Goal: Find specific page/section: Find specific page/section

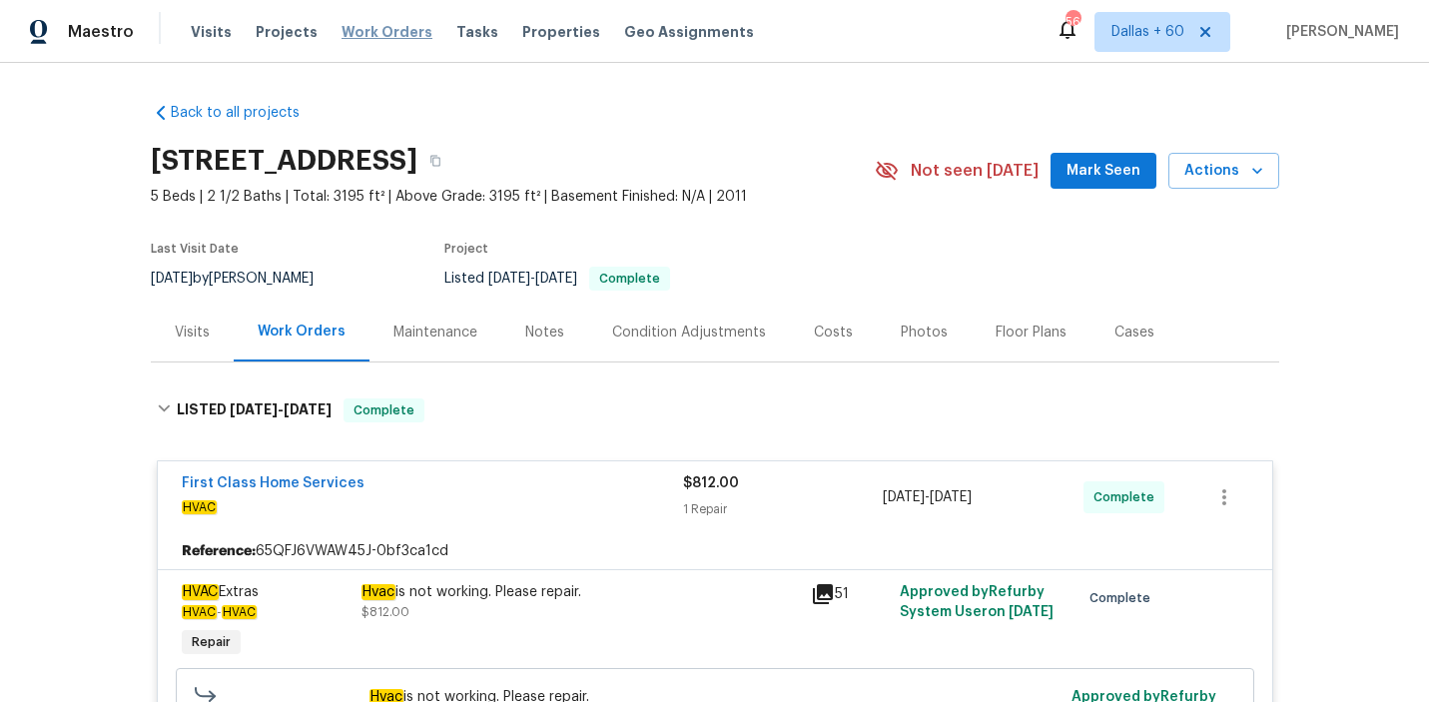
click at [377, 39] on span "Work Orders" at bounding box center [387, 32] width 91 height 20
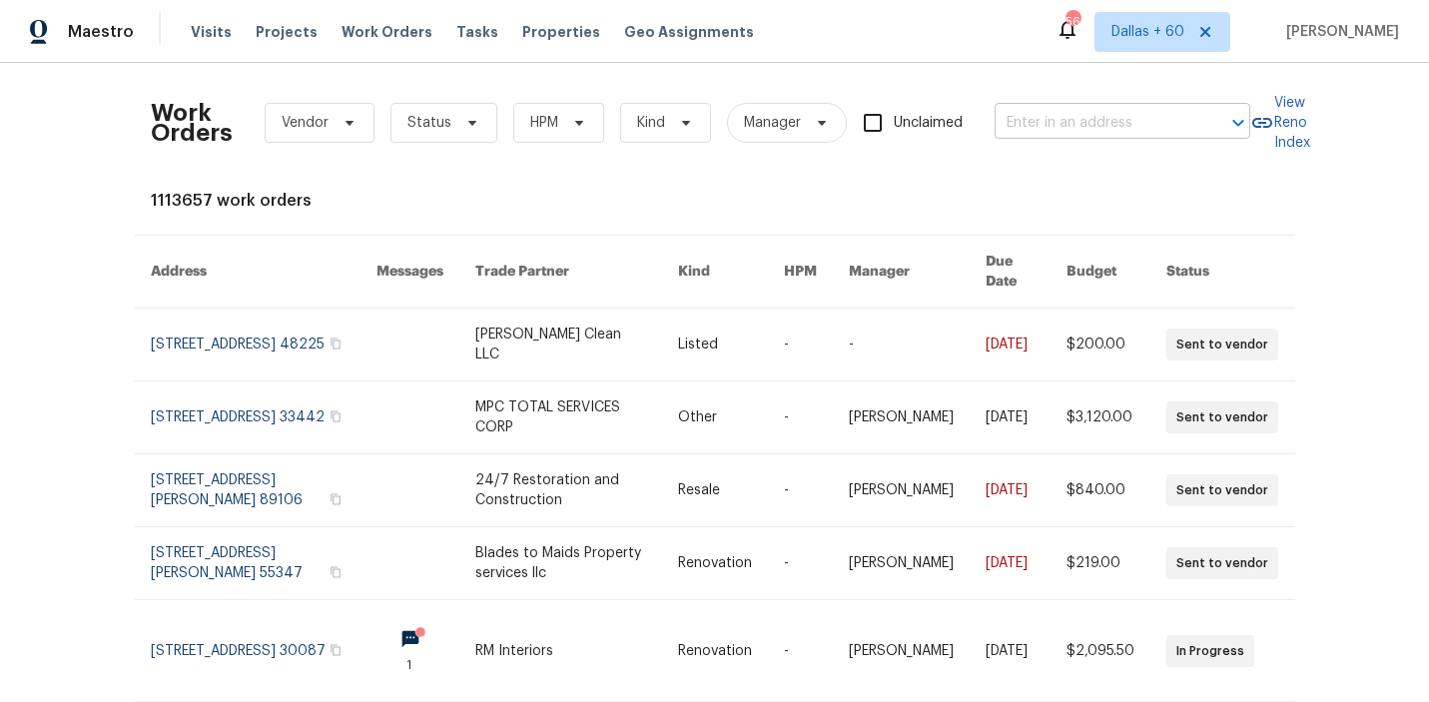
click at [1052, 135] on input "text" at bounding box center [1095, 123] width 200 height 31
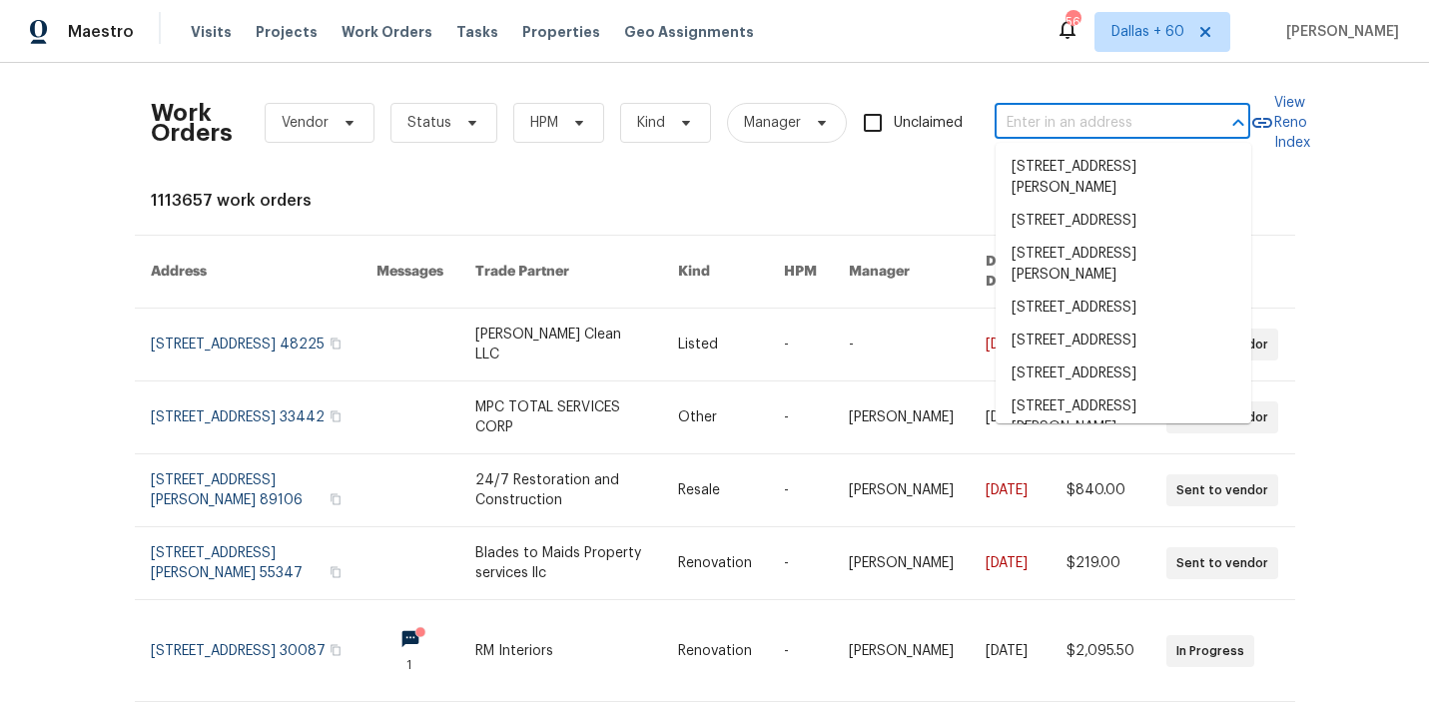
paste input "[STREET_ADDRESS][PERSON_NAME]"
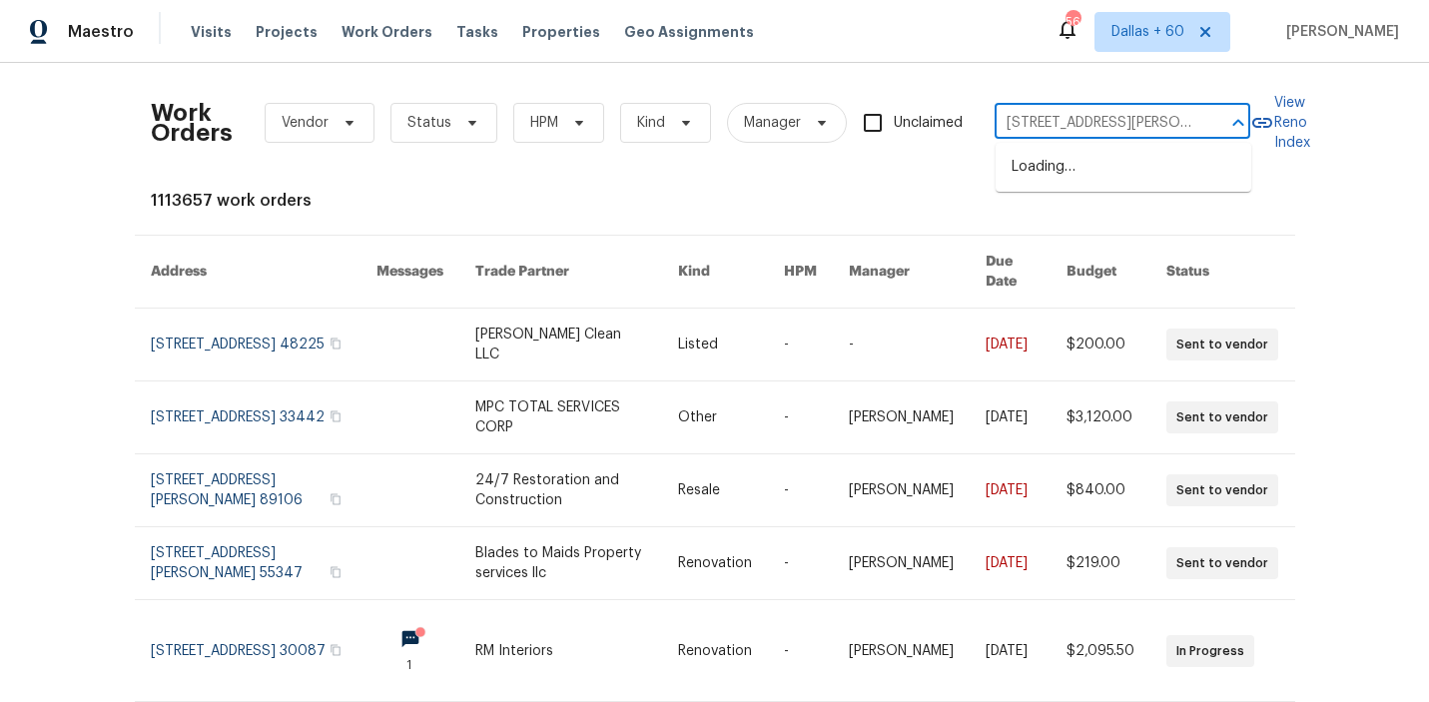
scroll to position [0, 60]
type input "[STREET_ADDRESS][PERSON_NAME]"
click at [1059, 167] on li "[STREET_ADDRESS][PERSON_NAME]" at bounding box center [1124, 178] width 256 height 54
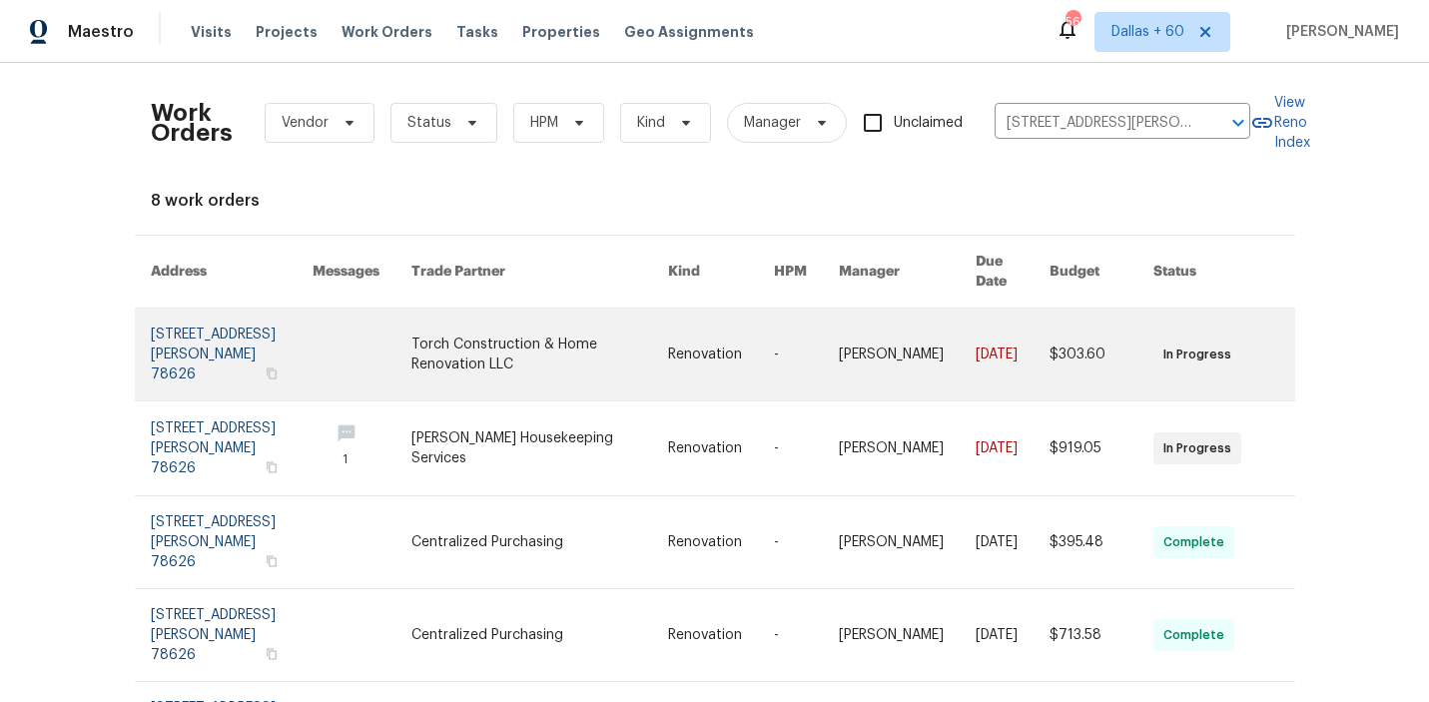
click at [523, 330] on link at bounding box center [540, 355] width 257 height 92
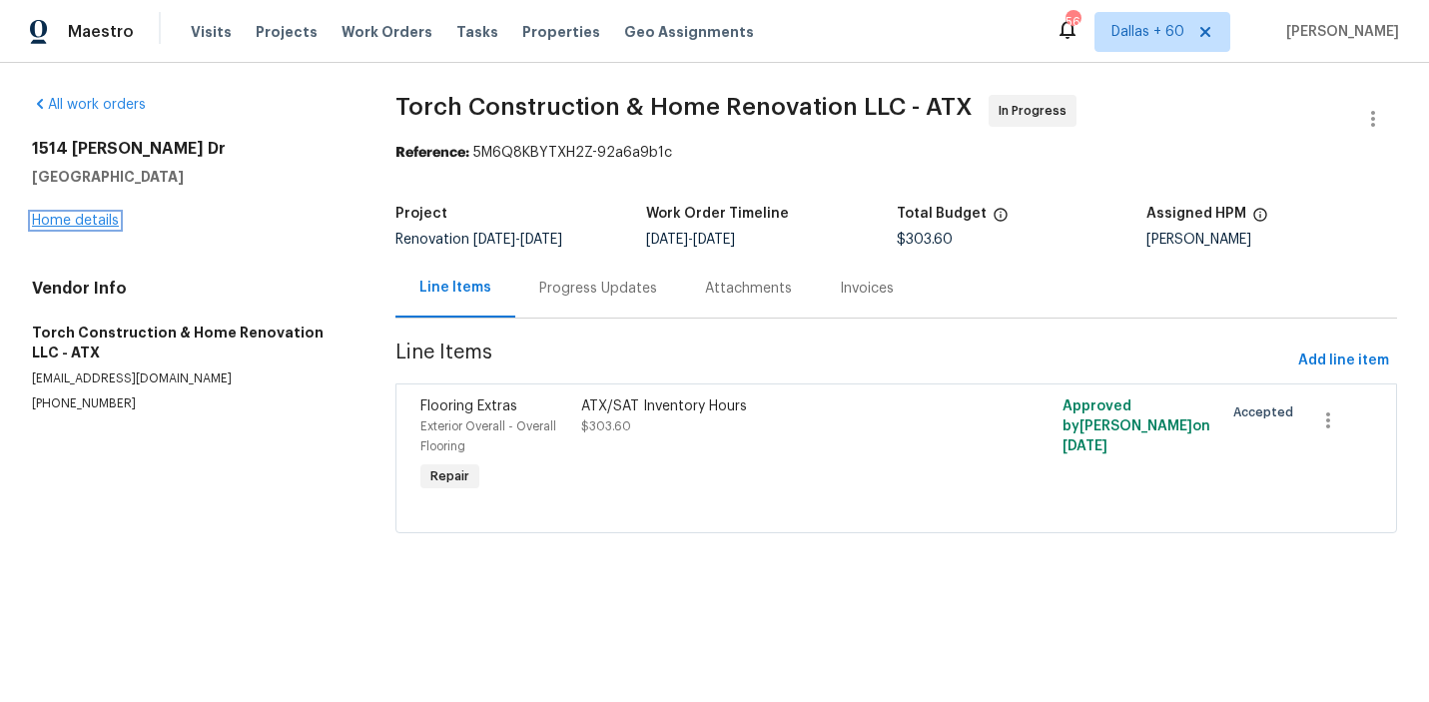
click at [62, 221] on link "Home details" at bounding box center [75, 221] width 87 height 14
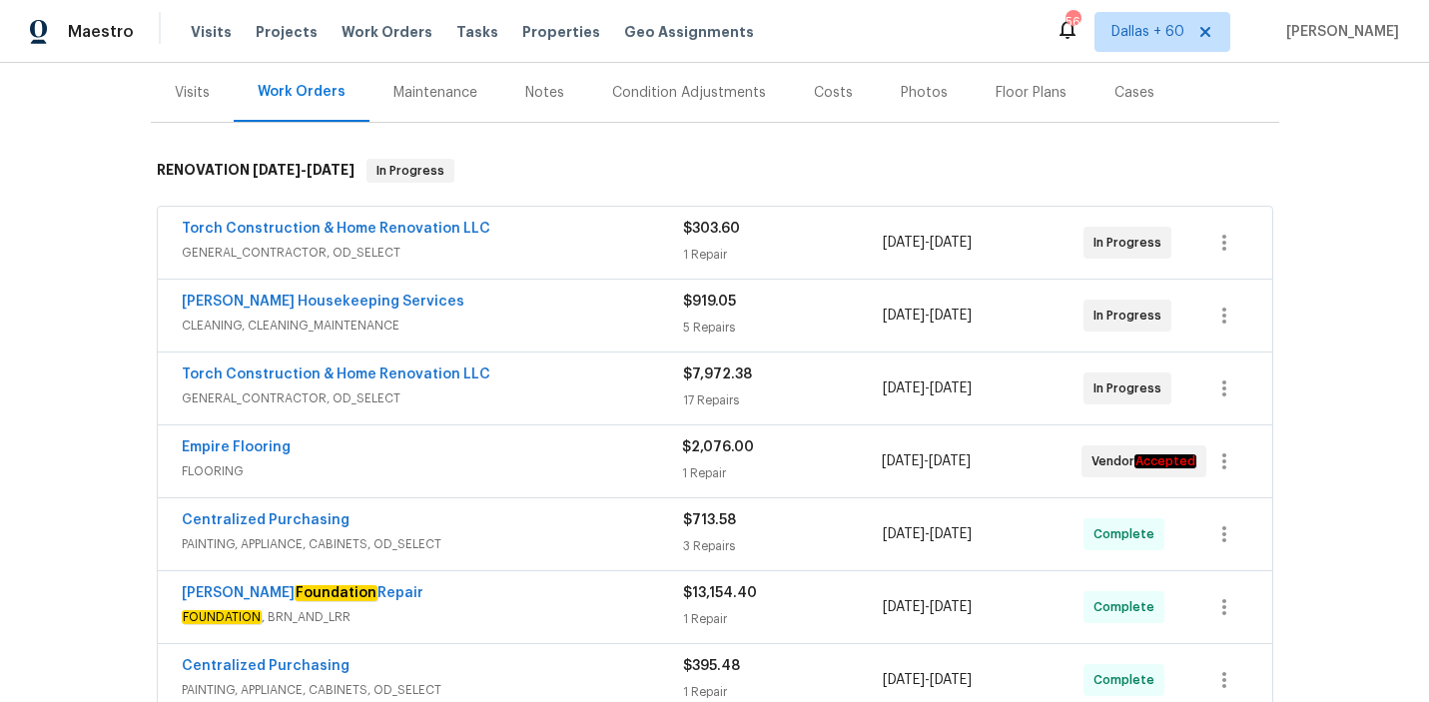
click at [560, 228] on div "Torch Construction & Home Renovation LLC" at bounding box center [432, 231] width 501 height 24
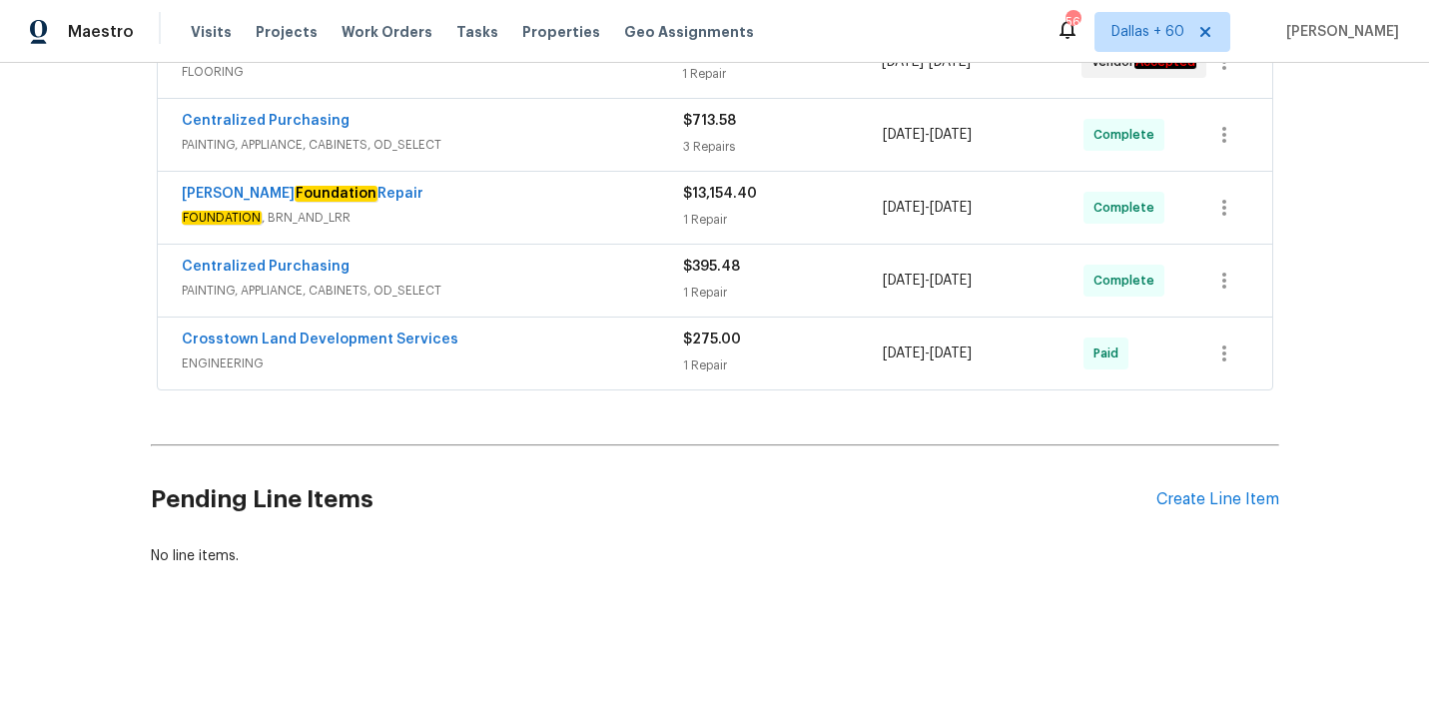
scroll to position [853, 0]
click at [594, 337] on div "Crosstown Land Development Services" at bounding box center [432, 342] width 501 height 24
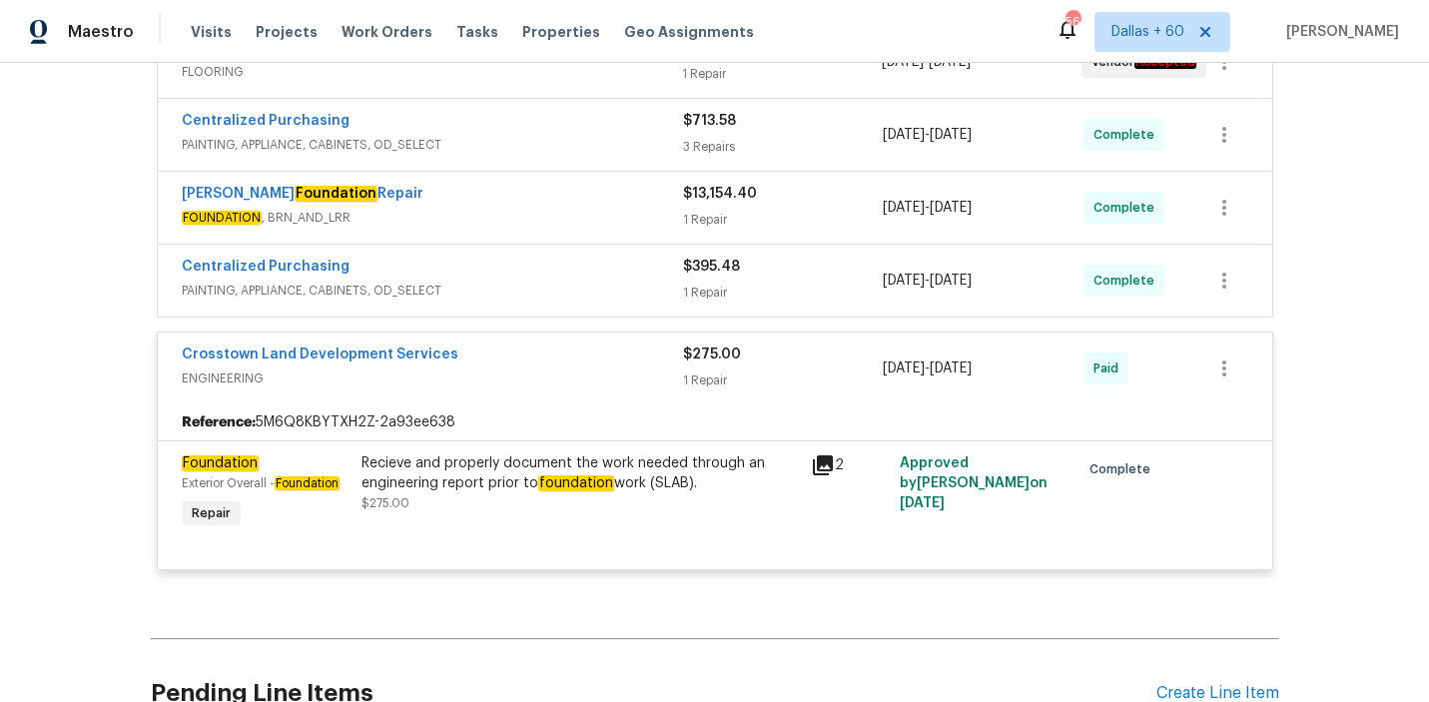
click at [513, 274] on div "Centralized Purchasing" at bounding box center [432, 269] width 501 height 24
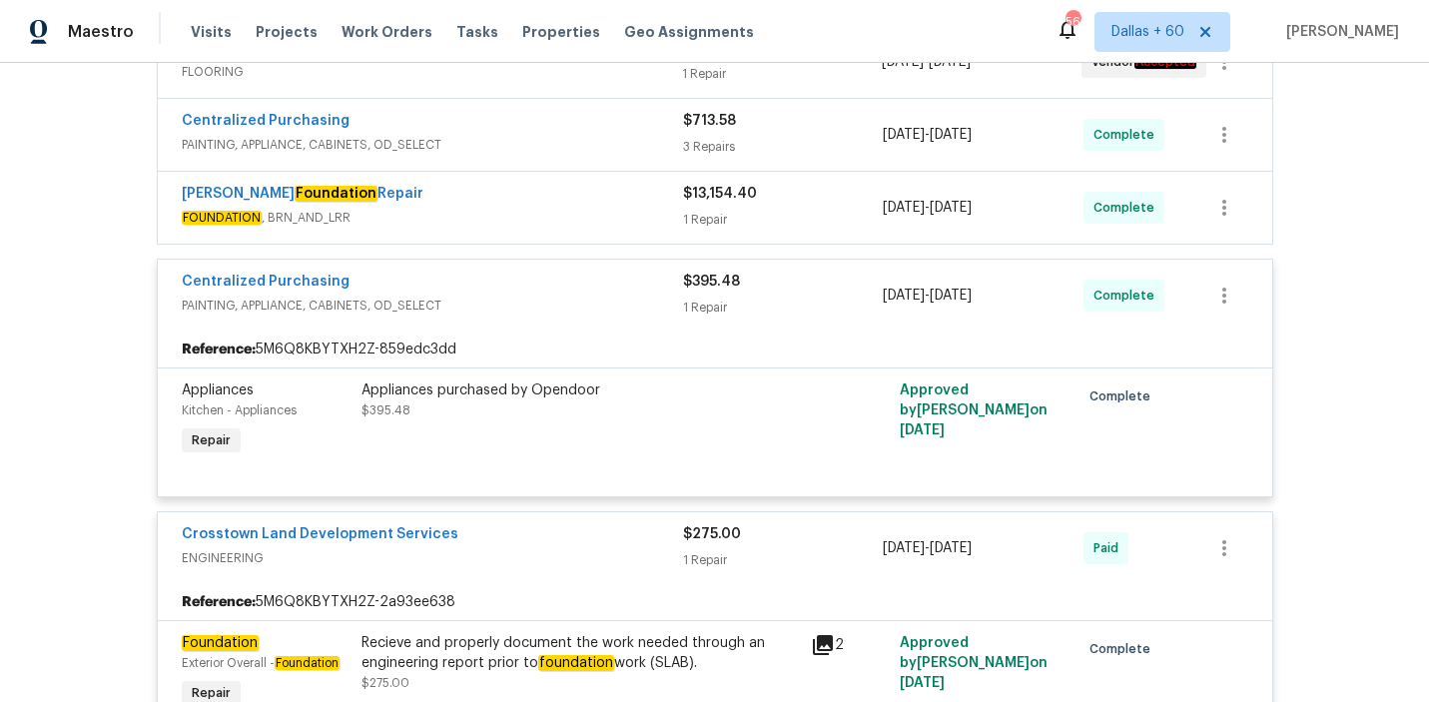
click at [514, 214] on span "FOUNDATION , BRN_AND_LRR" at bounding box center [432, 218] width 501 height 20
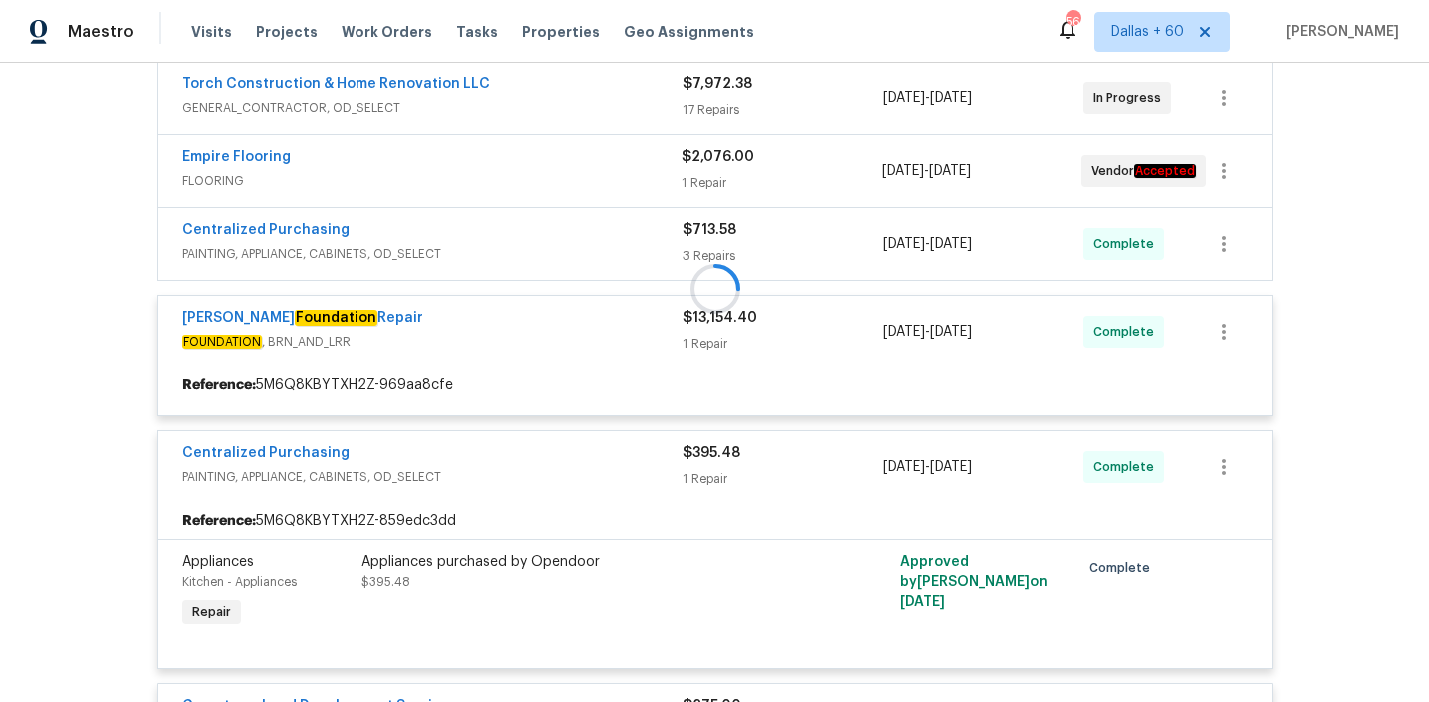
scroll to position [747, 0]
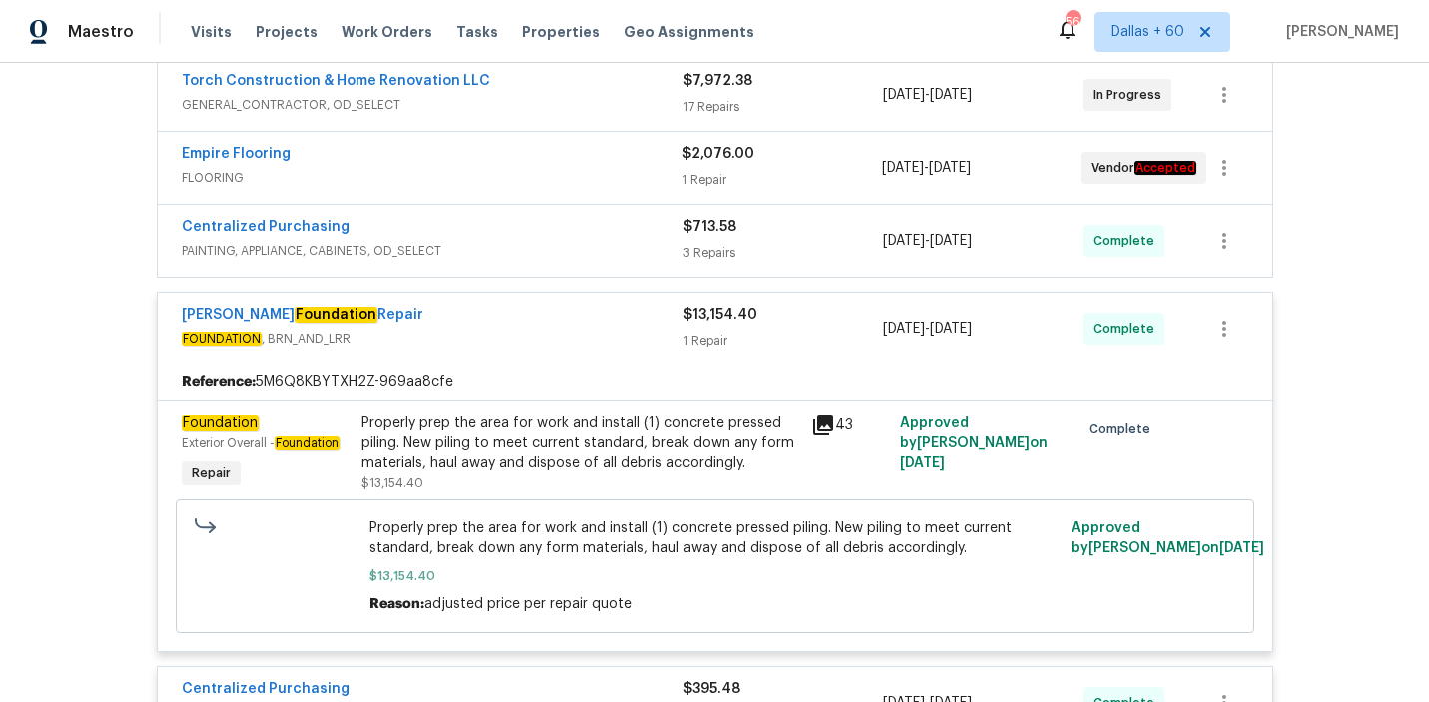
click at [516, 231] on div "Centralized Purchasing" at bounding box center [432, 229] width 501 height 24
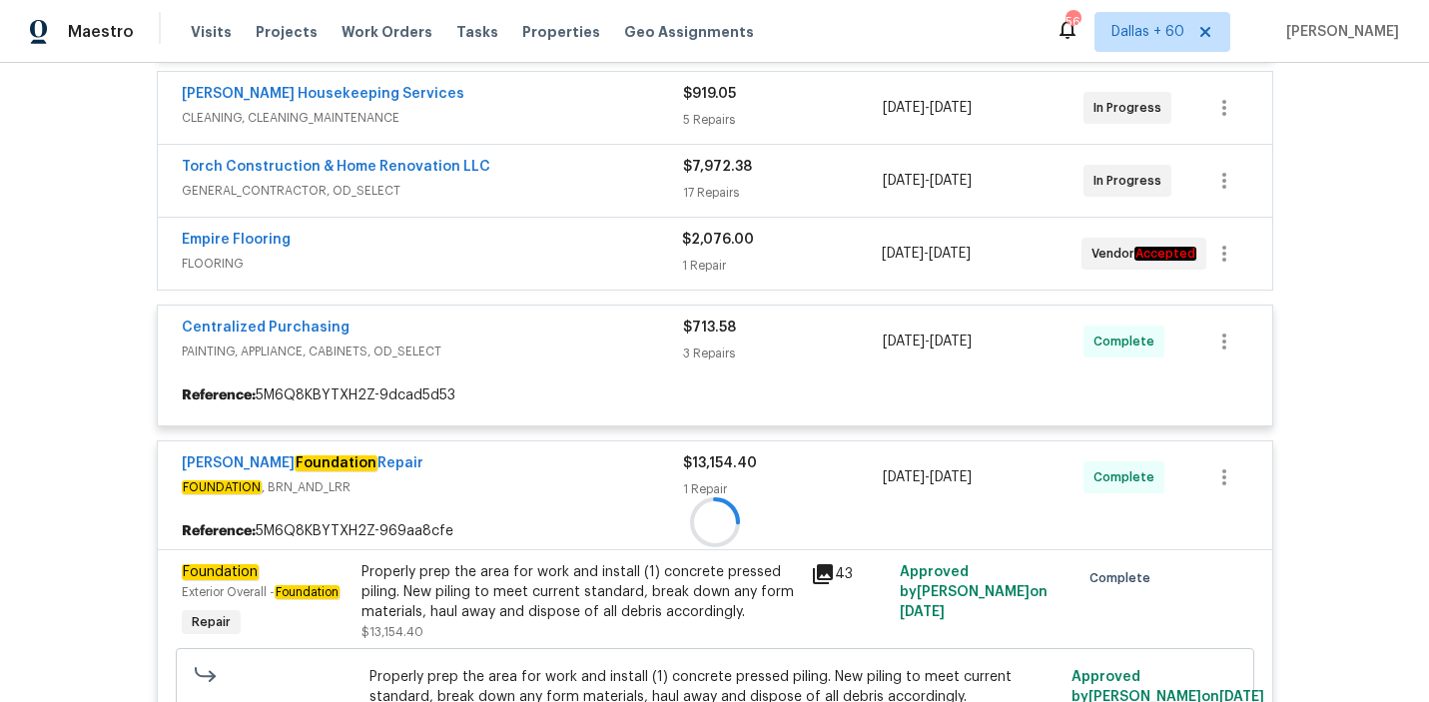
scroll to position [660, 0]
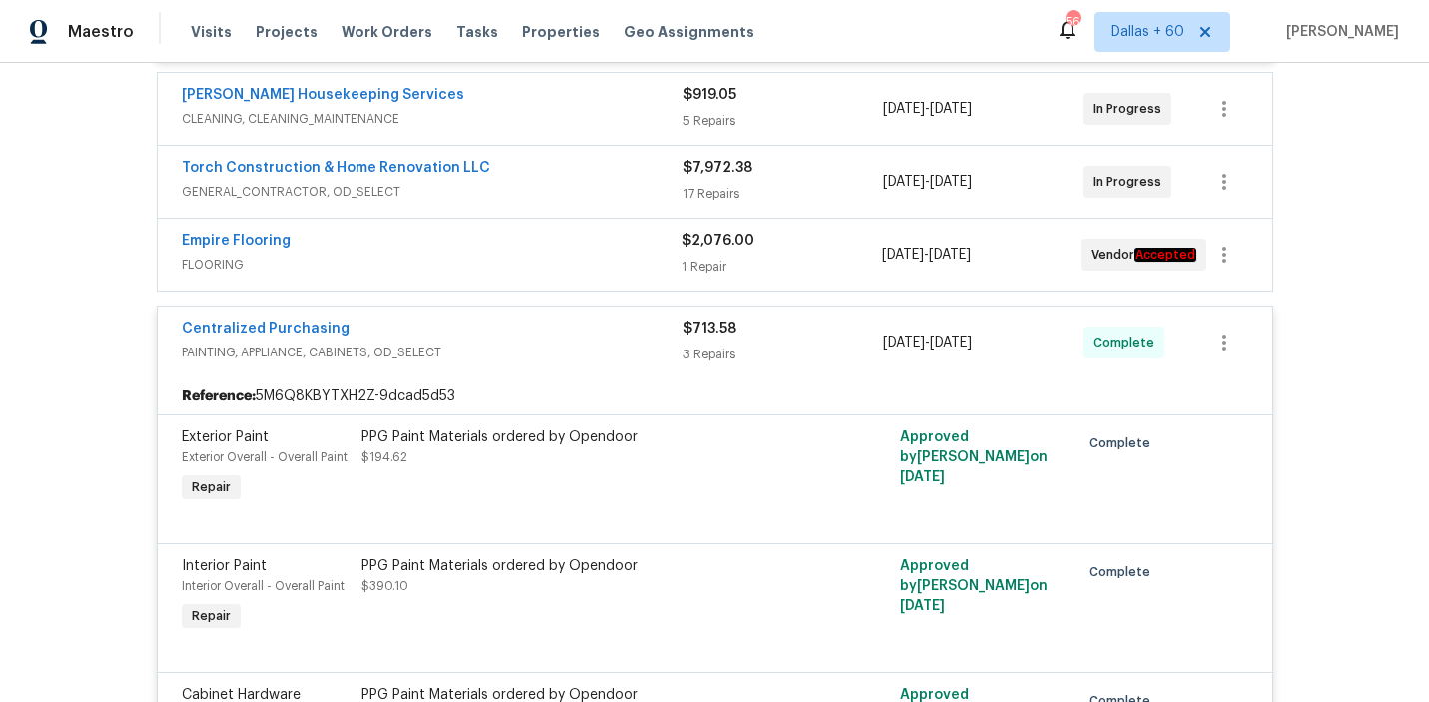
click at [516, 250] on div "Empire Flooring" at bounding box center [432, 243] width 500 height 24
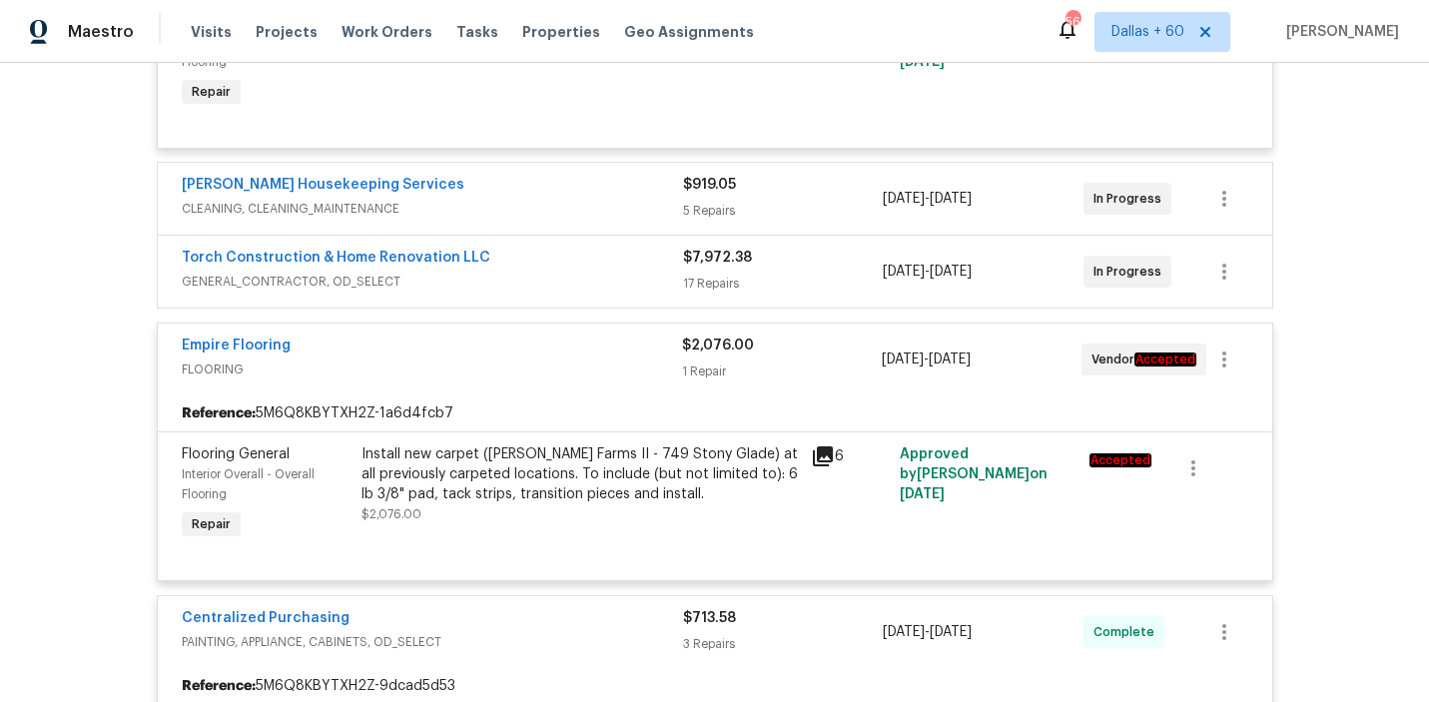
click at [521, 274] on span "GENERAL_CONTRACTOR, OD_SELECT" at bounding box center [432, 282] width 501 height 20
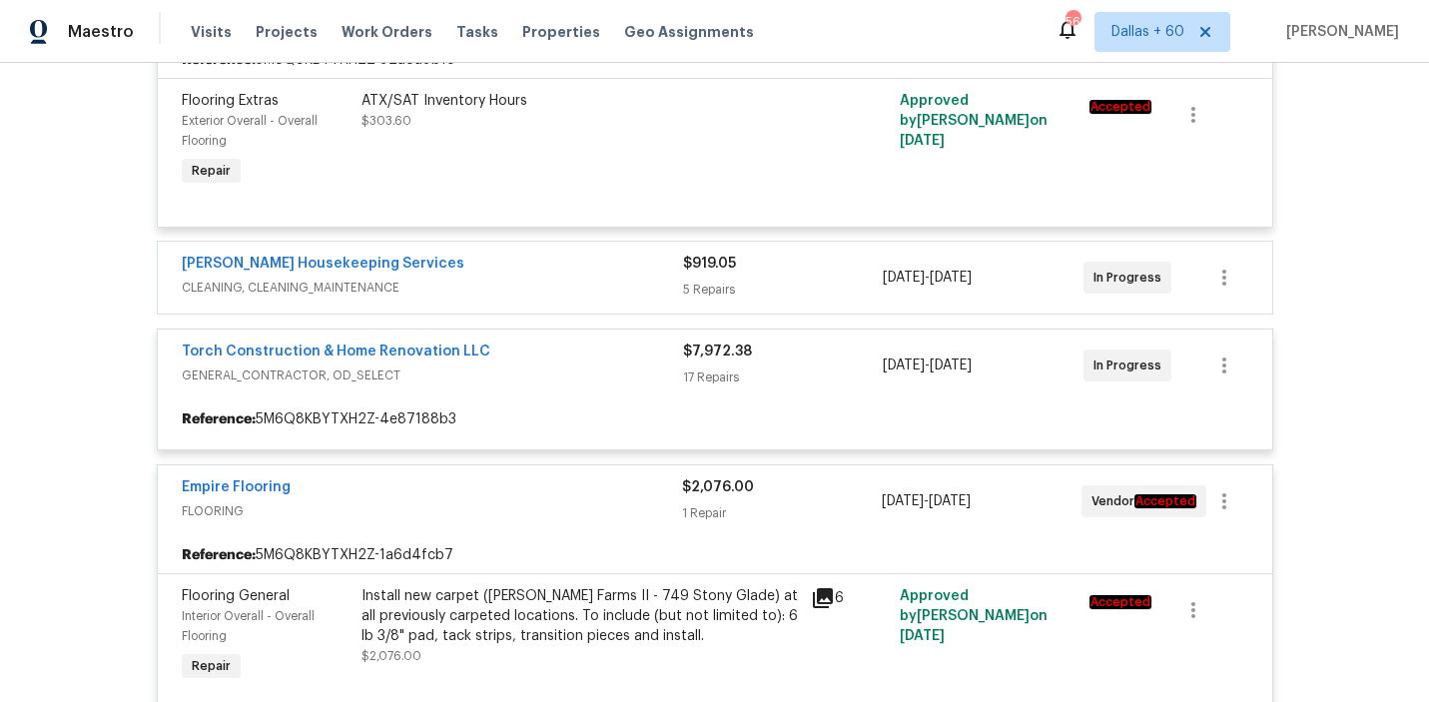
scroll to position [492, 0]
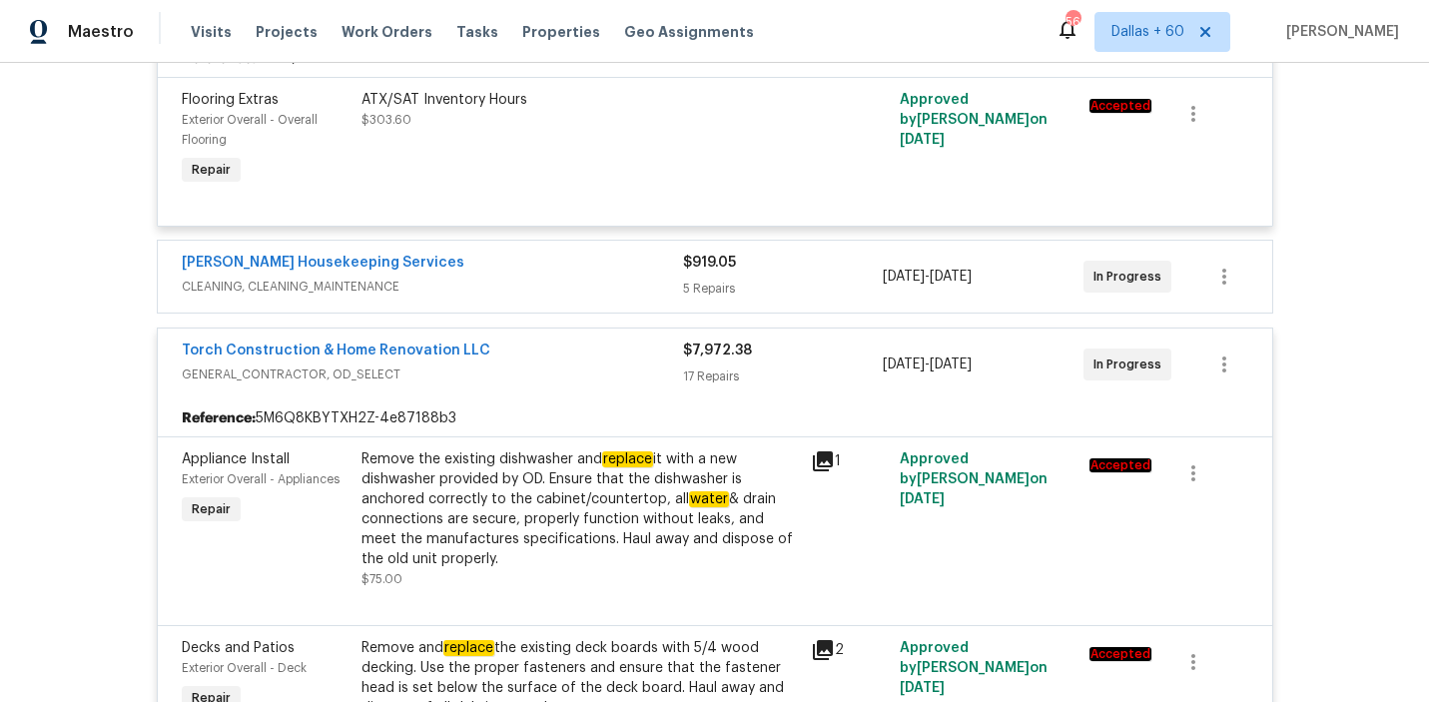
click at [520, 272] on div "[PERSON_NAME] Housekeeping Services" at bounding box center [432, 265] width 501 height 24
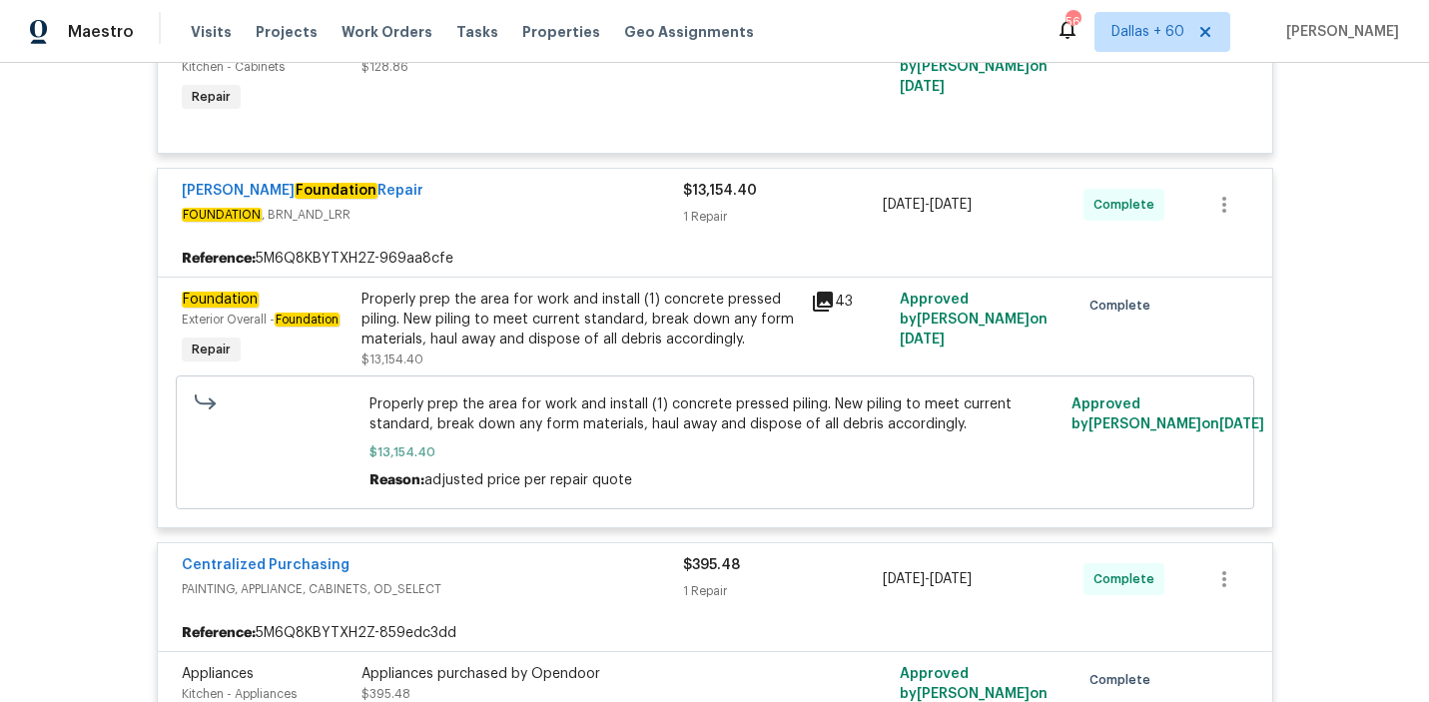
scroll to position [5645, 0]
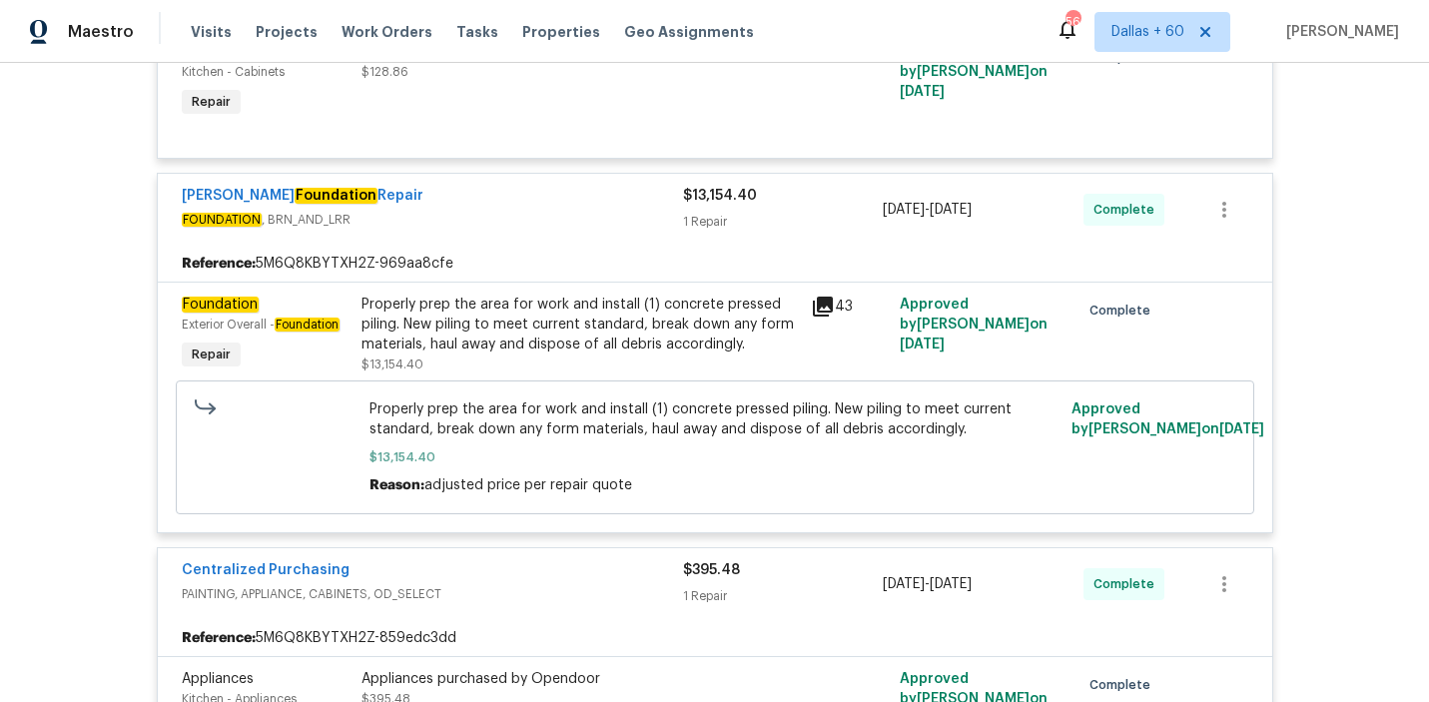
click at [573, 324] on div "Properly prep the area for work and install (1) concrete pressed piling. New pi…" at bounding box center [581, 325] width 438 height 60
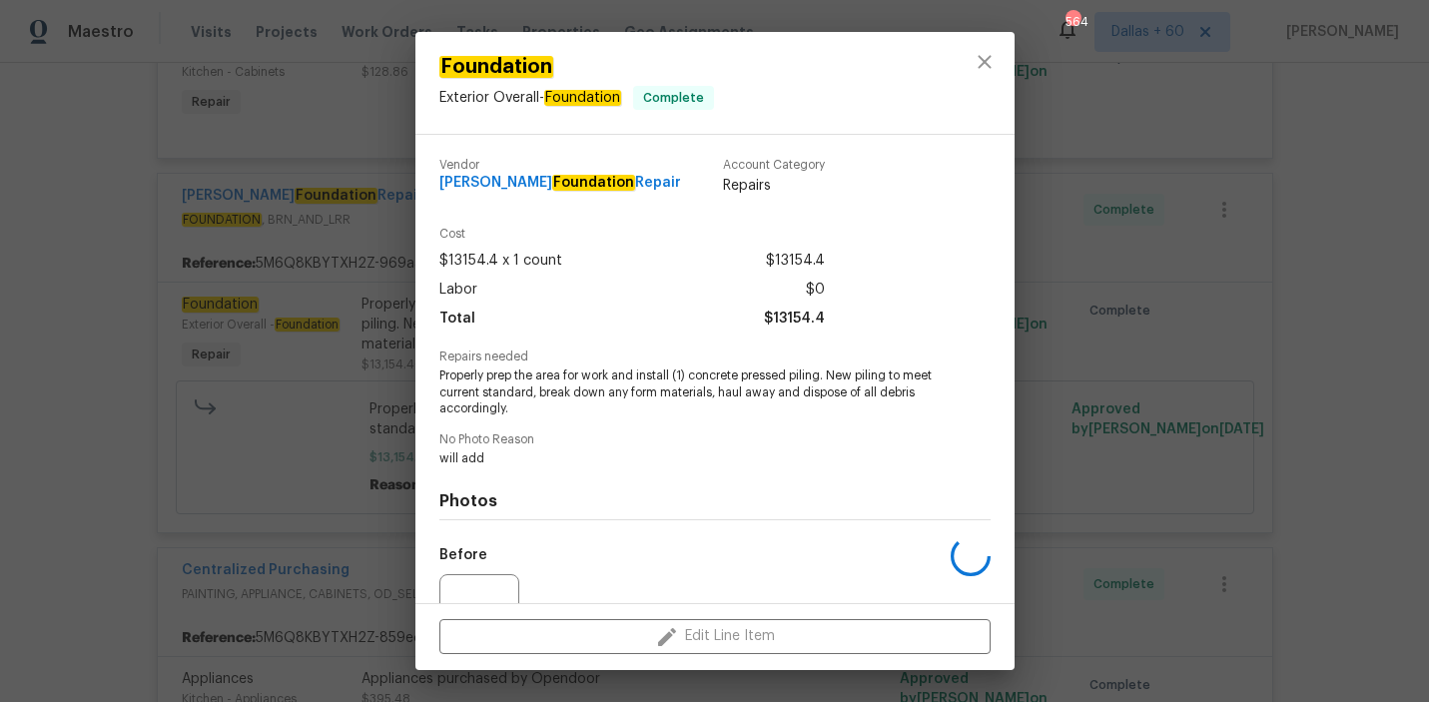
scroll to position [201, 0]
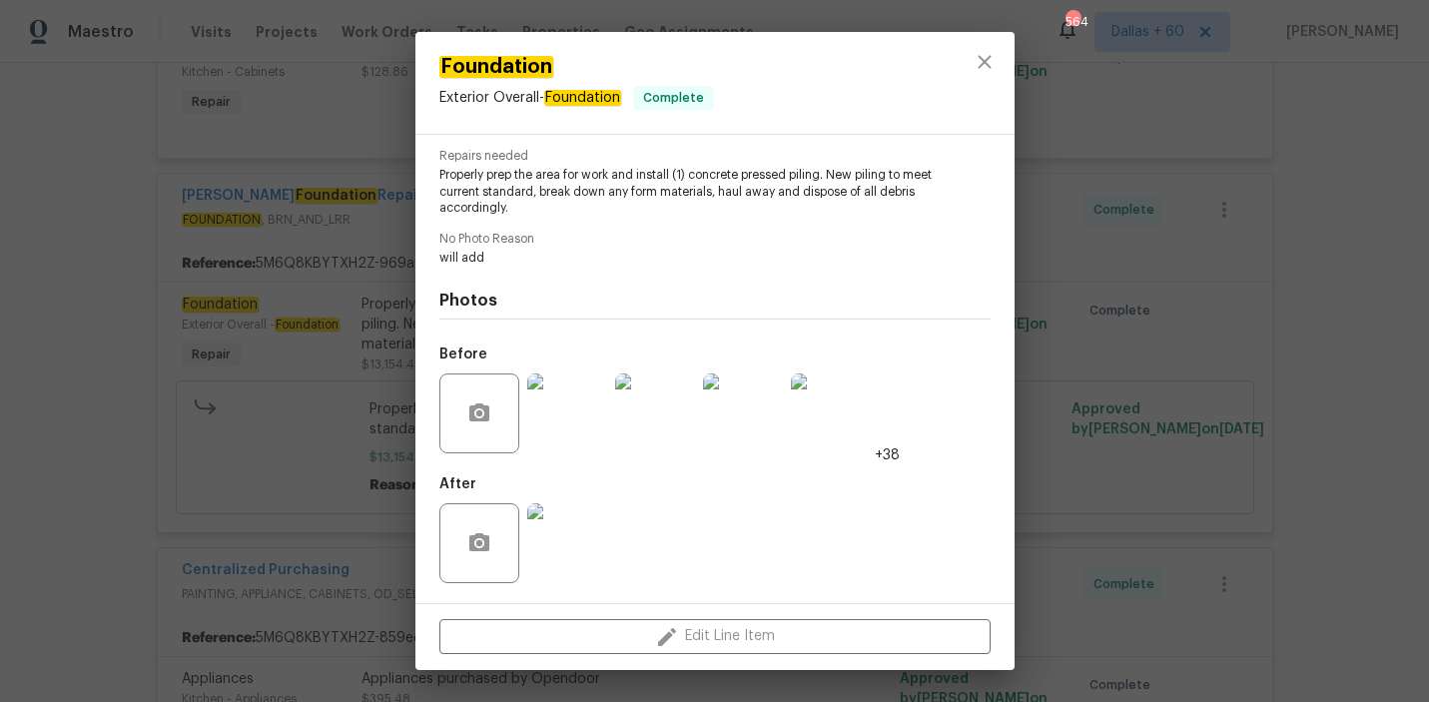
click at [662, 406] on img at bounding box center [655, 414] width 80 height 80
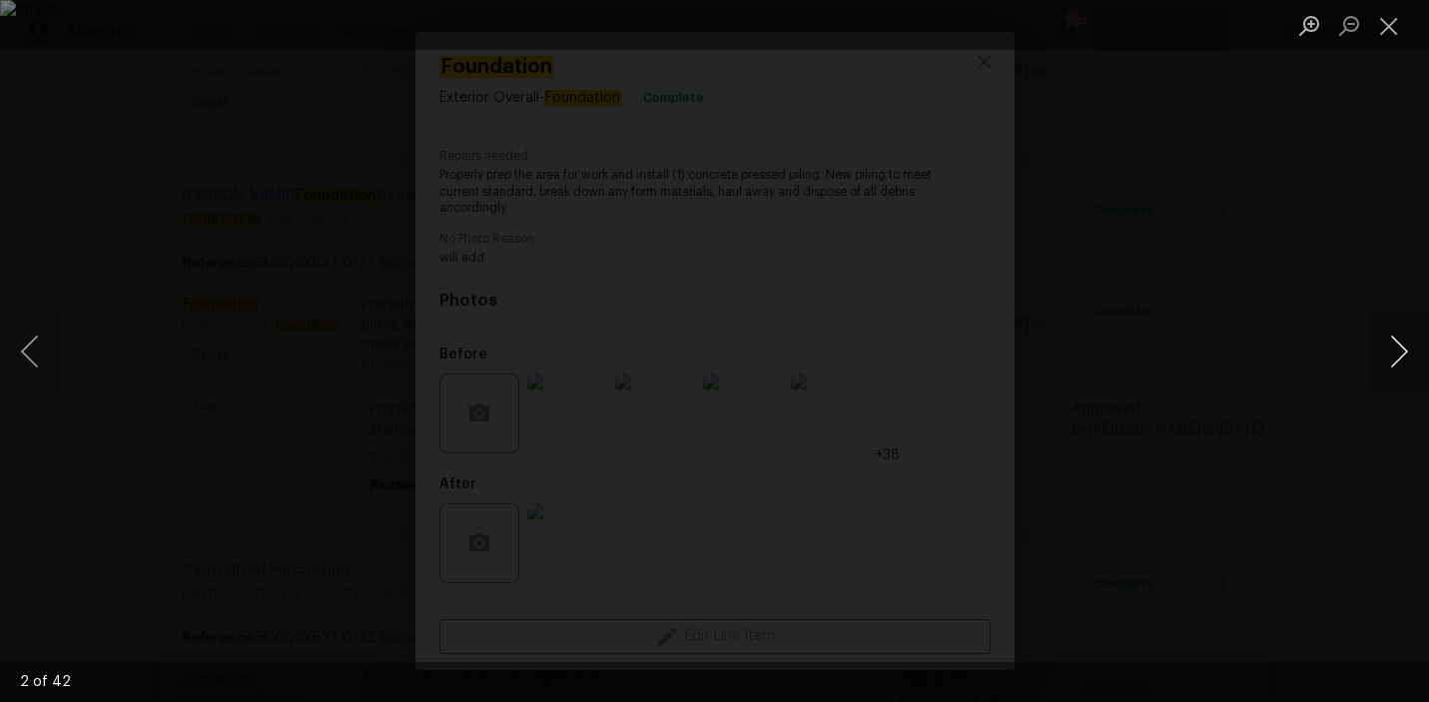
click at [1392, 352] on button "Next image" at bounding box center [1399, 352] width 60 height 80
click at [1270, 452] on div "Lightbox" at bounding box center [714, 351] width 1429 height 702
click at [367, 374] on div "Lightbox" at bounding box center [714, 351] width 1429 height 702
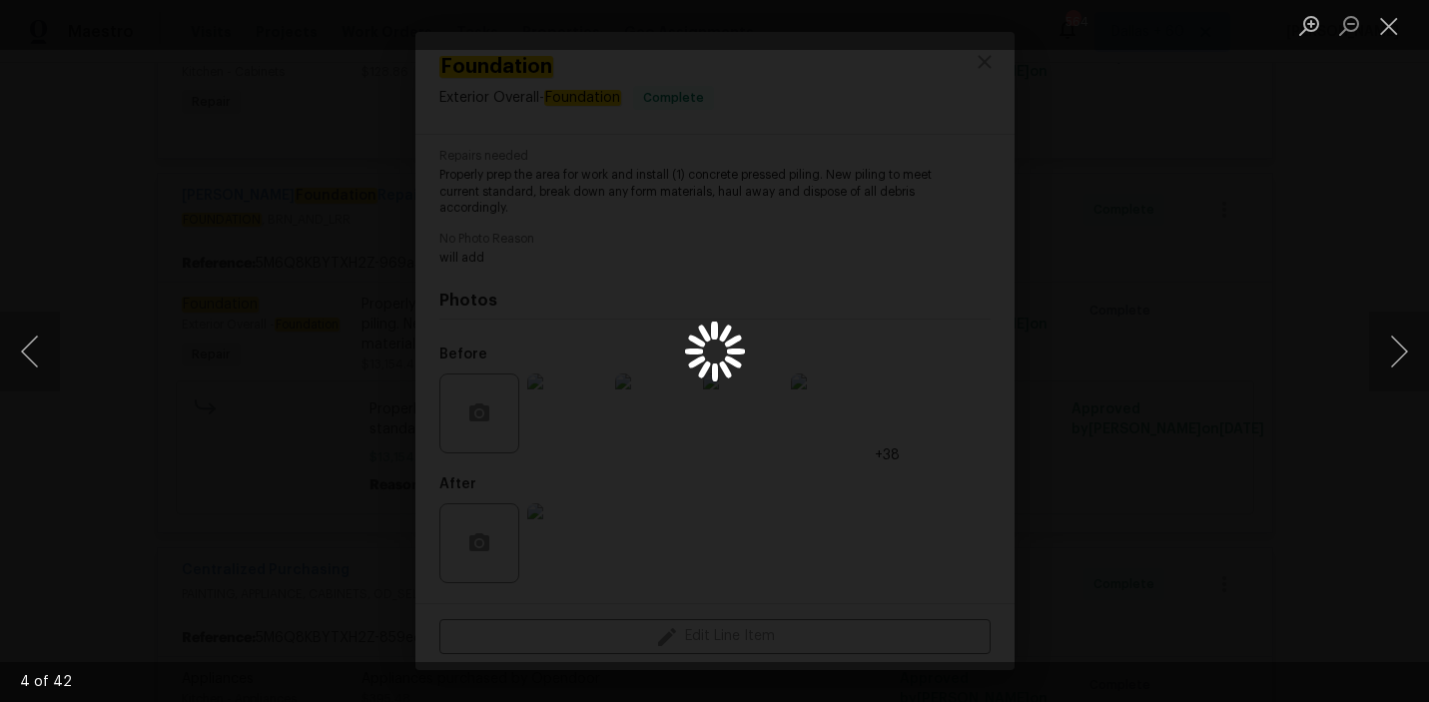
click at [170, 291] on div "Lightbox" at bounding box center [714, 351] width 1429 height 702
click at [237, 274] on div "Lightbox" at bounding box center [714, 351] width 1429 height 702
click at [1392, 21] on button "Close lightbox" at bounding box center [1389, 25] width 40 height 35
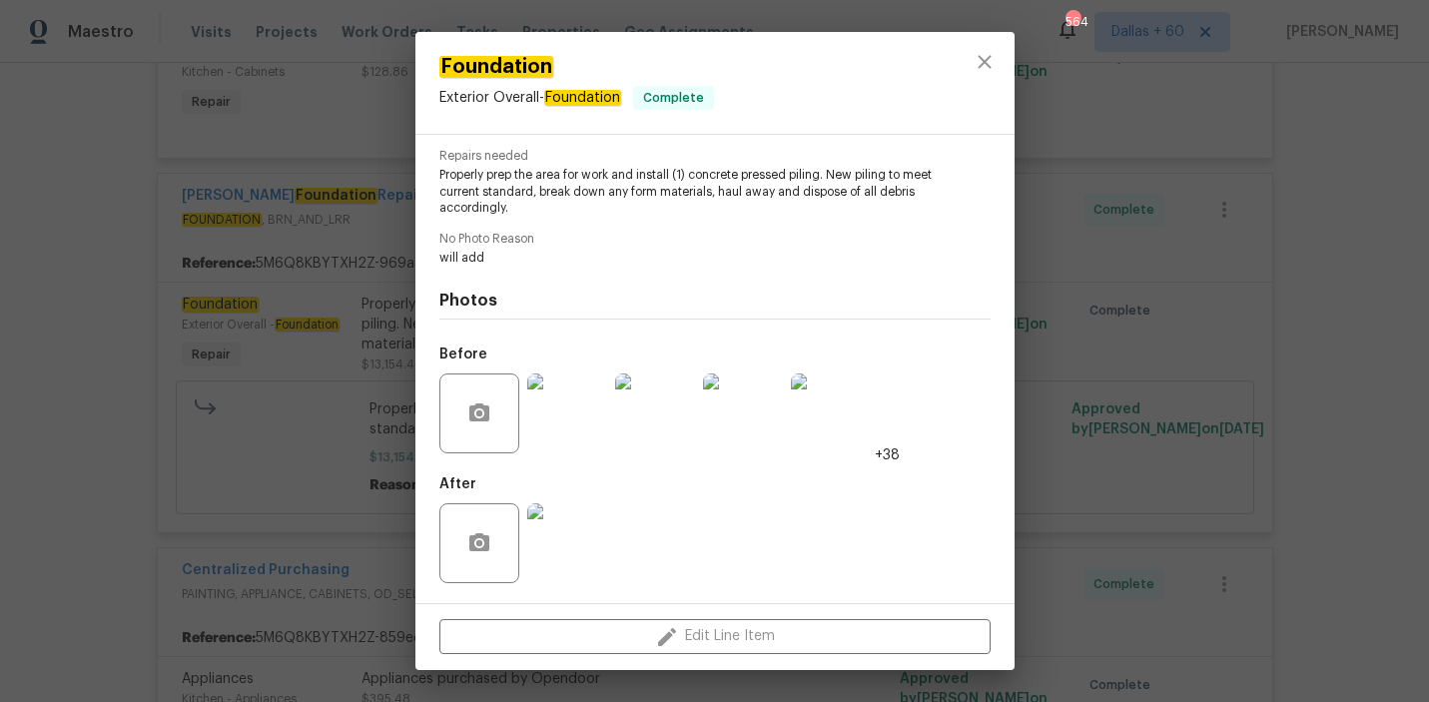
click at [564, 554] on img at bounding box center [567, 543] width 80 height 80
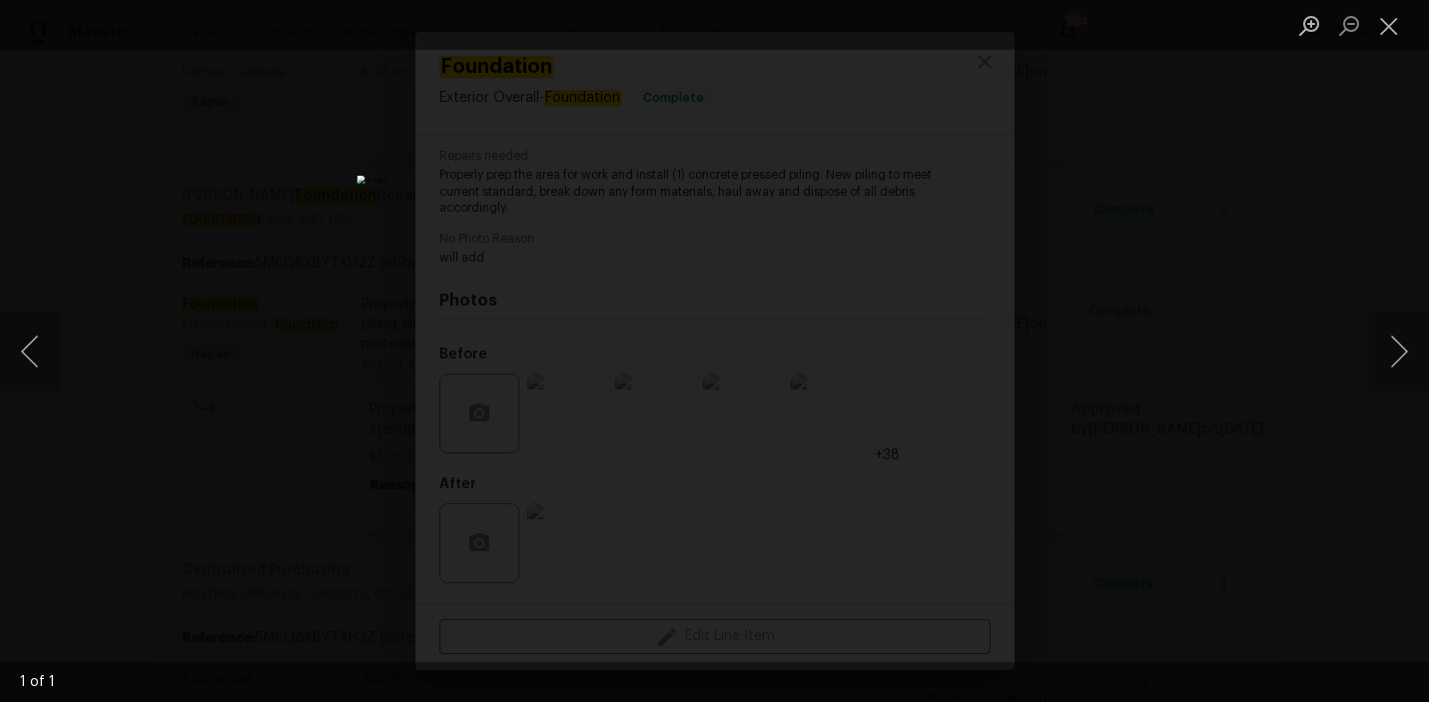
click at [219, 283] on div "Lightbox" at bounding box center [714, 351] width 1429 height 702
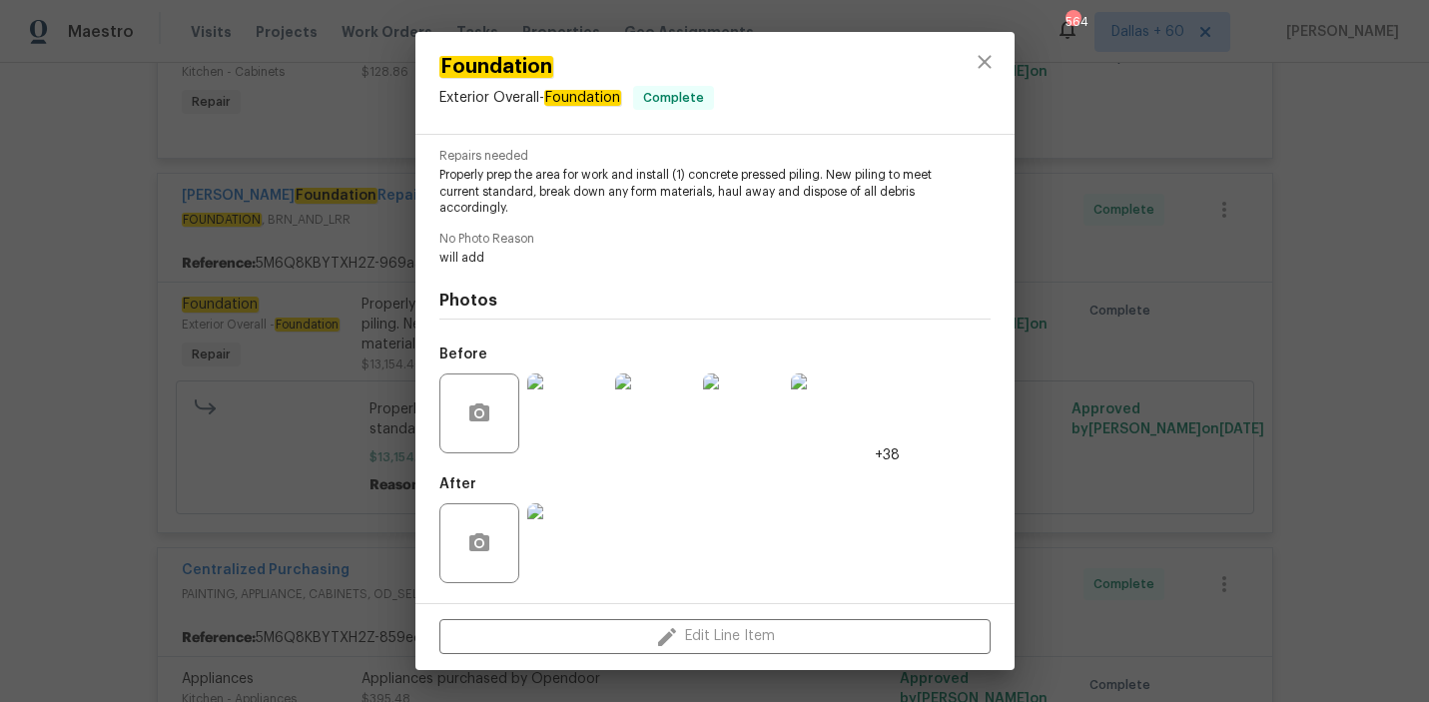
click at [95, 336] on div "Foundation Exterior Overall - Foundation Complete Vendor [PERSON_NAME] Foundati…" at bounding box center [714, 351] width 1429 height 702
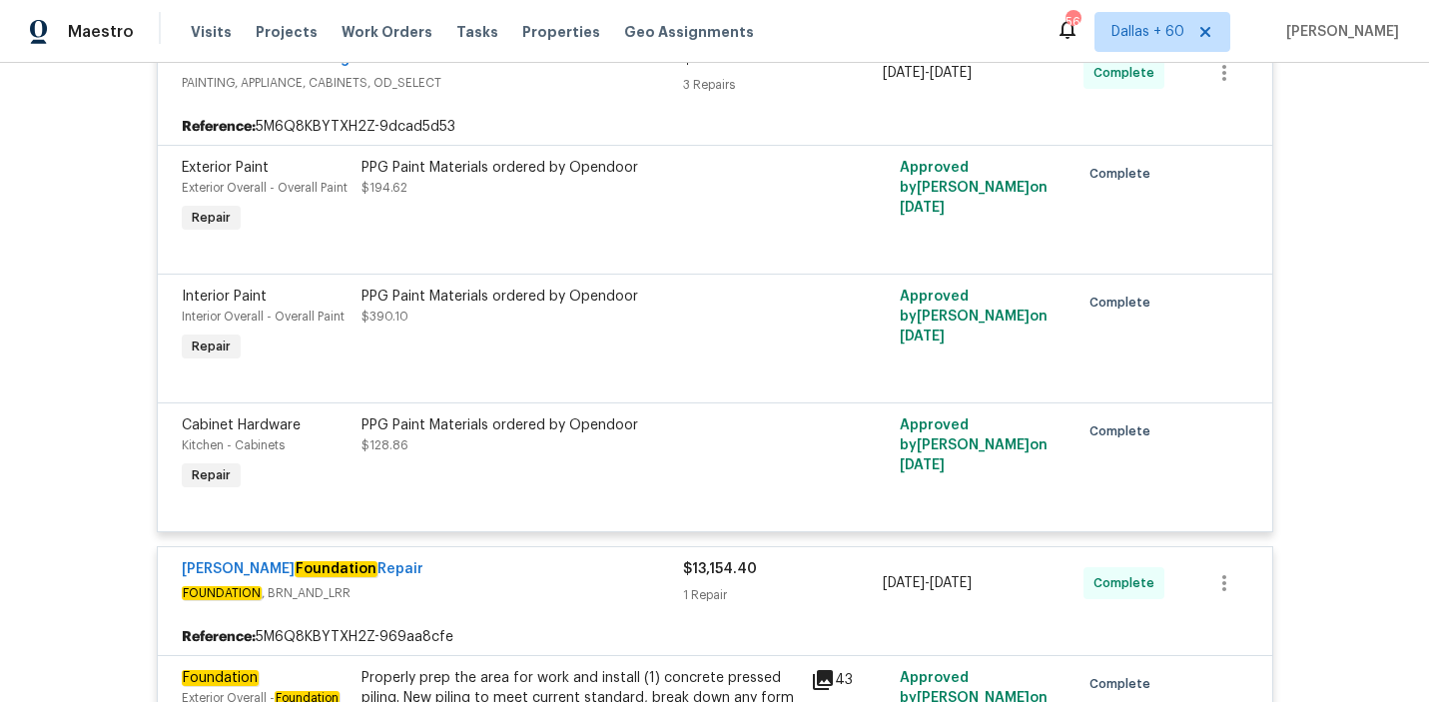
scroll to position [5263, 0]
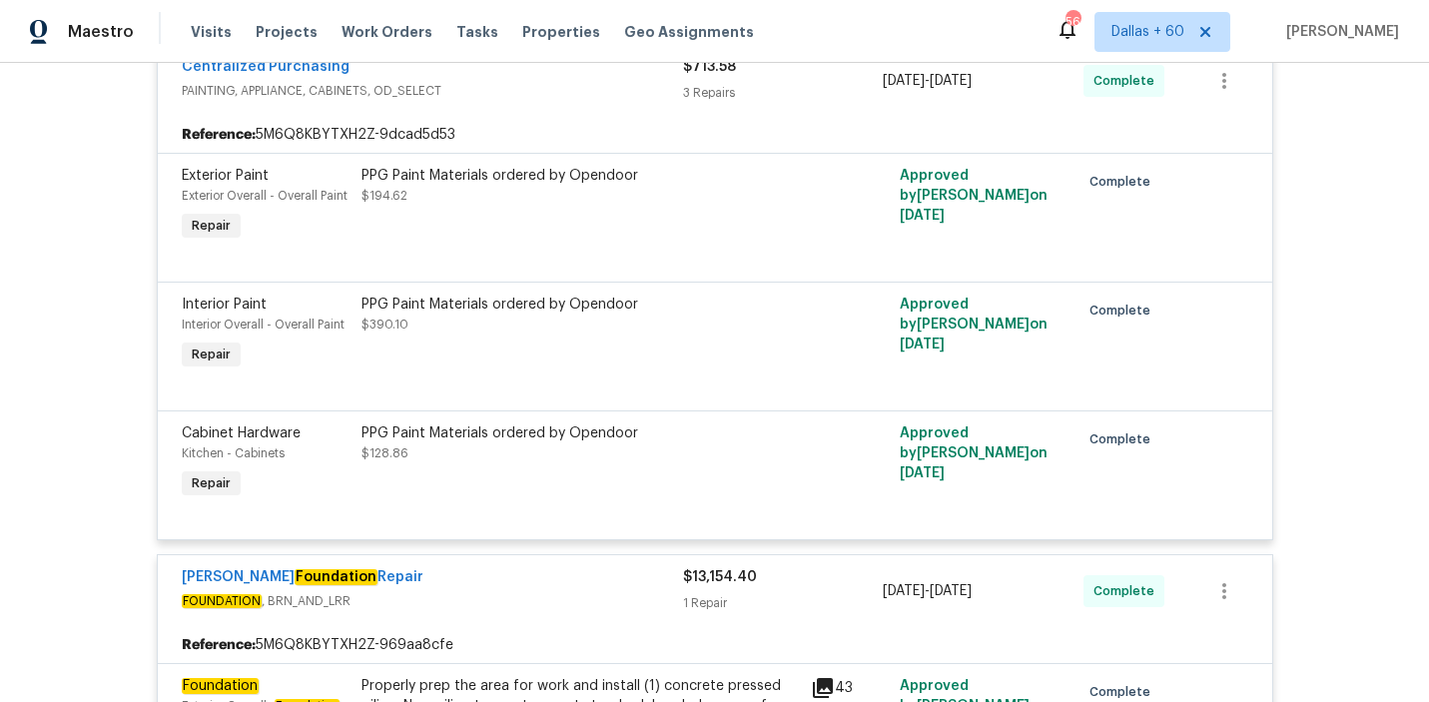
click at [532, 210] on div "PPG Paint Materials ordered by Opendoor $194.62" at bounding box center [581, 206] width 450 height 92
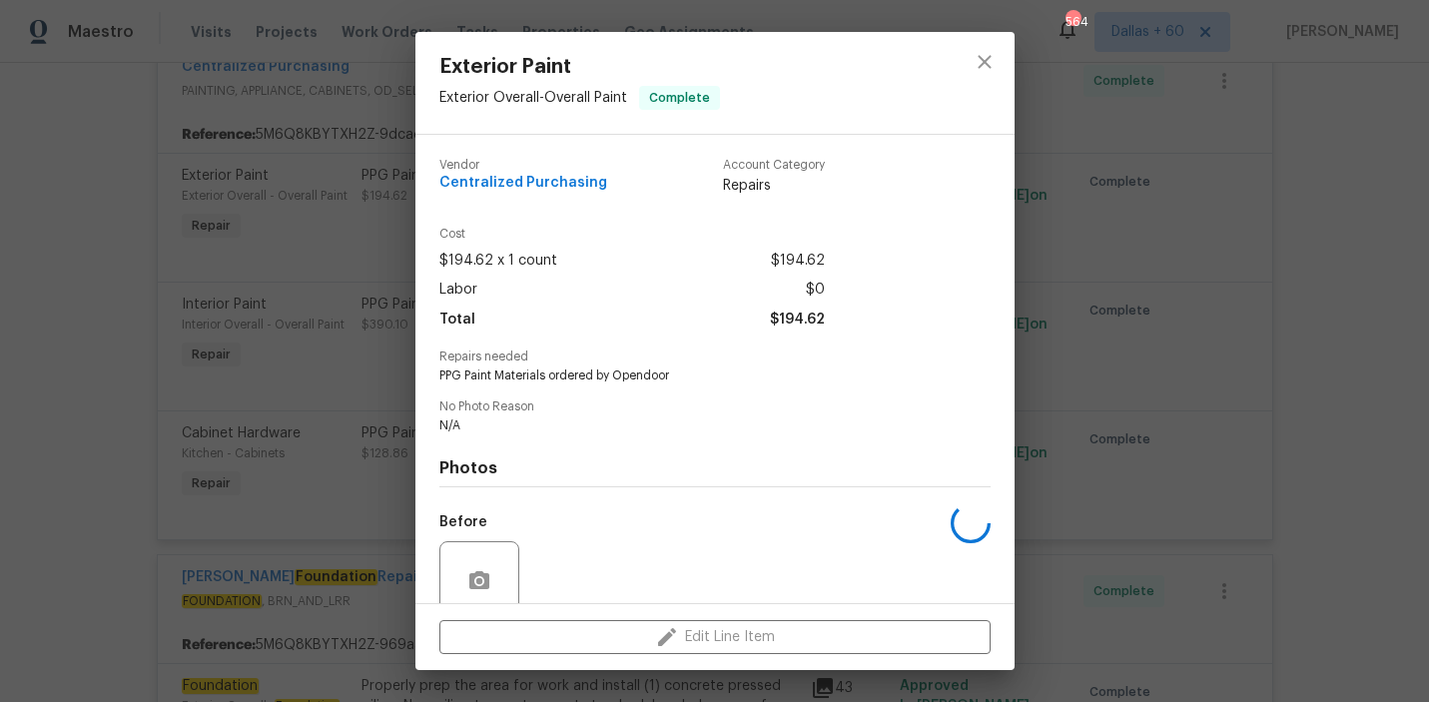
scroll to position [167, 0]
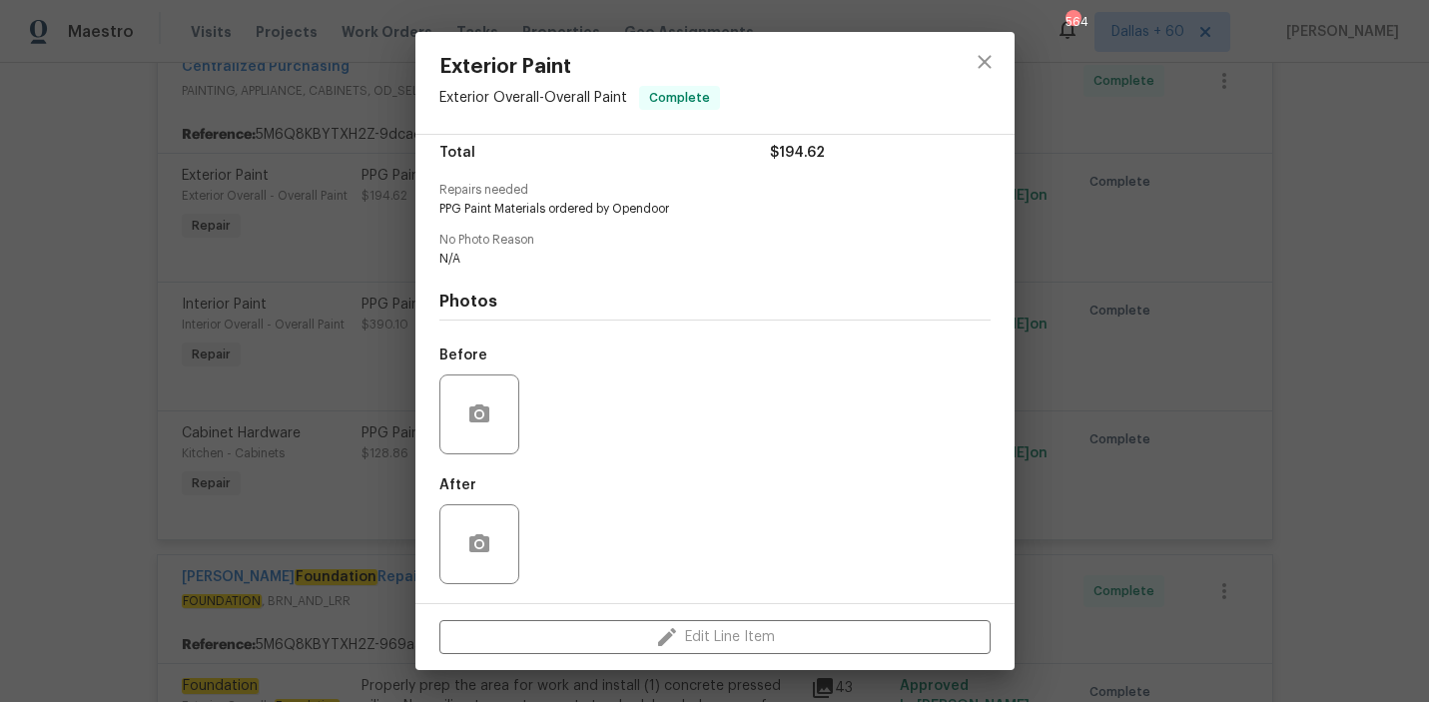
click at [102, 293] on div "Exterior Paint Exterior Overall - Overall Paint Complete Vendor Centralized Pur…" at bounding box center [714, 351] width 1429 height 702
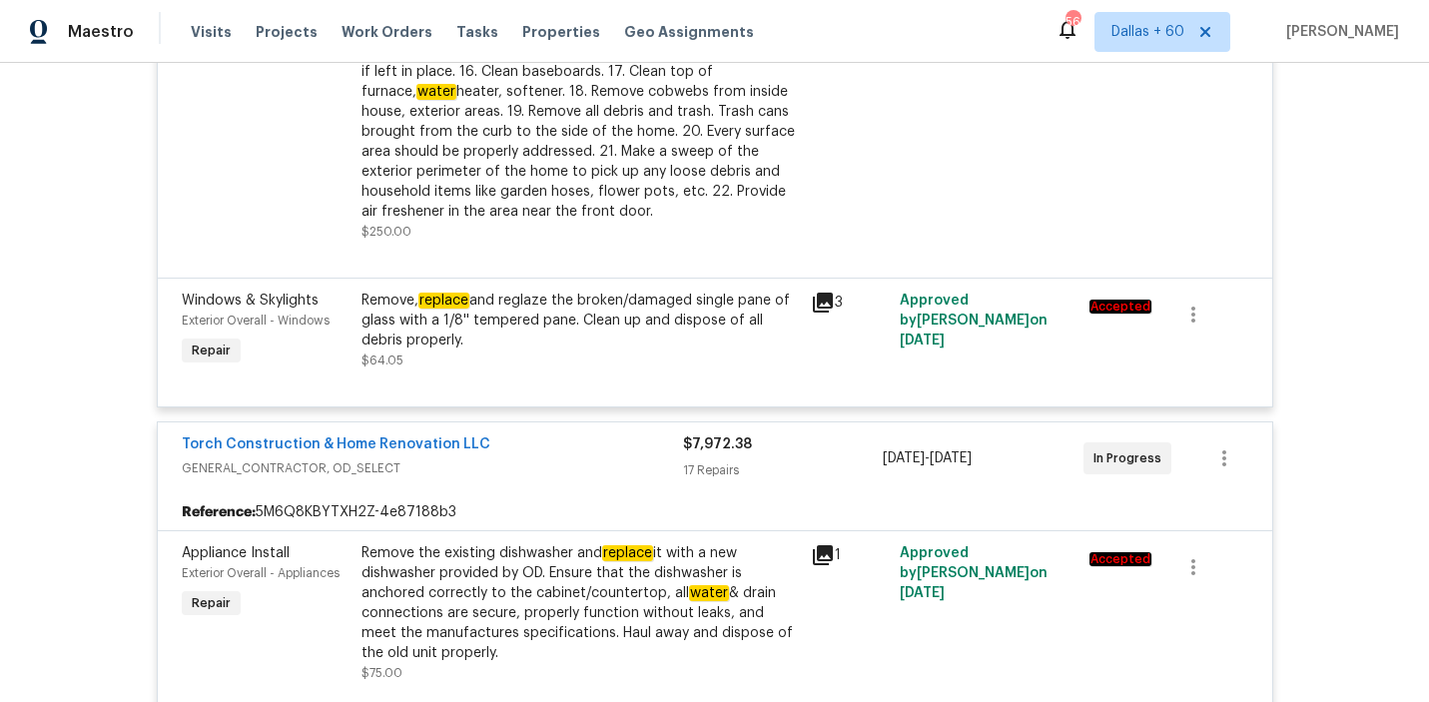
scroll to position [1758, 0]
click at [477, 319] on div "Remove, replace and reglaze the broken/damaged single pane of glass with a 1/8'…" at bounding box center [581, 322] width 438 height 60
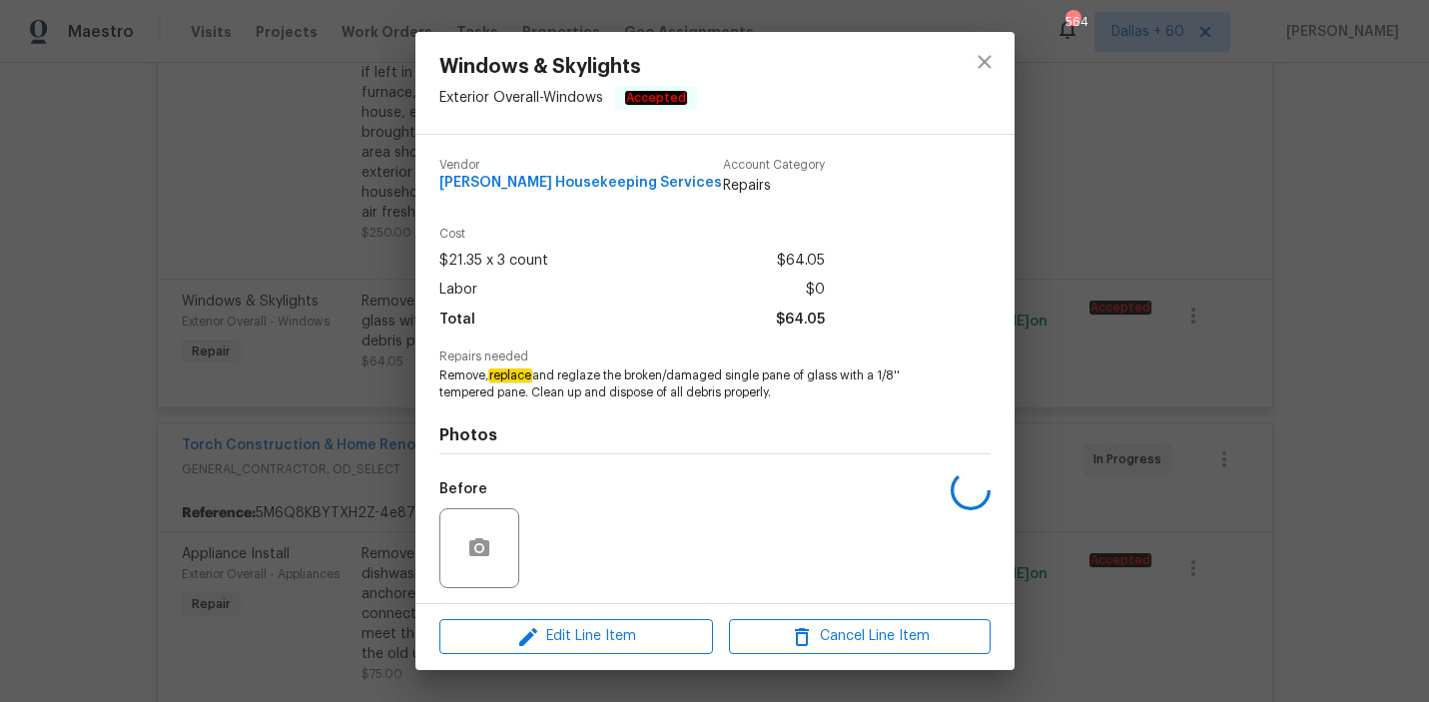
scroll to position [135, 0]
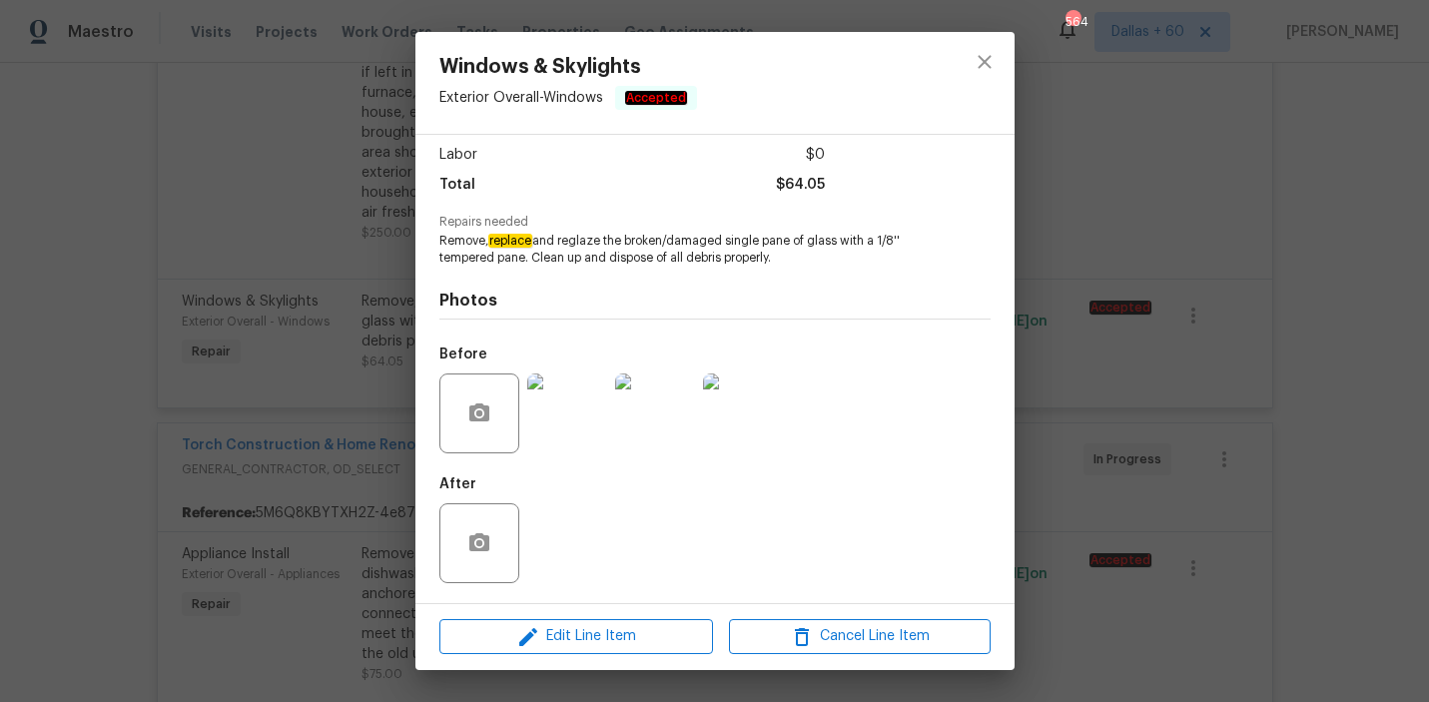
click at [591, 438] on img at bounding box center [567, 414] width 80 height 80
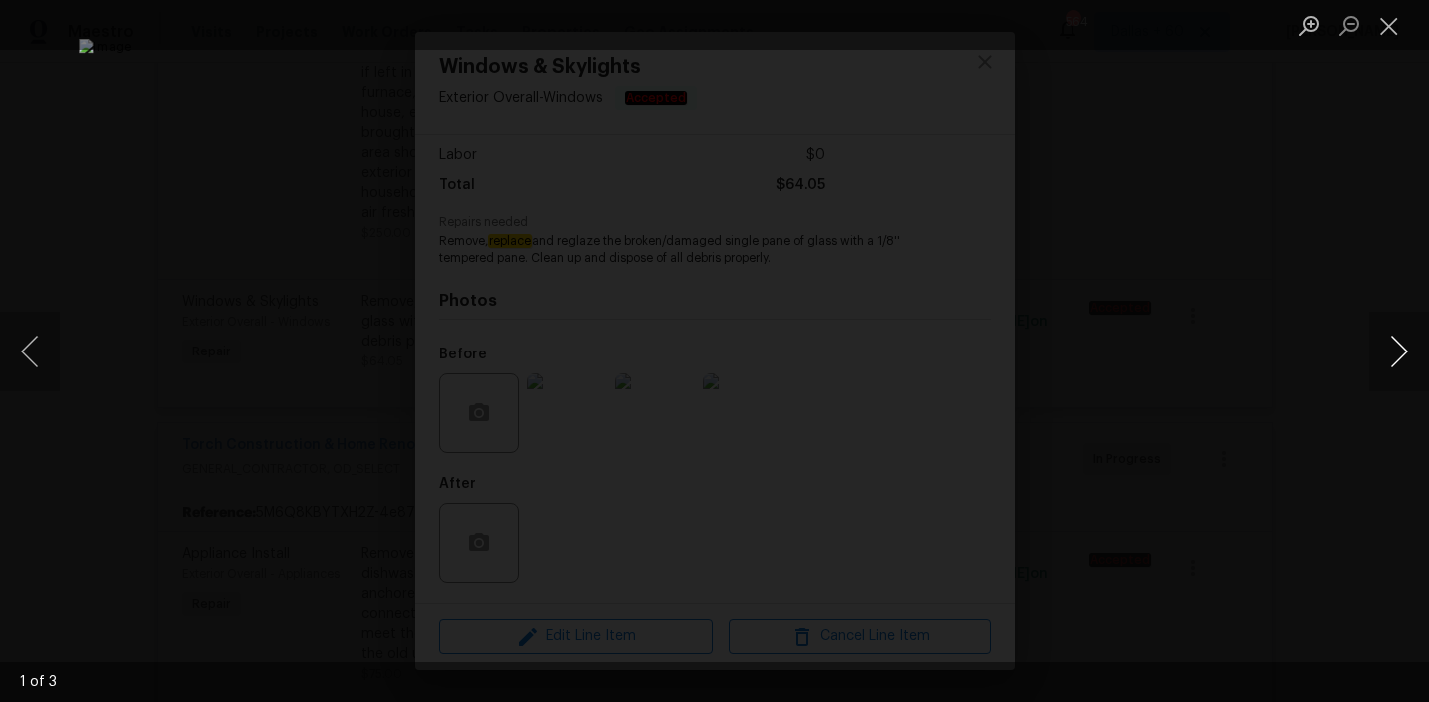
click at [1378, 354] on button "Next image" at bounding box center [1399, 352] width 60 height 80
click at [1378, 352] on button "Next image" at bounding box center [1399, 352] width 60 height 80
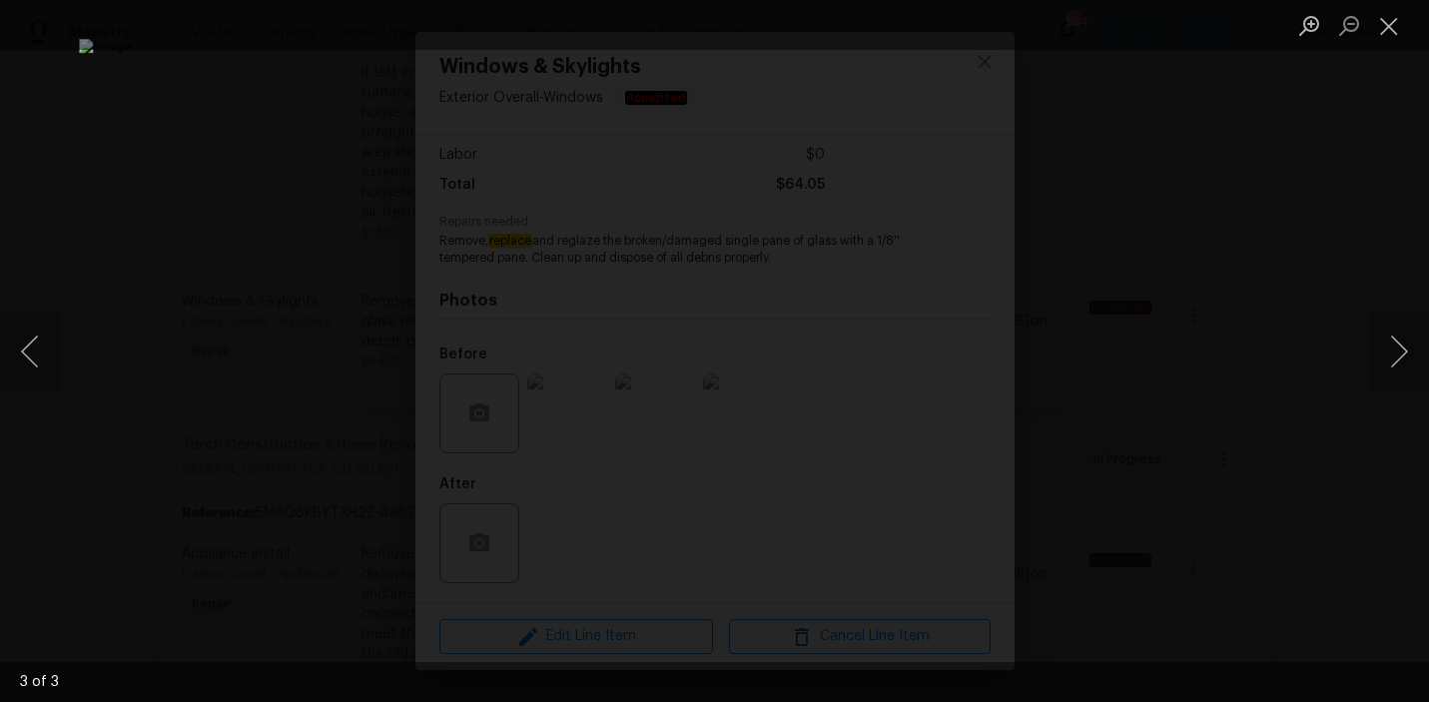
click at [49, 482] on div "Lightbox" at bounding box center [714, 351] width 1429 height 702
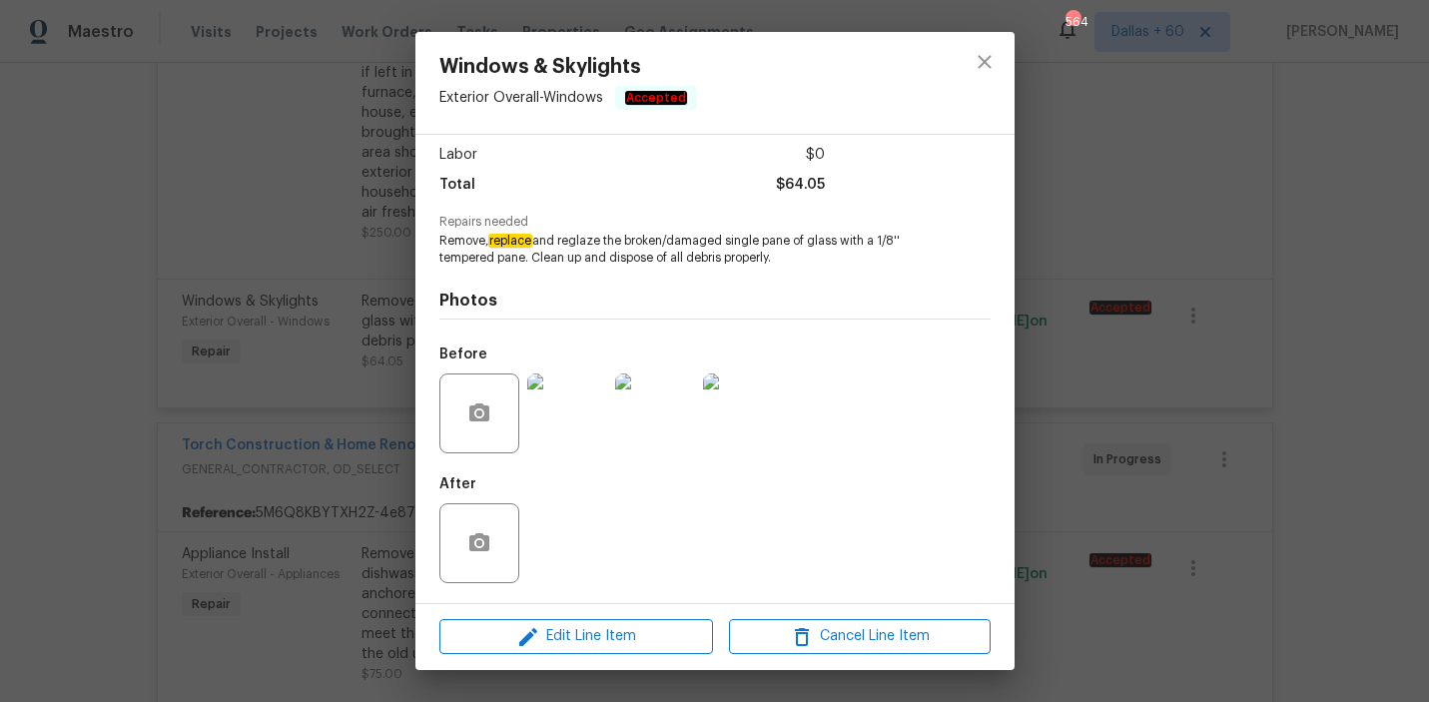
click at [54, 454] on div "Windows & Skylights Exterior Overall - Windows Accepted Vendor [PERSON_NAME] Ho…" at bounding box center [714, 351] width 1429 height 702
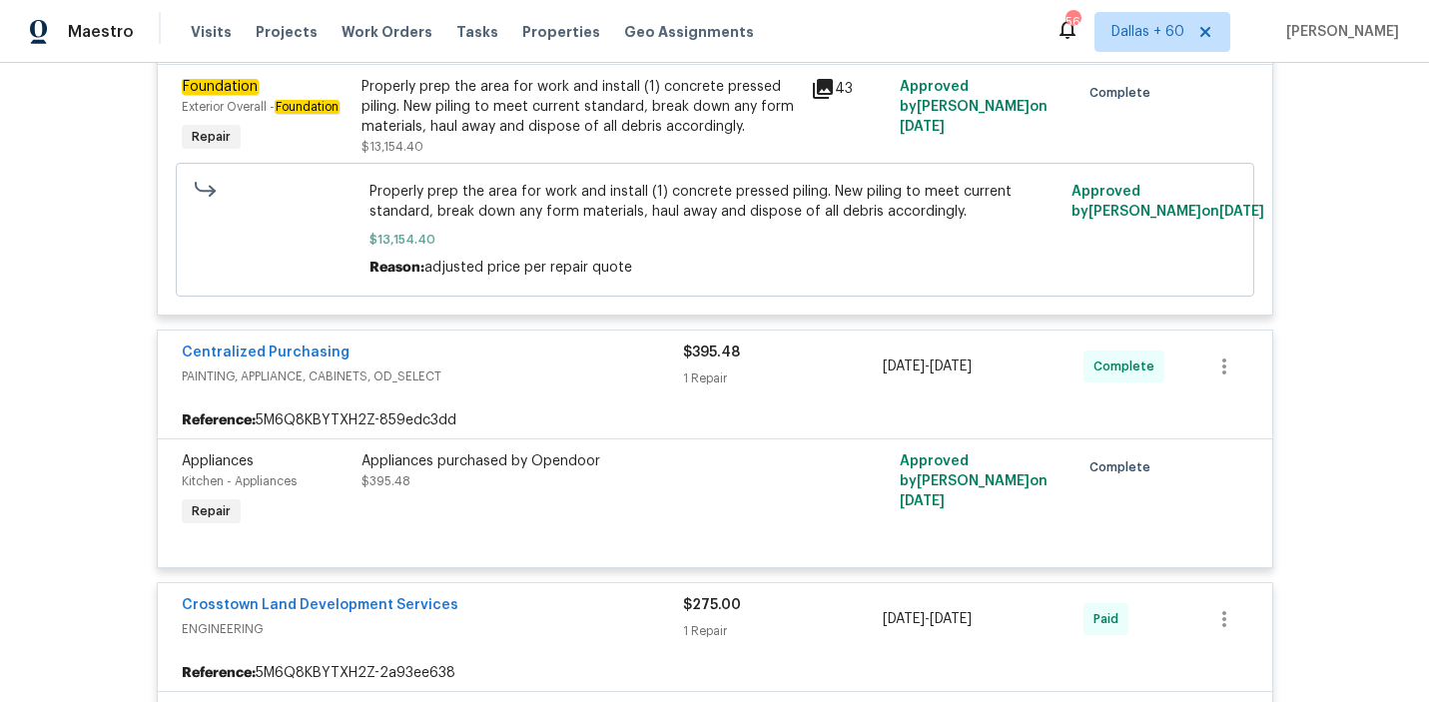
scroll to position [5858, 0]
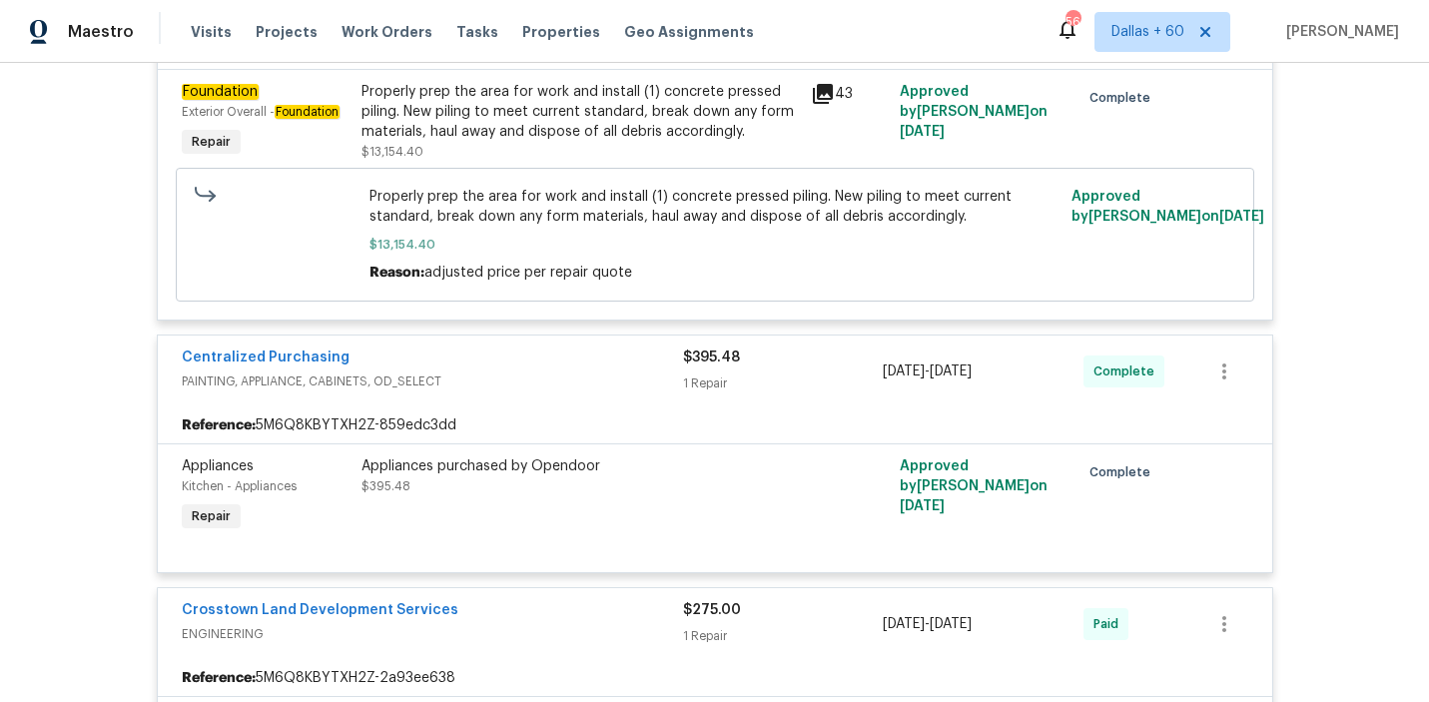
click at [502, 103] on div "Properly prep the area for work and install (1) concrete pressed piling. New pi…" at bounding box center [581, 112] width 438 height 60
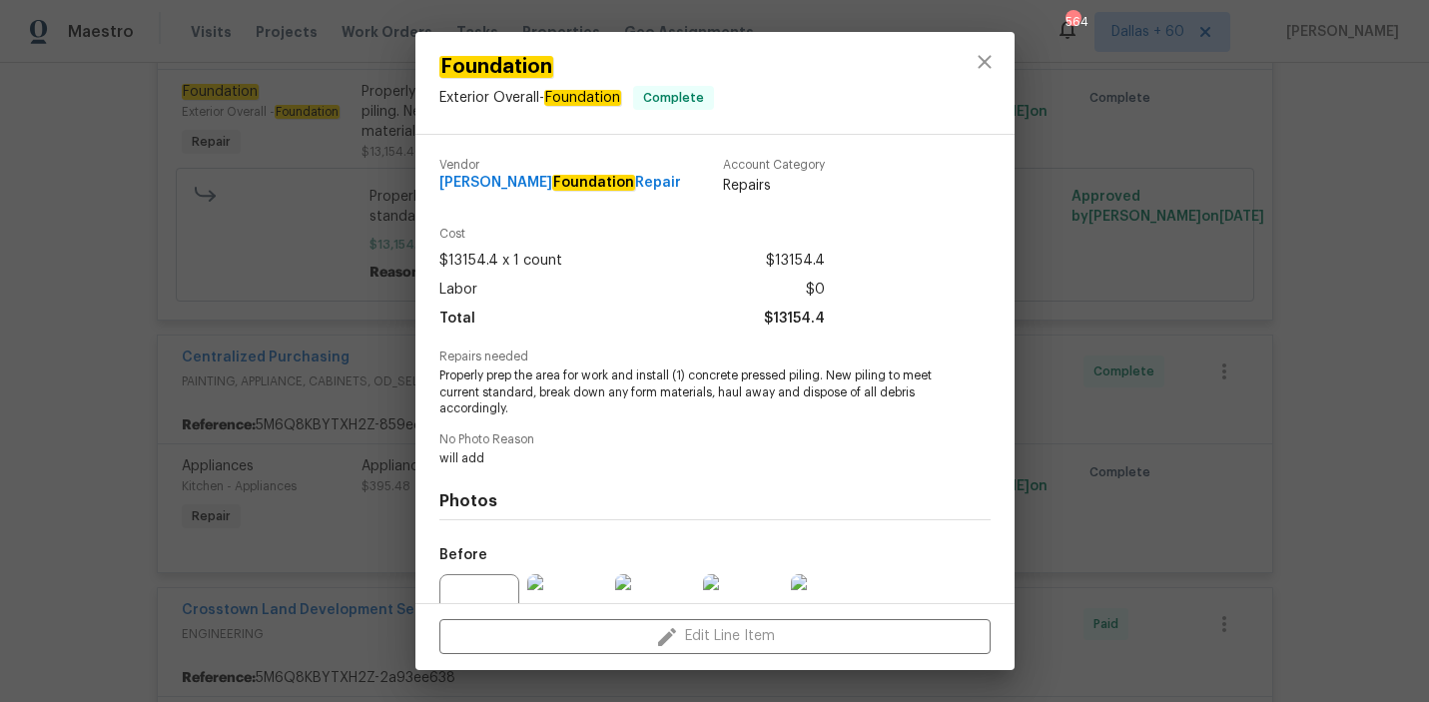
scroll to position [201, 0]
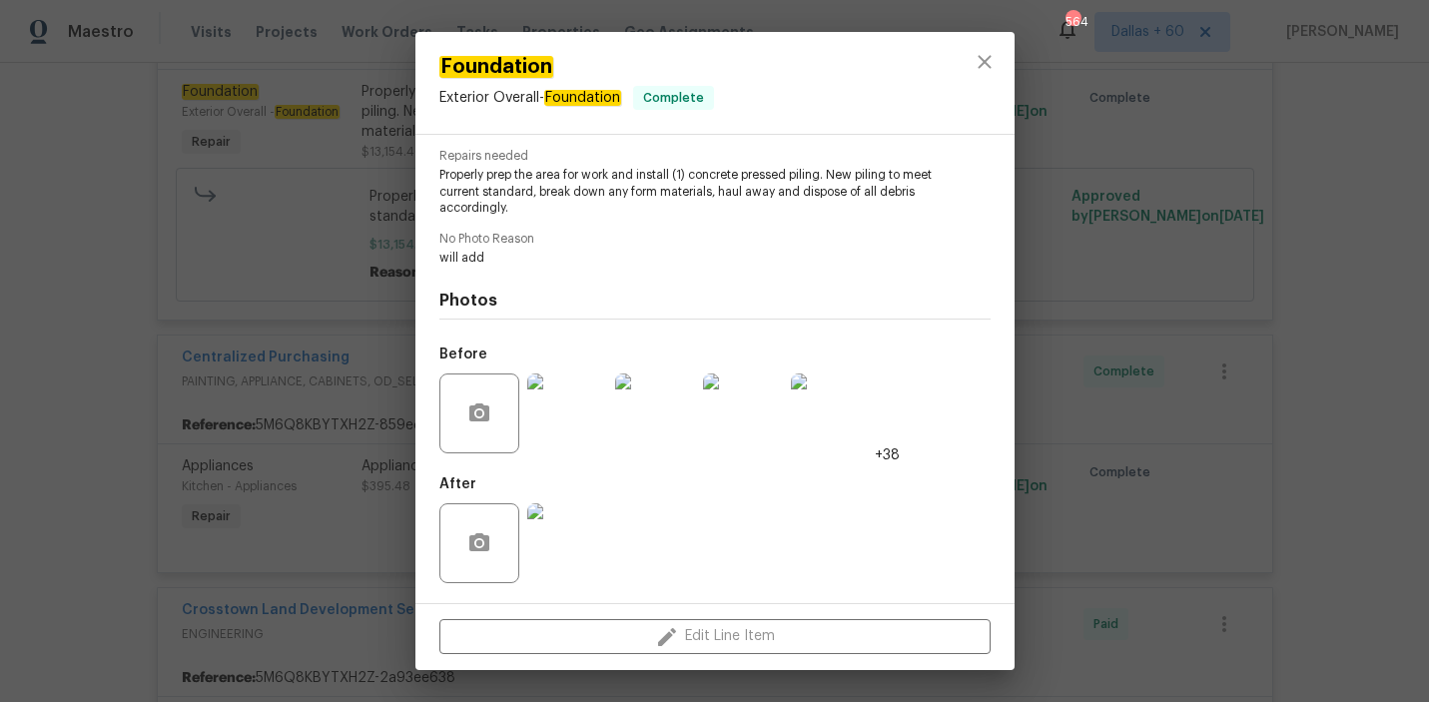
click at [751, 426] on img at bounding box center [743, 414] width 80 height 80
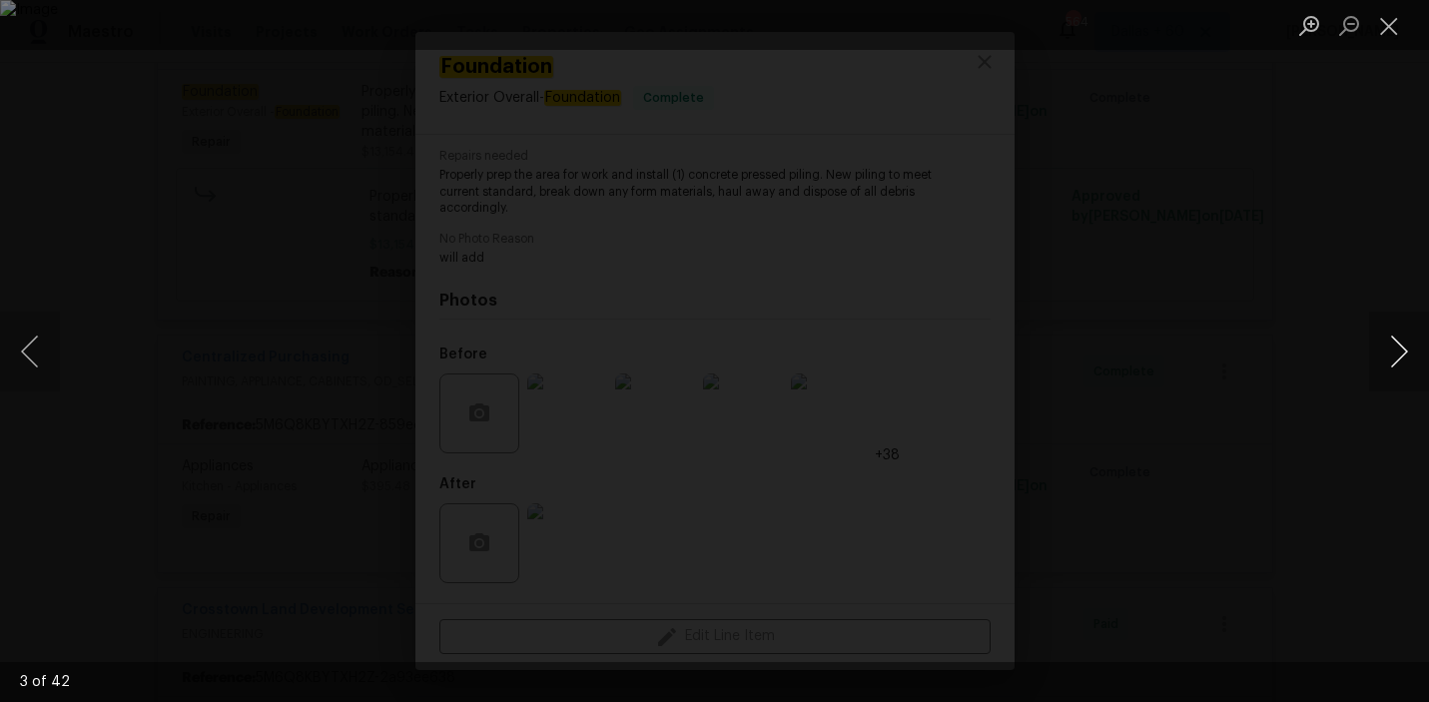
click at [1397, 362] on button "Next image" at bounding box center [1399, 352] width 60 height 80
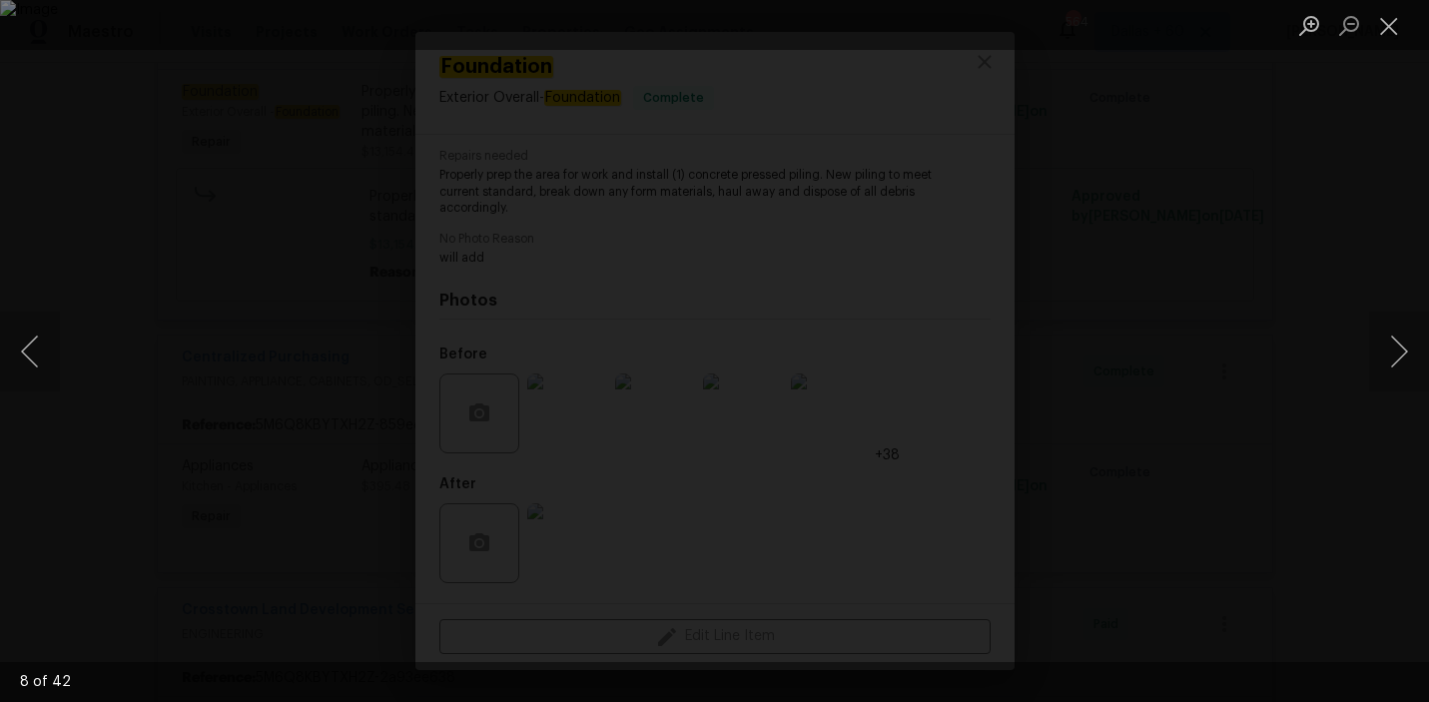
click at [1310, 285] on div "Lightbox" at bounding box center [714, 351] width 1429 height 702
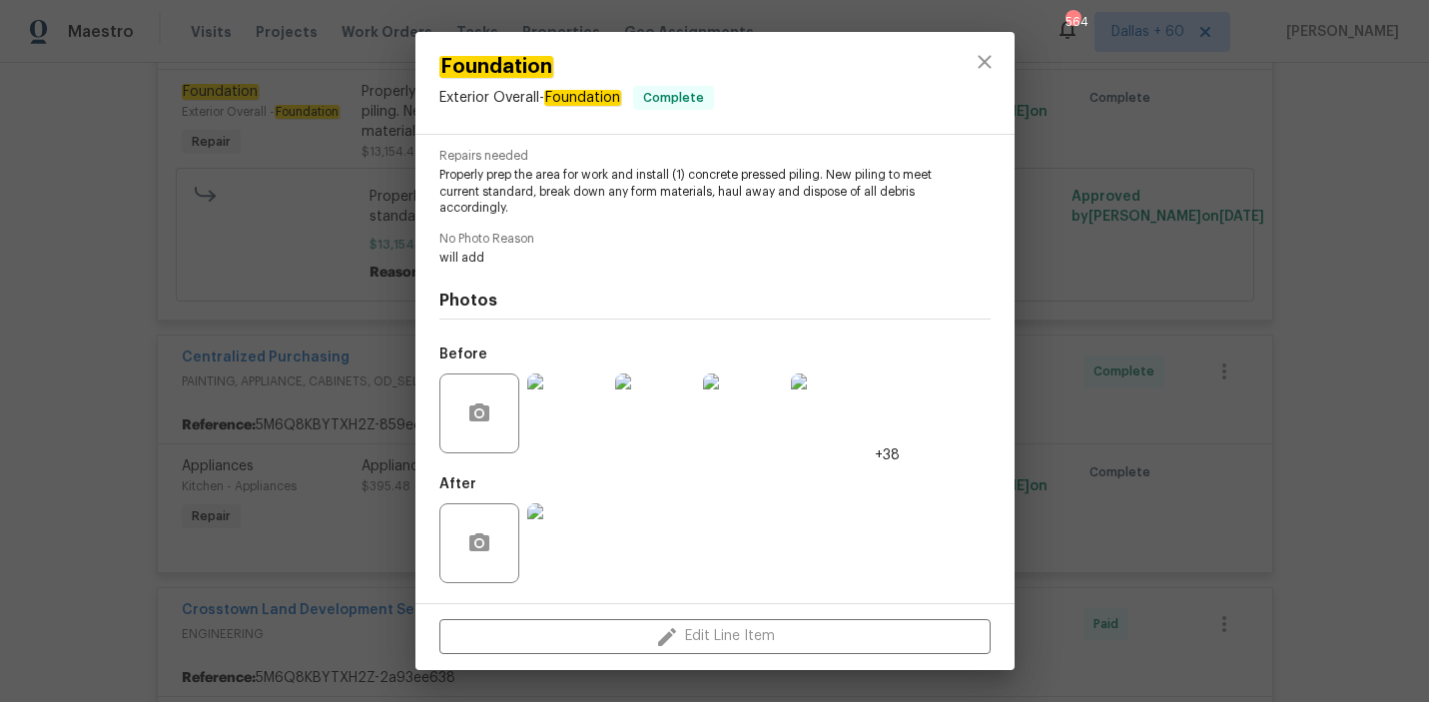
click at [579, 546] on img at bounding box center [567, 543] width 80 height 80
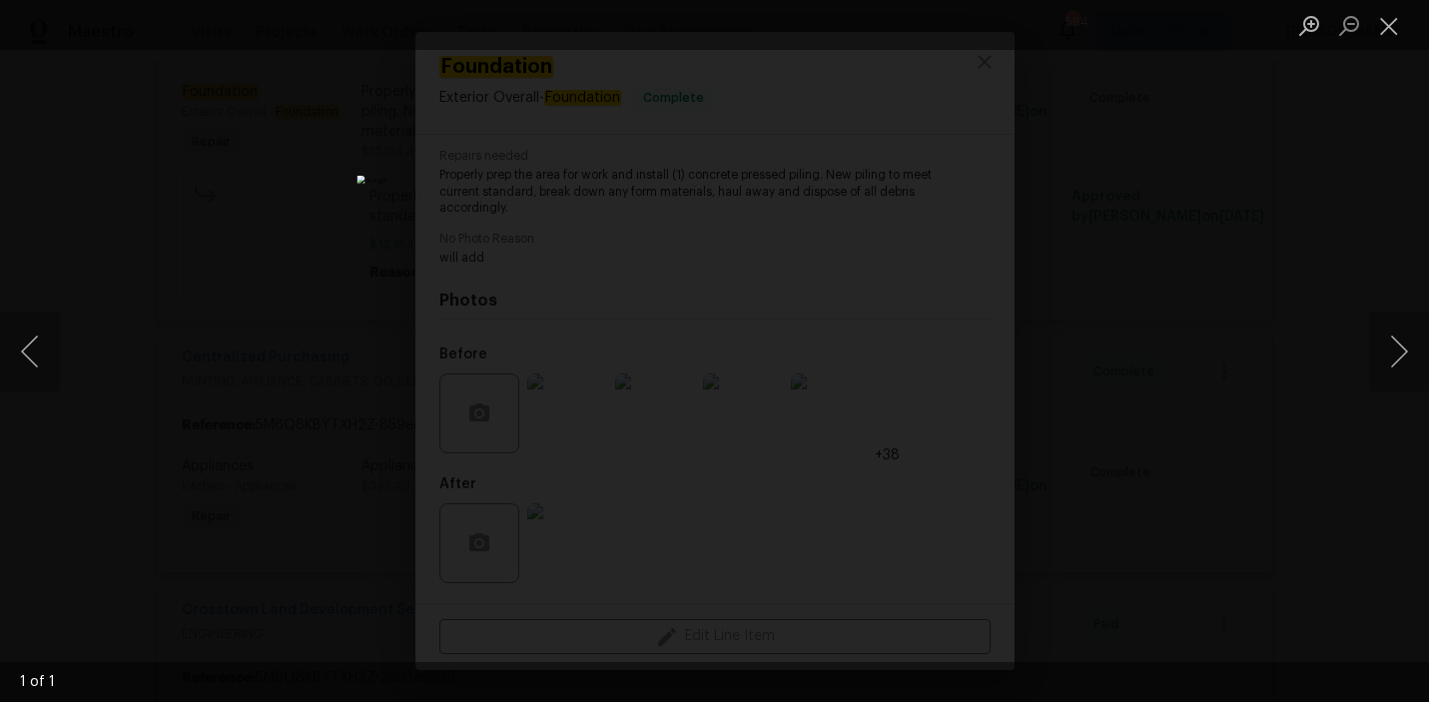
click at [110, 158] on div "Lightbox" at bounding box center [714, 351] width 1429 height 702
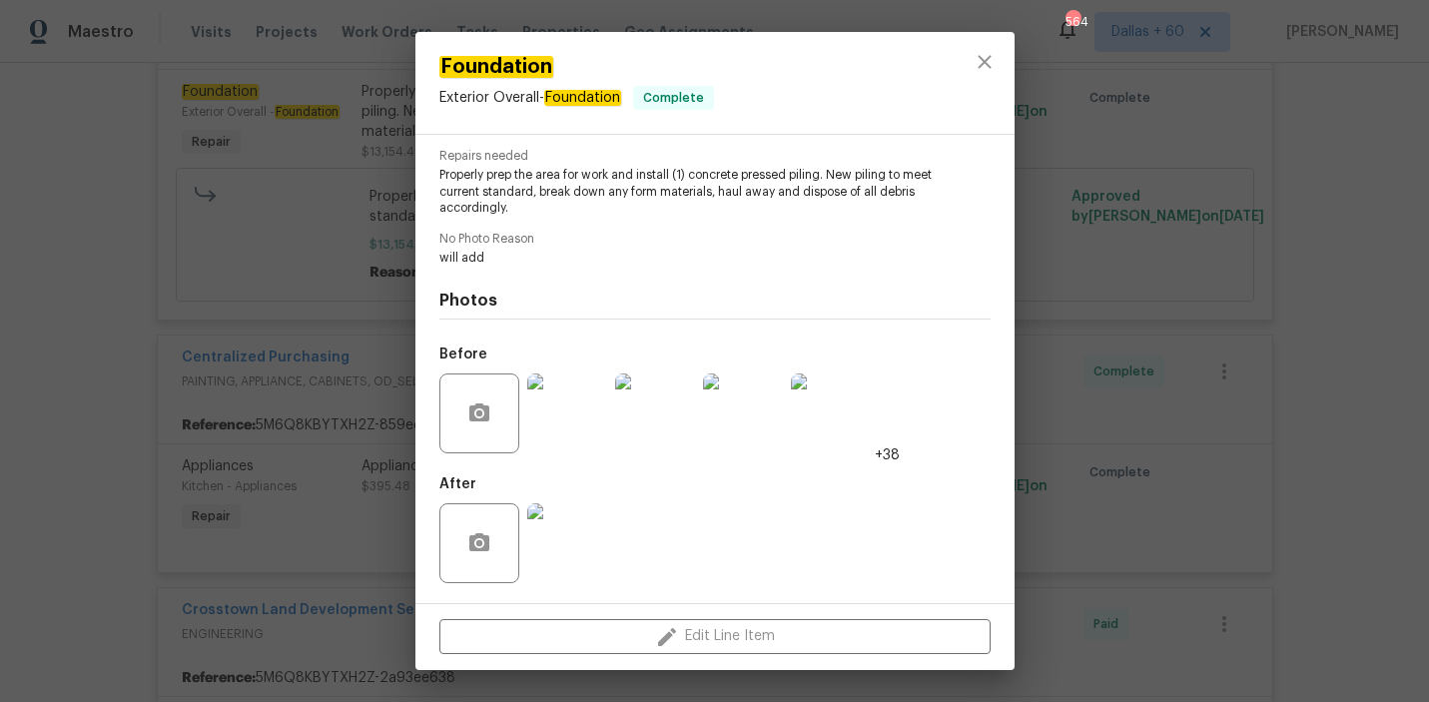
click at [836, 421] on img at bounding box center [831, 414] width 80 height 80
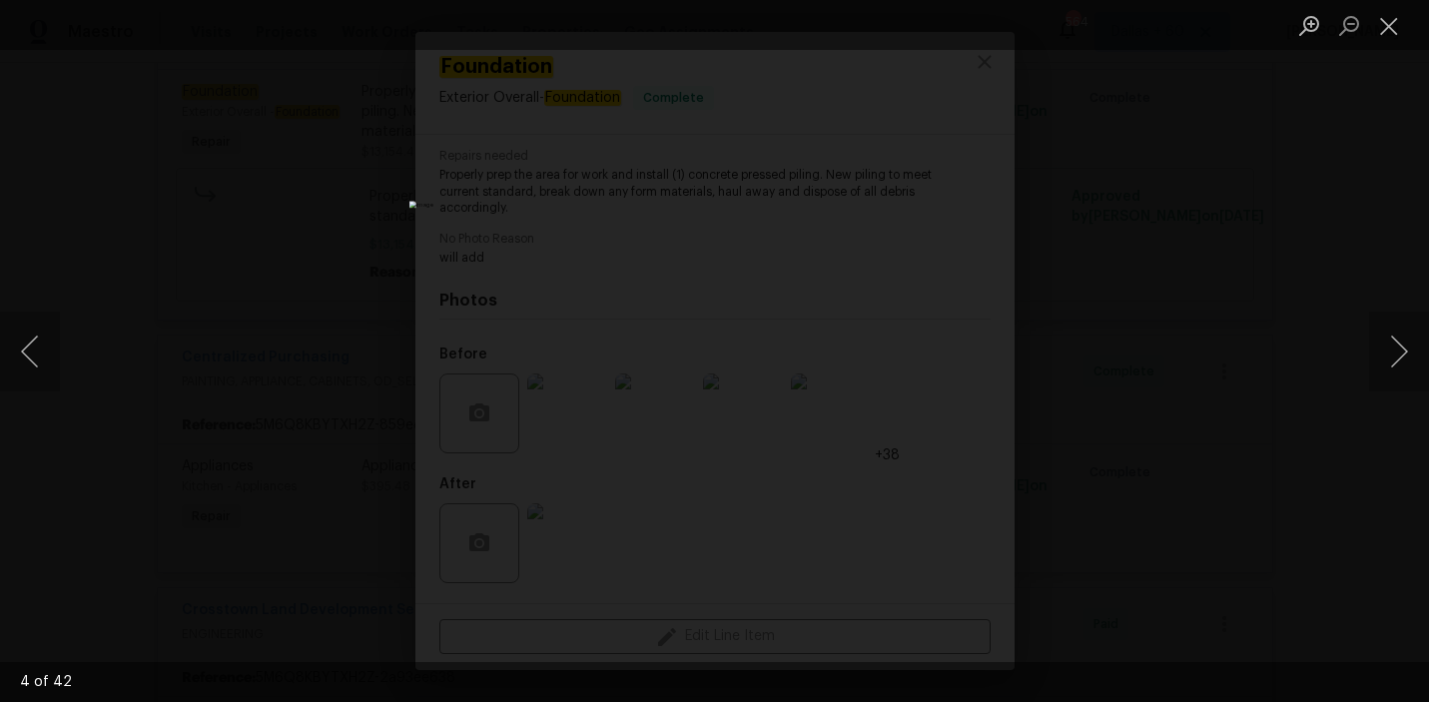
click at [1175, 400] on div "Lightbox" at bounding box center [714, 351] width 1429 height 702
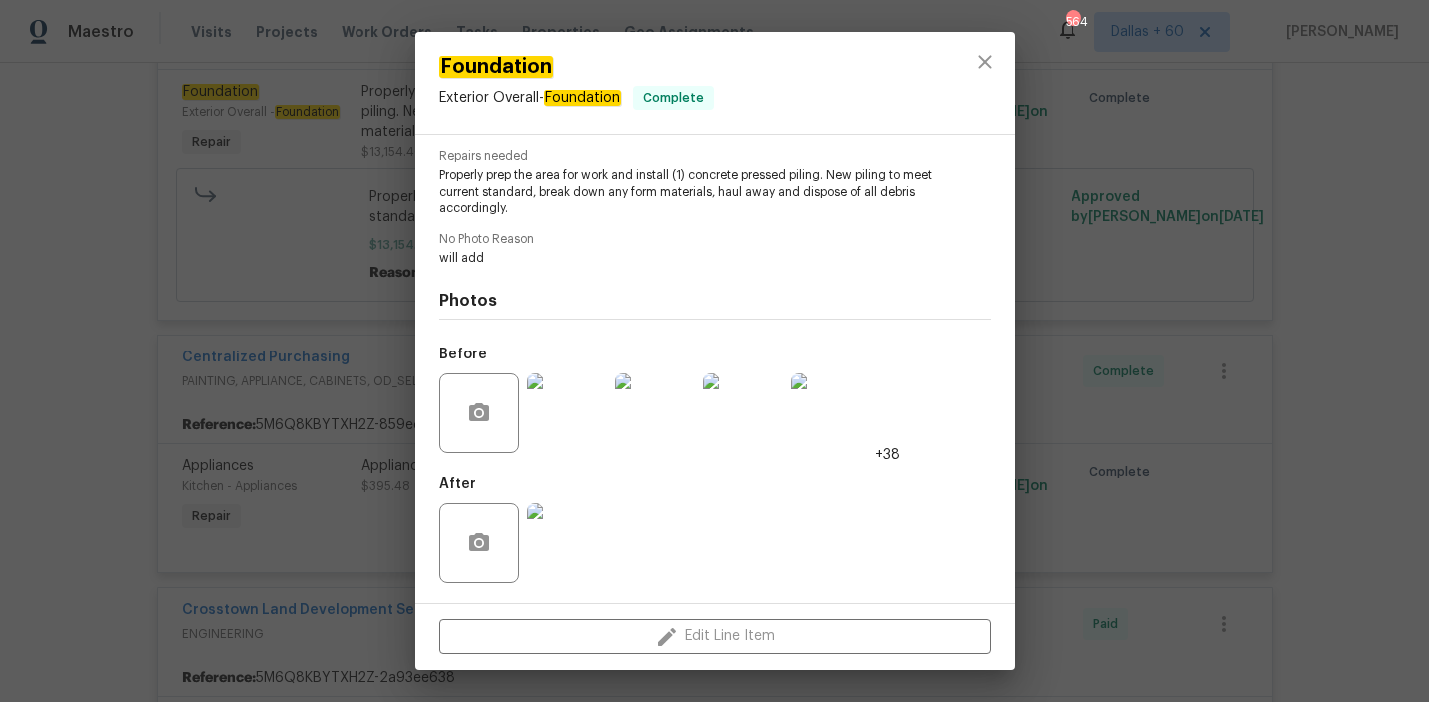
click at [560, 539] on img at bounding box center [567, 543] width 80 height 80
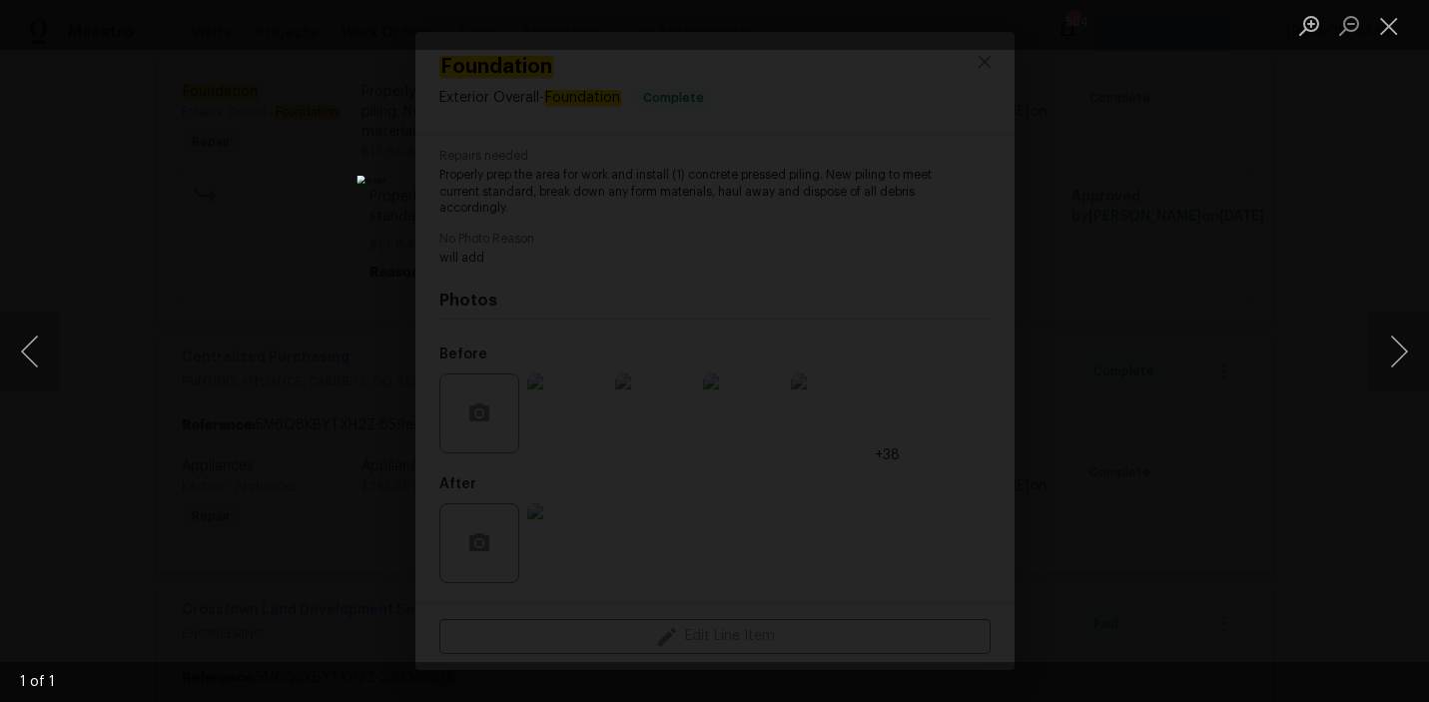
click at [31, 295] on div "Lightbox" at bounding box center [714, 351] width 1429 height 702
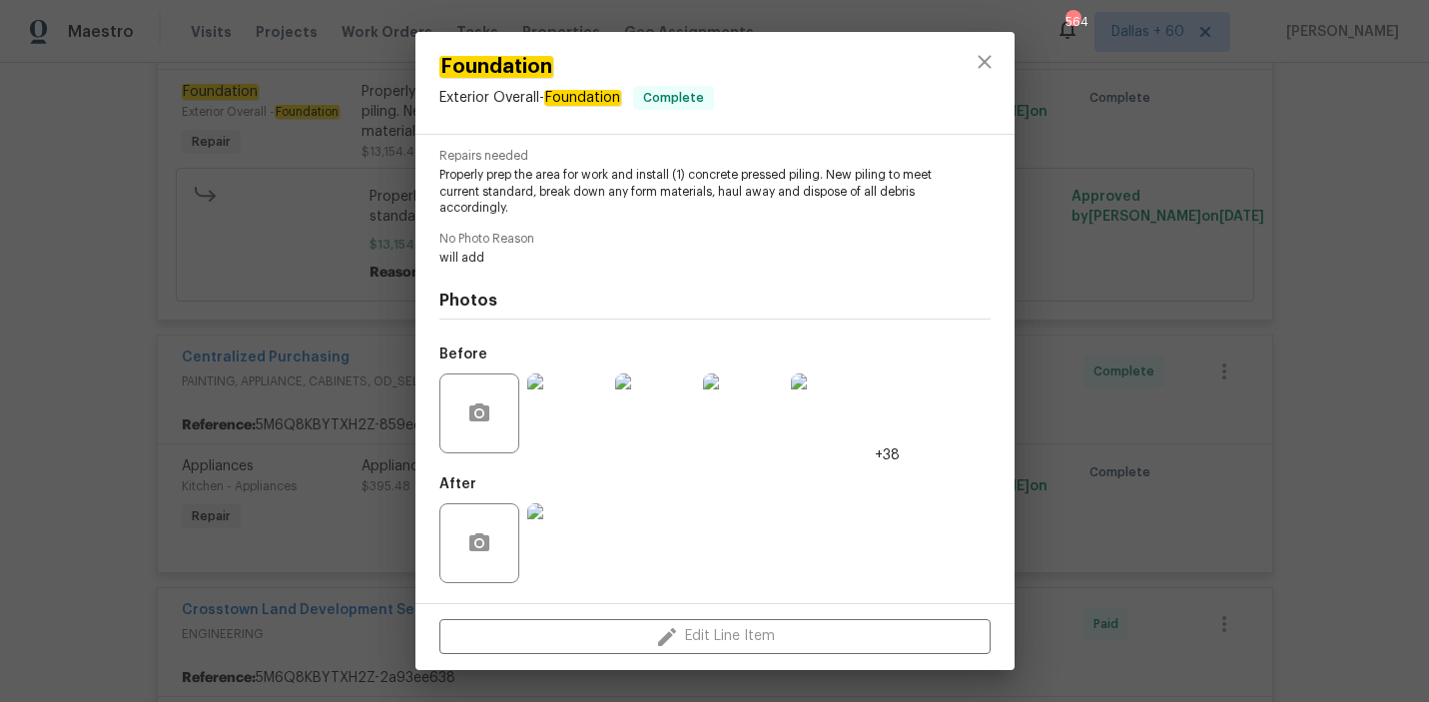
click at [121, 210] on div "Foundation Exterior Overall - Foundation Complete Vendor [PERSON_NAME] Foundati…" at bounding box center [714, 351] width 1429 height 702
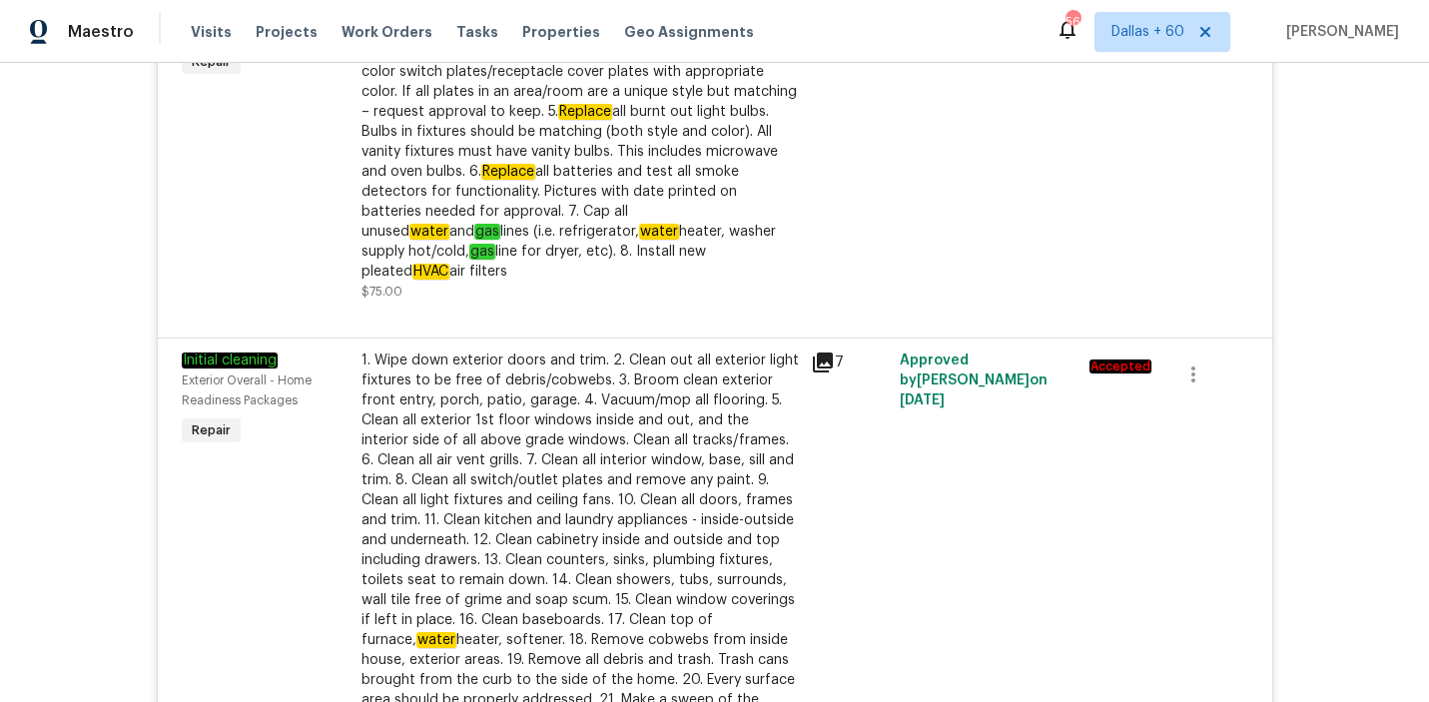
scroll to position [2103, 0]
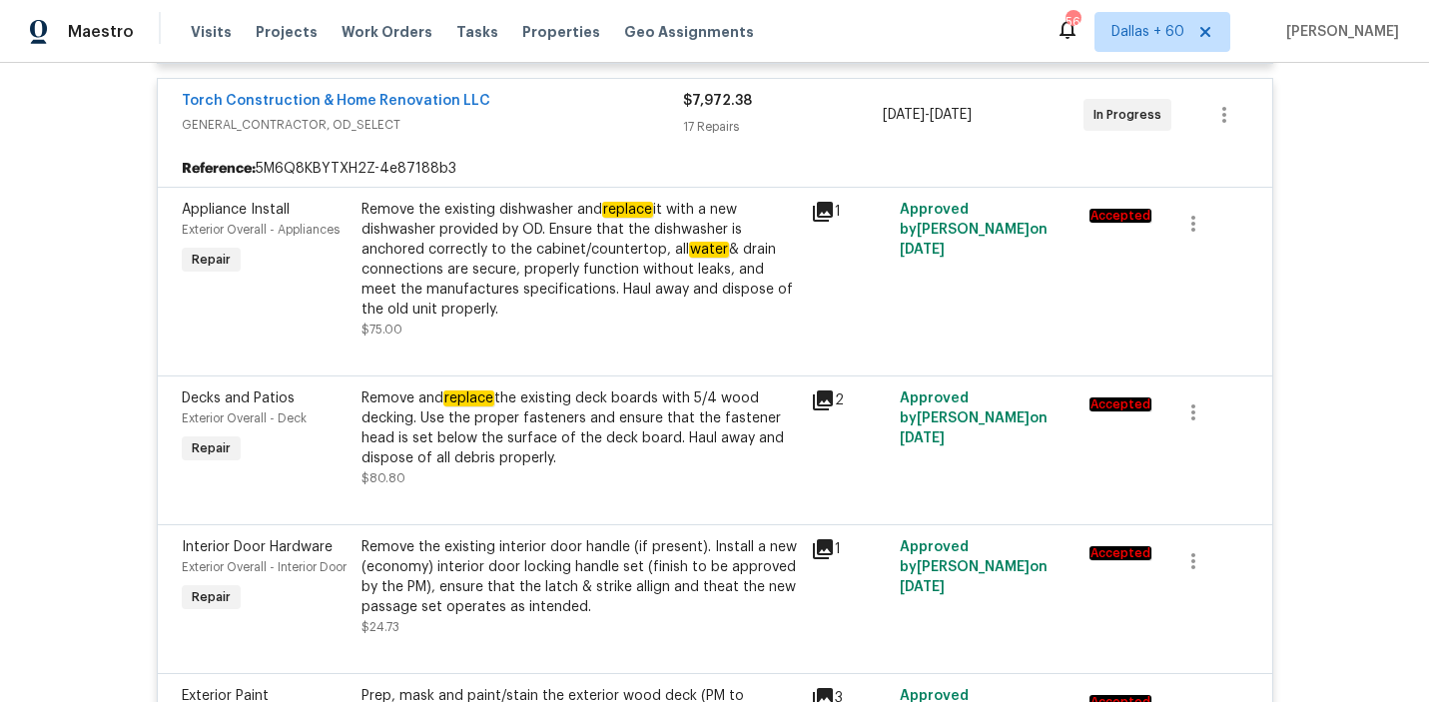
click at [520, 390] on div "Remove and replace the existing deck boards with 5/4 wood decking. Use the prop…" at bounding box center [581, 429] width 438 height 80
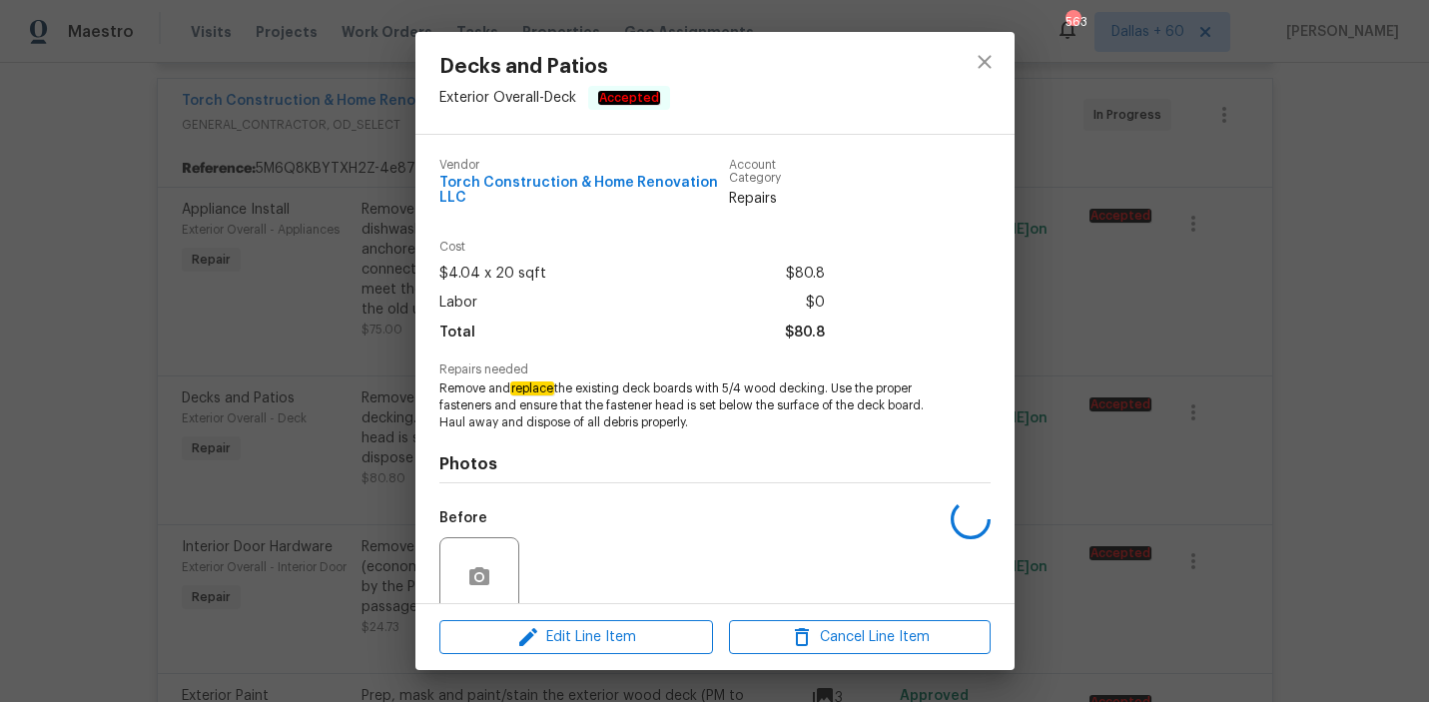
scroll to position [164, 0]
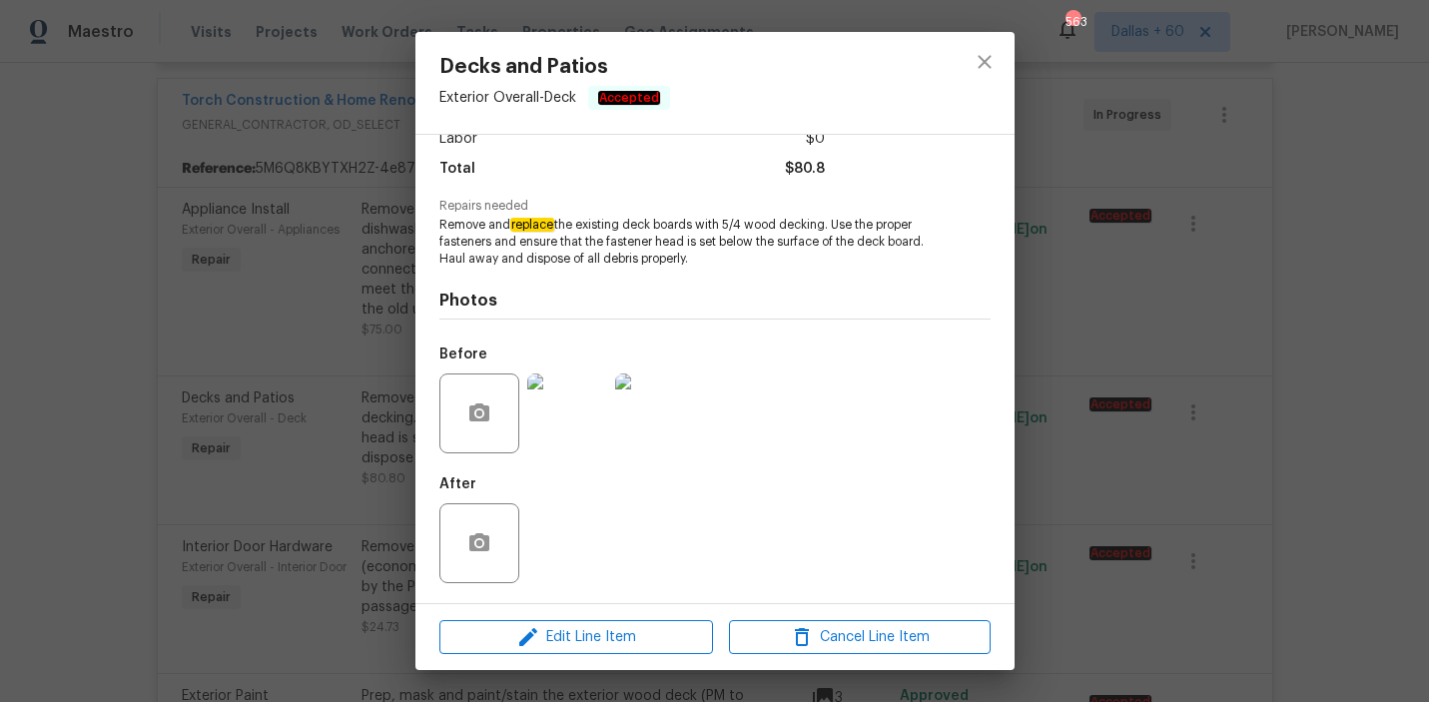
click at [571, 434] on img at bounding box center [567, 414] width 80 height 80
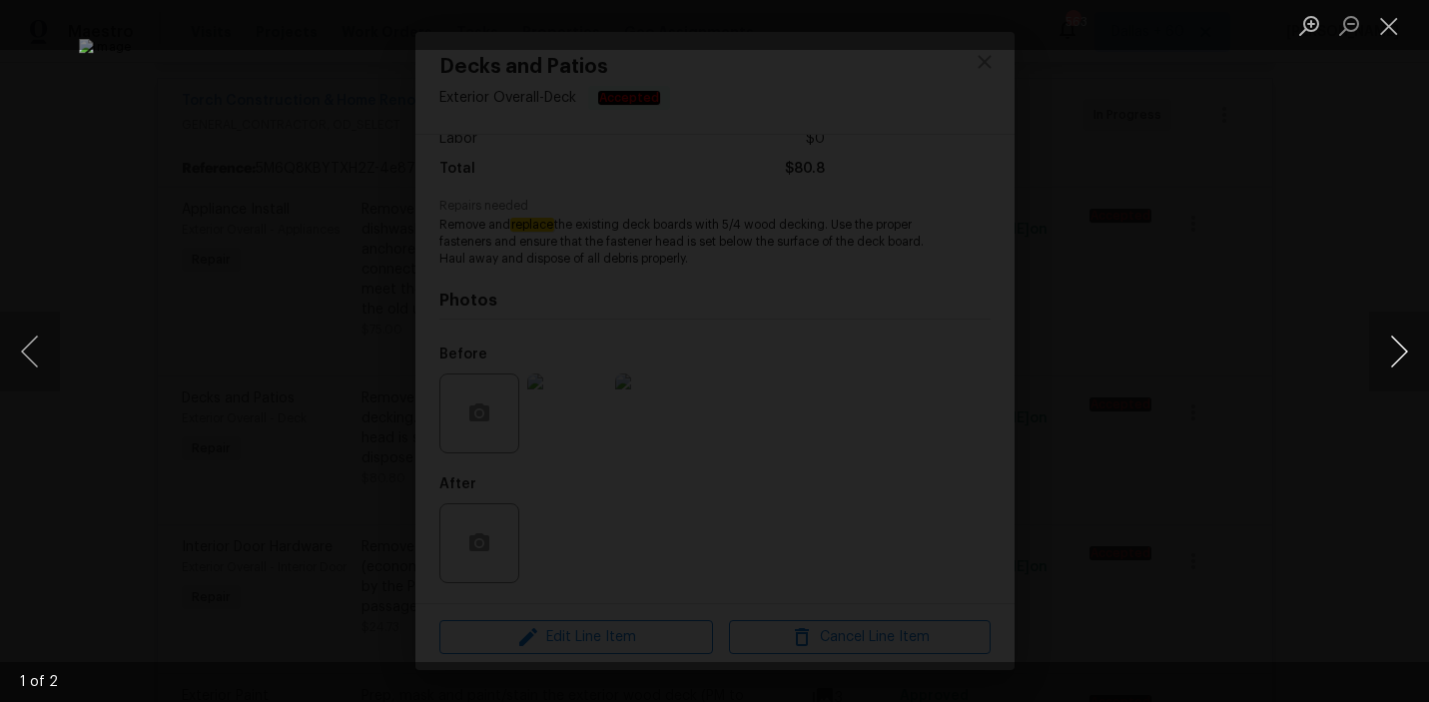
click at [1398, 352] on button "Next image" at bounding box center [1399, 352] width 60 height 80
click at [1284, 409] on div "Lightbox" at bounding box center [714, 351] width 1429 height 702
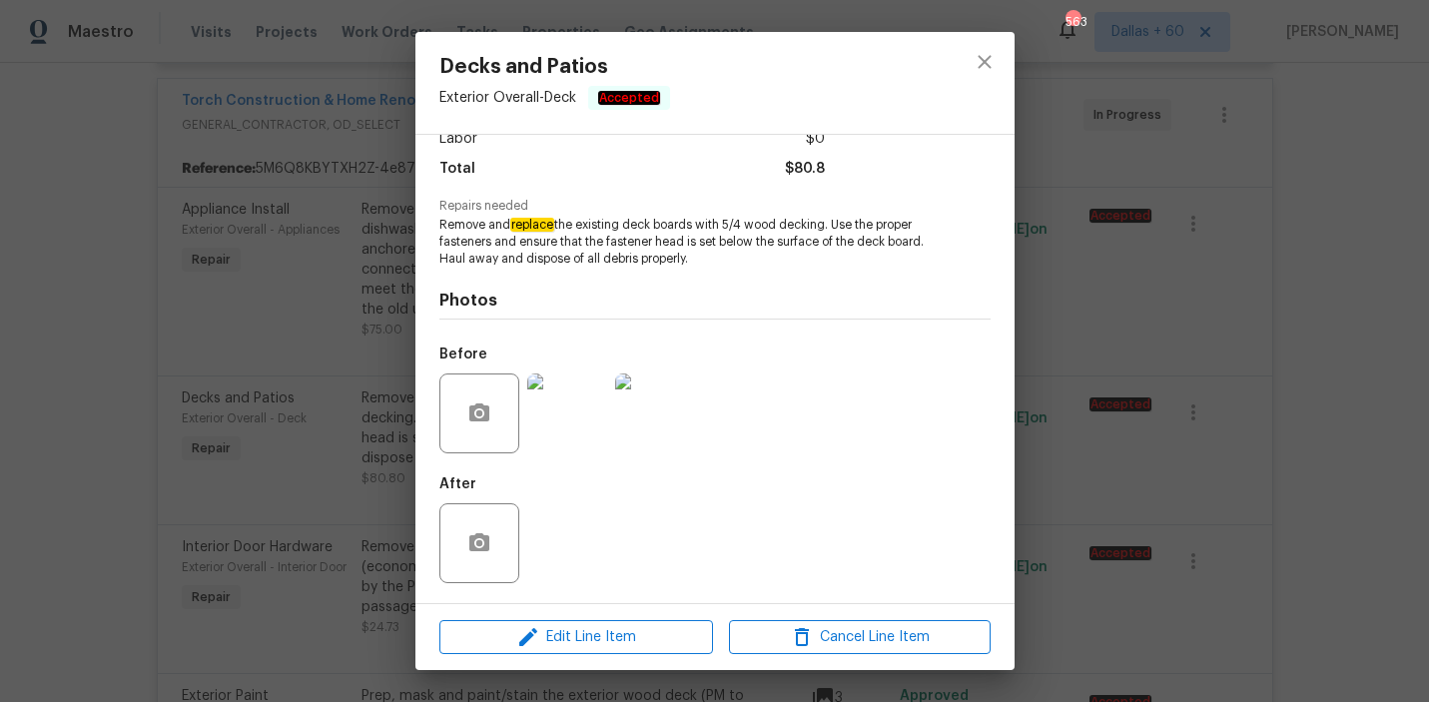
click at [5, 390] on div "Decks and Patios Exterior Overall - Deck Accepted Vendor Torch Construction & H…" at bounding box center [714, 351] width 1429 height 702
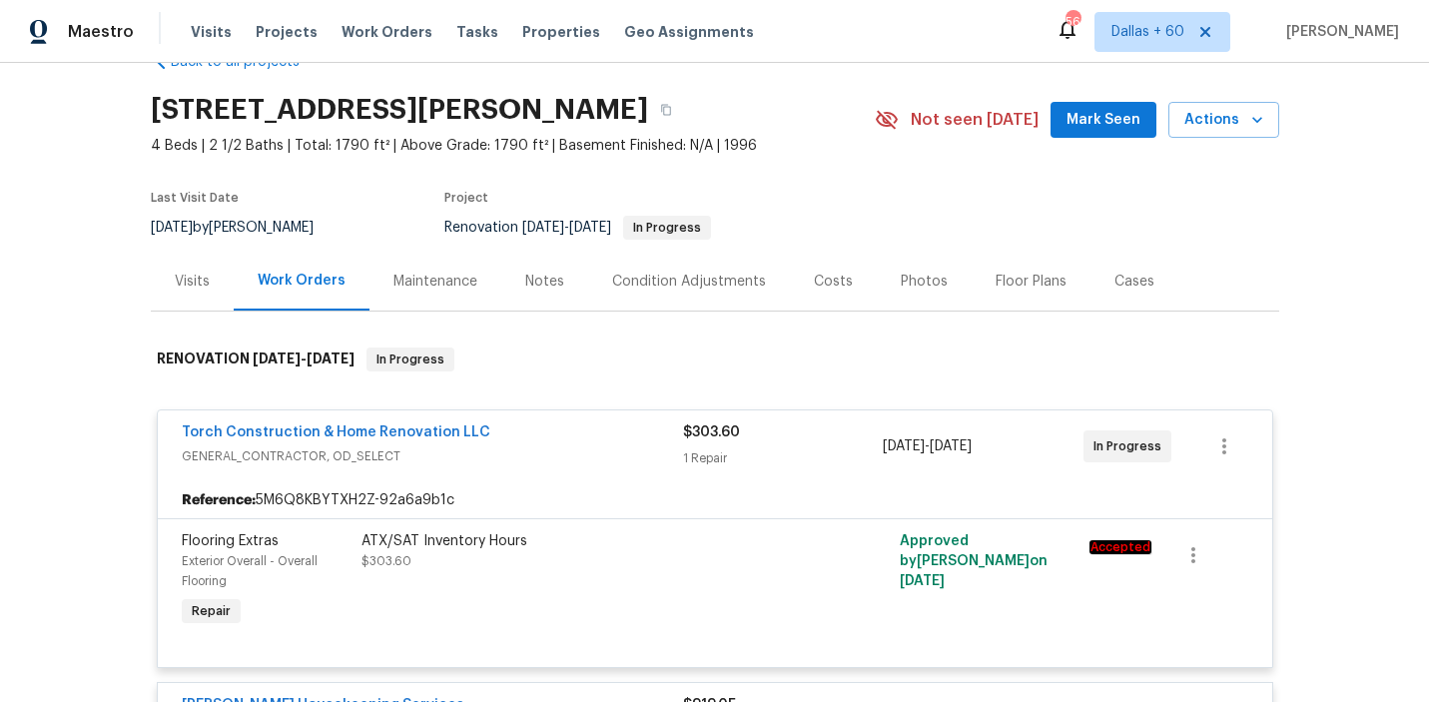
scroll to position [0, 0]
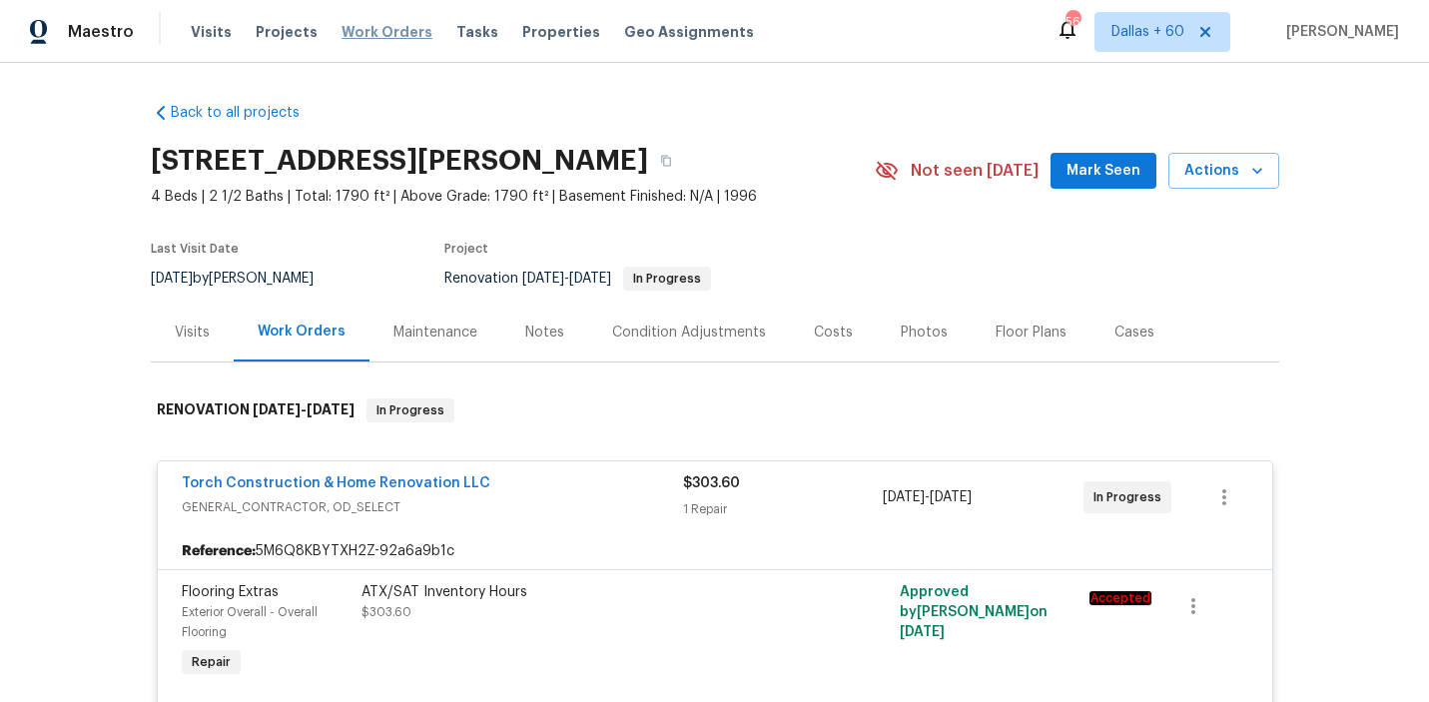
click at [368, 30] on span "Work Orders" at bounding box center [387, 32] width 91 height 20
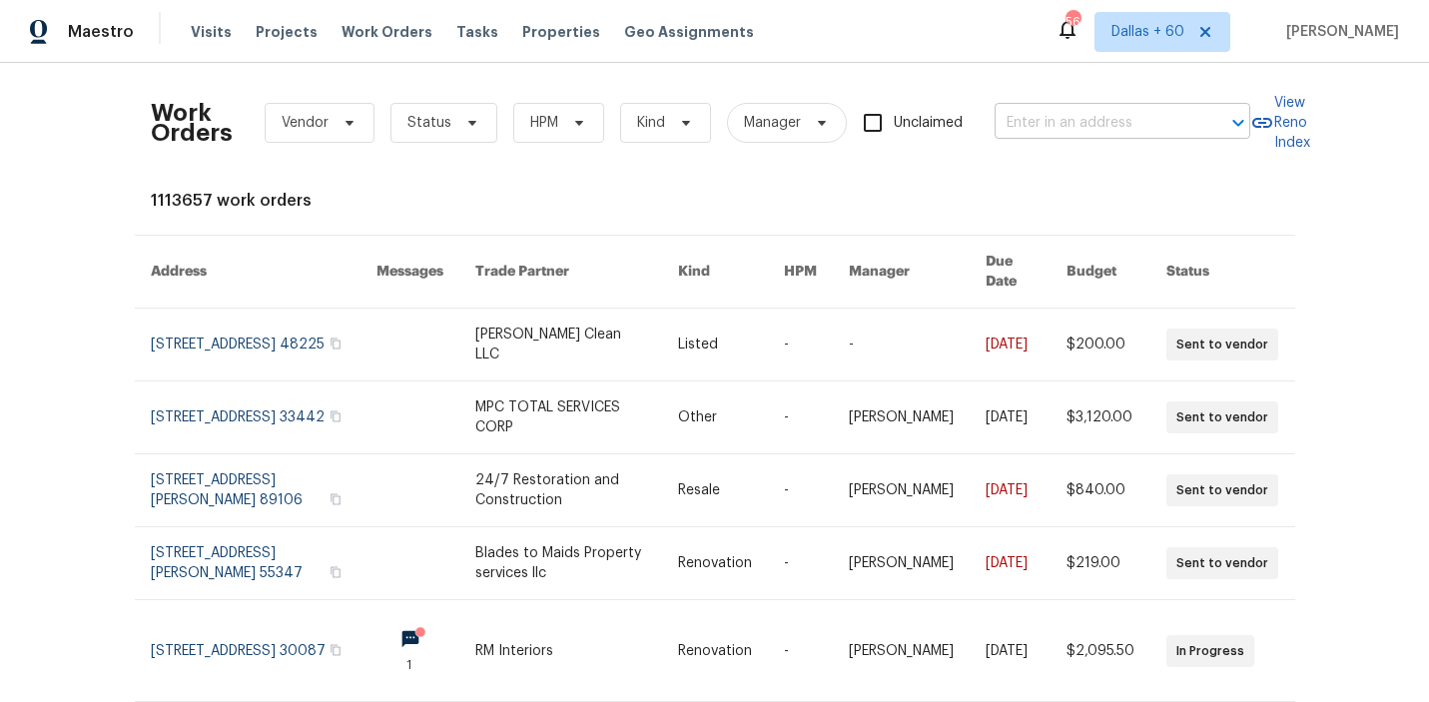
click at [1066, 131] on input "text" at bounding box center [1095, 123] width 200 height 31
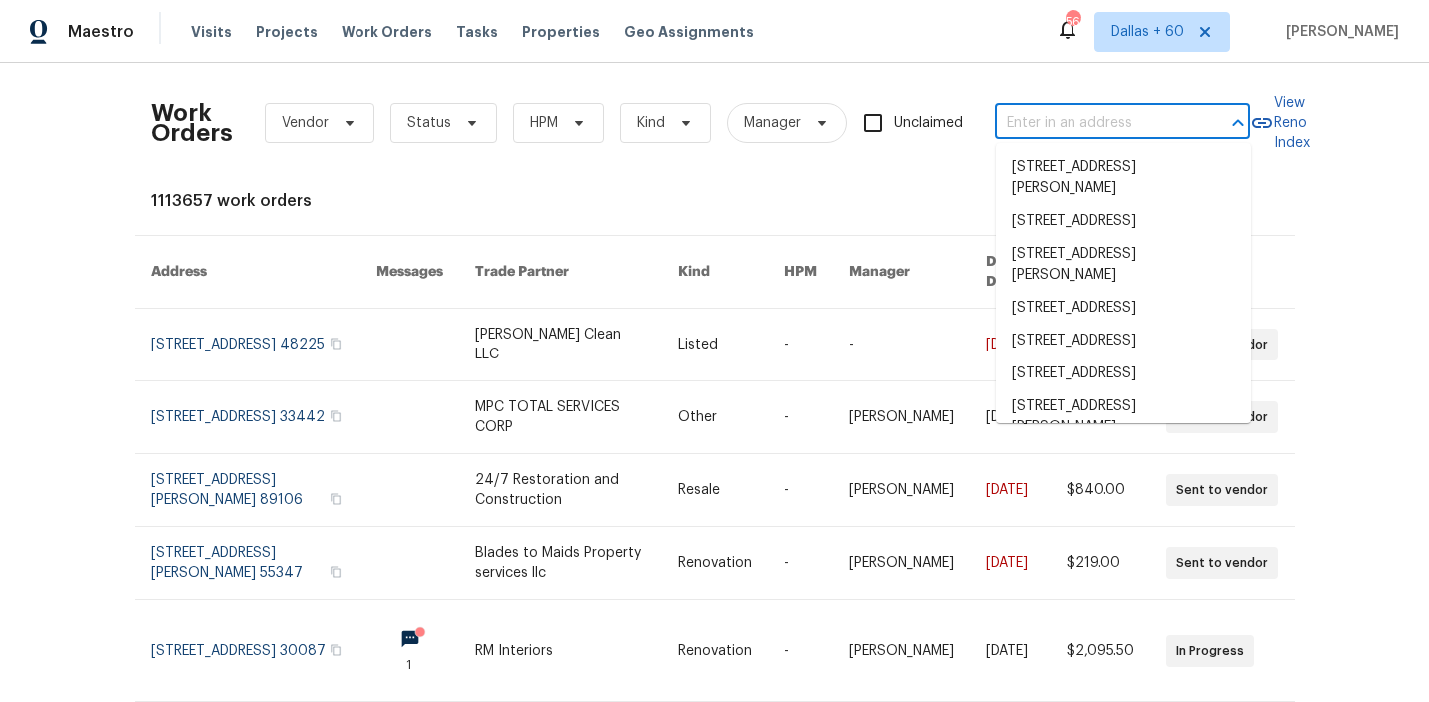
paste input "[STREET_ADDRESS][PERSON_NAME]"
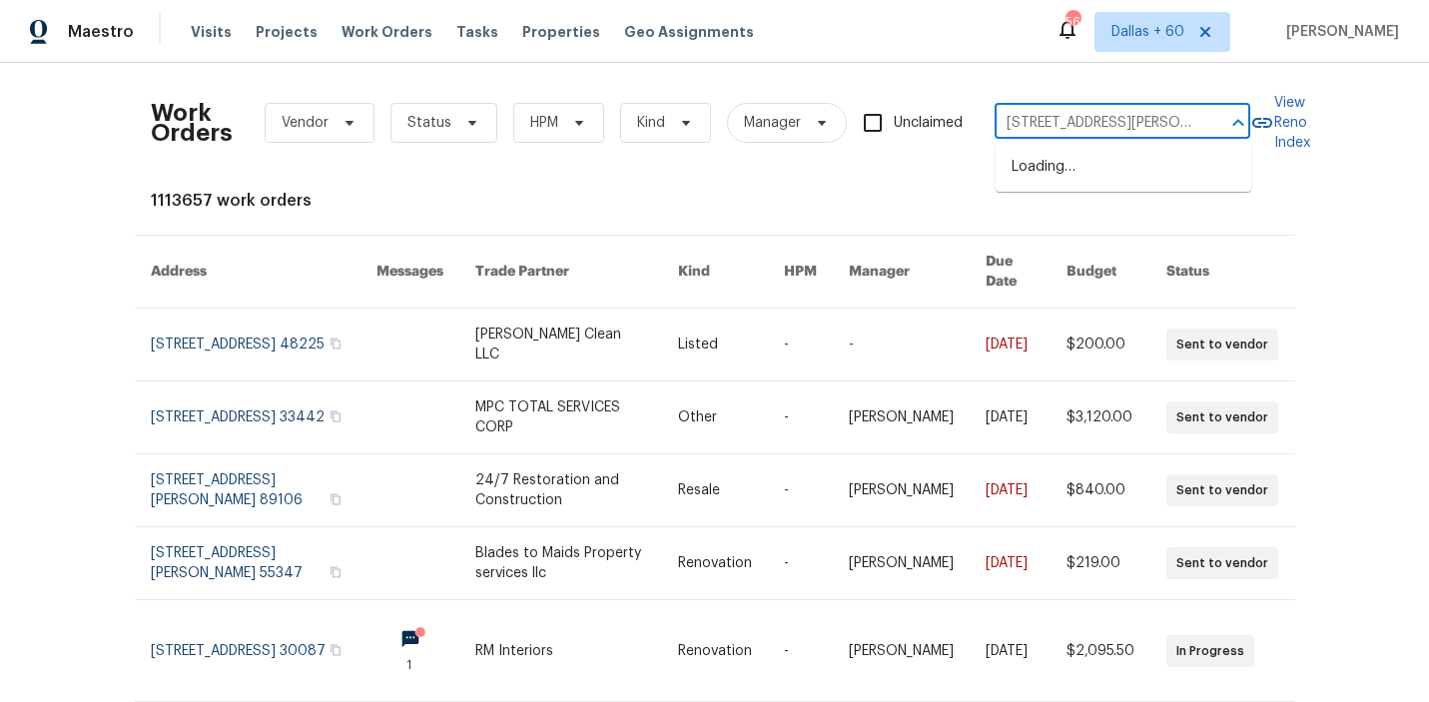
scroll to position [0, 68]
type input "[STREET_ADDRESS][PERSON_NAME]"
click at [1070, 172] on li "[STREET_ADDRESS][PERSON_NAME]" at bounding box center [1124, 178] width 256 height 54
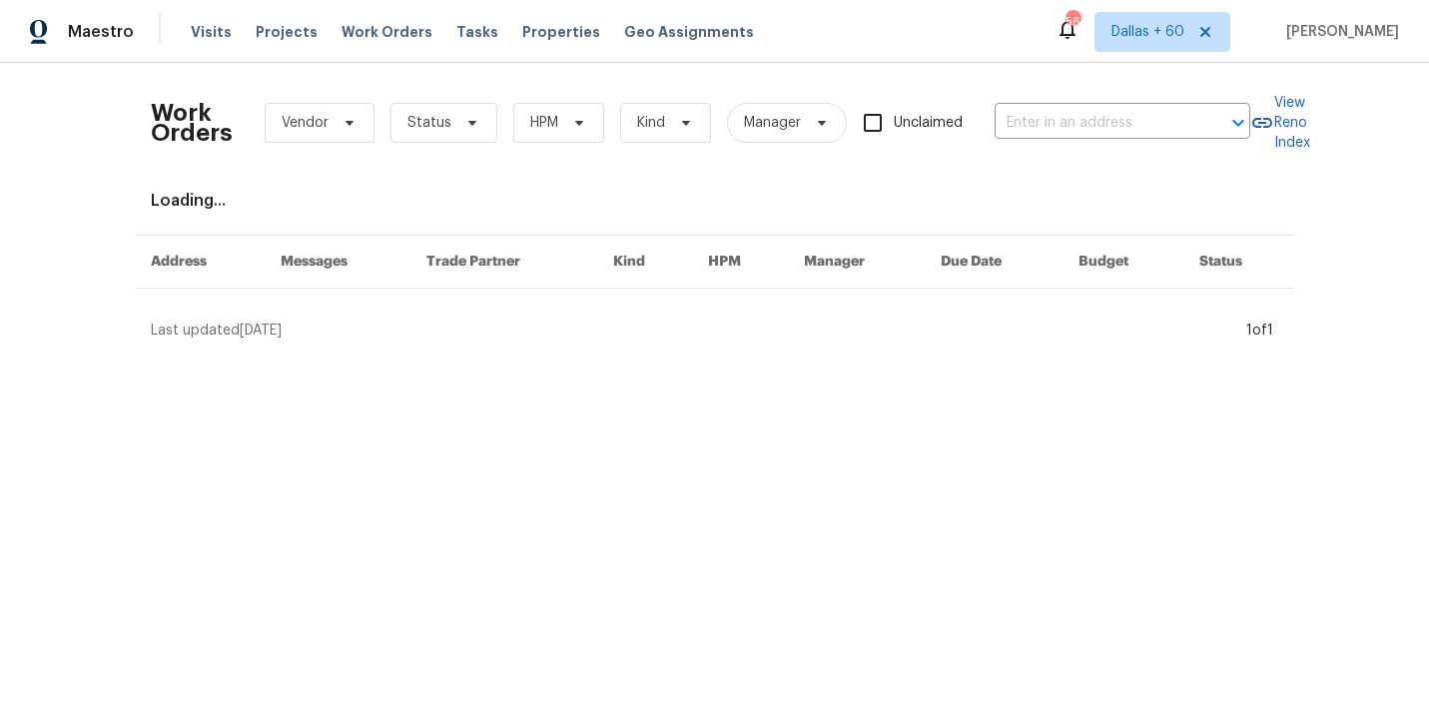
type input "[STREET_ADDRESS][PERSON_NAME]"
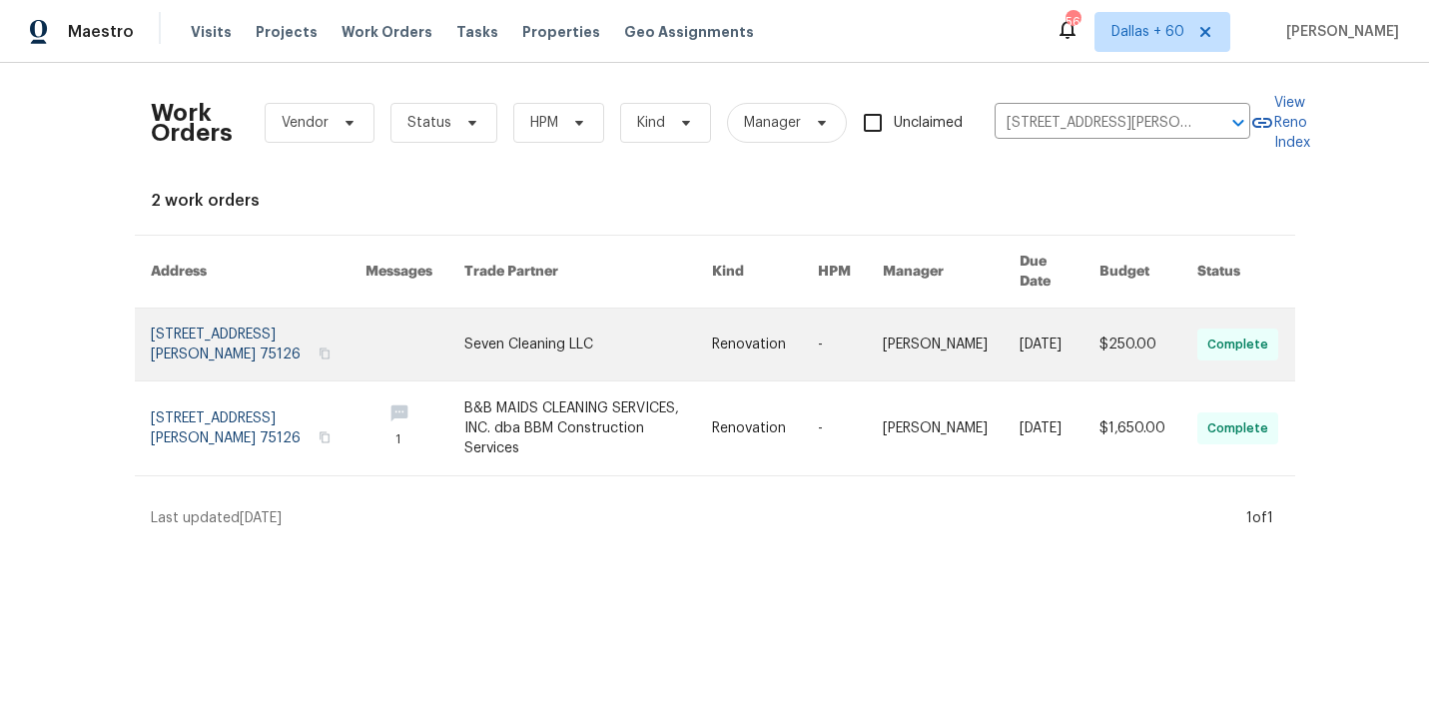
click at [623, 316] on link at bounding box center [588, 345] width 248 height 72
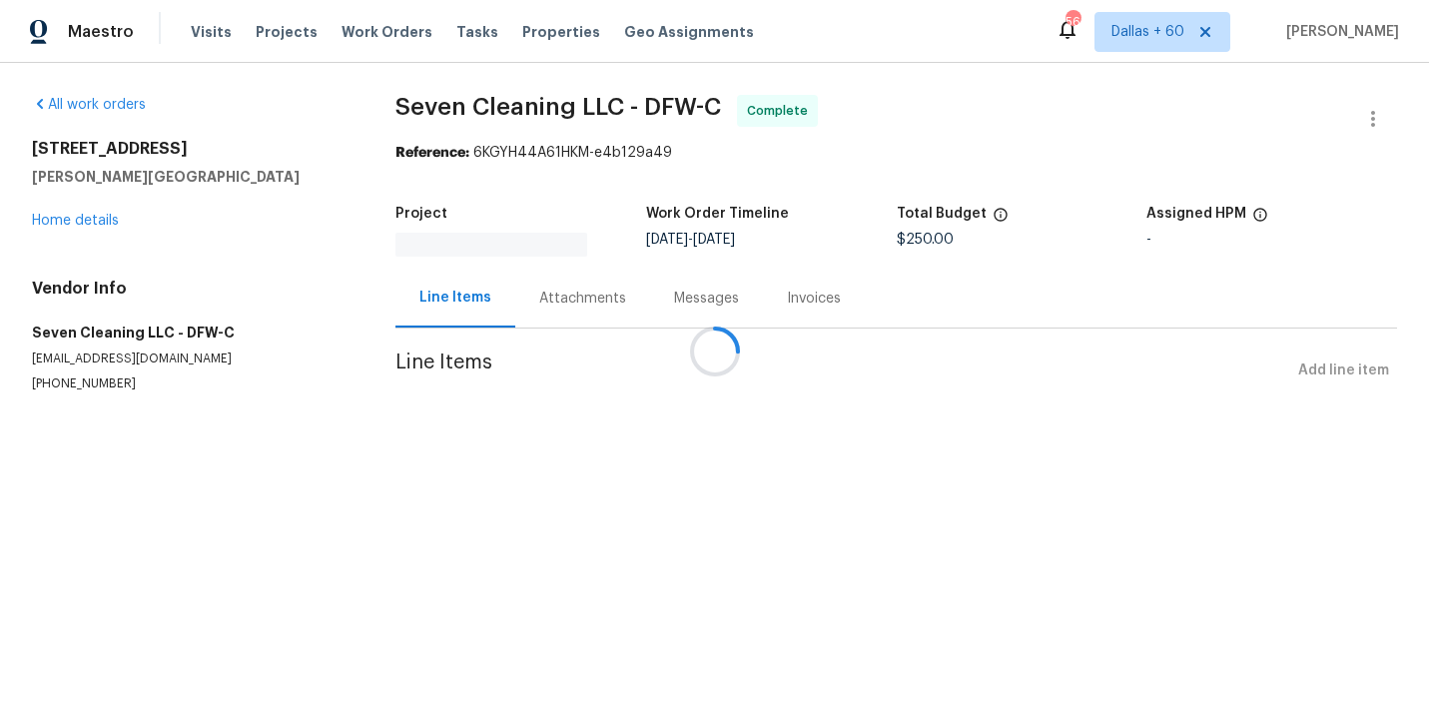
click at [57, 223] on div at bounding box center [714, 351] width 1429 height 702
click at [86, 221] on div at bounding box center [714, 351] width 1429 height 702
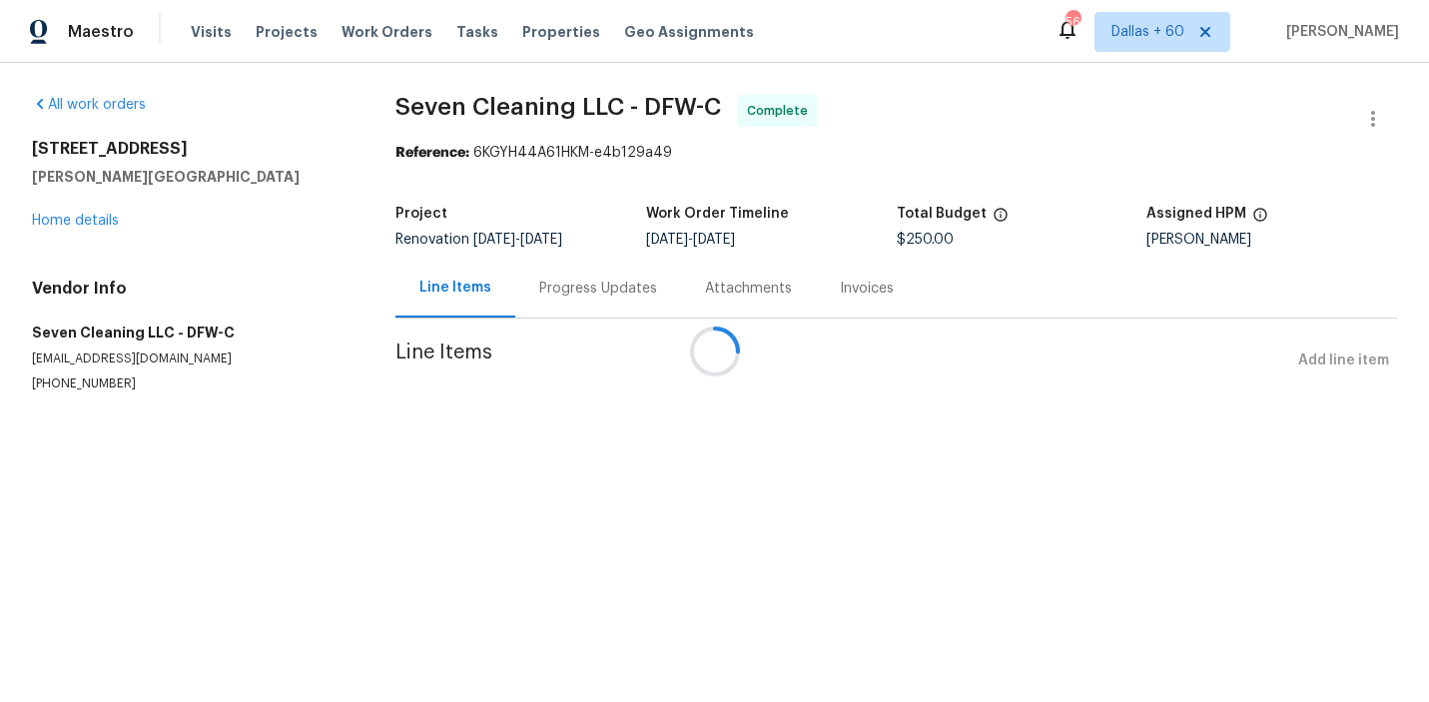
click at [84, 220] on div at bounding box center [714, 351] width 1429 height 702
click at [82, 221] on div at bounding box center [714, 351] width 1429 height 702
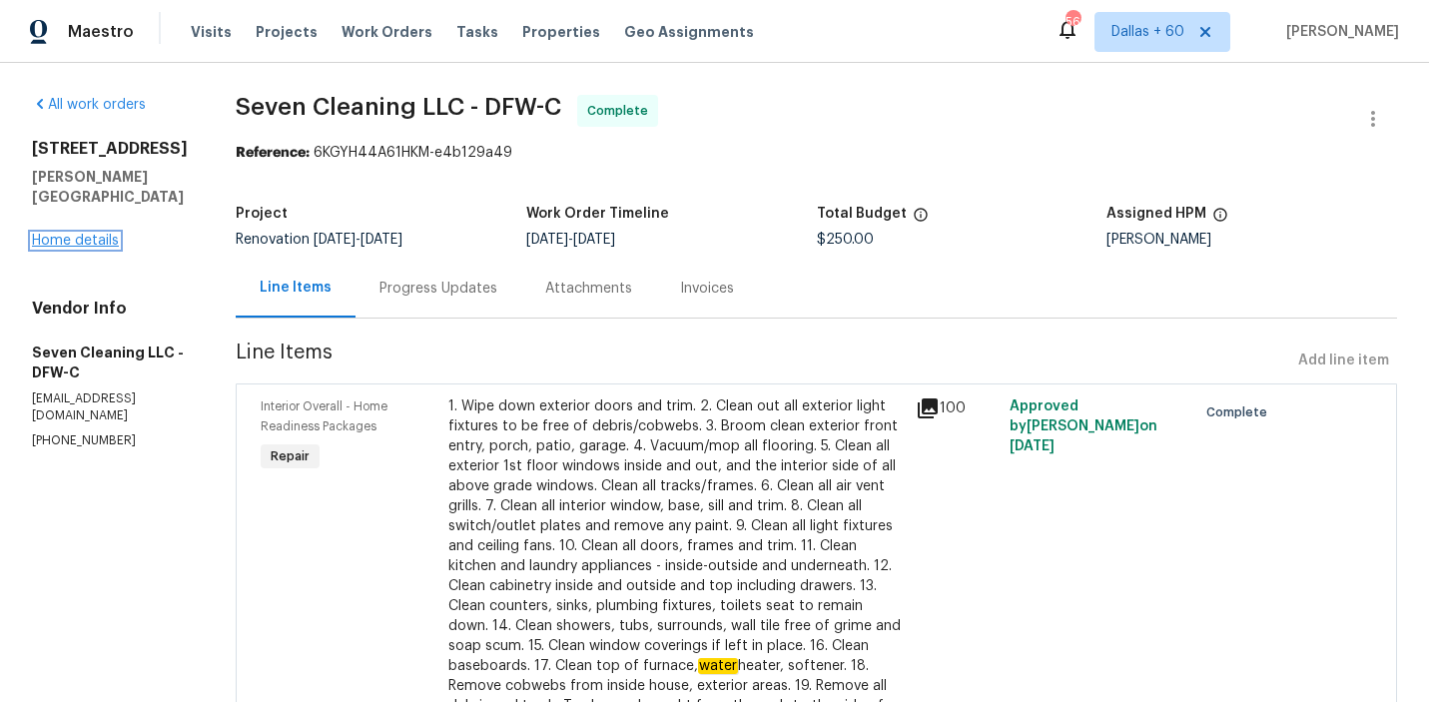
click at [89, 234] on link "Home details" at bounding box center [75, 241] width 87 height 14
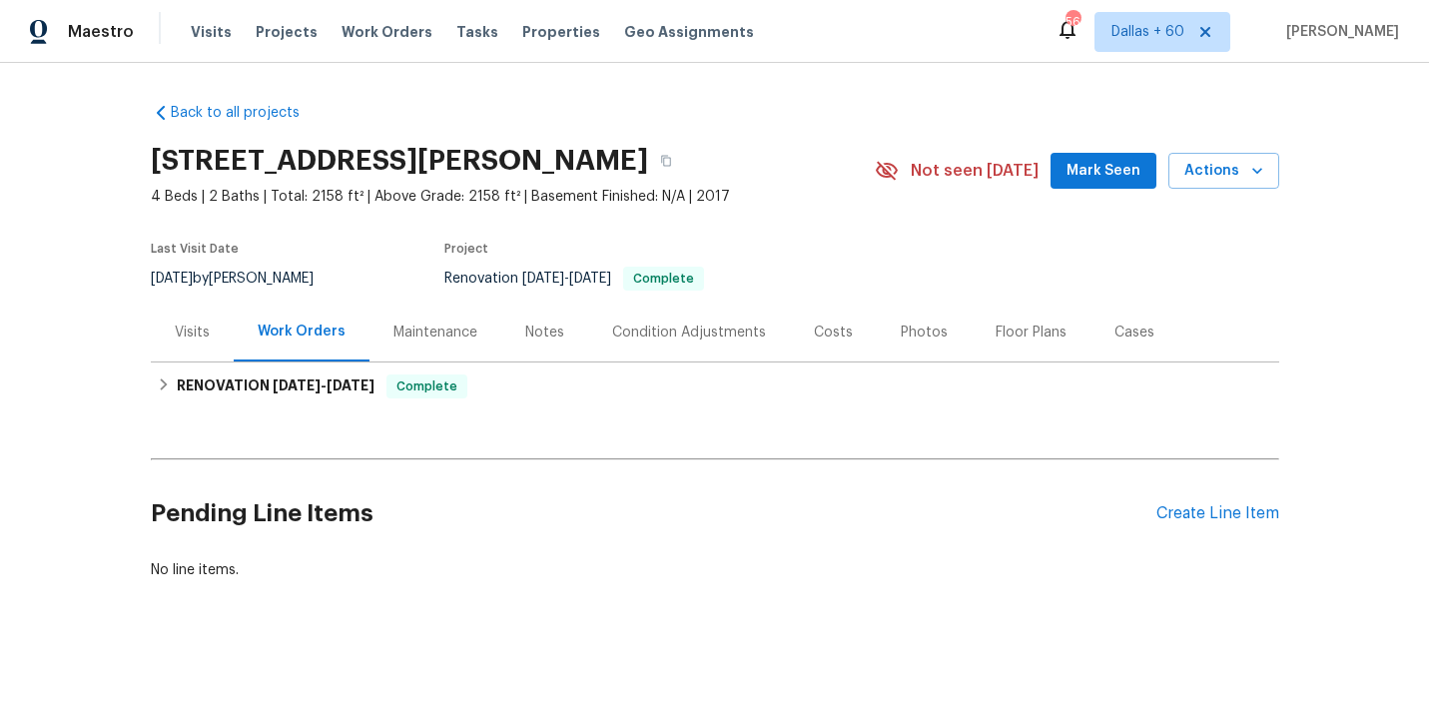
scroll to position [14, 0]
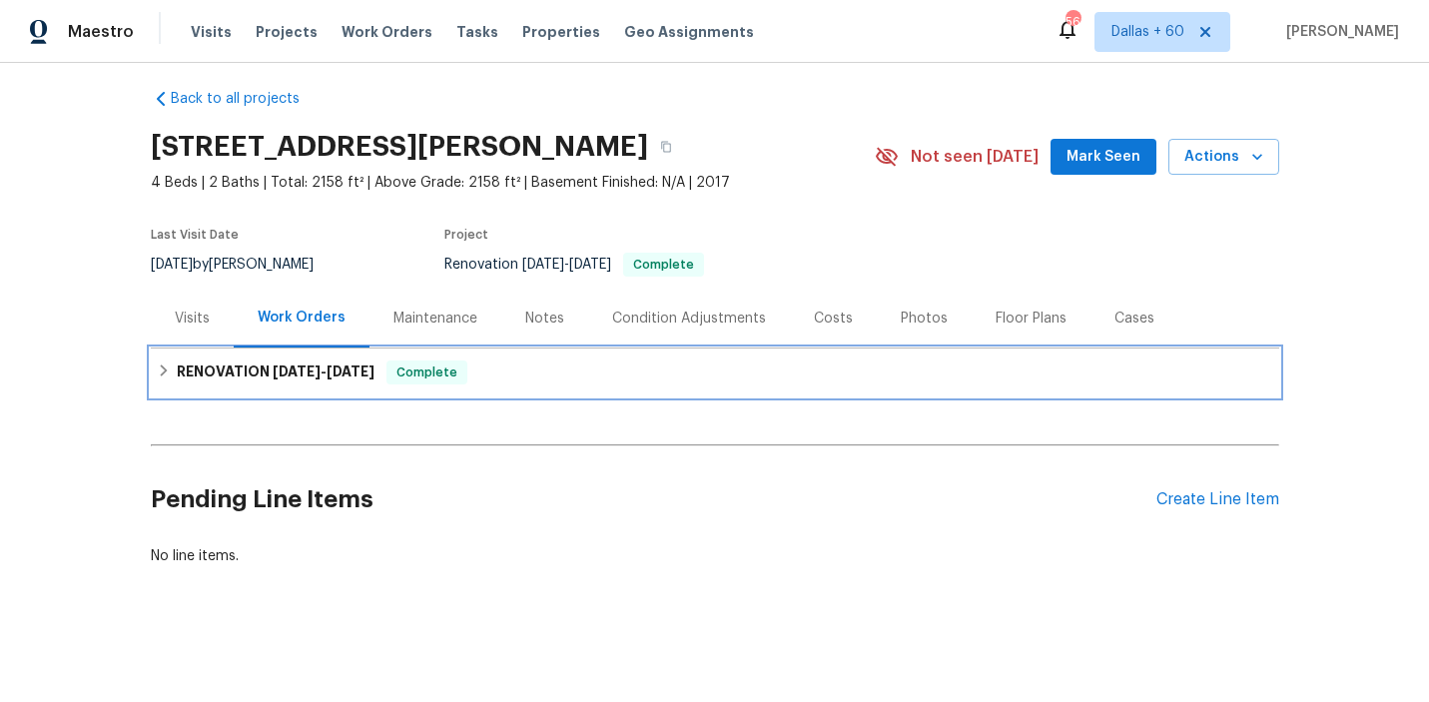
click at [491, 376] on div "RENOVATION [DATE] - [DATE] Complete" at bounding box center [715, 373] width 1117 height 24
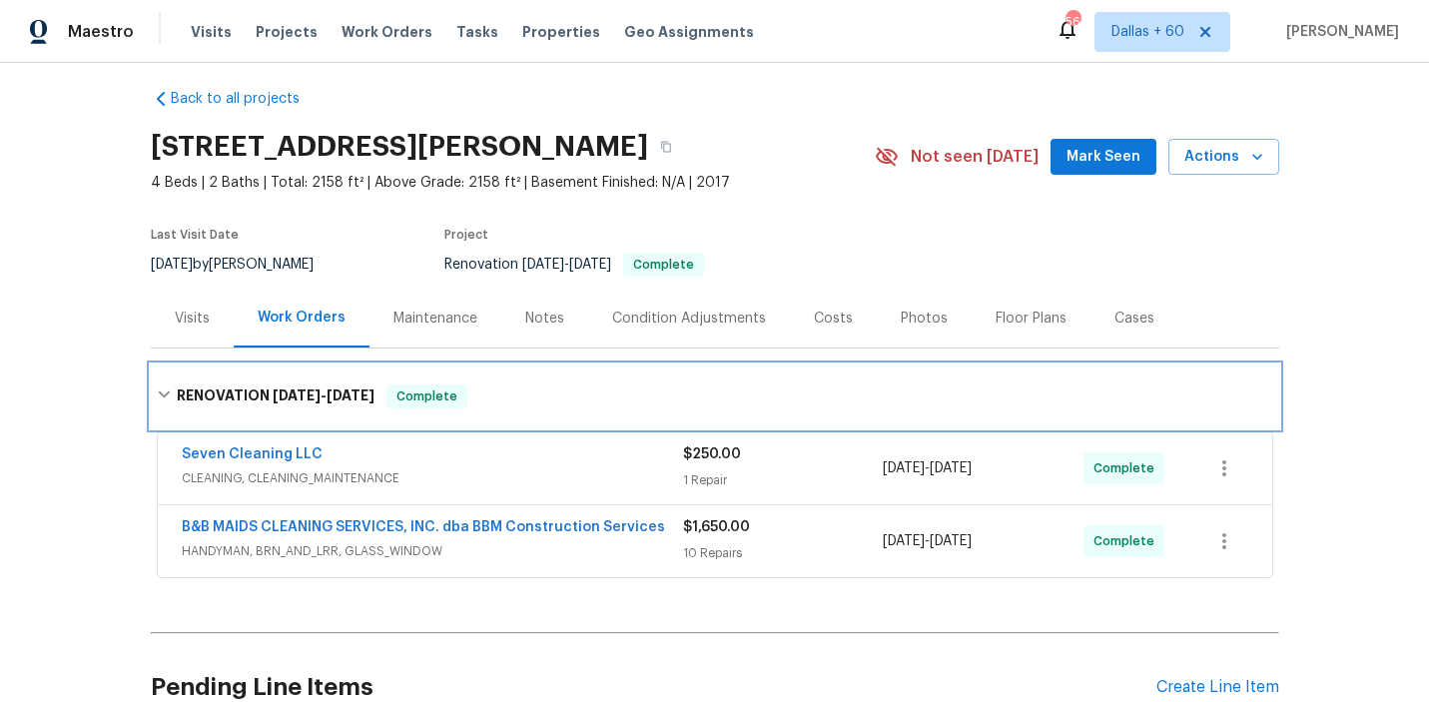
scroll to position [202, 0]
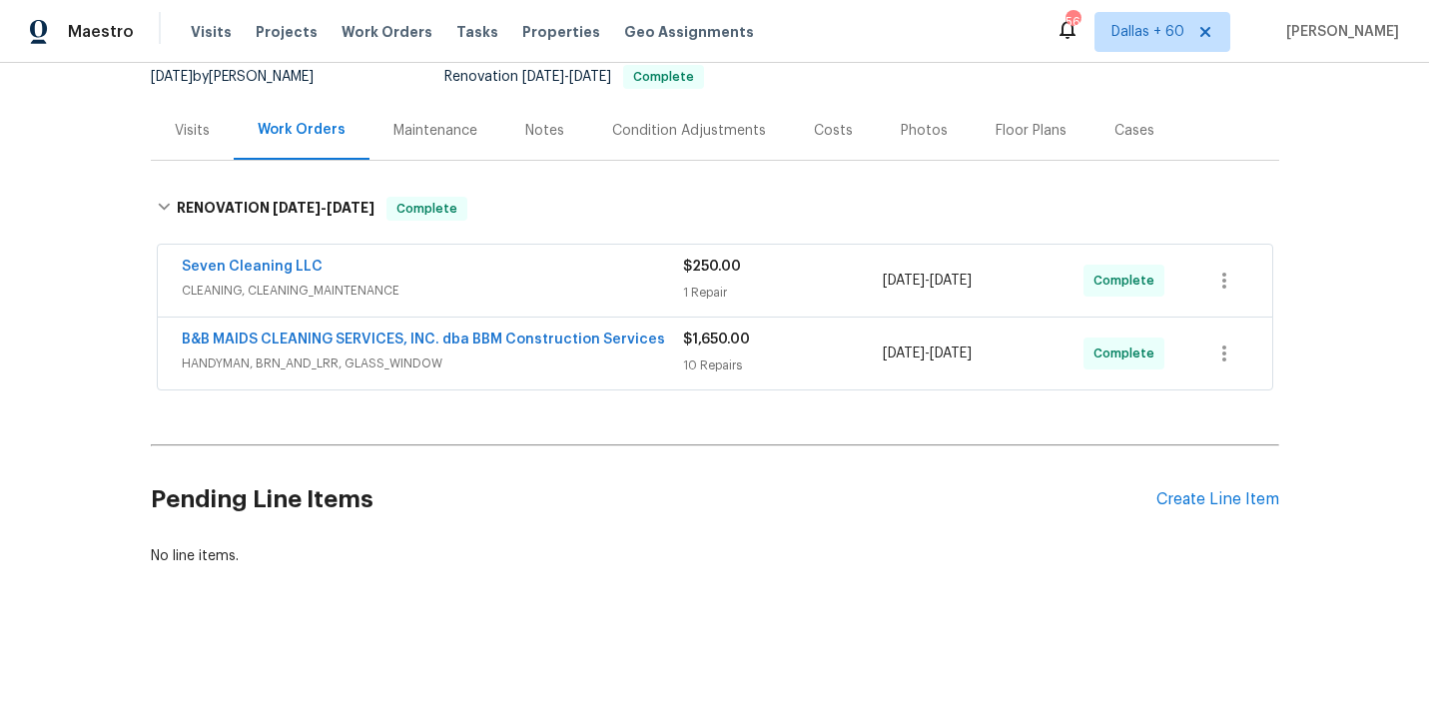
click at [588, 364] on span "HANDYMAN, BRN_AND_LRR, GLASS_WINDOW" at bounding box center [432, 364] width 501 height 20
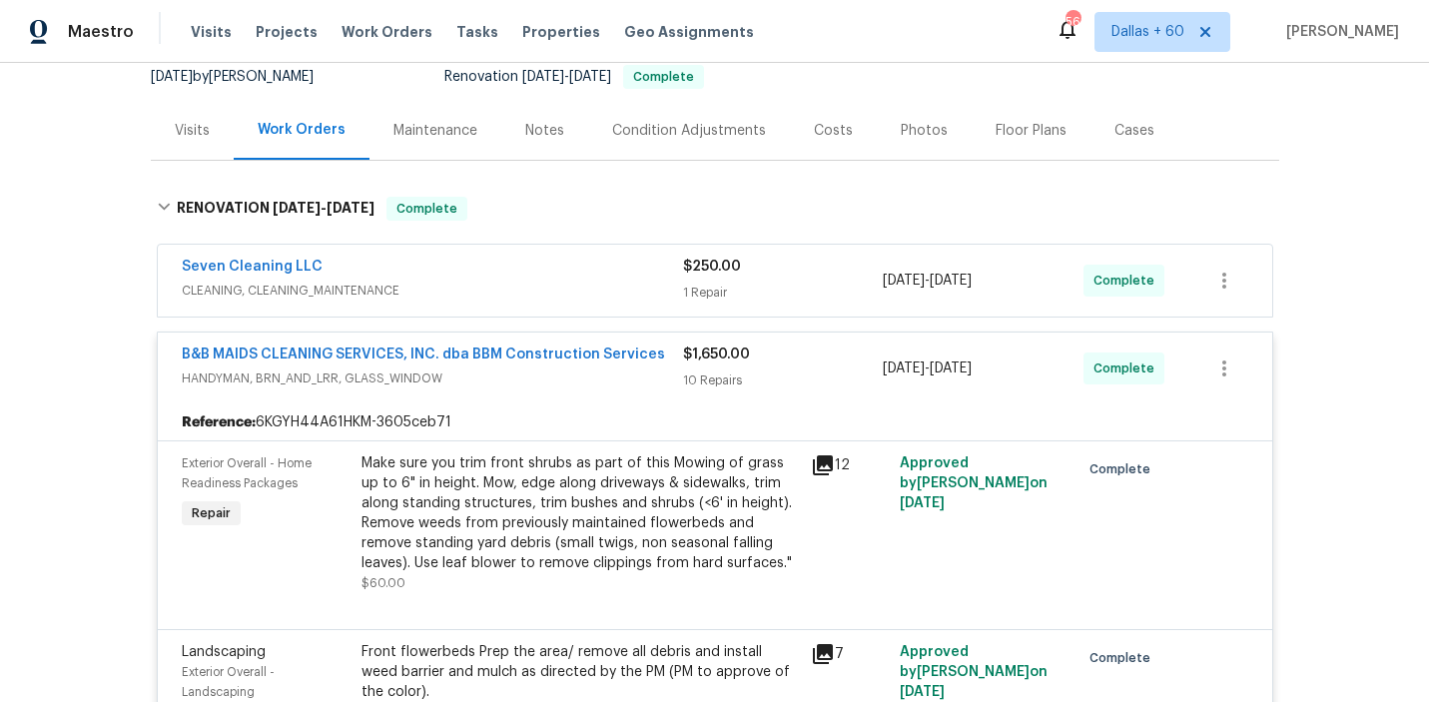
click at [526, 277] on div "Seven Cleaning LLC" at bounding box center [432, 269] width 501 height 24
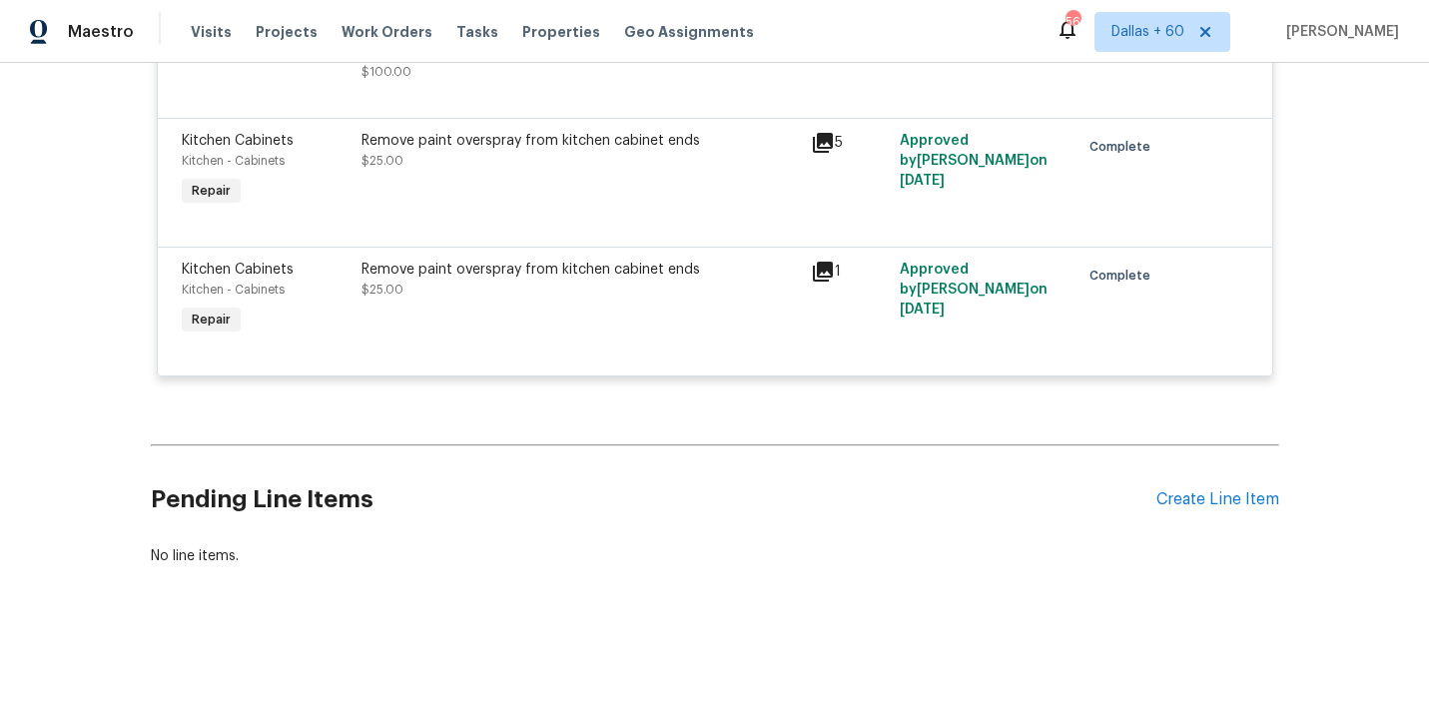
scroll to position [1420, 0]
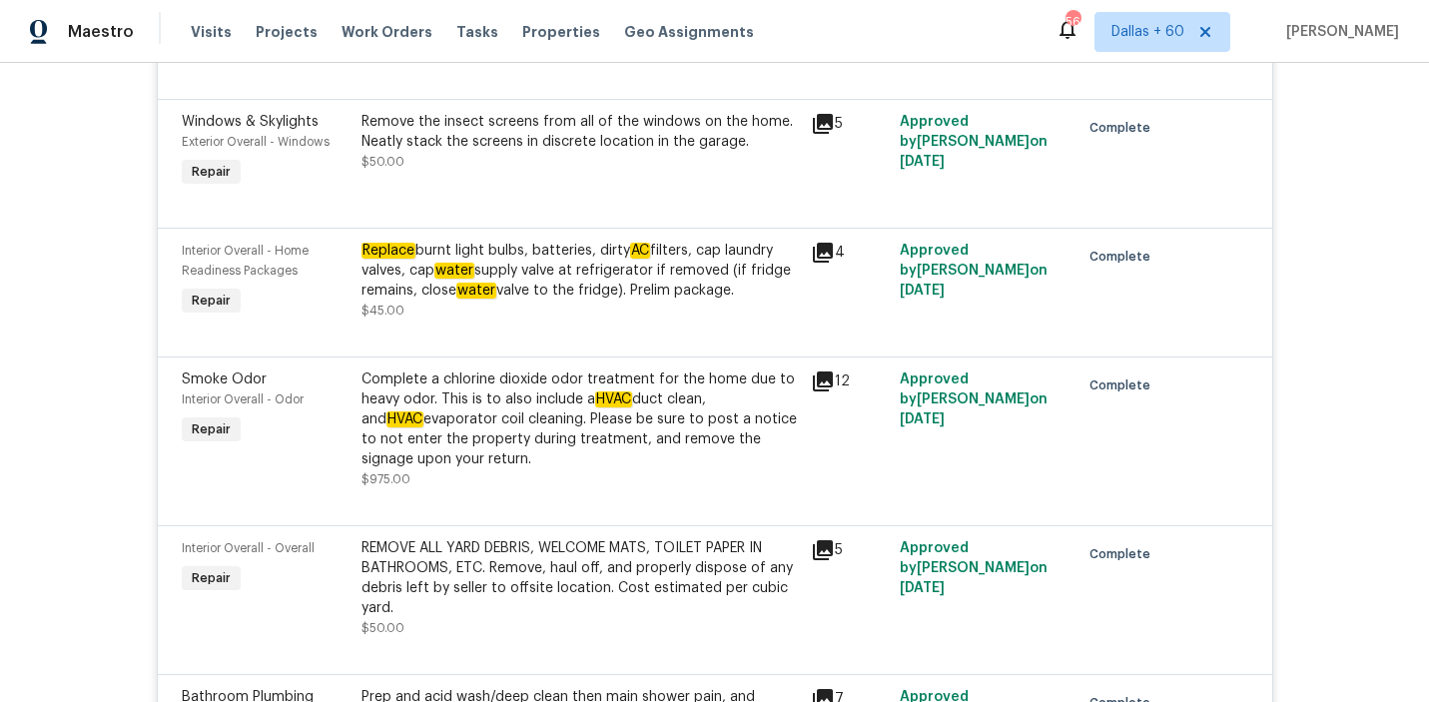
click at [678, 446] on div "Complete a chlorine dioxide odor treatment for the home due to heavy odor. This…" at bounding box center [581, 420] width 438 height 100
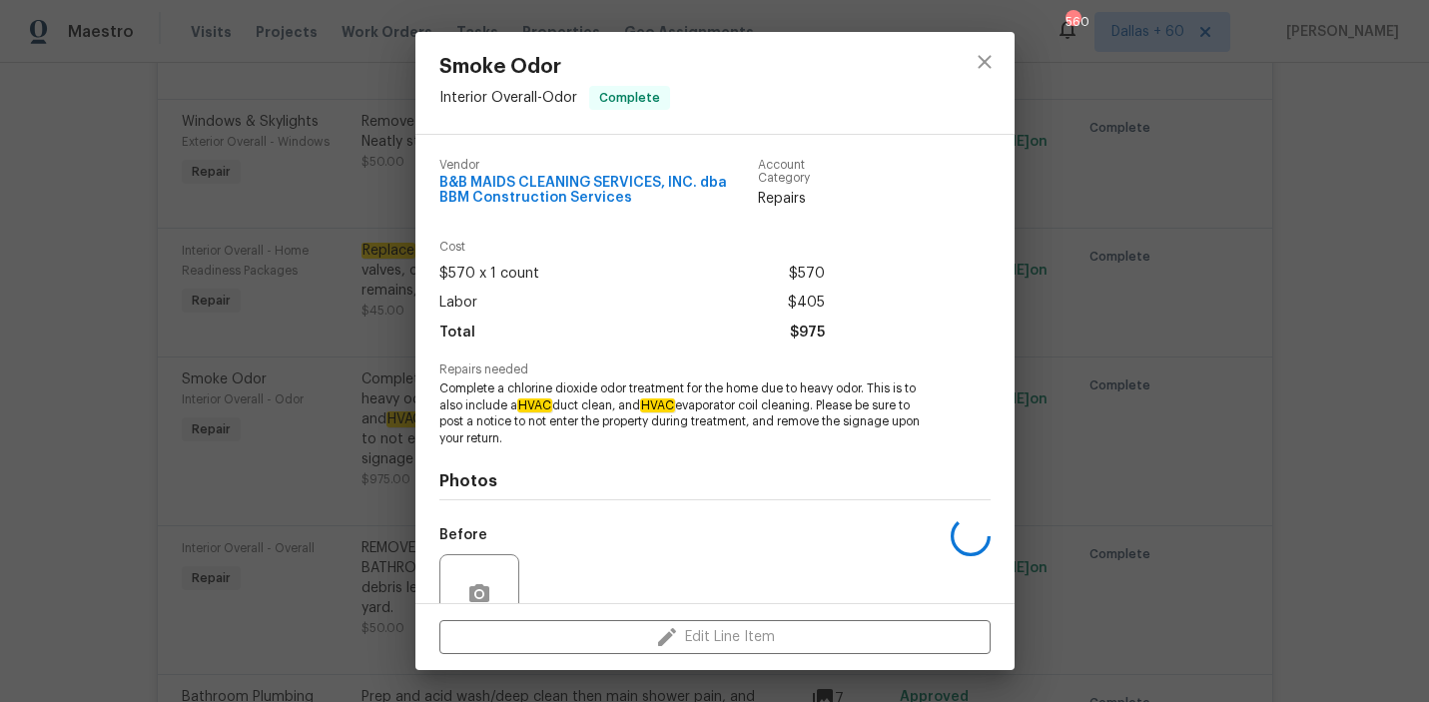
scroll to position [181, 0]
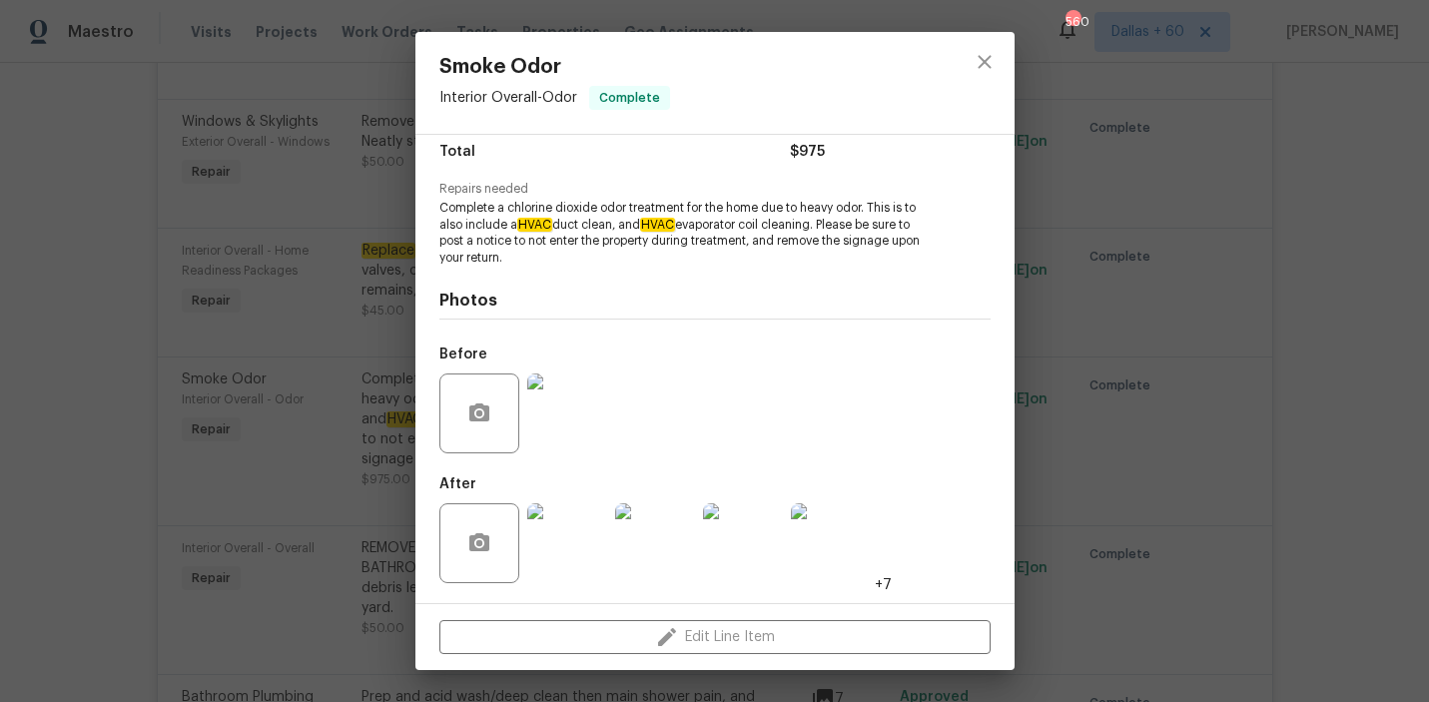
click at [1080, 472] on div "Smoke Odor Interior Overall - Odor Complete Vendor B&B MAIDS CLEANING SERVICES,…" at bounding box center [714, 351] width 1429 height 702
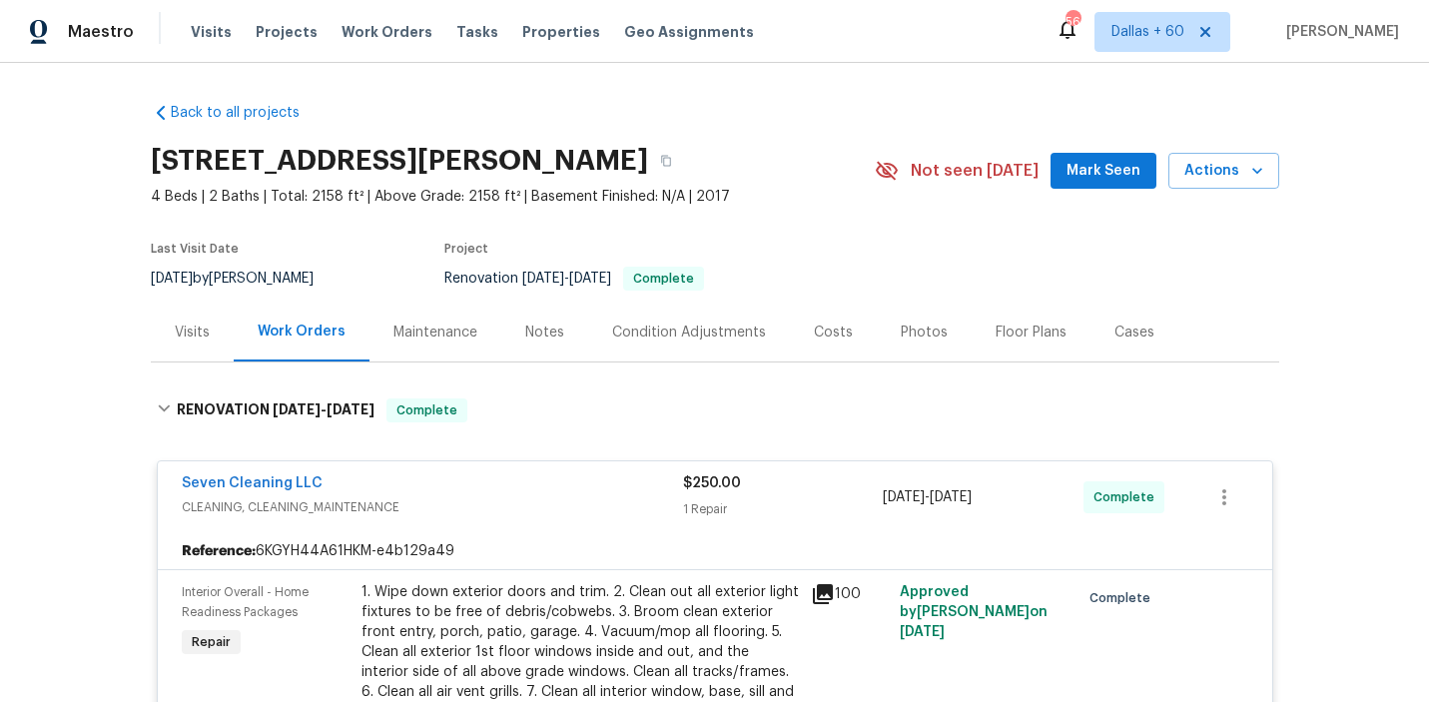
scroll to position [3, 0]
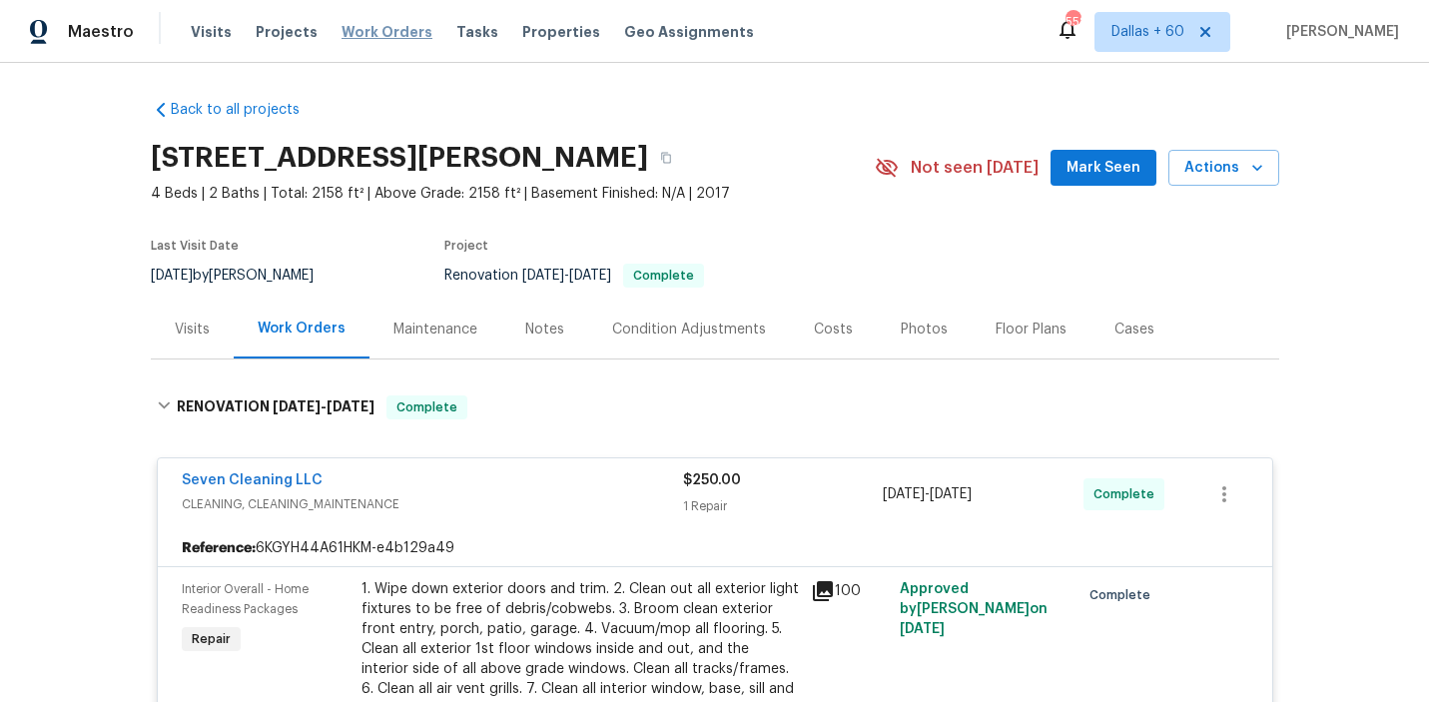
click at [368, 32] on span "Work Orders" at bounding box center [387, 32] width 91 height 20
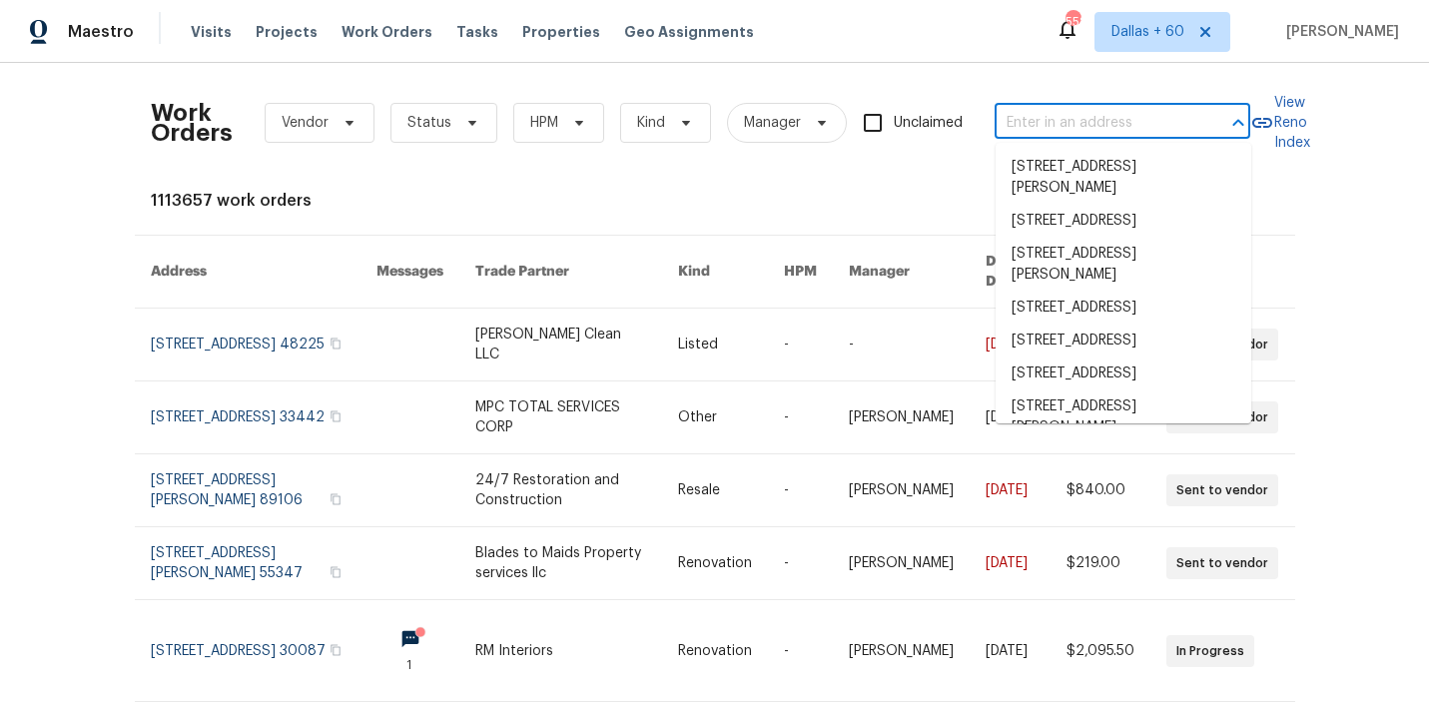
click at [1061, 121] on input "text" at bounding box center [1095, 123] width 200 height 31
paste input "[STREET_ADDRESS]"
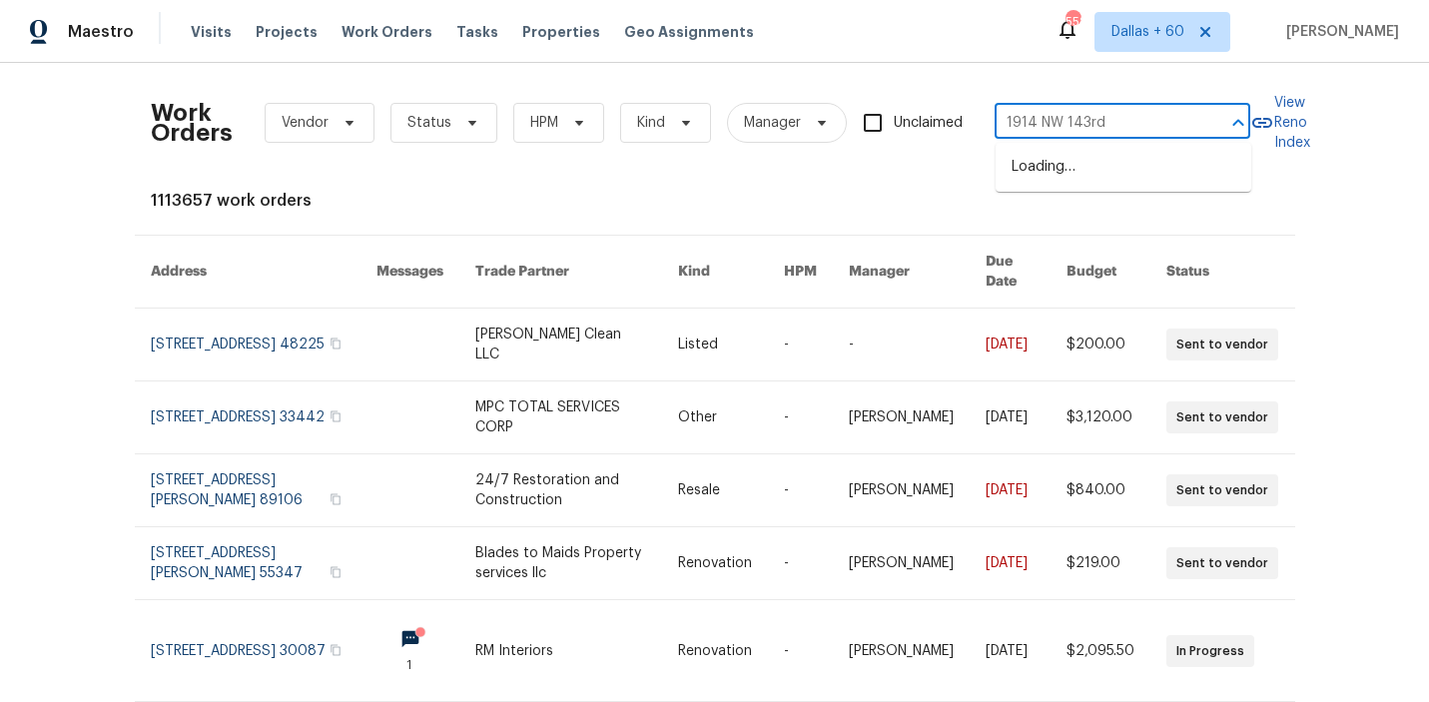
type input "1914 NW 143rd"
click at [1071, 172] on li "[STREET_ADDRESS]" at bounding box center [1124, 167] width 256 height 33
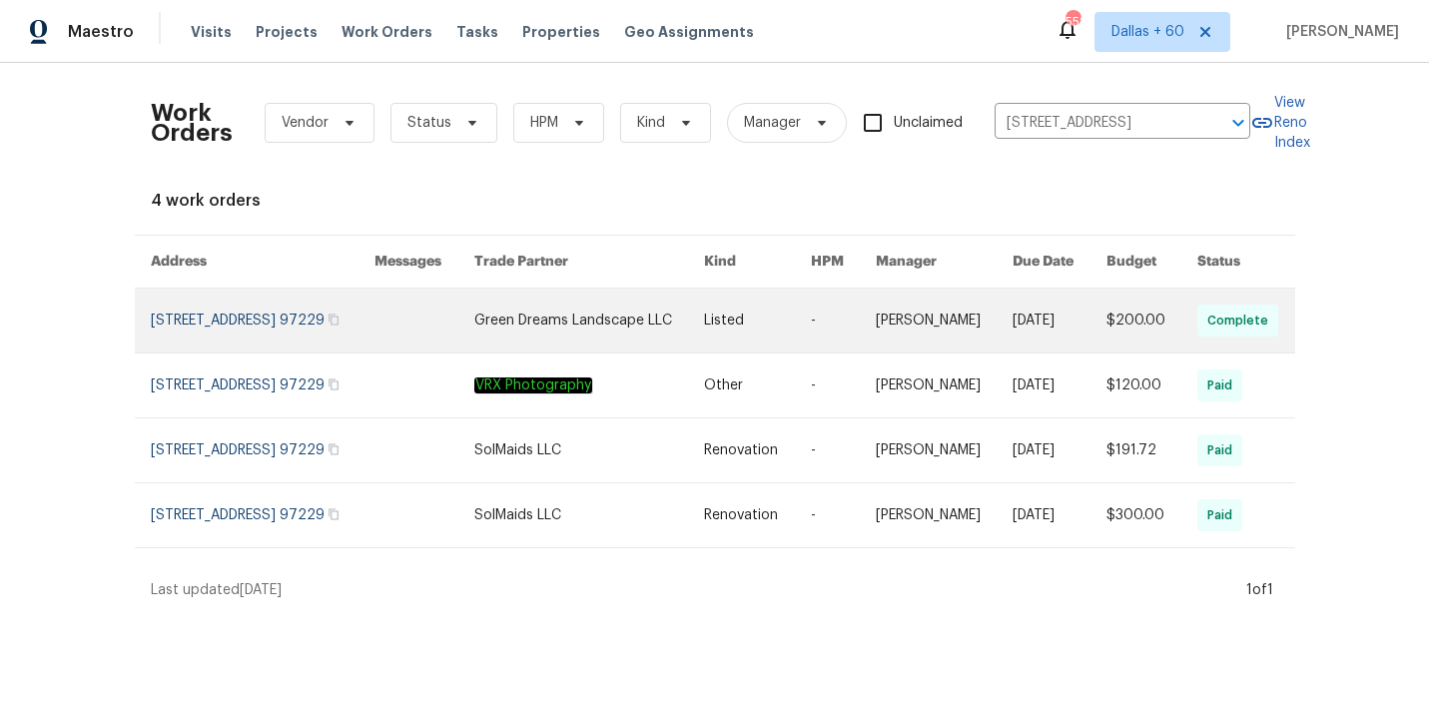
click at [473, 323] on link at bounding box center [424, 321] width 99 height 64
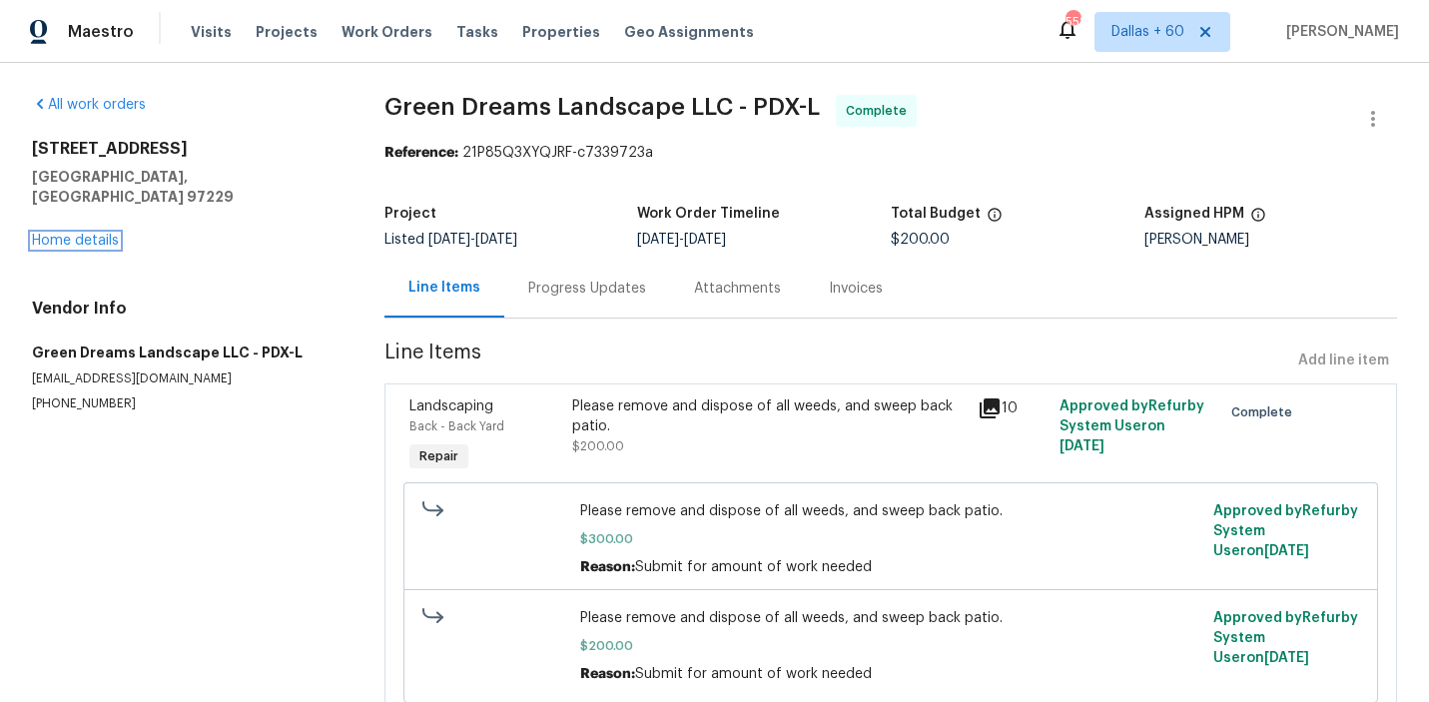
click at [107, 234] on link "Home details" at bounding box center [75, 241] width 87 height 14
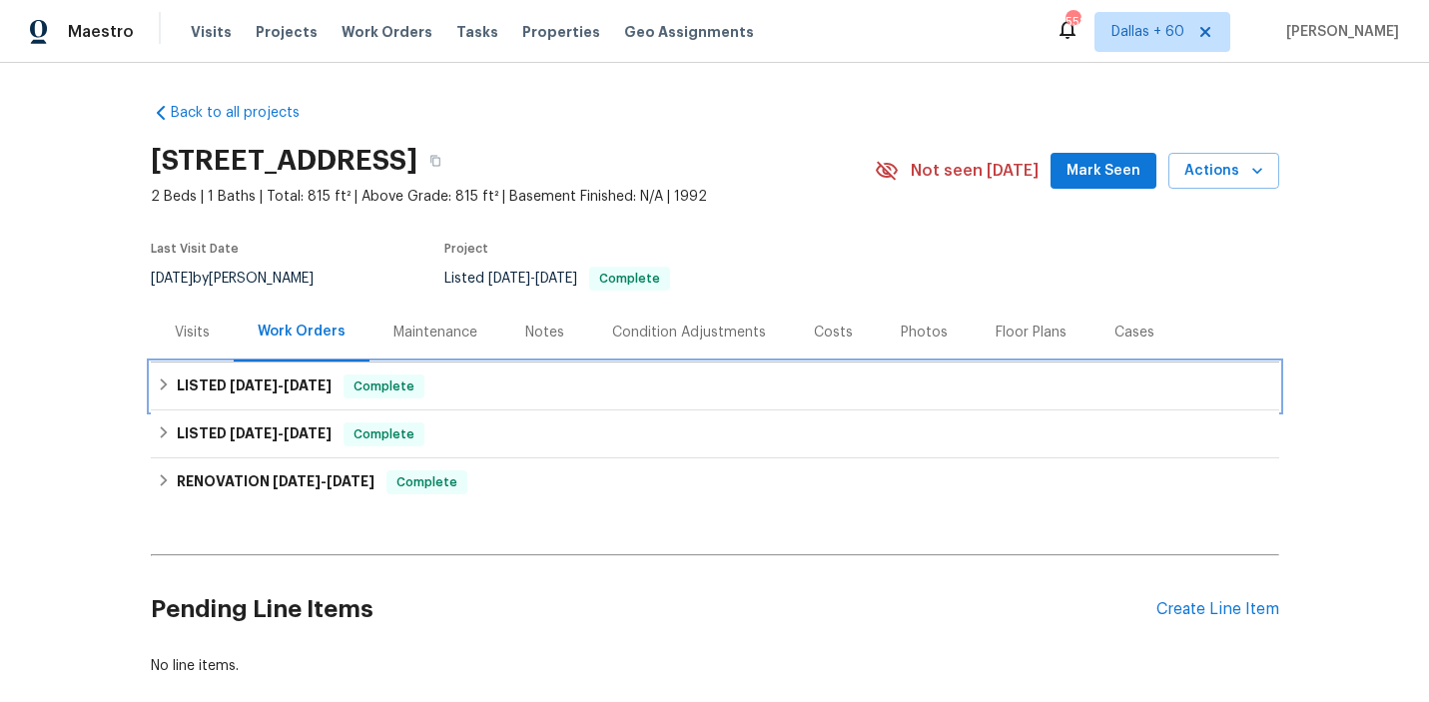
click at [512, 385] on div "LISTED [DATE] - [DATE] Complete" at bounding box center [715, 387] width 1117 height 24
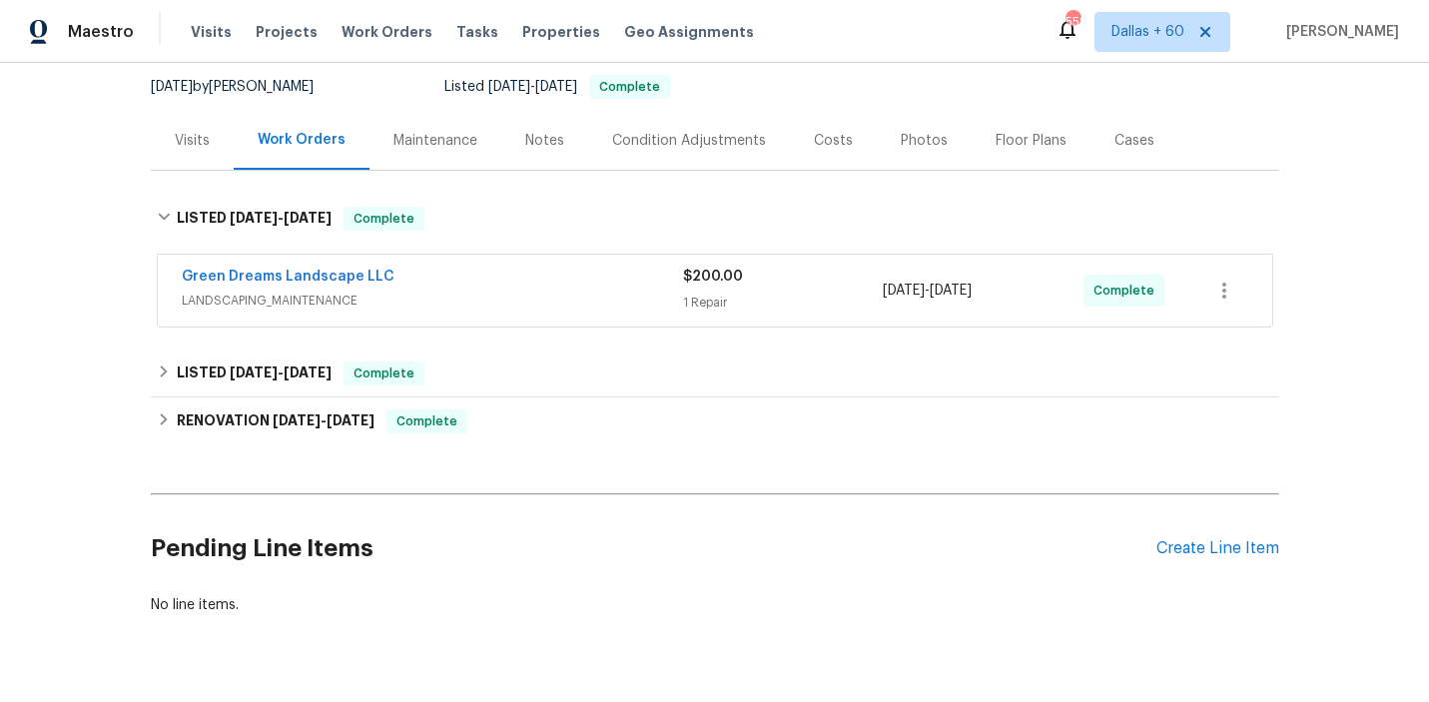
click at [524, 300] on span "LANDSCAPING_MAINTENANCE" at bounding box center [432, 301] width 501 height 20
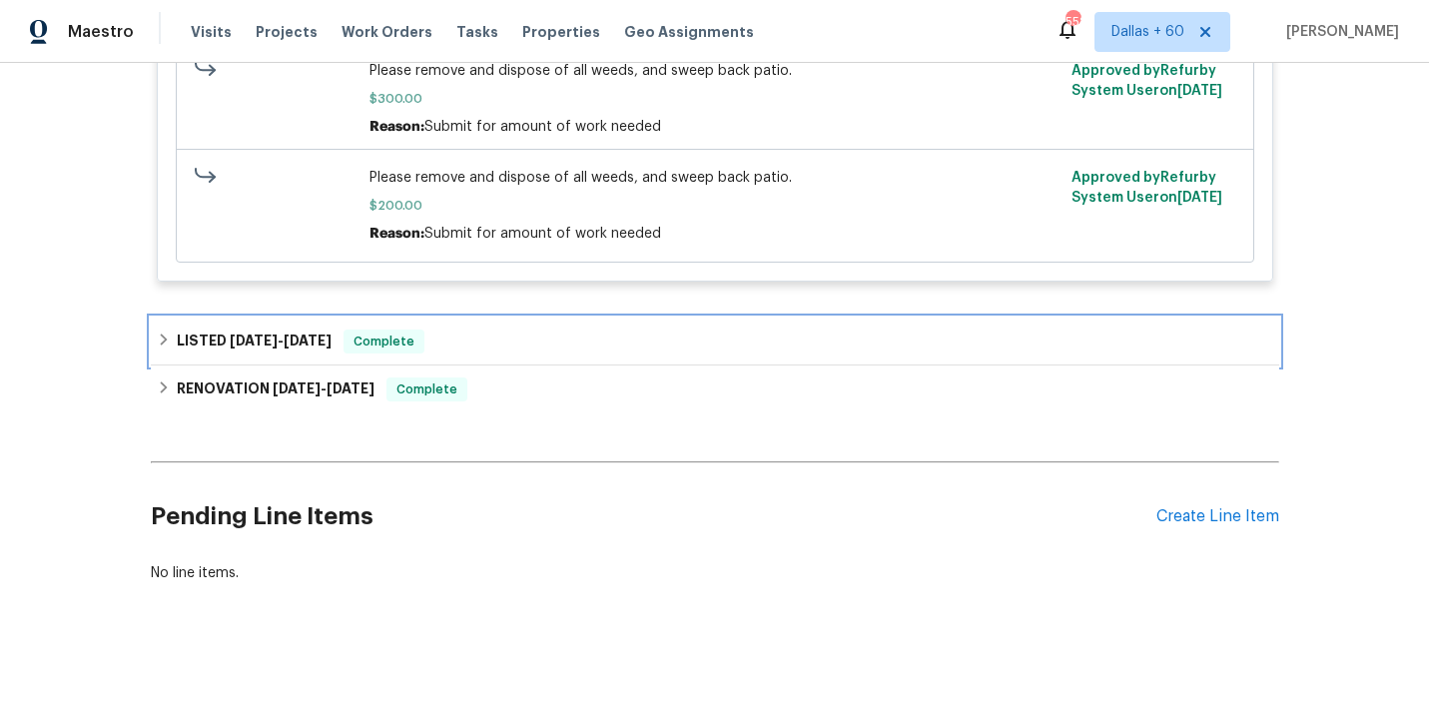
click at [530, 347] on div "LISTED [DATE] - [DATE] Complete" at bounding box center [715, 342] width 1117 height 24
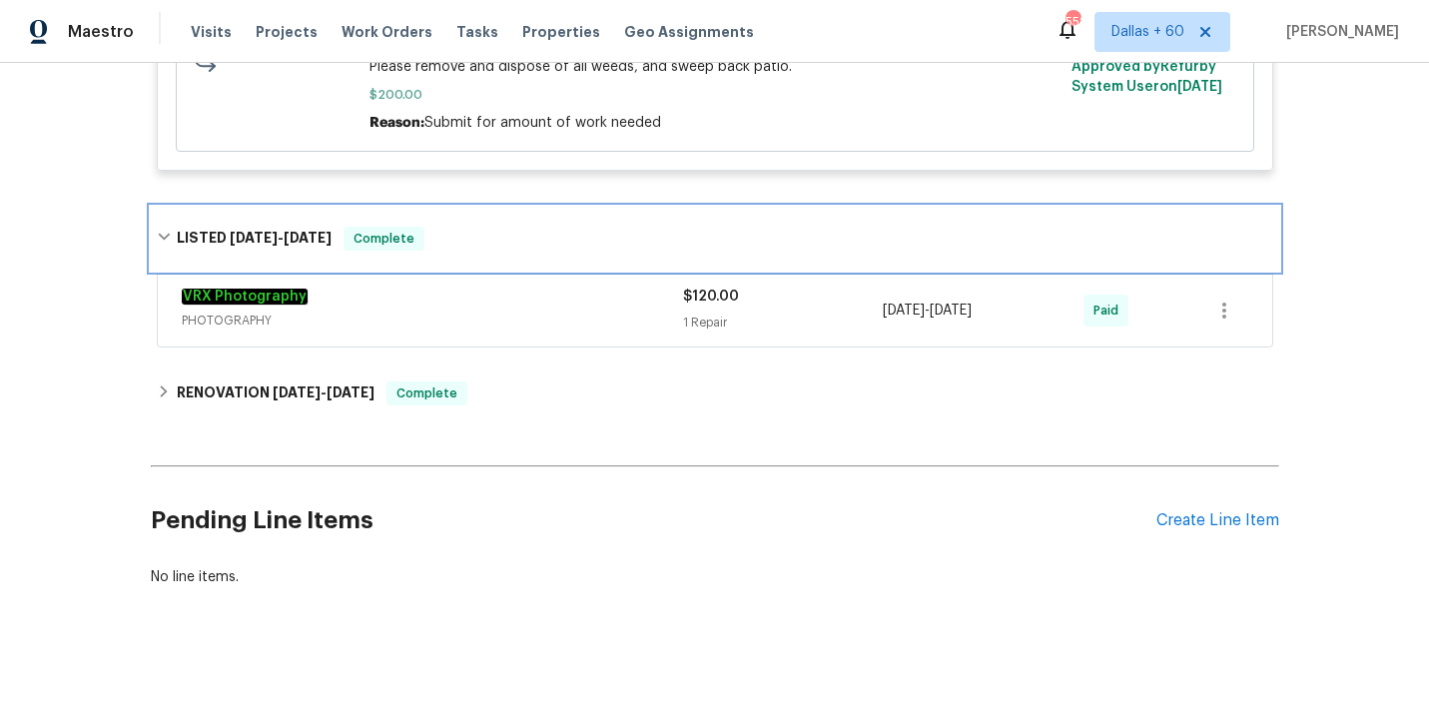
scroll to position [749, 0]
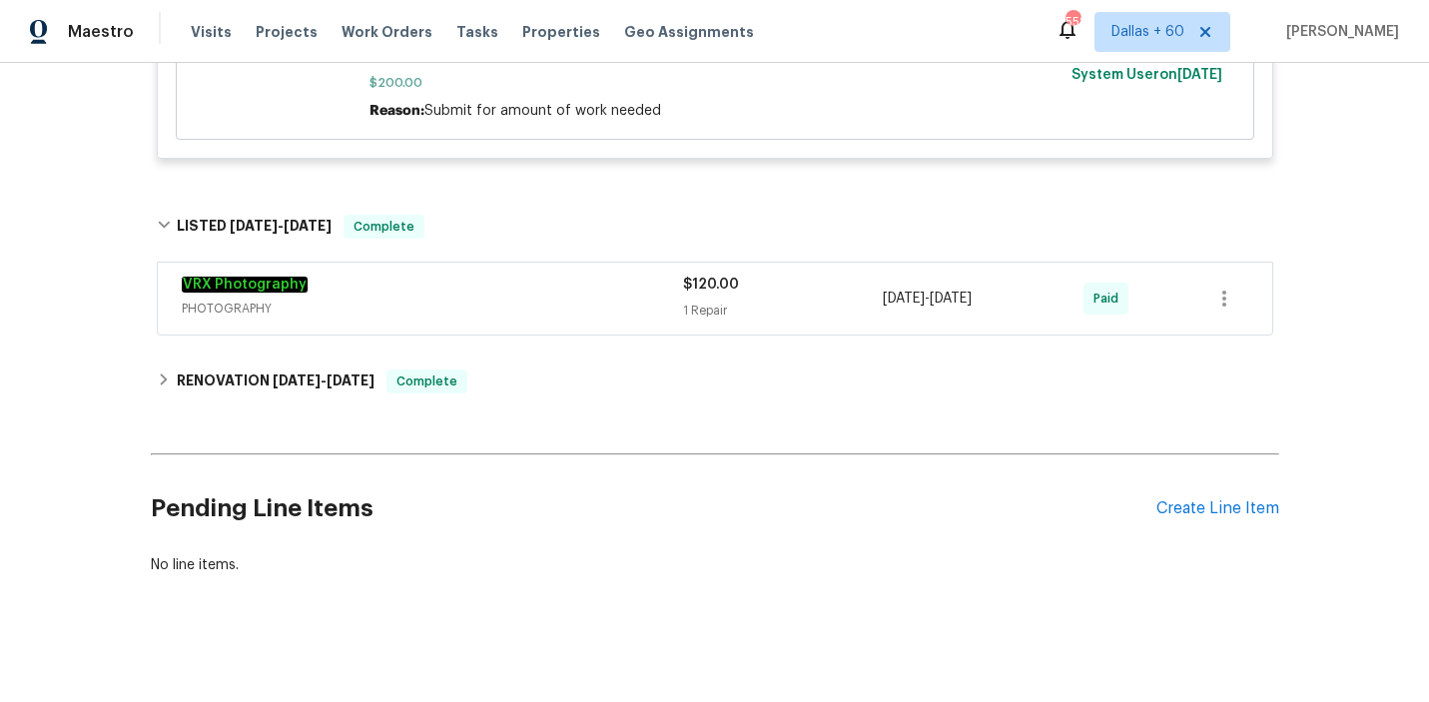
click at [536, 300] on span "PHOTOGRAPHY" at bounding box center [432, 309] width 501 height 20
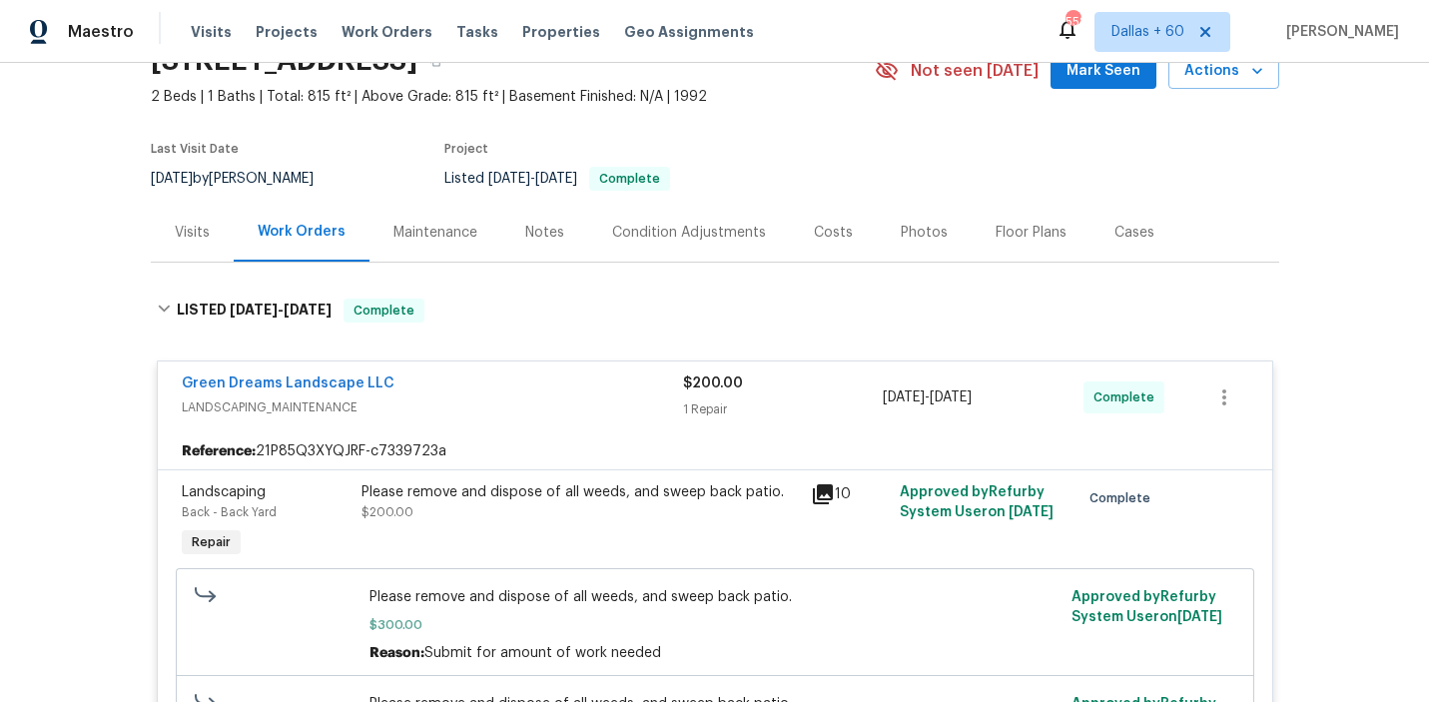
scroll to position [284, 0]
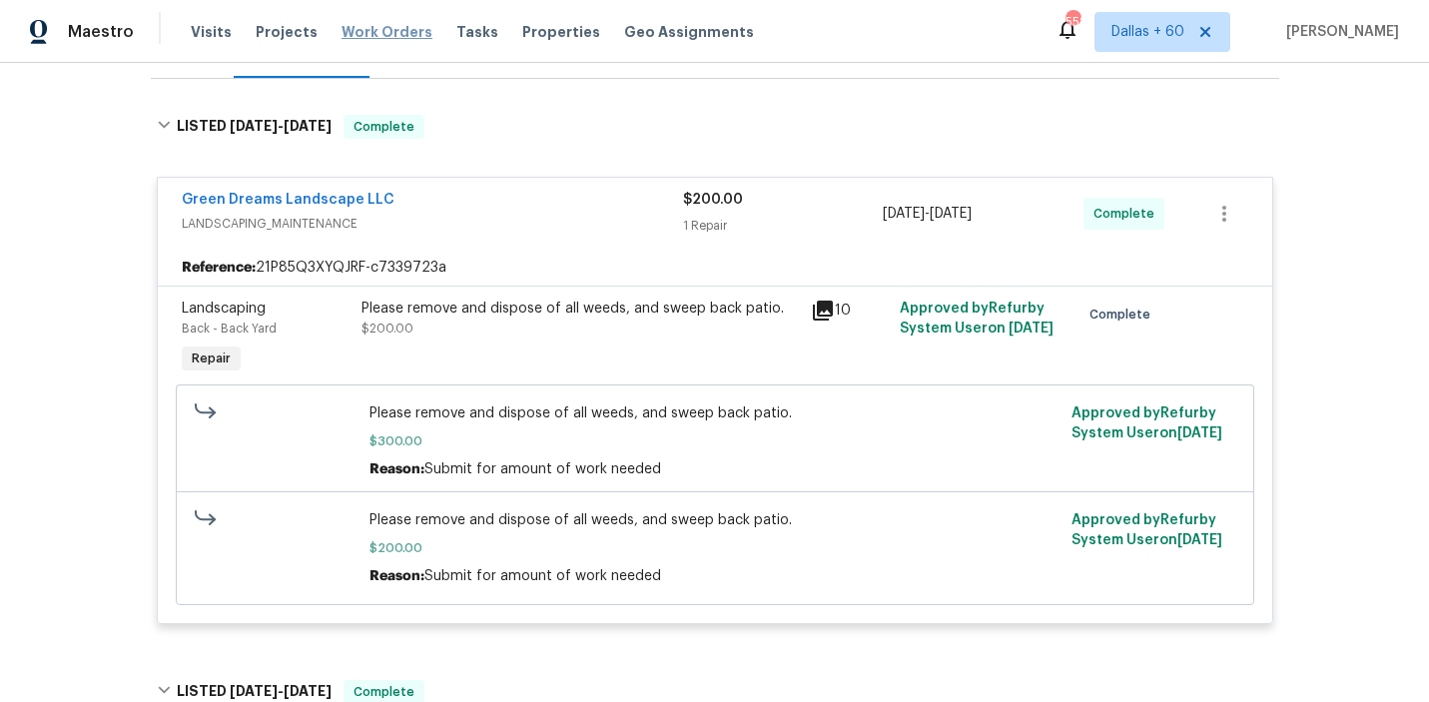
click at [391, 37] on span "Work Orders" at bounding box center [387, 32] width 91 height 20
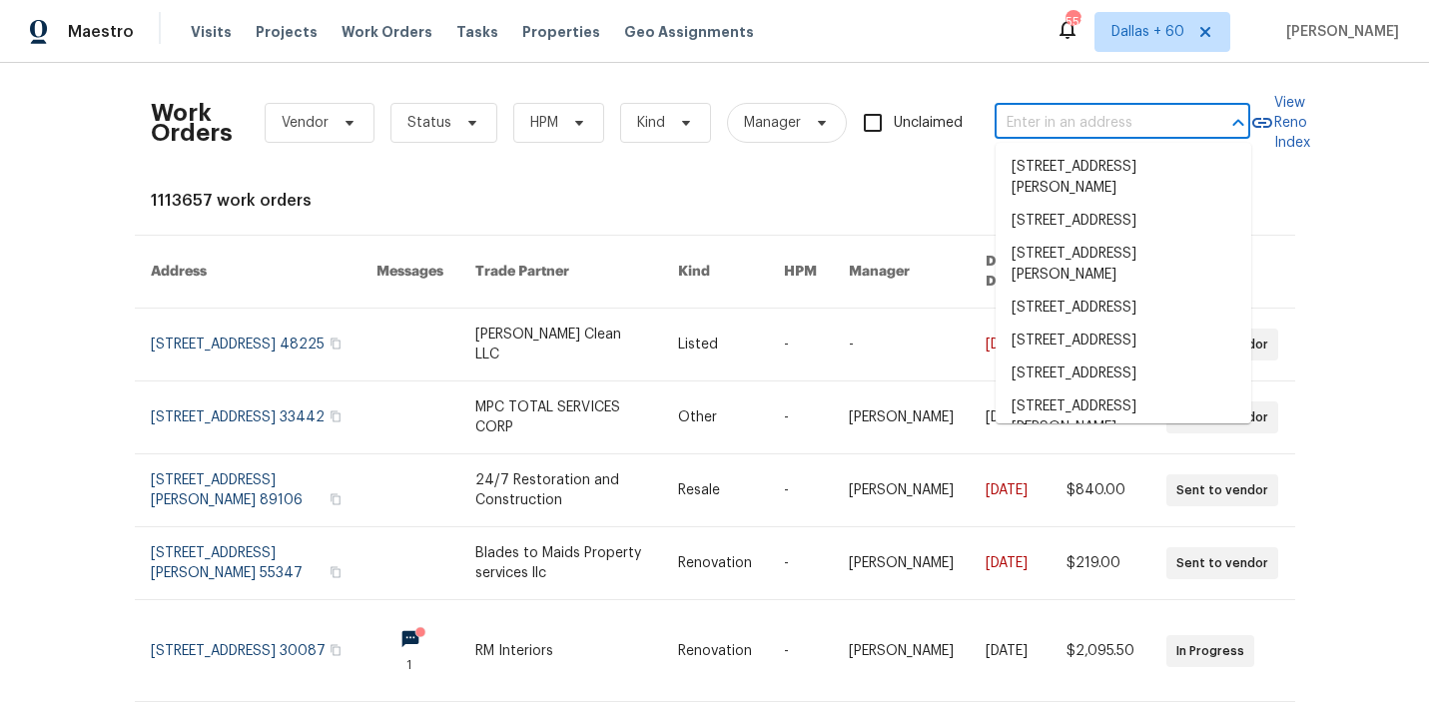
click at [1120, 116] on input "text" at bounding box center [1095, 123] width 200 height 31
paste input "[STREET_ADDRESS]"
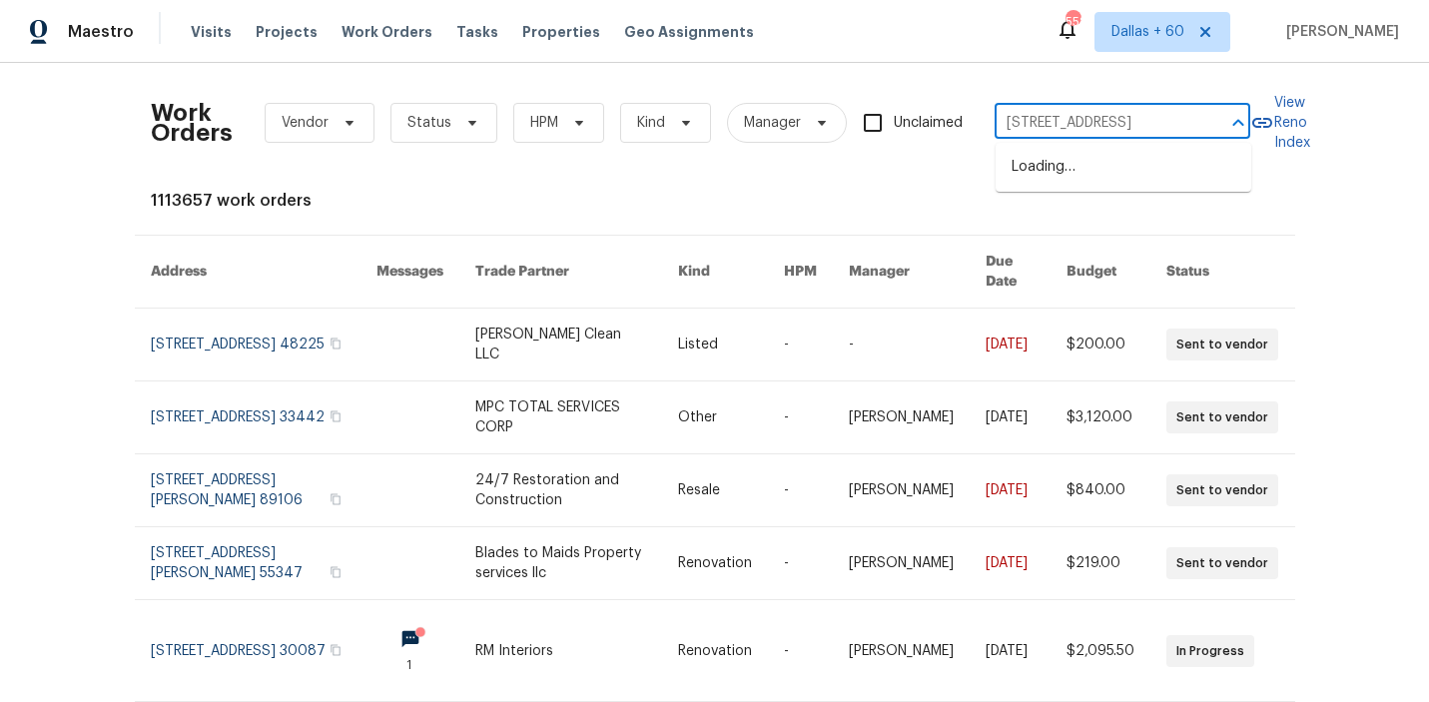
type input "[STREET_ADDRESS]"
click at [1131, 168] on li "[STREET_ADDRESS]" at bounding box center [1124, 167] width 256 height 33
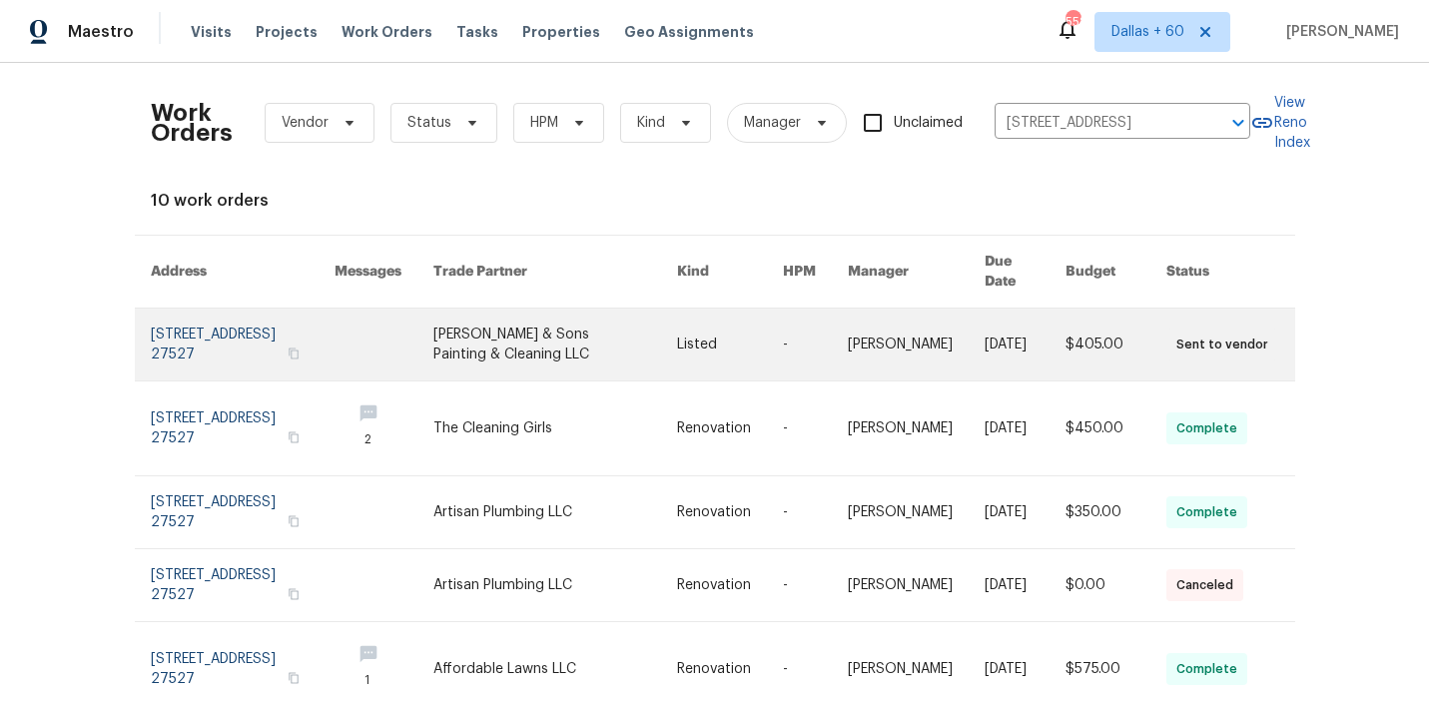
click at [434, 336] on link at bounding box center [384, 345] width 99 height 72
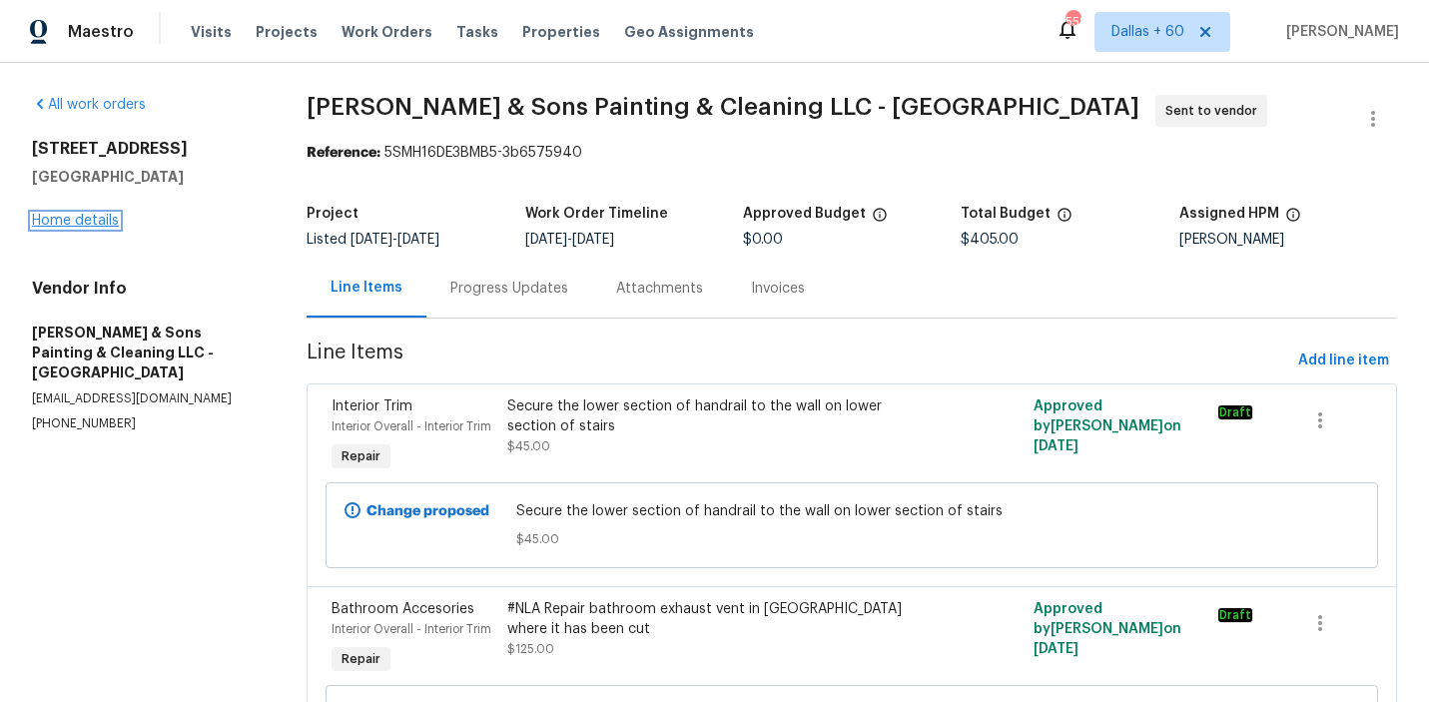
click at [82, 221] on link "Home details" at bounding box center [75, 221] width 87 height 14
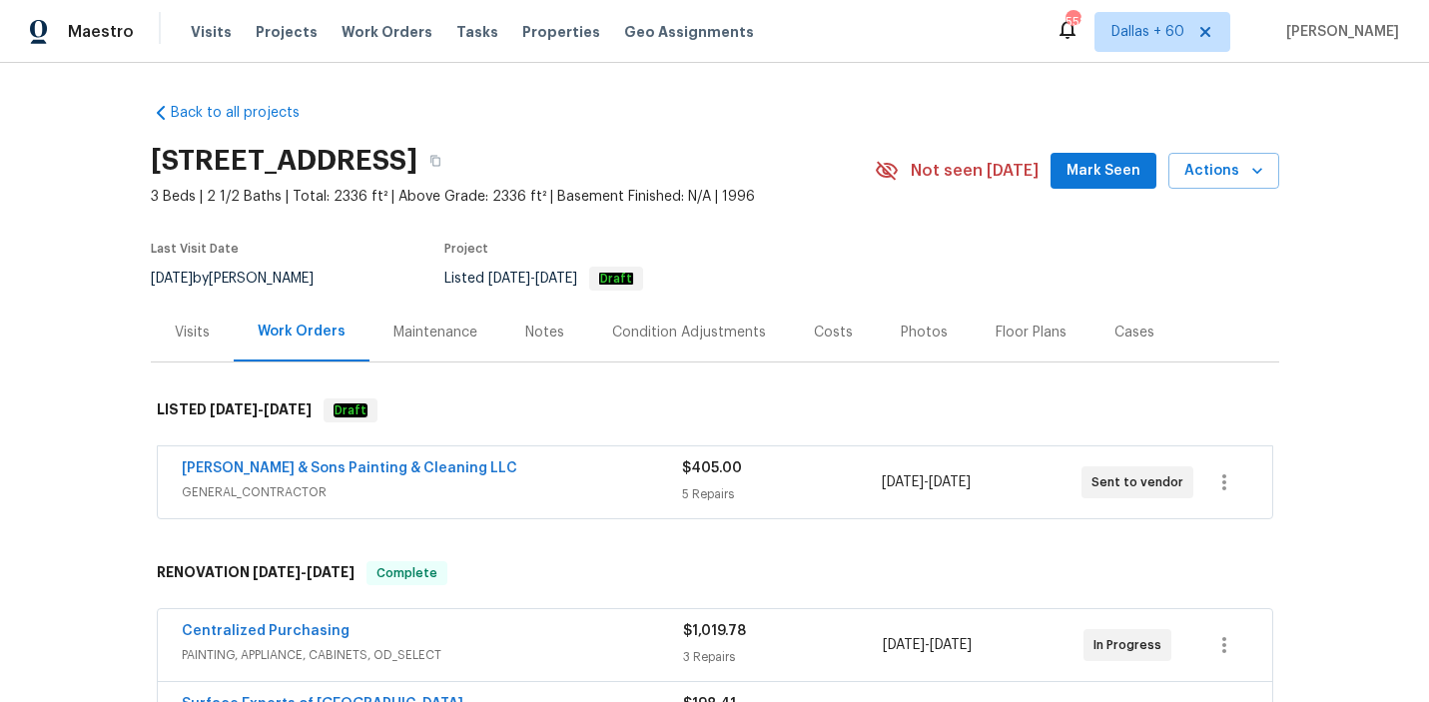
click at [545, 489] on span "GENERAL_CONTRACTOR" at bounding box center [432, 492] width 500 height 20
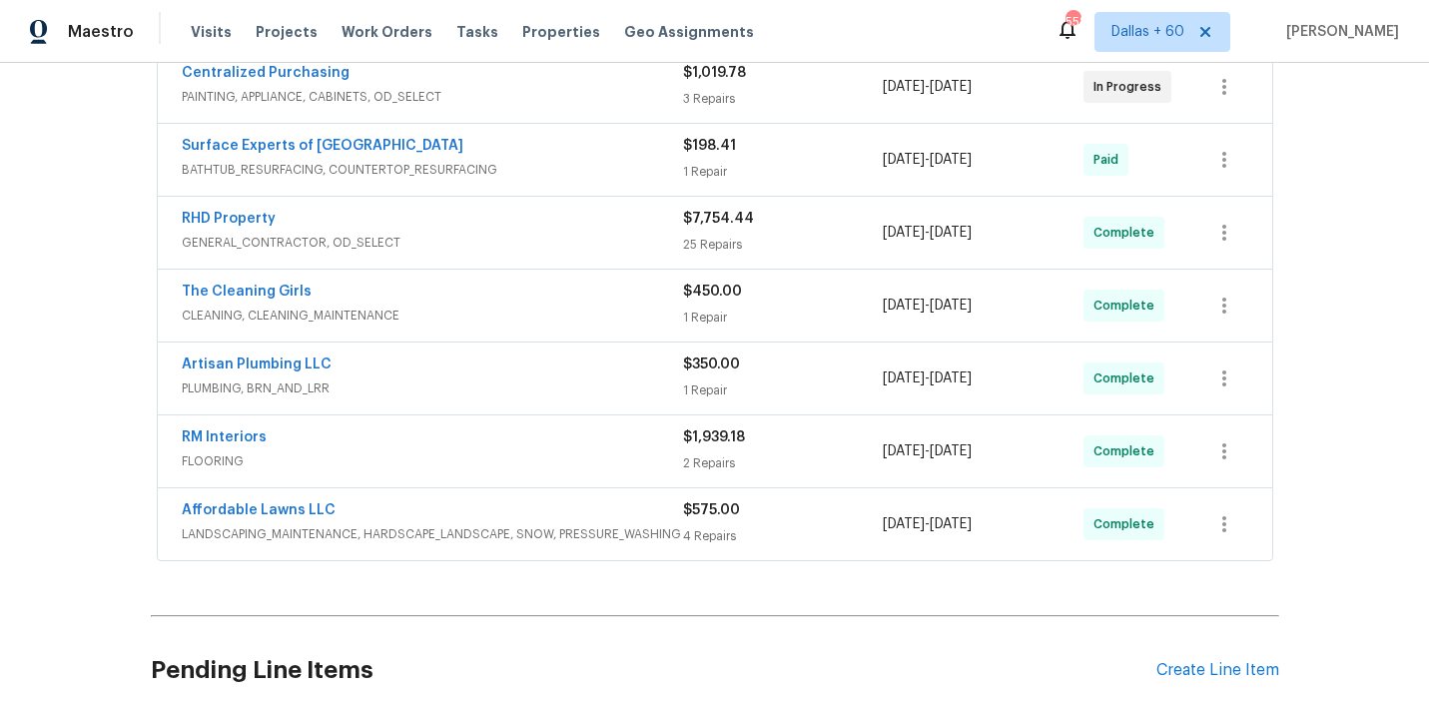
scroll to position [1655, 0]
click at [586, 87] on div "Centralized Purchasing" at bounding box center [432, 77] width 501 height 24
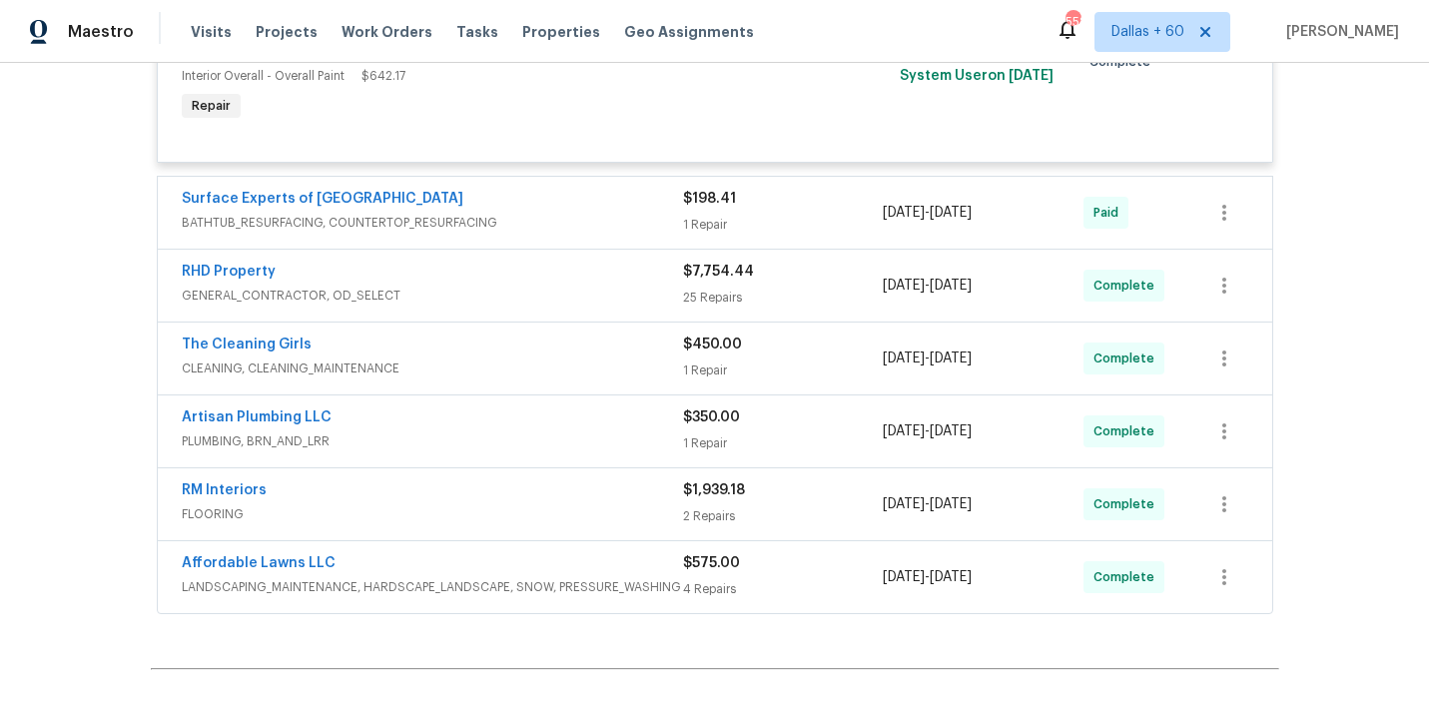
scroll to position [2053, 0]
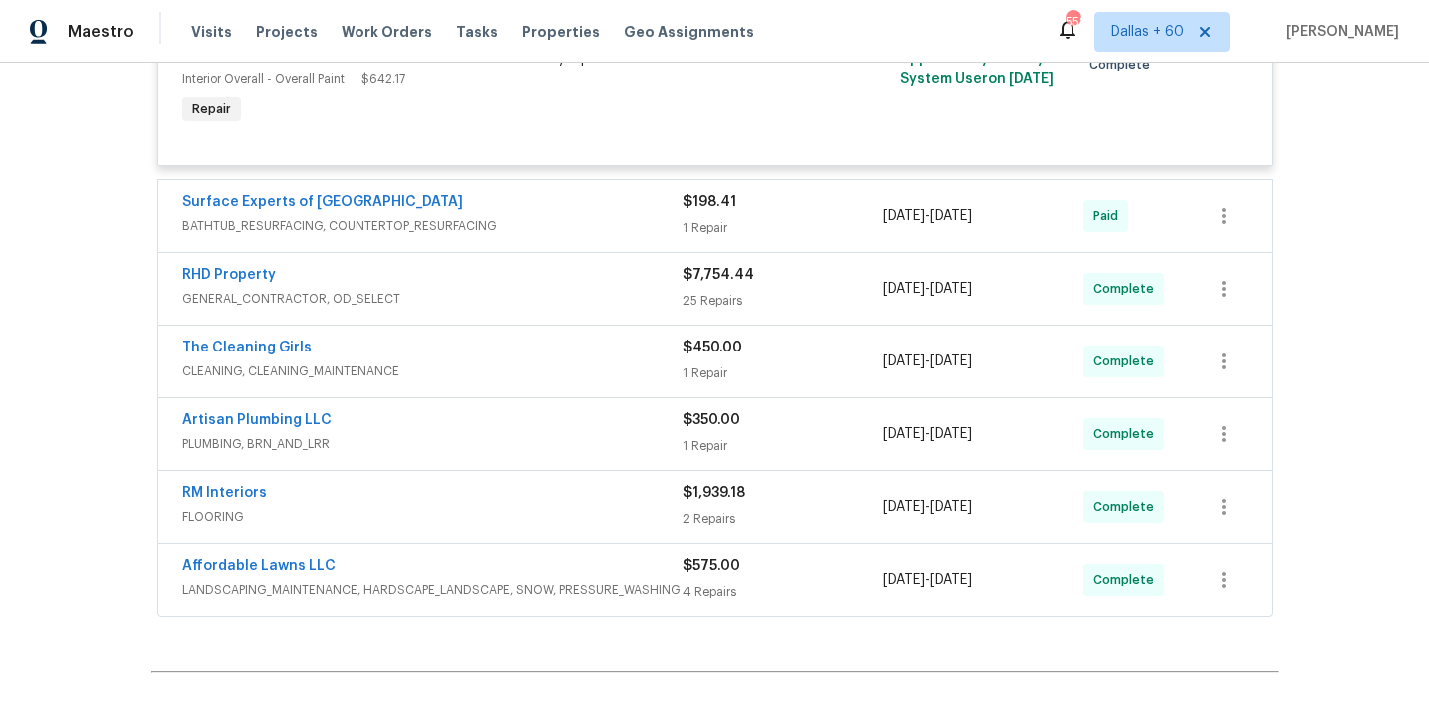
click at [612, 222] on span "BATHTUB_RESURFACING, COUNTERTOP_RESURFACING" at bounding box center [432, 226] width 501 height 20
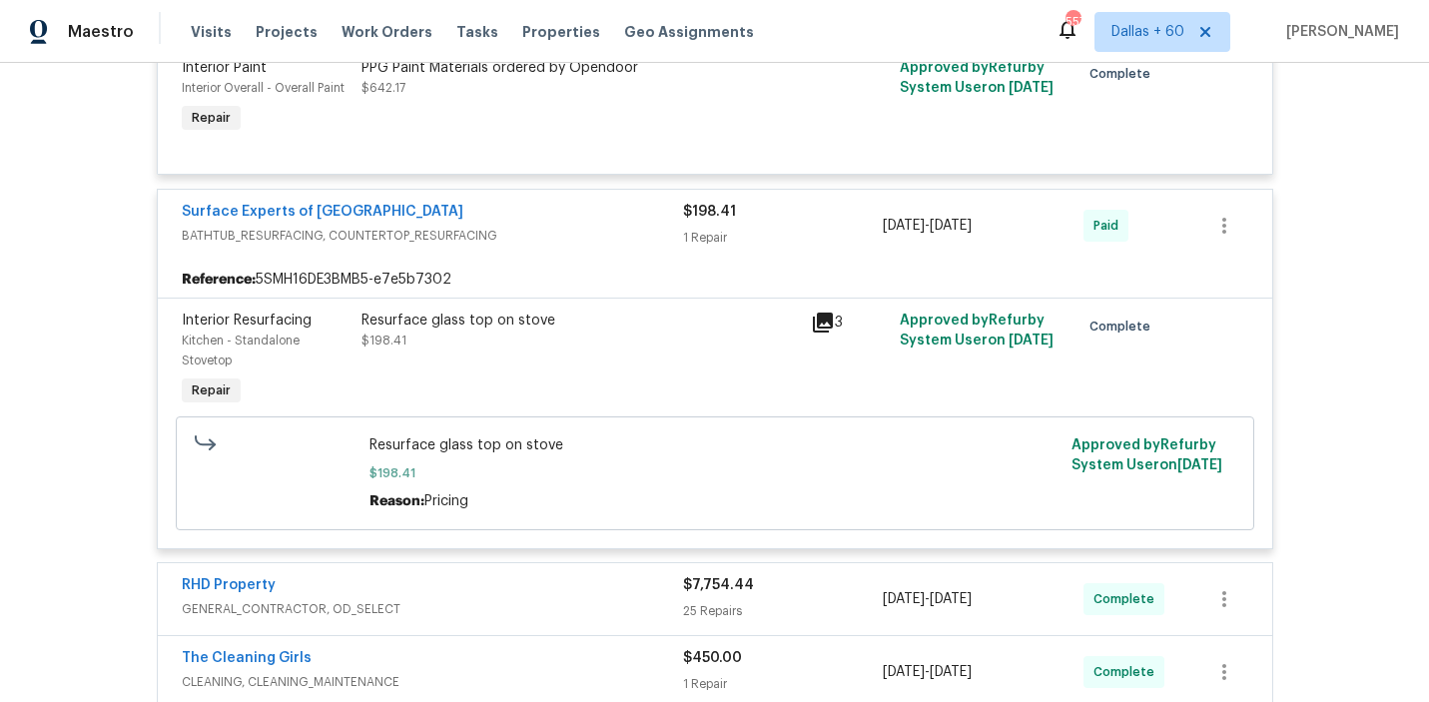
scroll to position [0, 0]
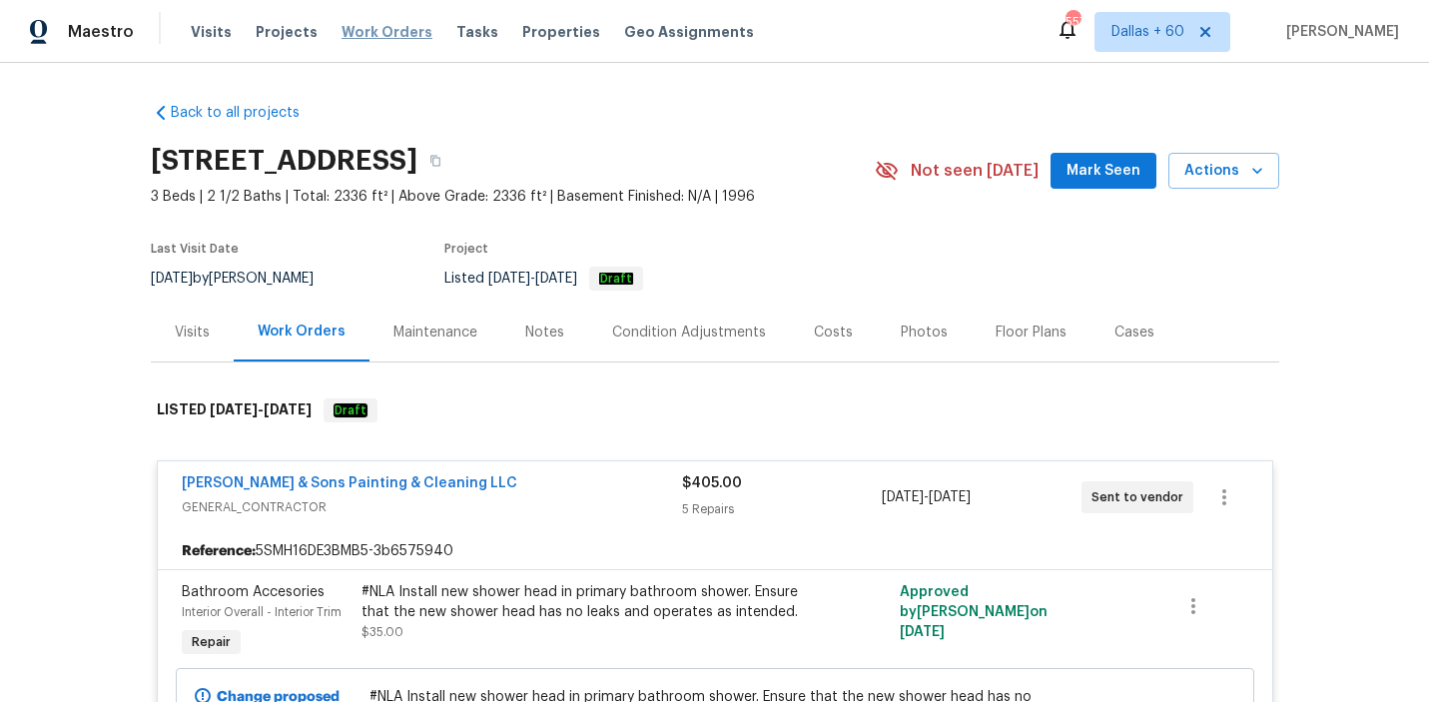
click at [380, 32] on span "Work Orders" at bounding box center [387, 32] width 91 height 20
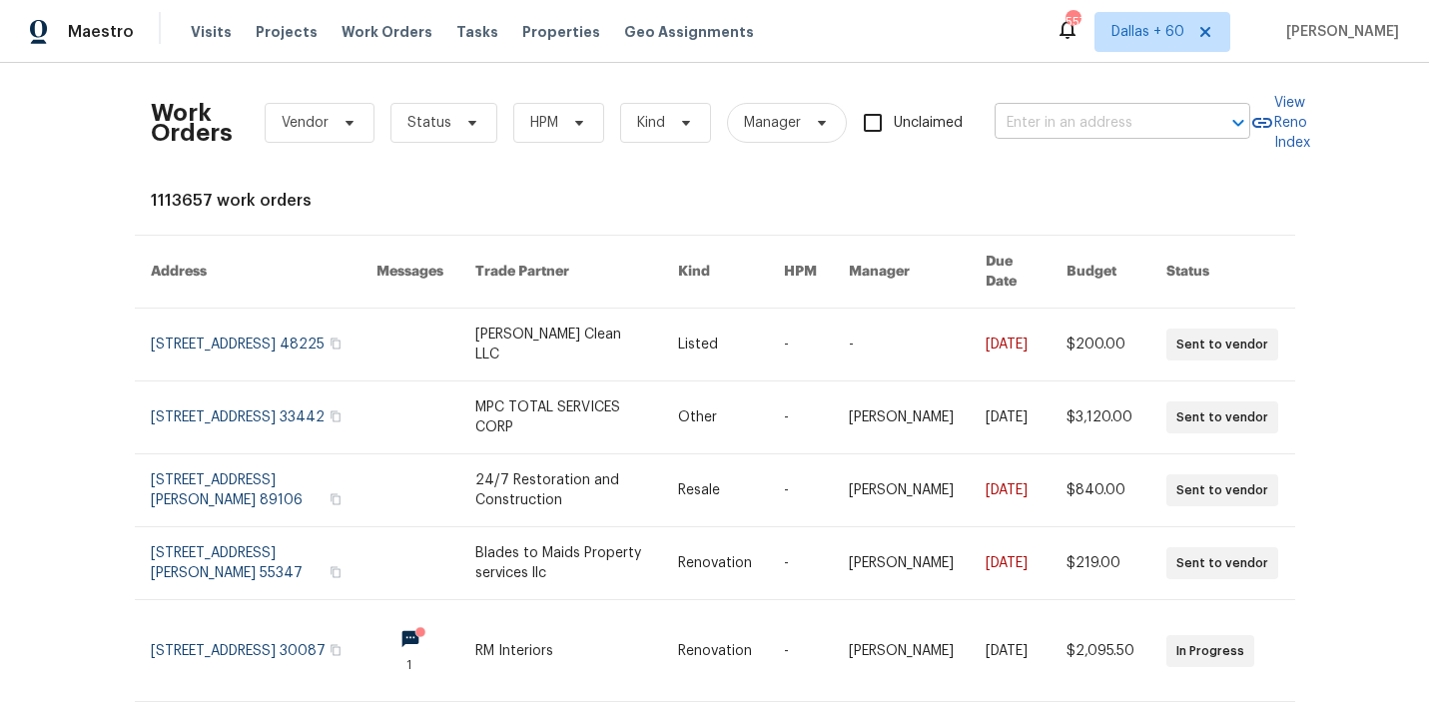
click at [1084, 123] on input "text" at bounding box center [1095, 123] width 200 height 31
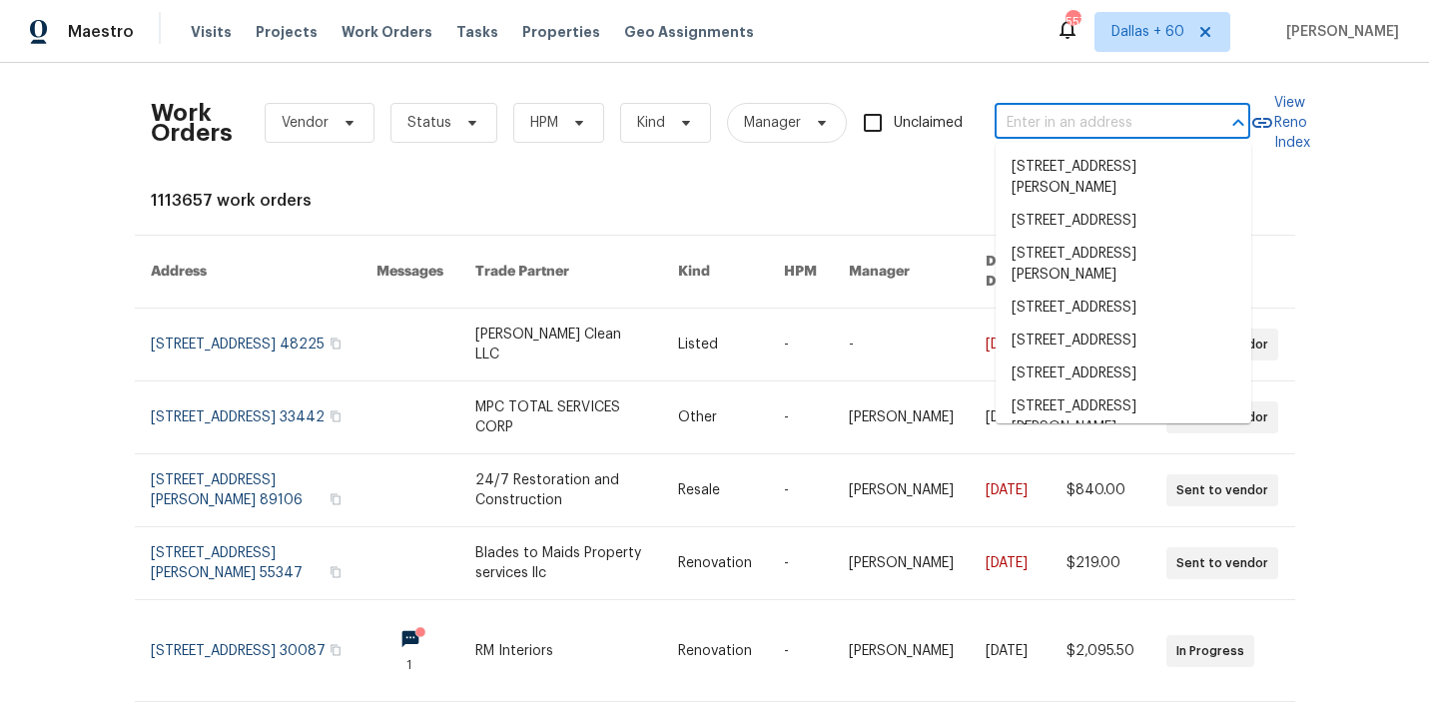
paste input "[STREET_ADDRESS][PERSON_NAME]"
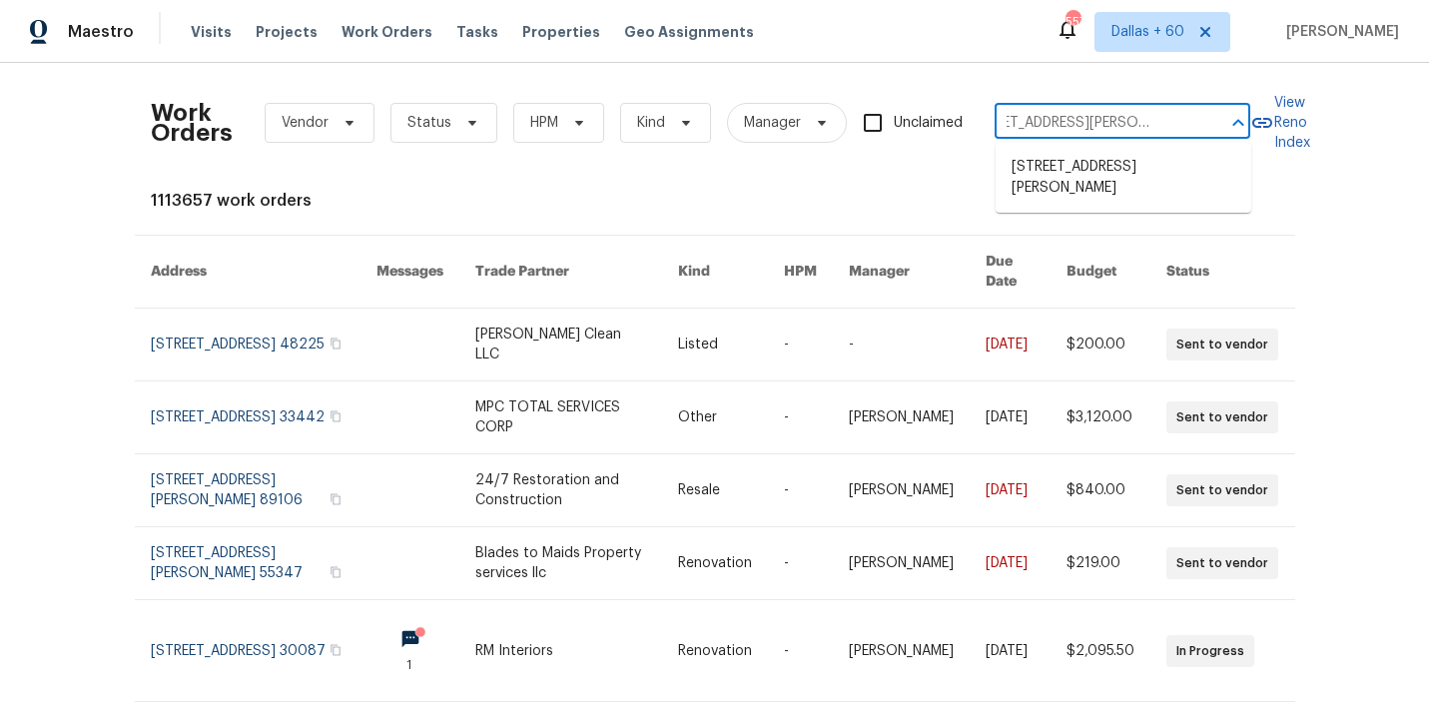
type input "[STREET_ADDRESS][PERSON_NAME]"
click at [1093, 171] on li "[STREET_ADDRESS][PERSON_NAME]" at bounding box center [1124, 178] width 256 height 54
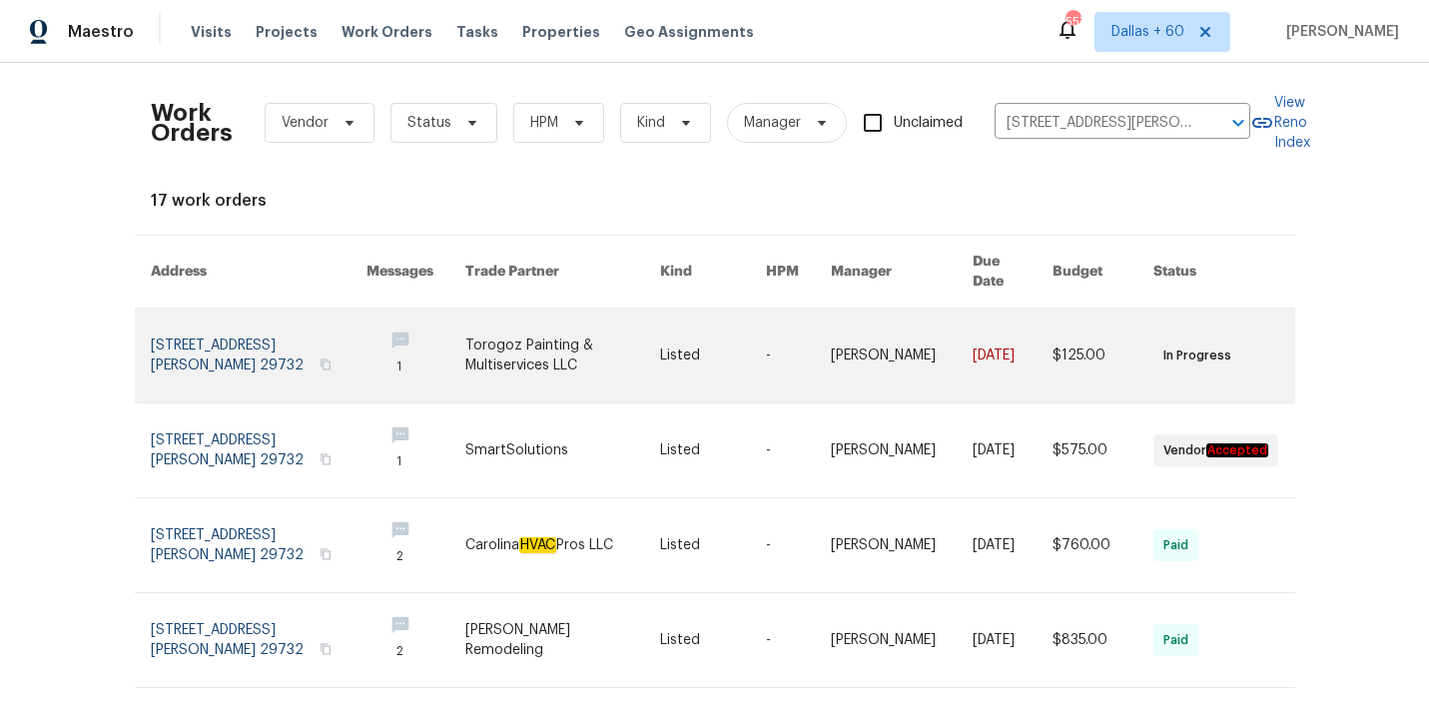
click at [555, 322] on link at bounding box center [562, 356] width 195 height 94
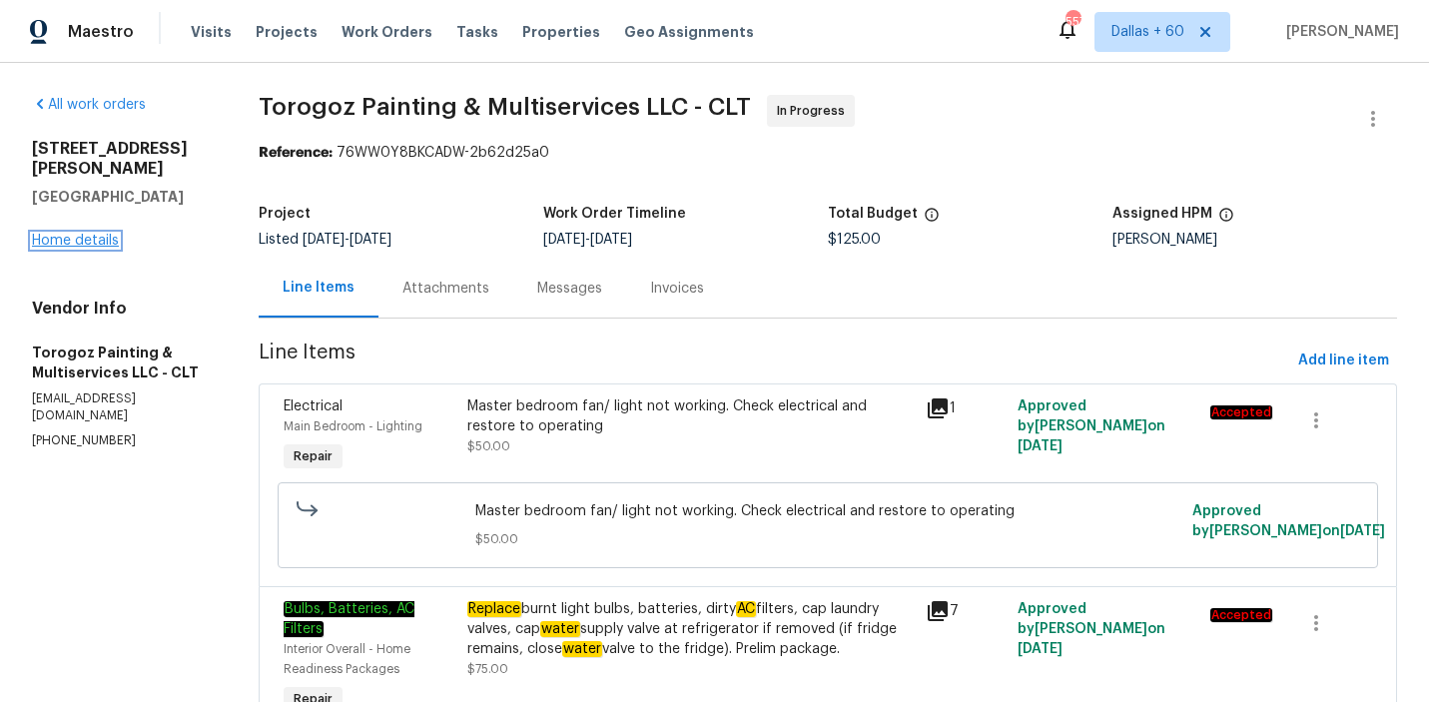
click at [82, 234] on link "Home details" at bounding box center [75, 241] width 87 height 14
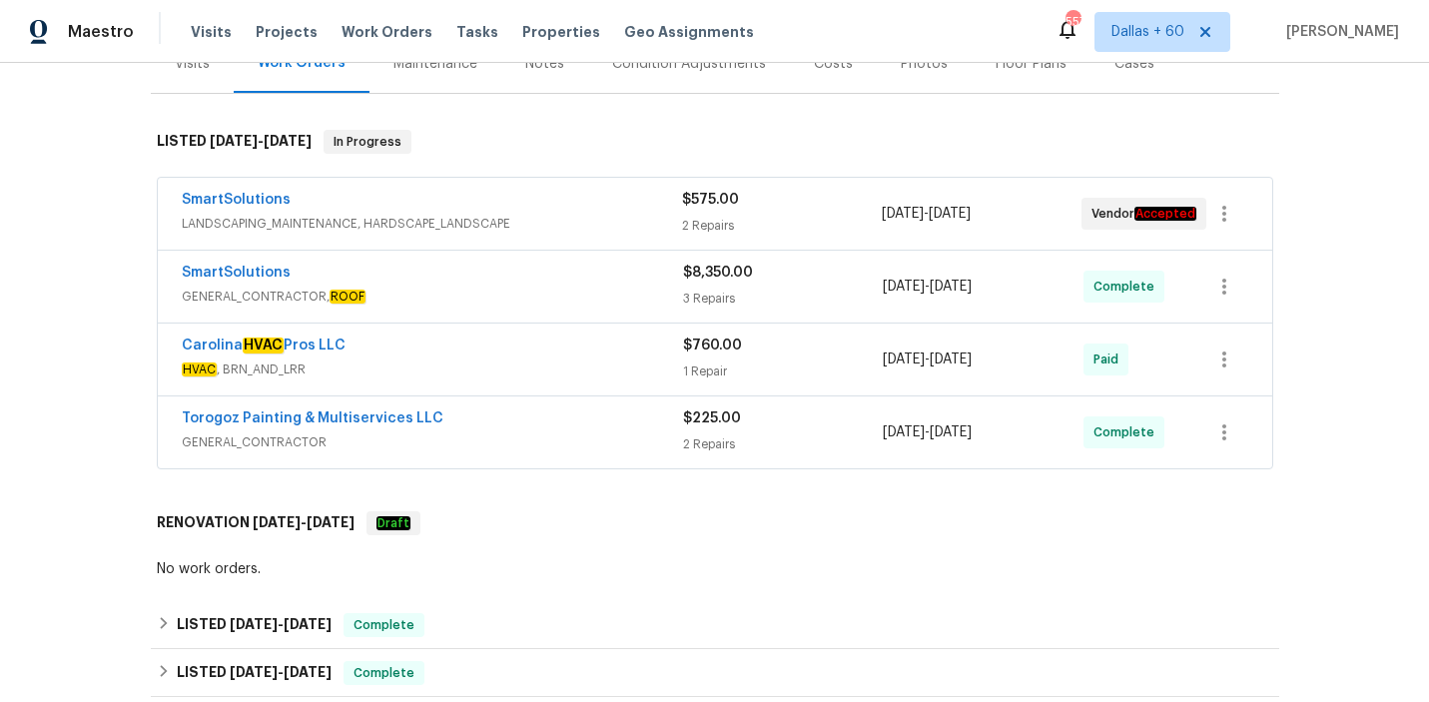
scroll to position [271, 0]
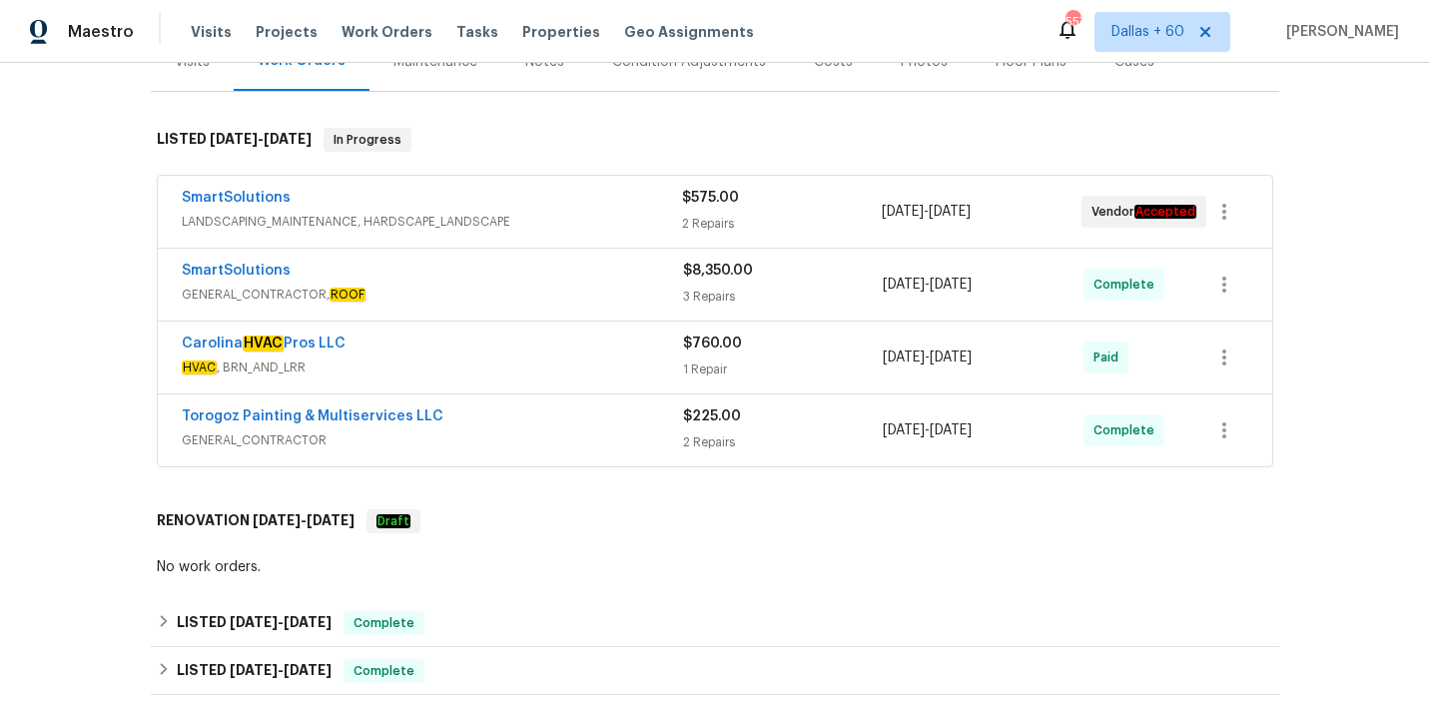
click at [596, 193] on div "SmartSolutions" at bounding box center [432, 200] width 500 height 24
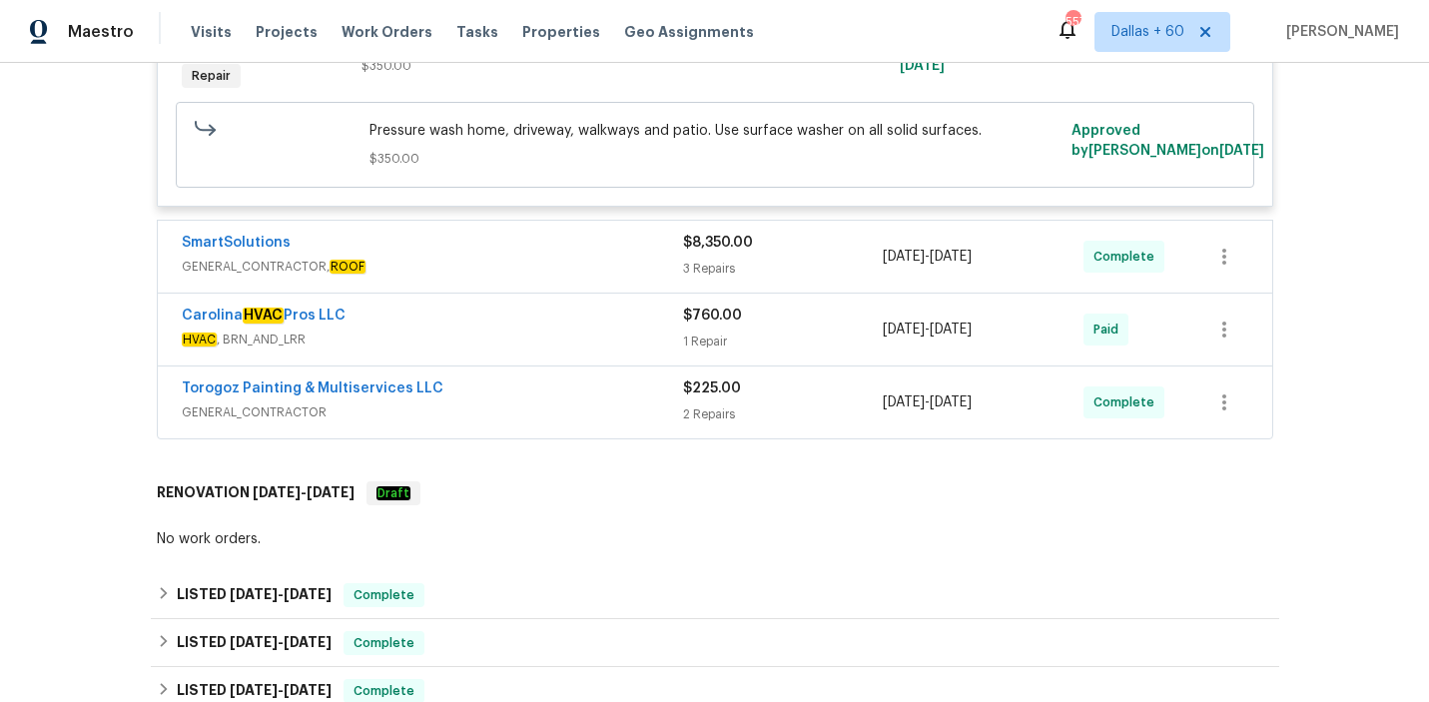
click at [565, 263] on span "GENERAL_CONTRACTOR, ROOF" at bounding box center [432, 267] width 501 height 20
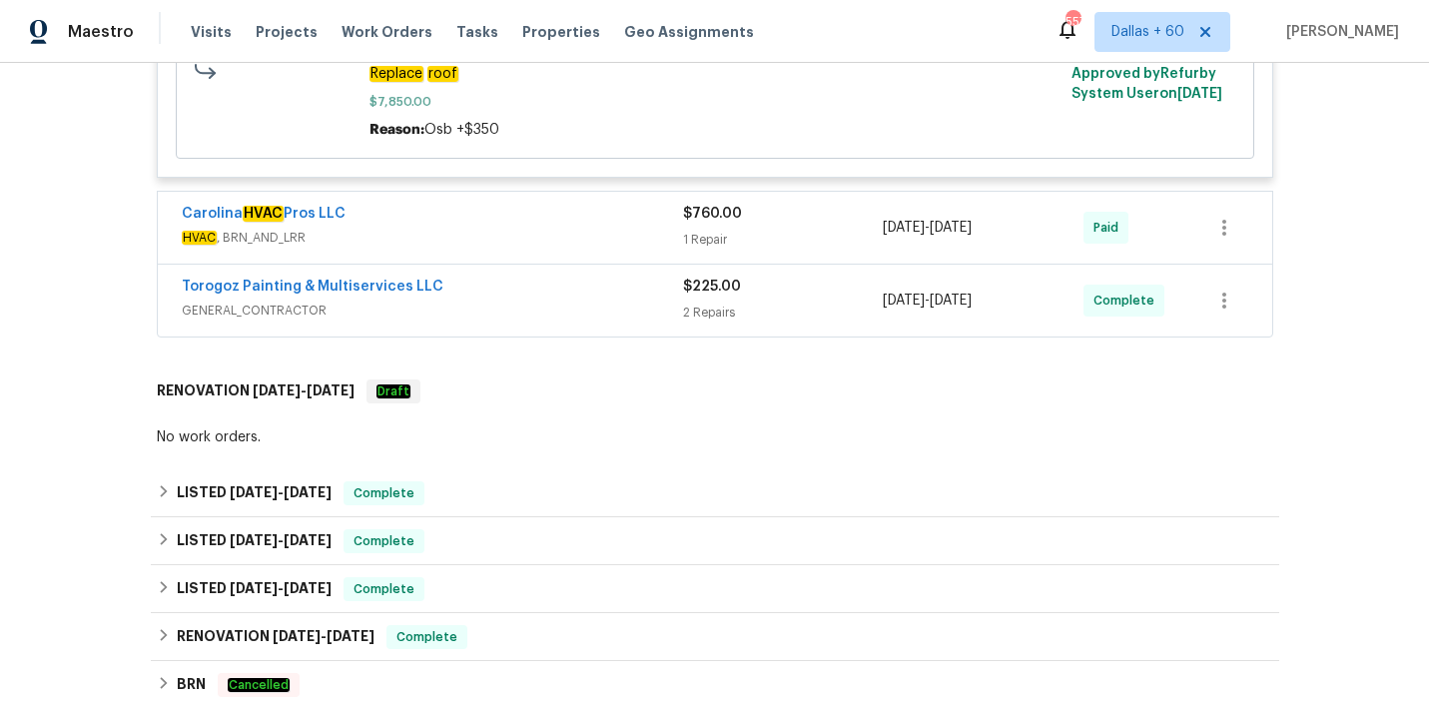
scroll to position [1618, 0]
click at [559, 191] on div "Carolina HVAC Pros LLC HVAC , BRN_AND_LRR $760.00 1 Repair [DATE] - [DATE] Paid" at bounding box center [715, 227] width 1115 height 72
click at [558, 210] on div "Carolina HVAC Pros LLC" at bounding box center [432, 215] width 501 height 24
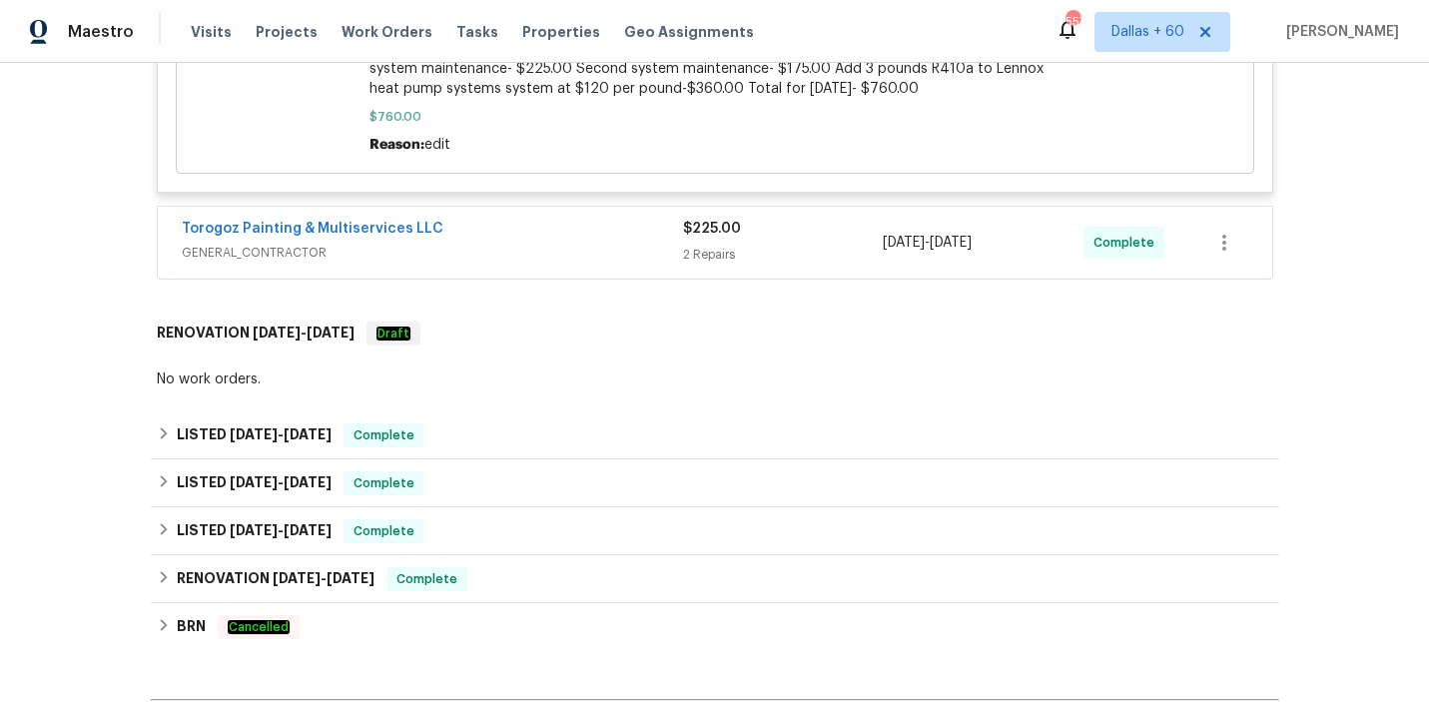
scroll to position [2333, 0]
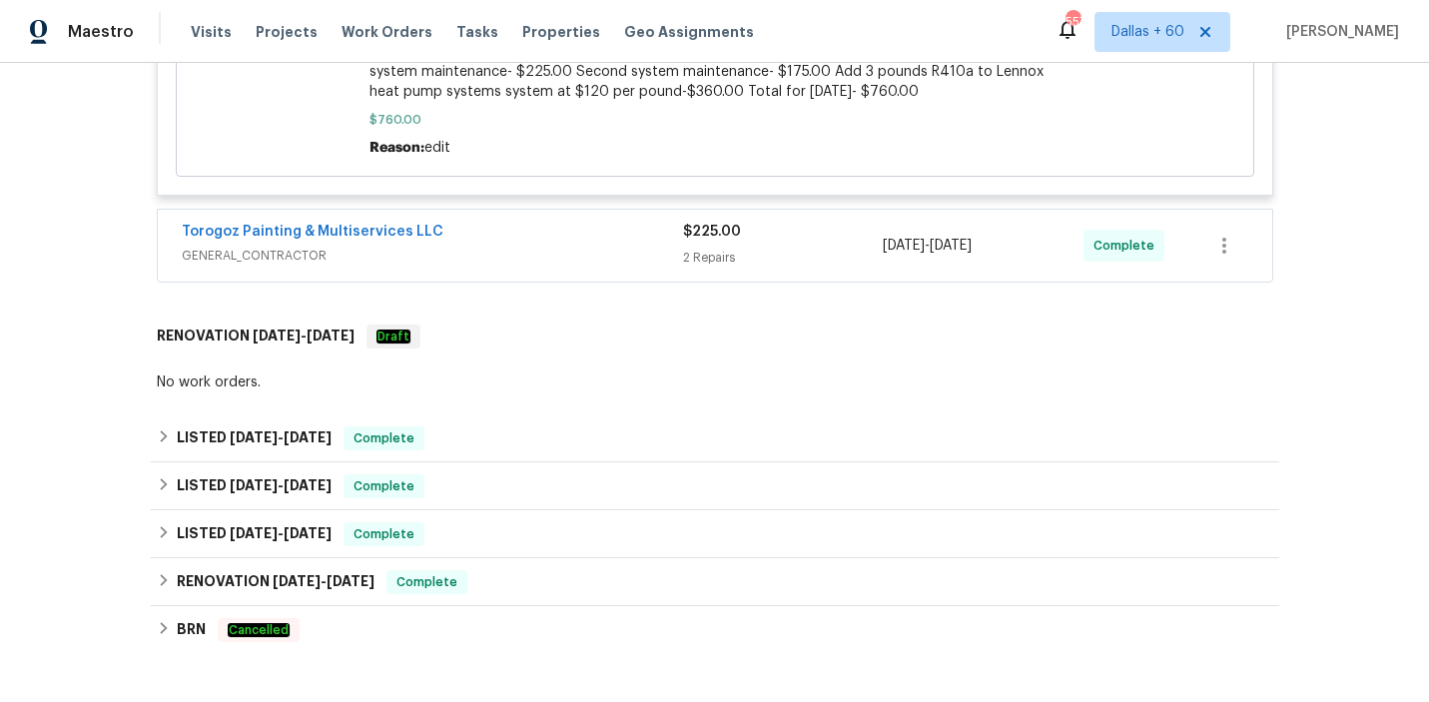
click at [556, 225] on div "Torogoz Painting & Multiservices LLC" at bounding box center [432, 234] width 501 height 24
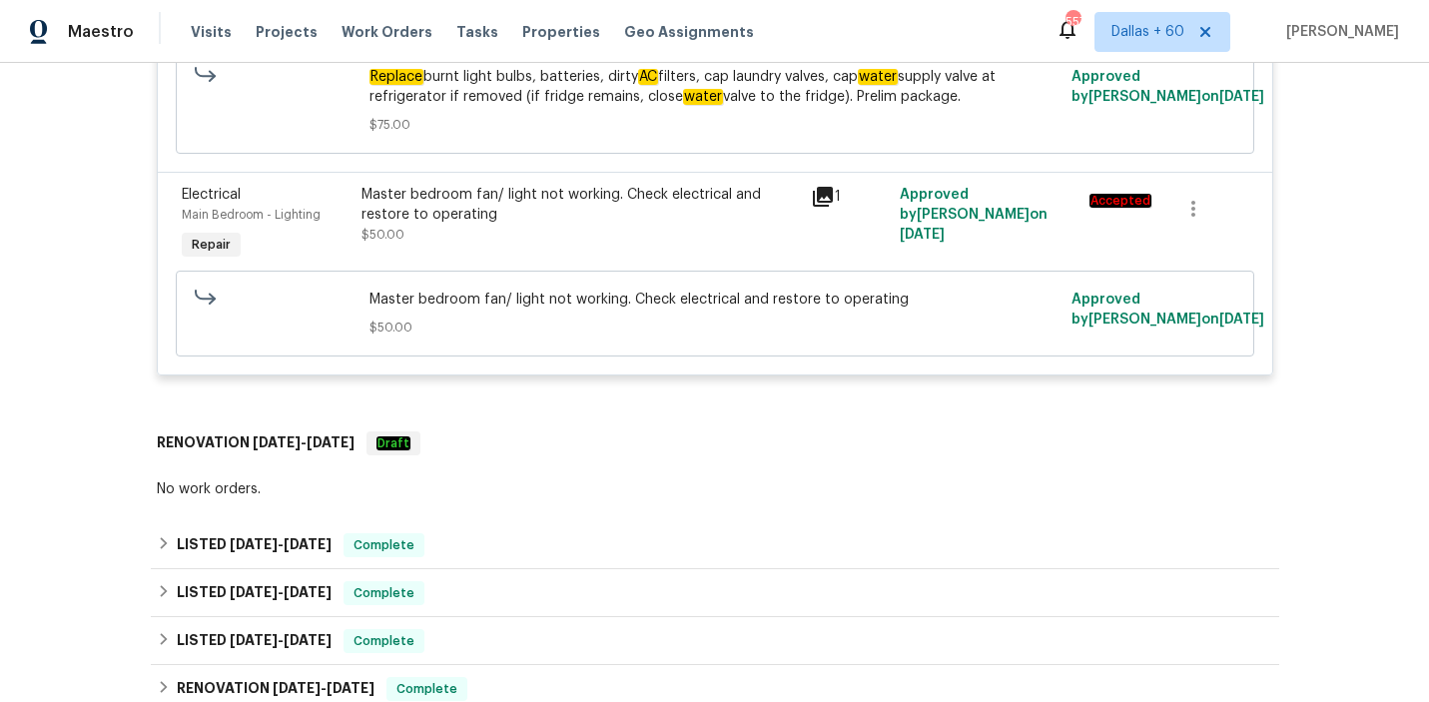
scroll to position [2739, 0]
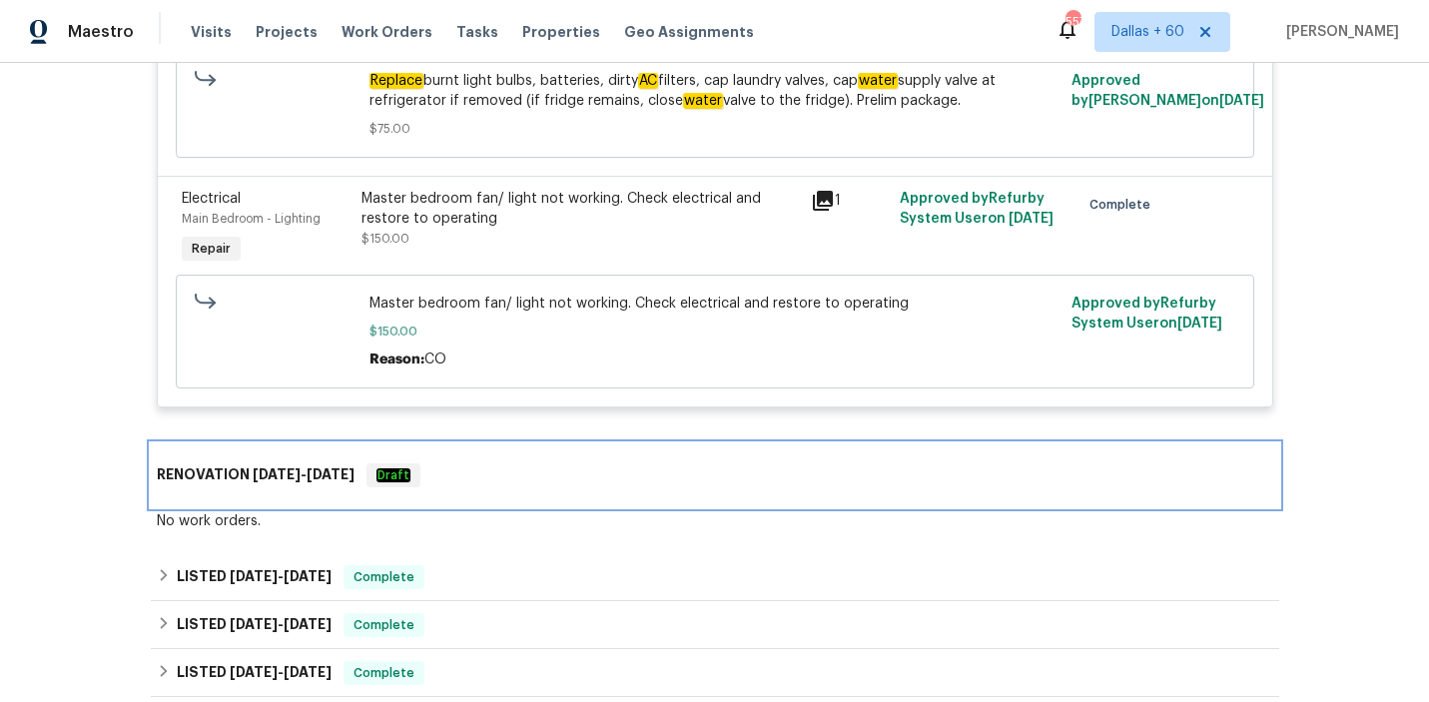
click at [541, 466] on div "RENOVATION [DATE] - [DATE] Draft" at bounding box center [715, 475] width 1117 height 24
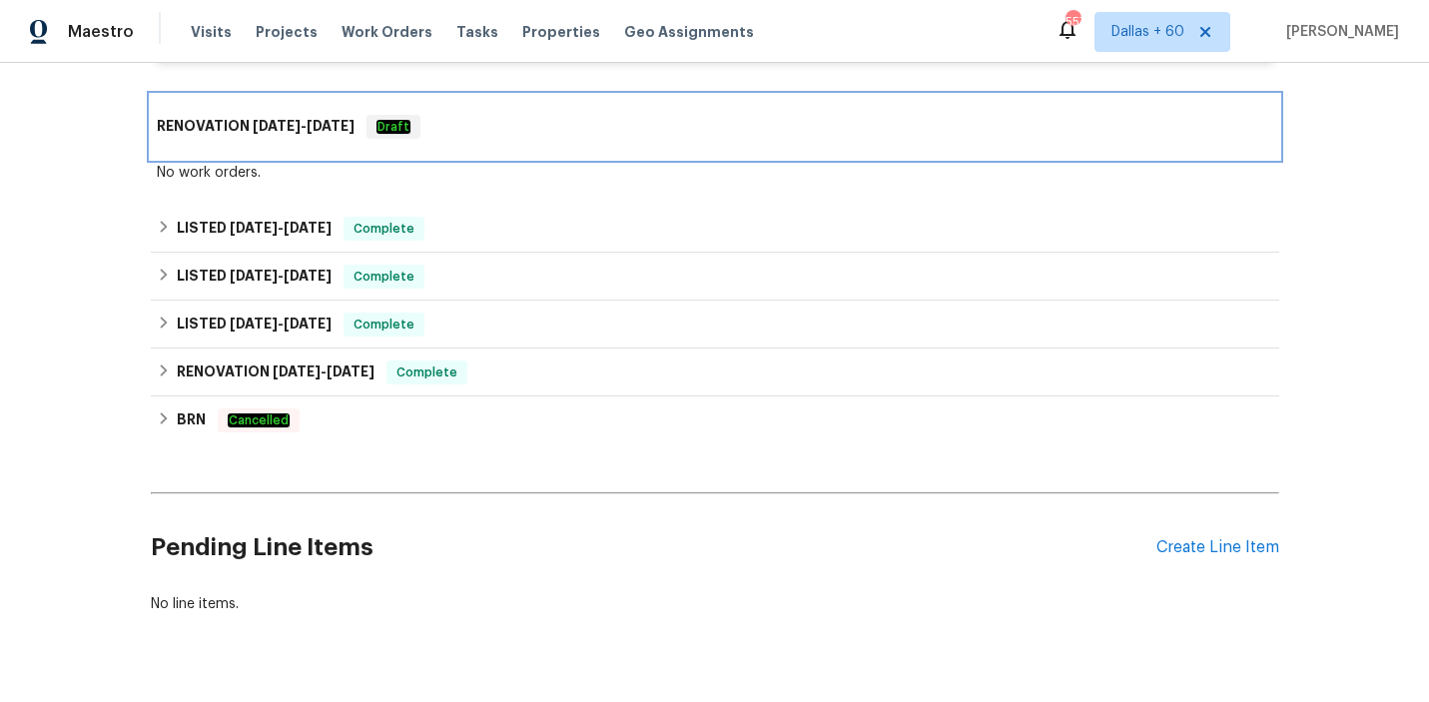
scroll to position [3085, 0]
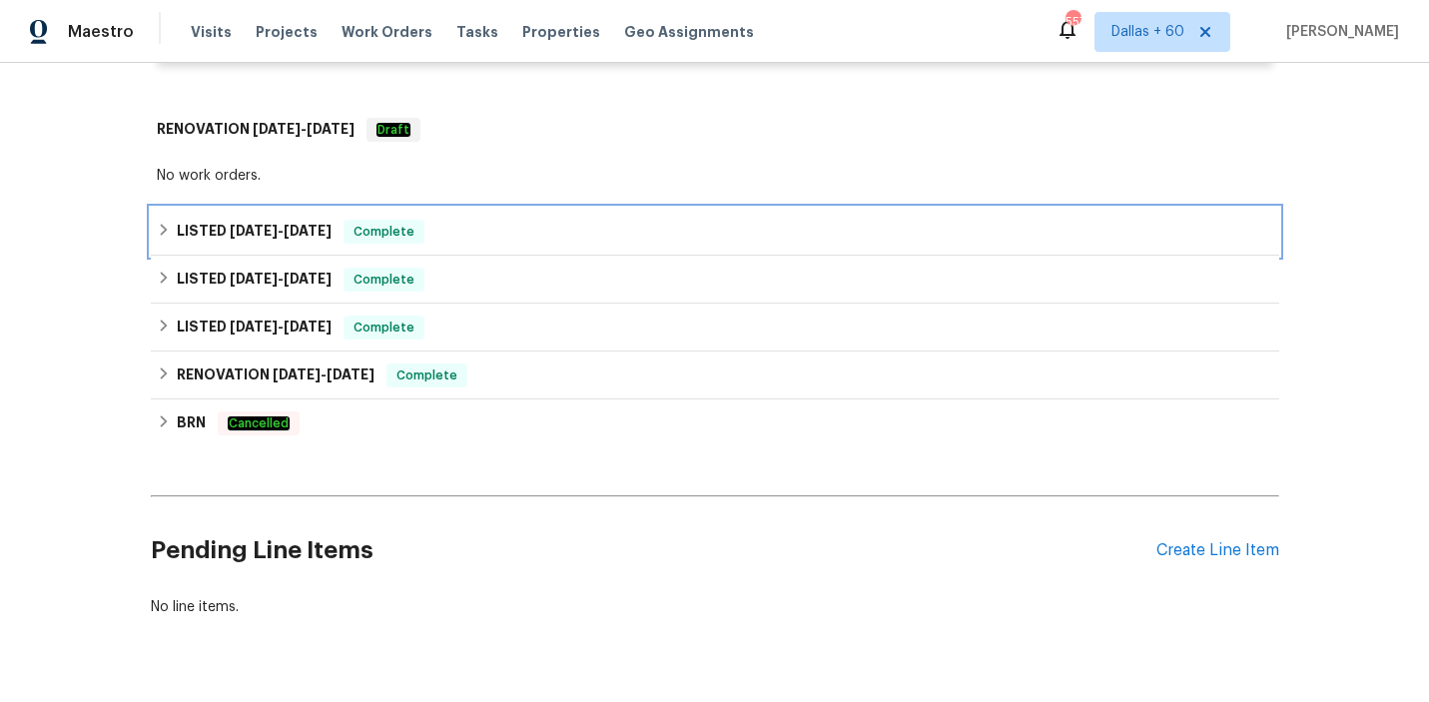
click at [523, 220] on div "LISTED [DATE] - [DATE] Complete" at bounding box center [715, 232] width 1117 height 24
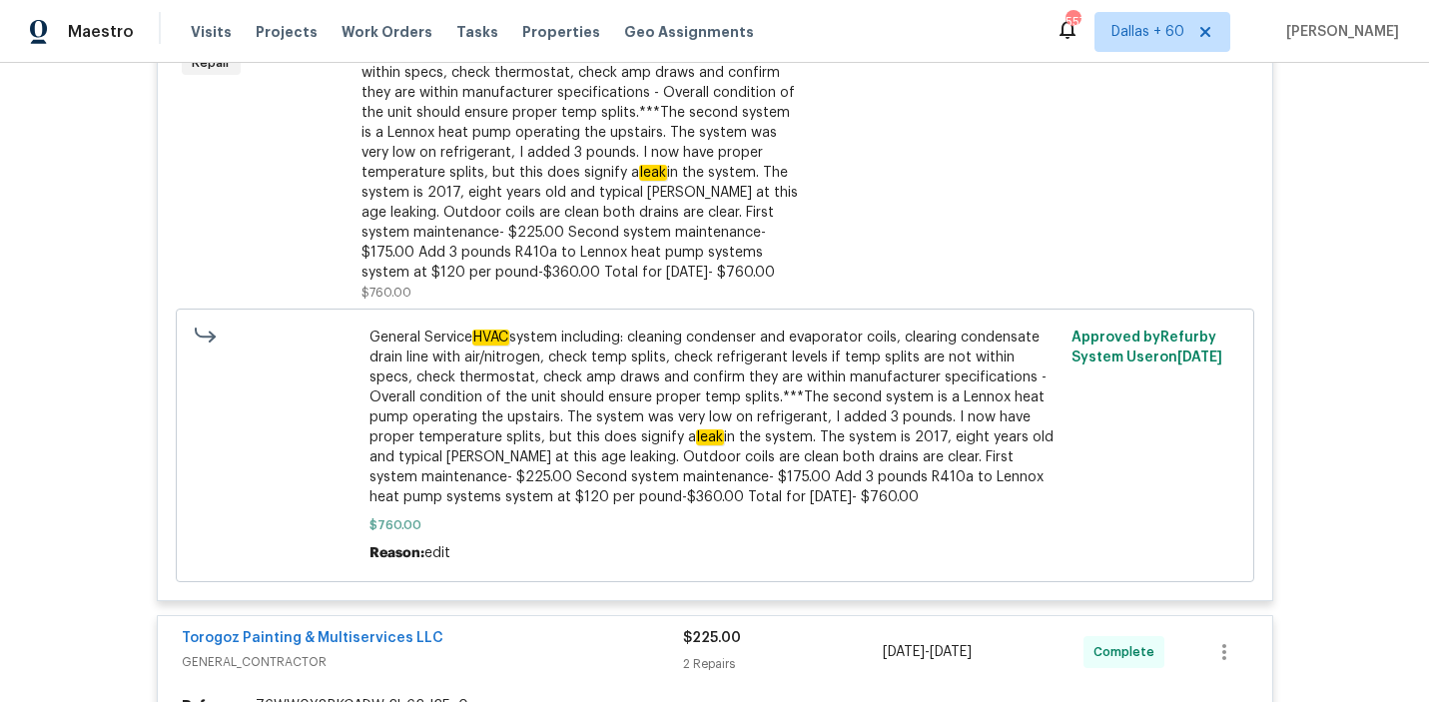
scroll to position [0, 0]
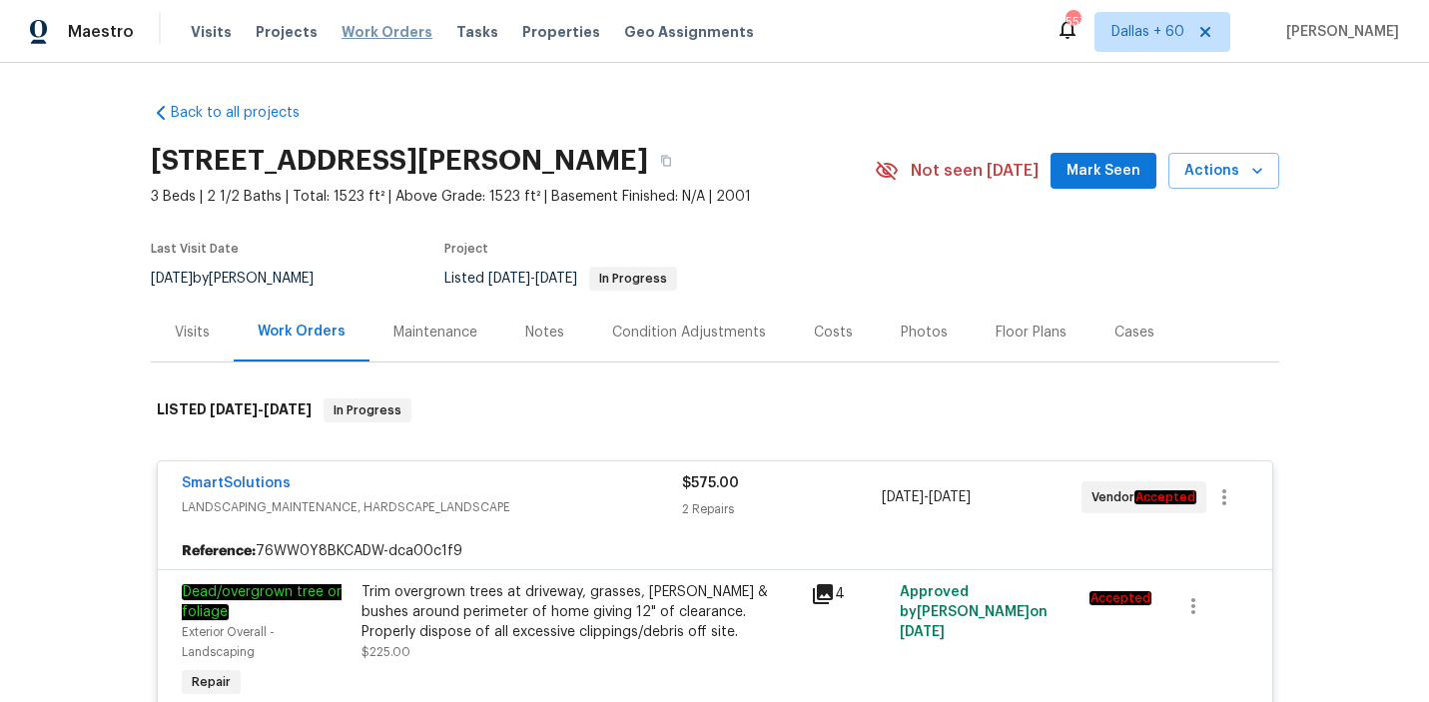
click at [356, 32] on span "Work Orders" at bounding box center [387, 32] width 91 height 20
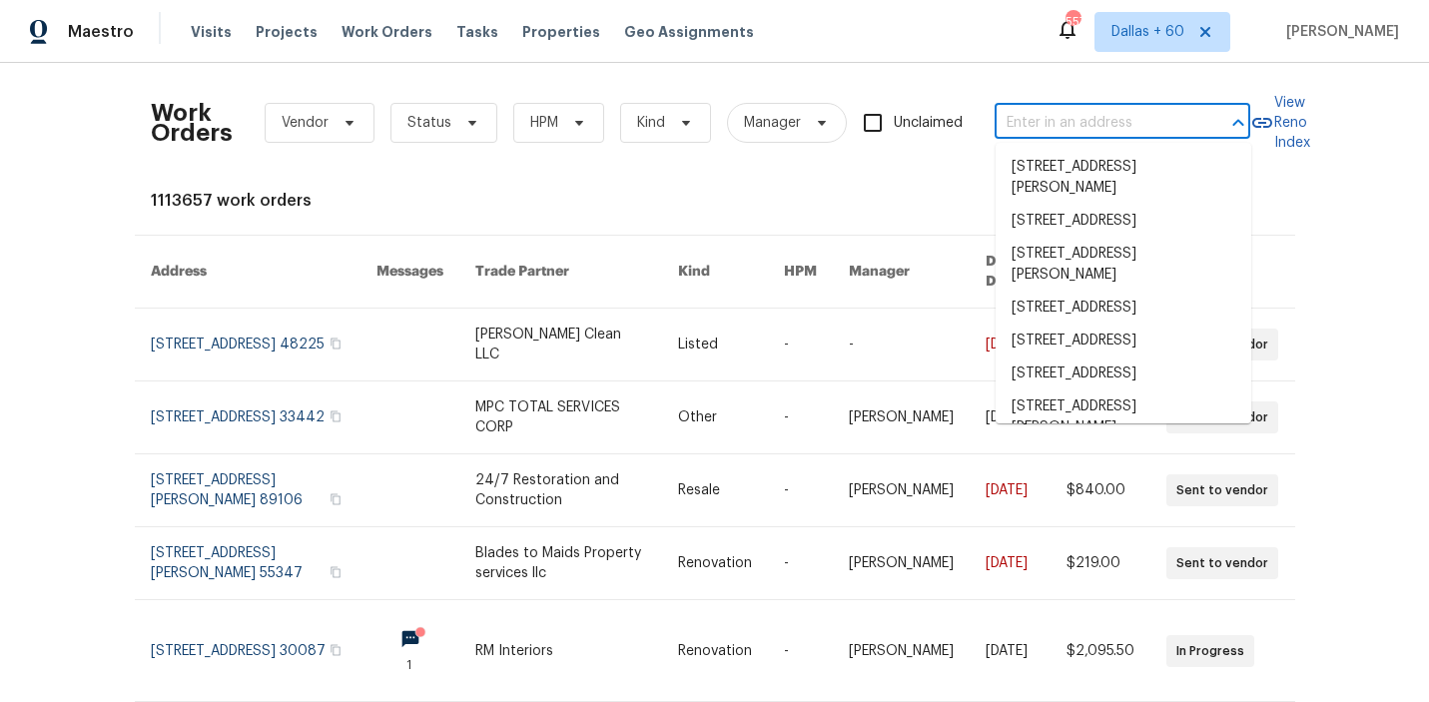
click at [1070, 133] on input "text" at bounding box center [1095, 123] width 200 height 31
paste input "[STREET_ADDRESS]"
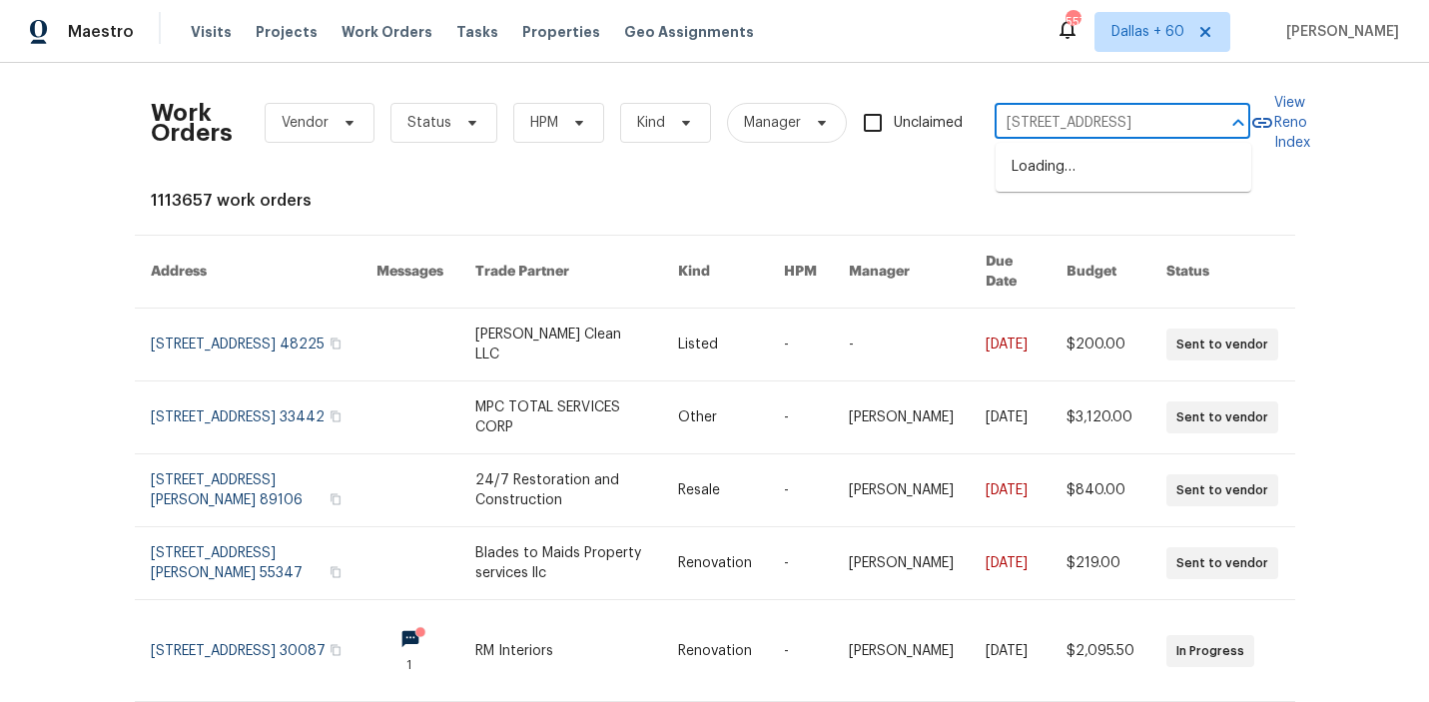
type input "[STREET_ADDRESS]"
click at [1073, 167] on li "[STREET_ADDRESS]" at bounding box center [1124, 167] width 256 height 33
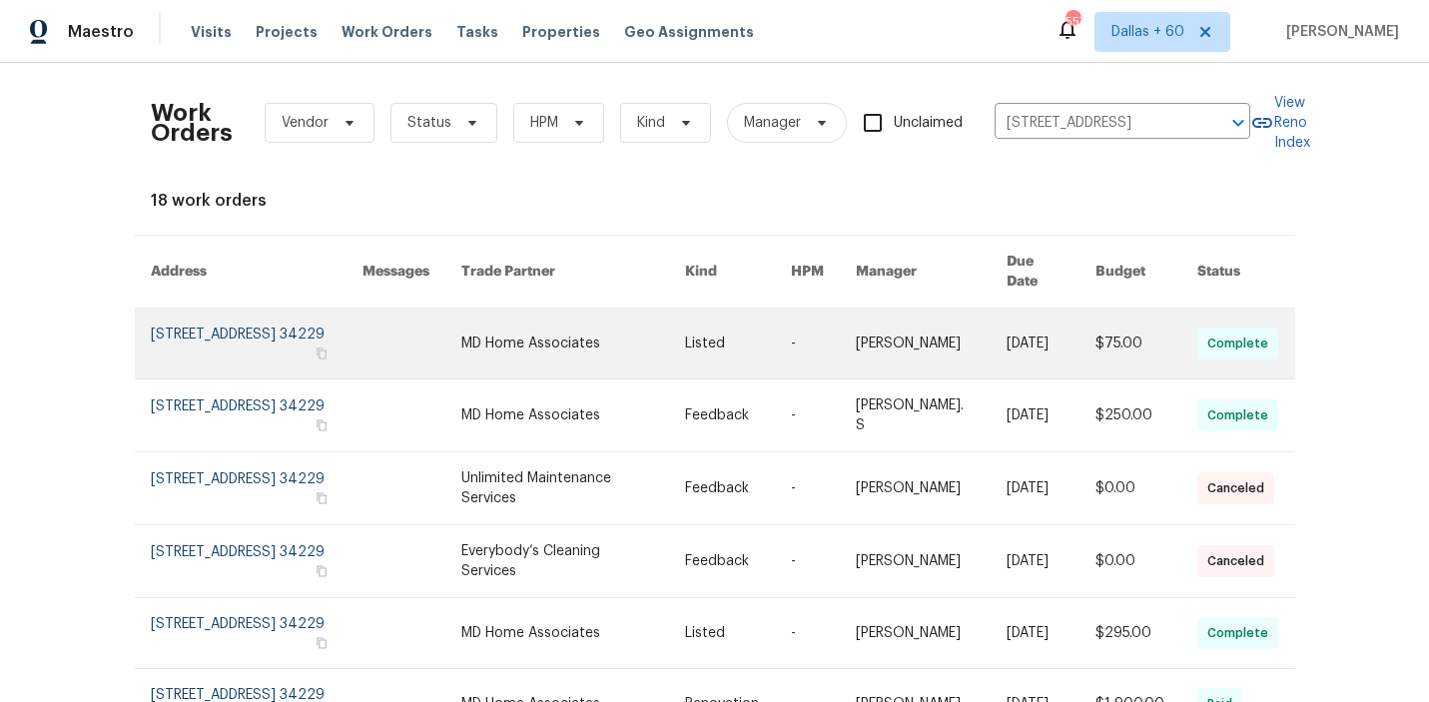
click at [553, 321] on link at bounding box center [573, 344] width 224 height 70
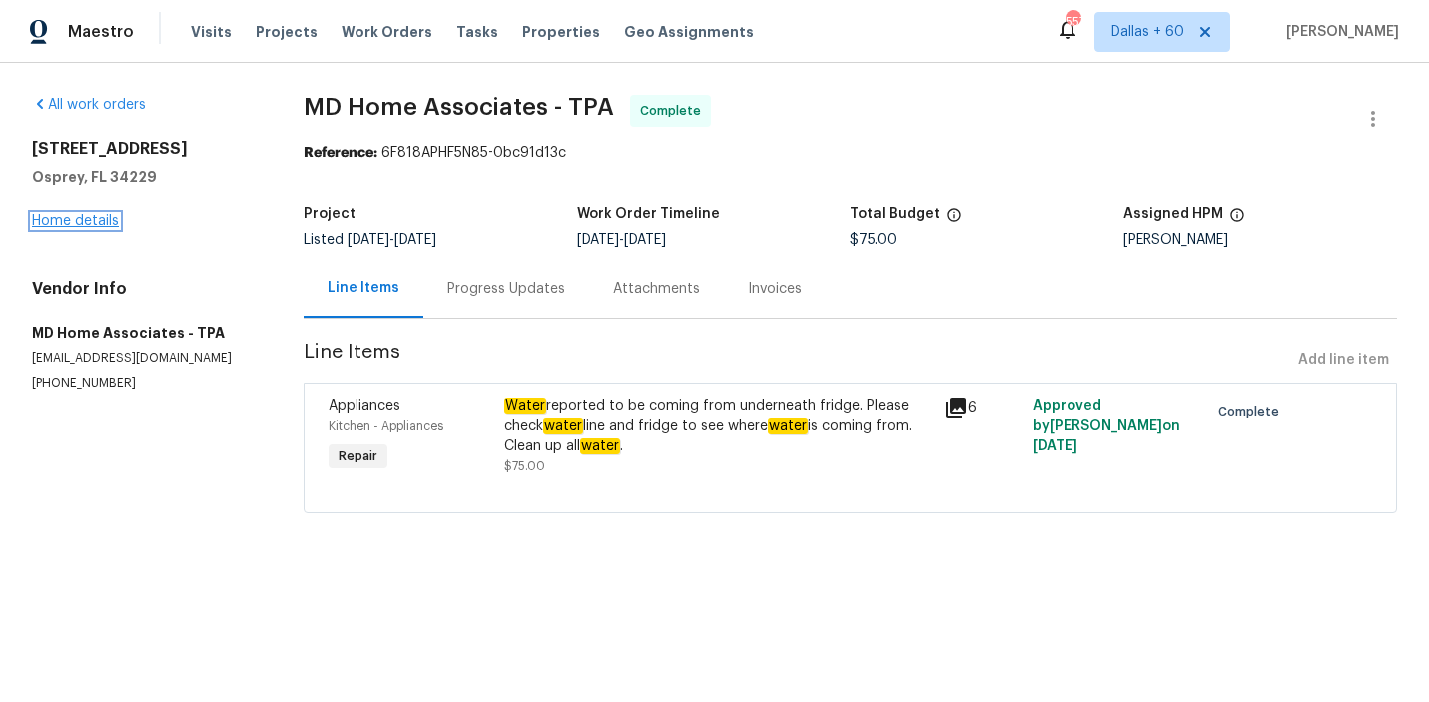
click at [70, 222] on link "Home details" at bounding box center [75, 221] width 87 height 14
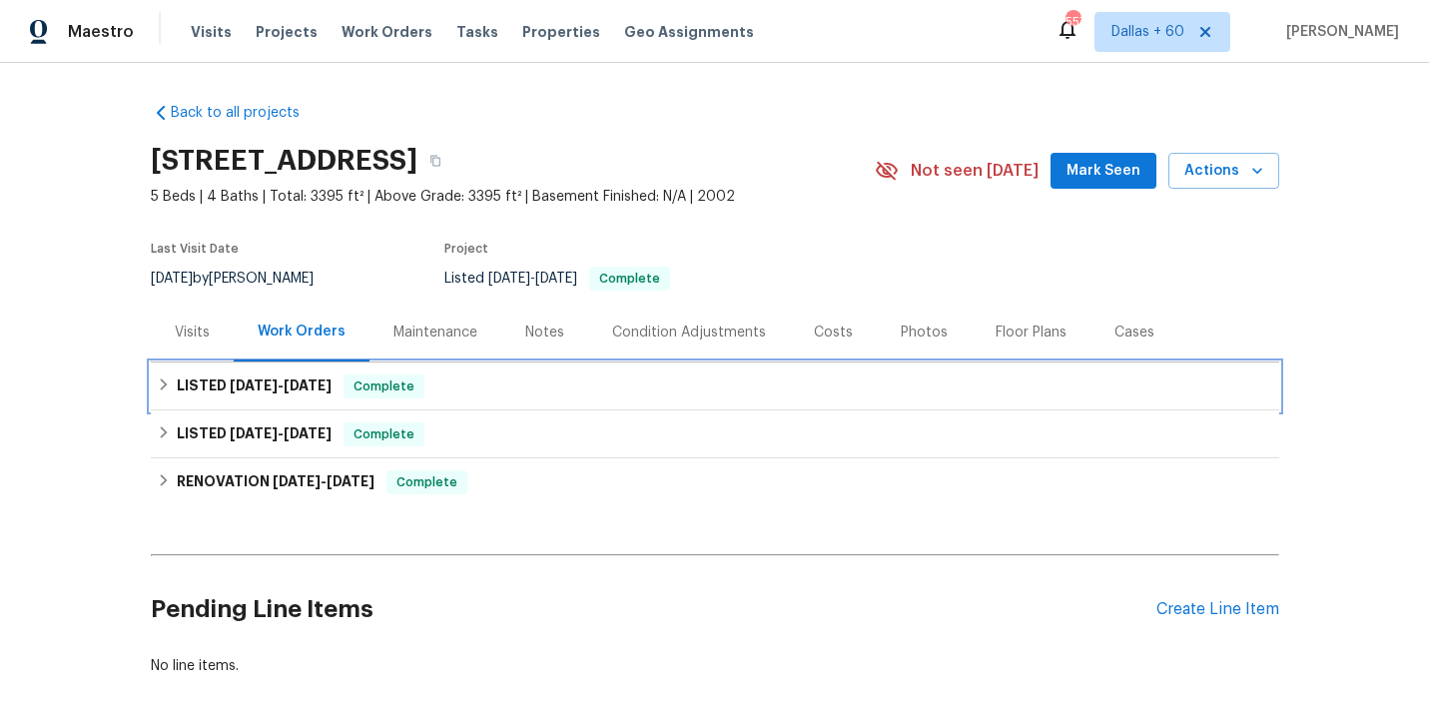
click at [527, 402] on div "LISTED [DATE] - [DATE] Complete" at bounding box center [715, 387] width 1129 height 48
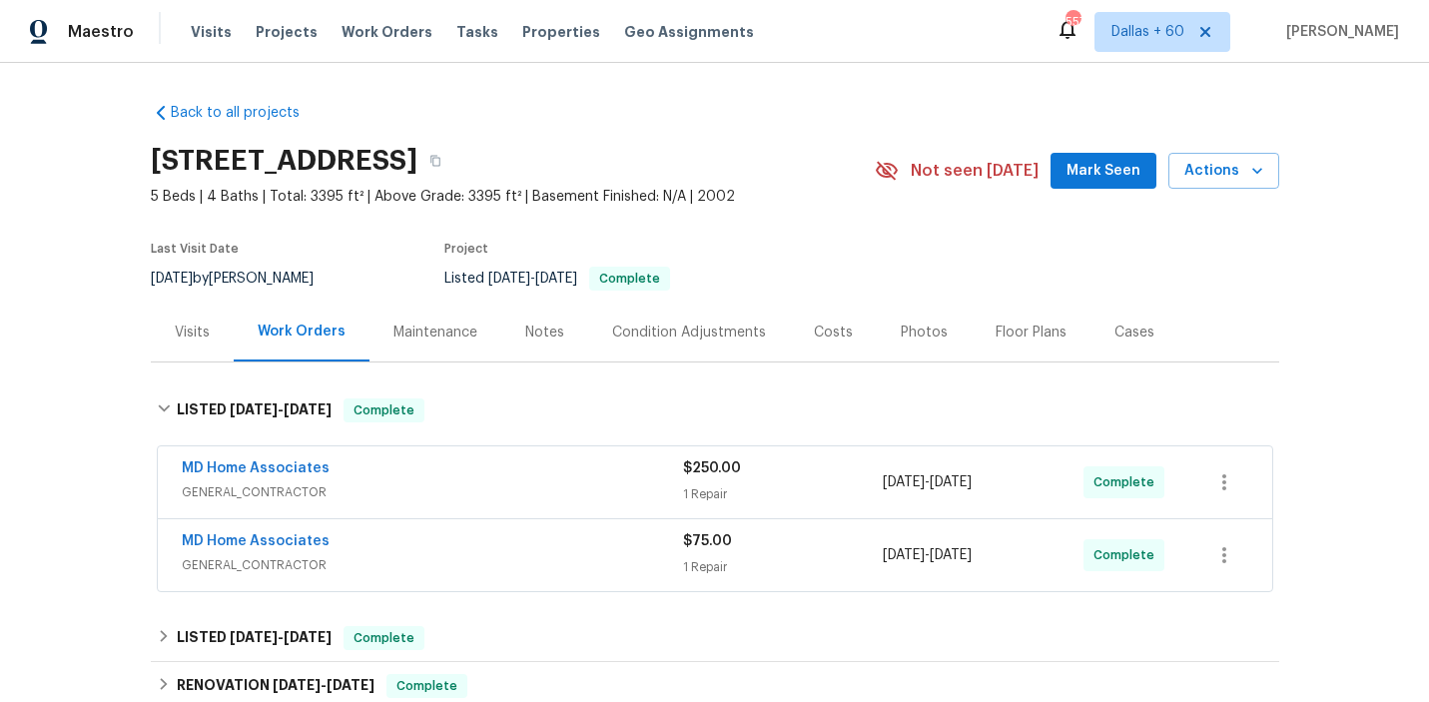
scroll to position [118, 0]
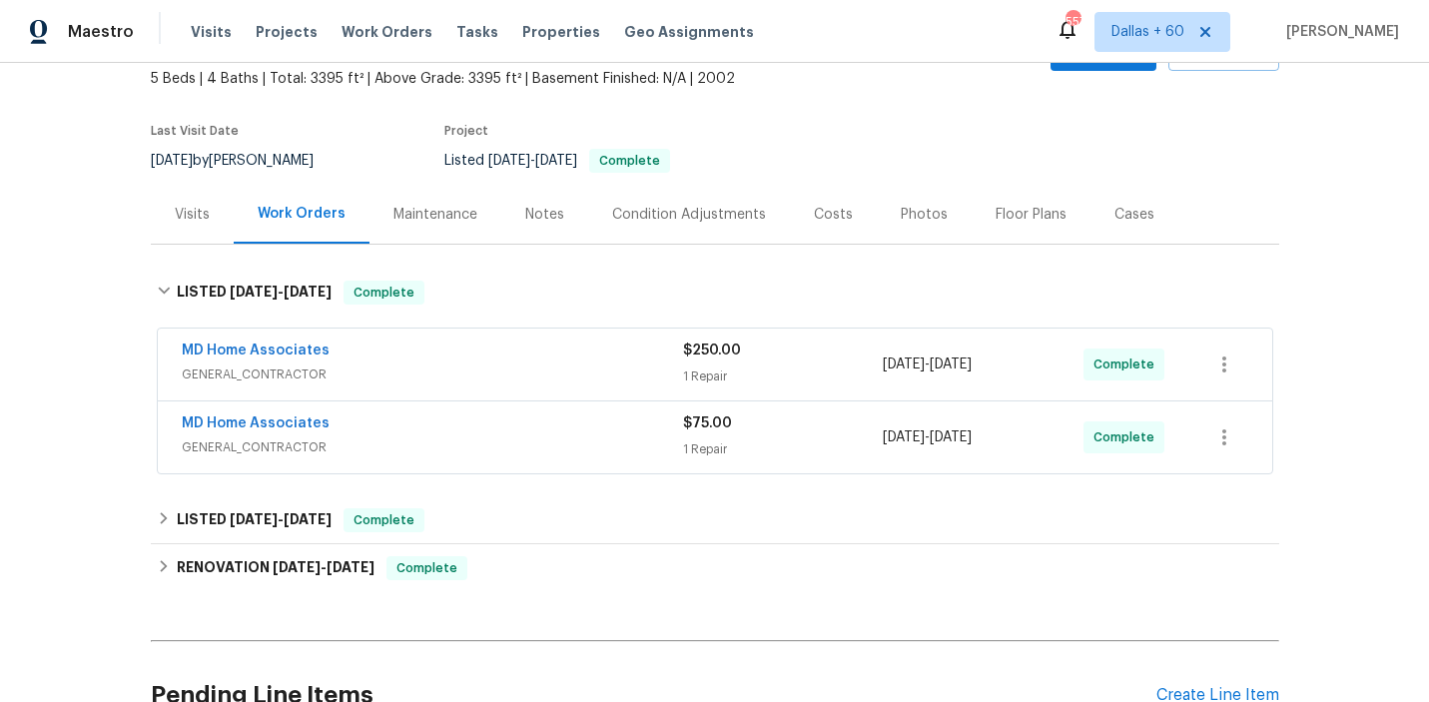
click at [503, 430] on div "MD Home Associates" at bounding box center [432, 426] width 501 height 24
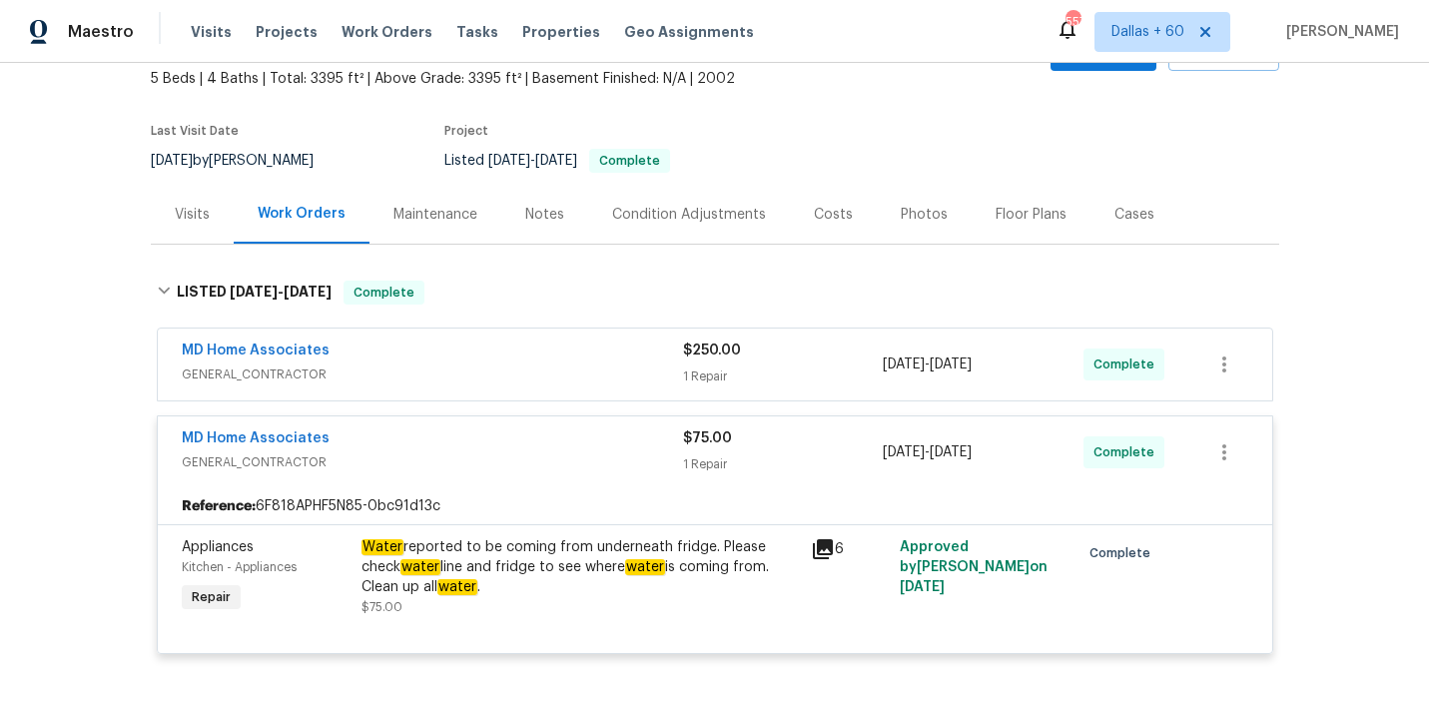
click at [524, 360] on div "MD Home Associates" at bounding box center [432, 353] width 501 height 24
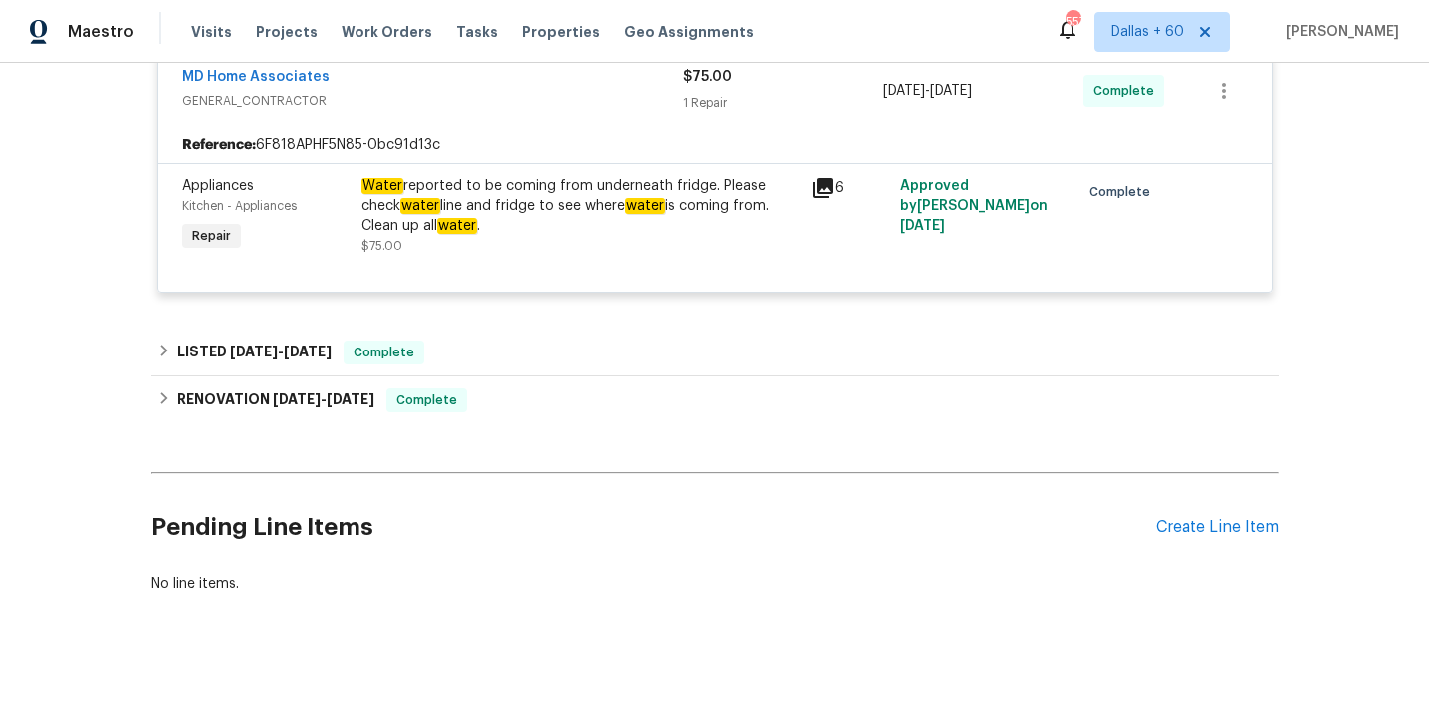
scroll to position [782, 0]
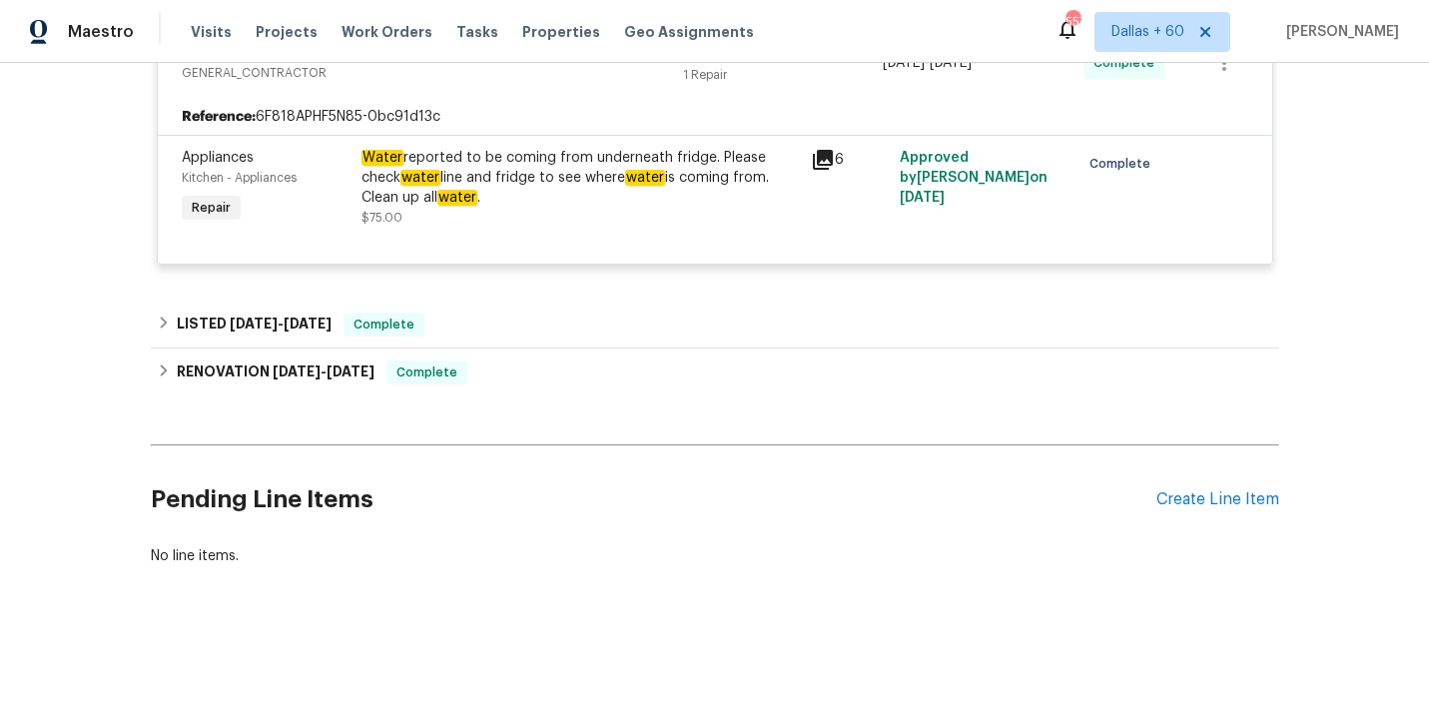
scroll to position [809, 0]
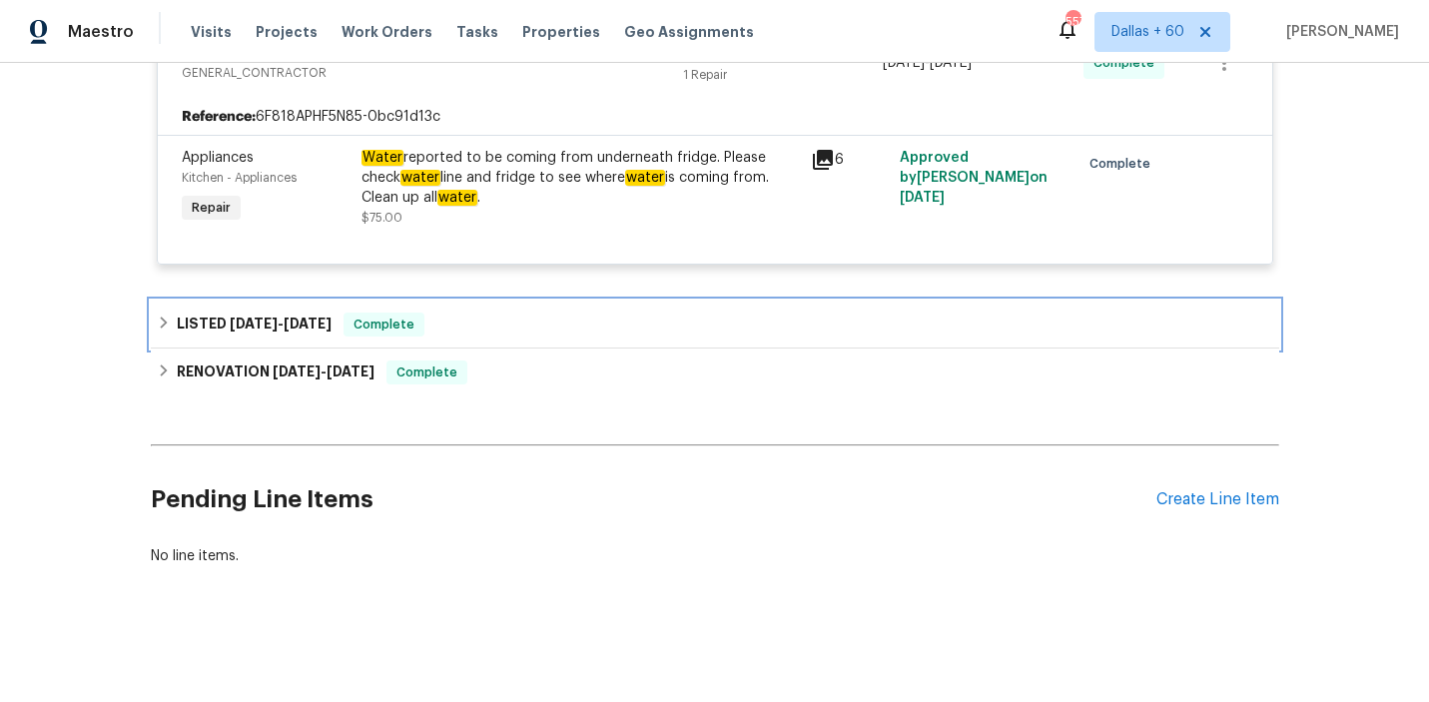
click at [482, 309] on div "LISTED [DATE] - [DATE] Complete" at bounding box center [715, 325] width 1129 height 48
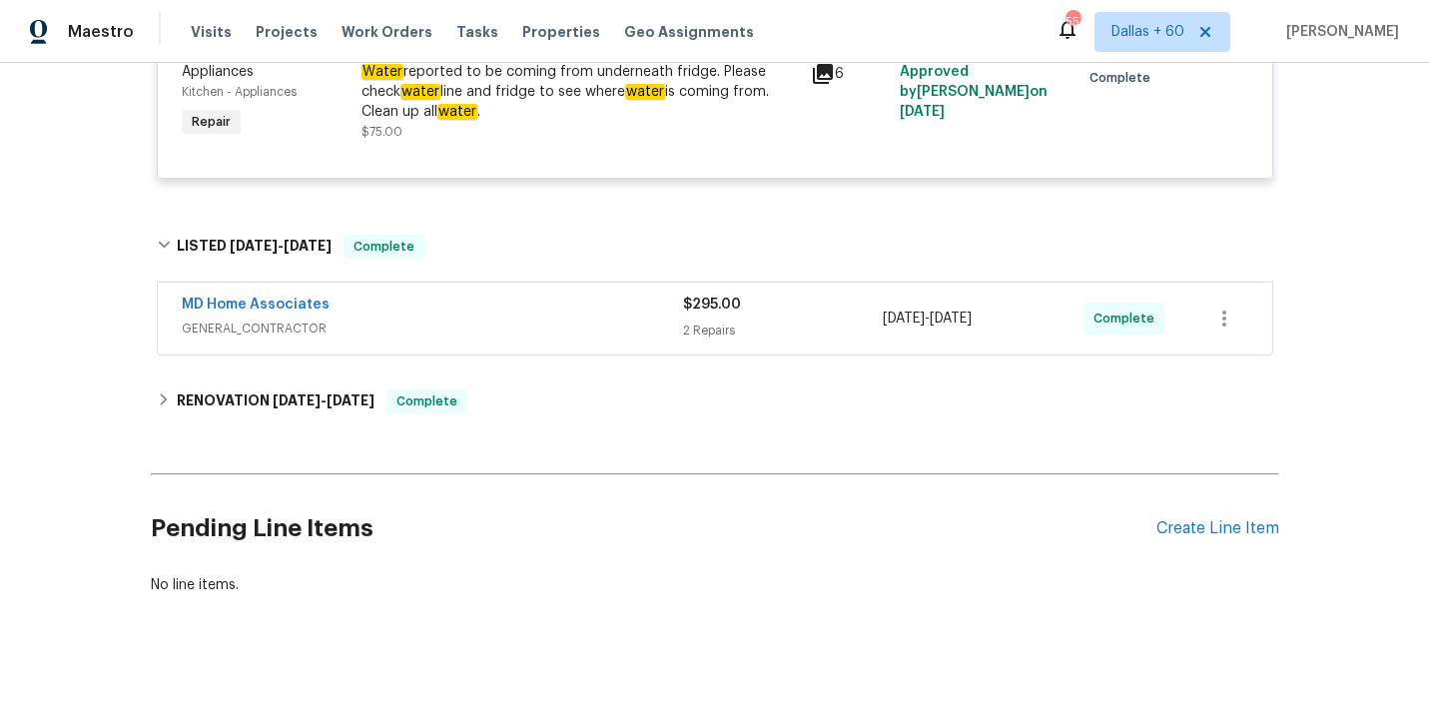
click at [482, 309] on div "MD Home Associates" at bounding box center [432, 307] width 501 height 24
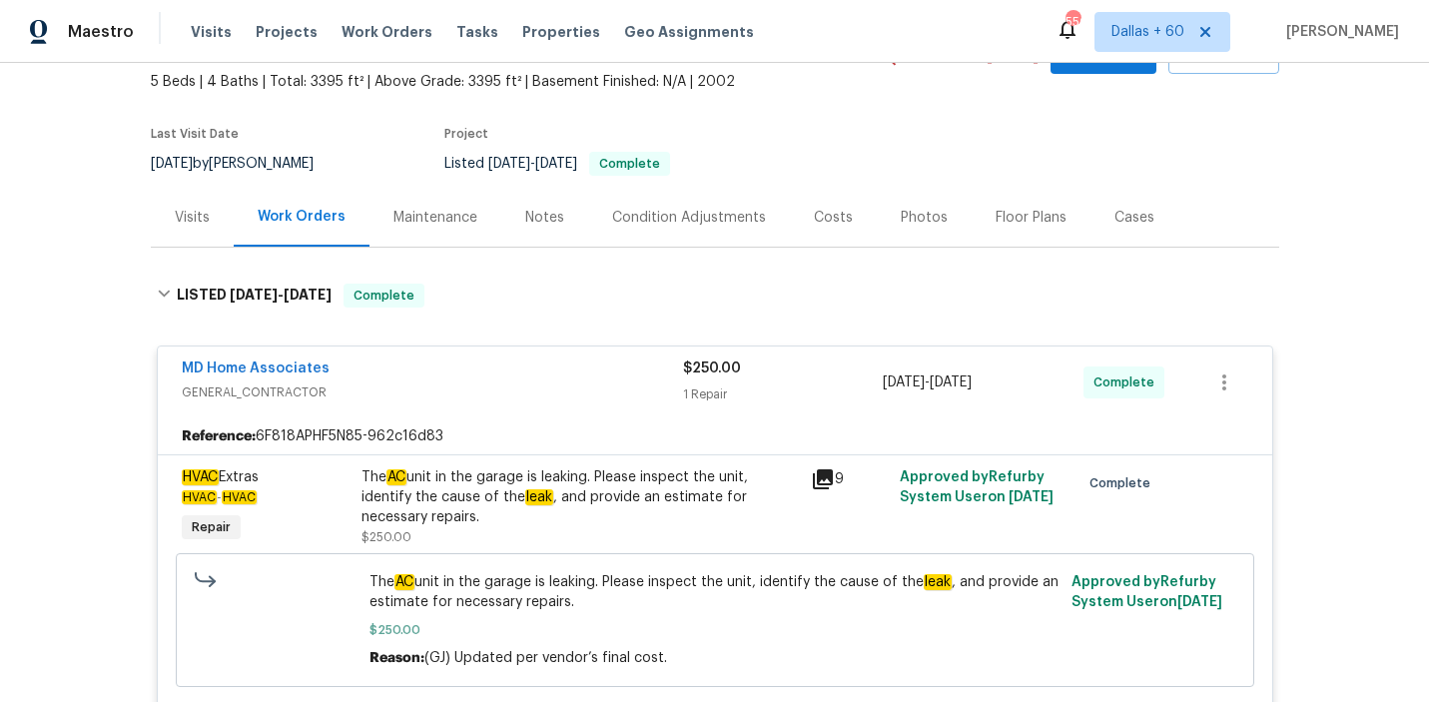
scroll to position [0, 0]
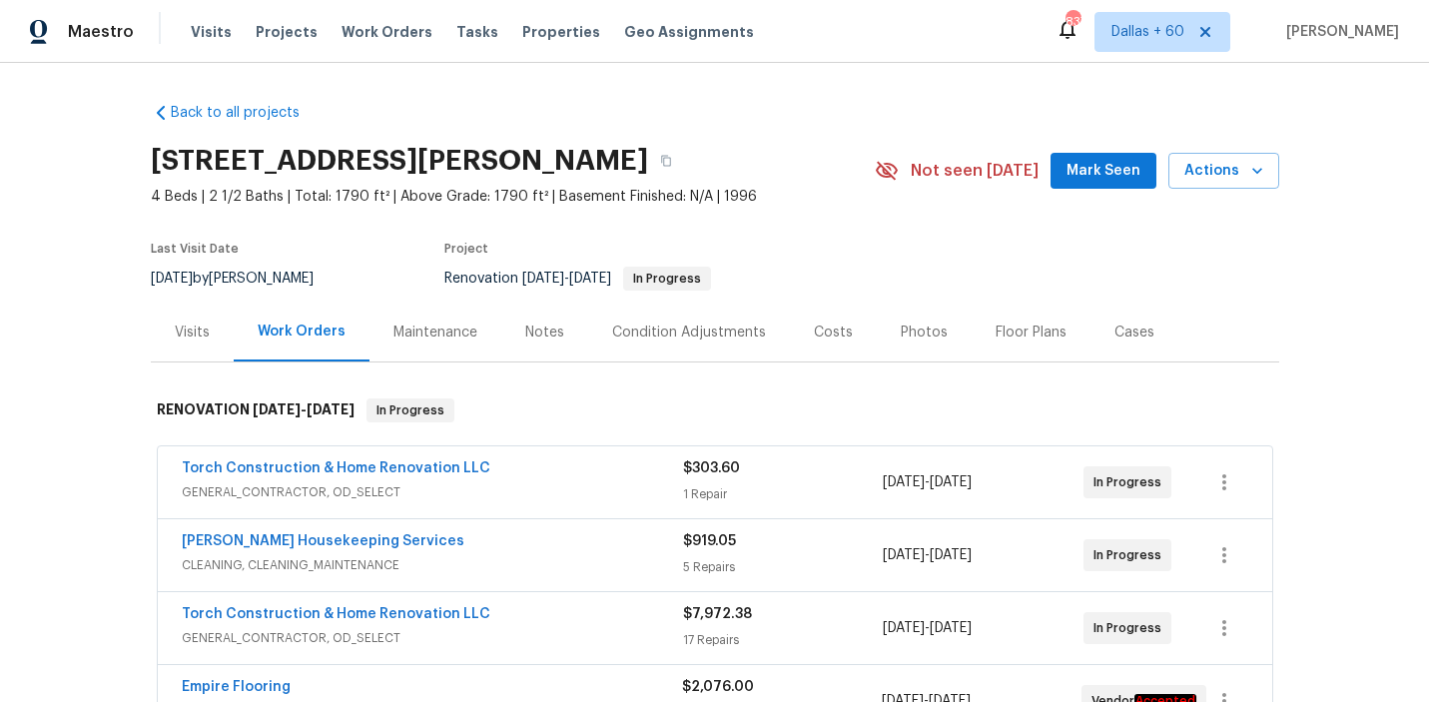
click at [199, 338] on div "Visits" at bounding box center [192, 333] width 35 height 20
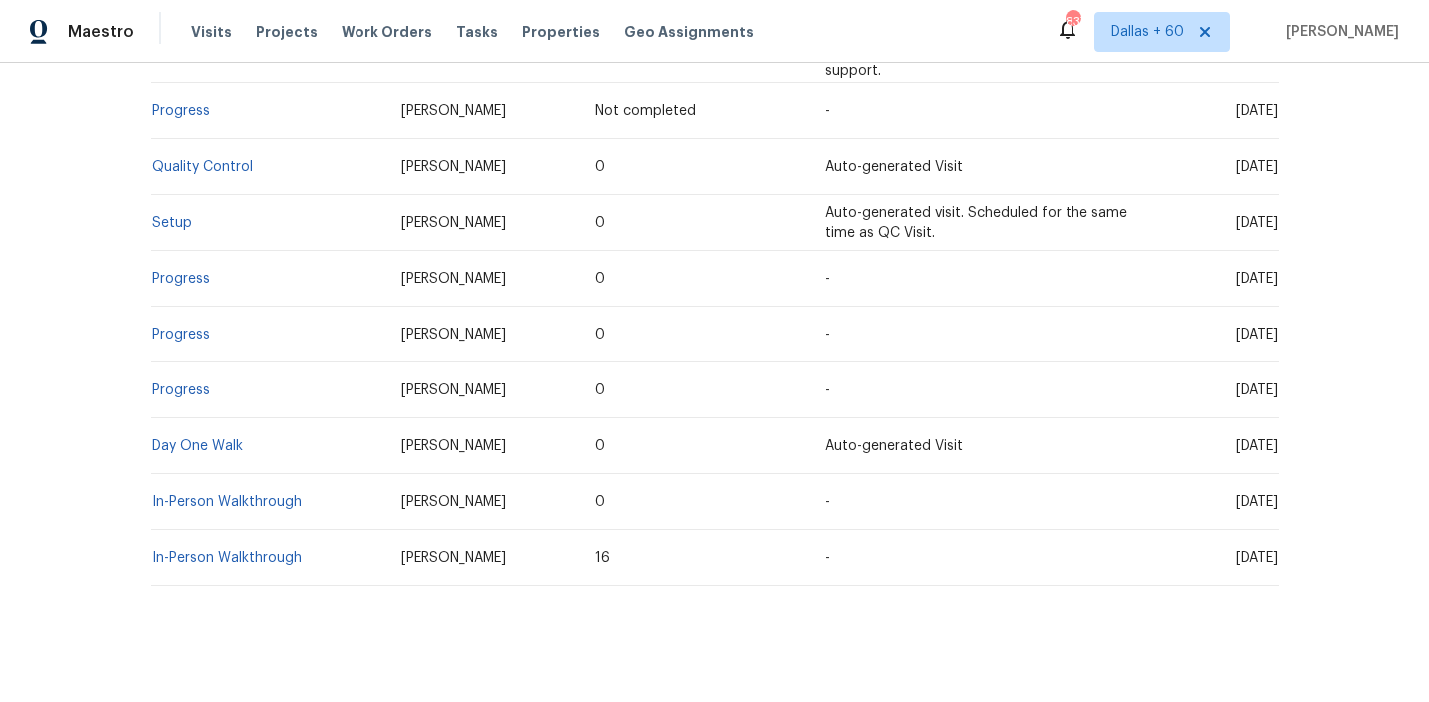
scroll to position [549, 0]
click at [181, 442] on link "Day One Walk" at bounding box center [197, 449] width 91 height 14
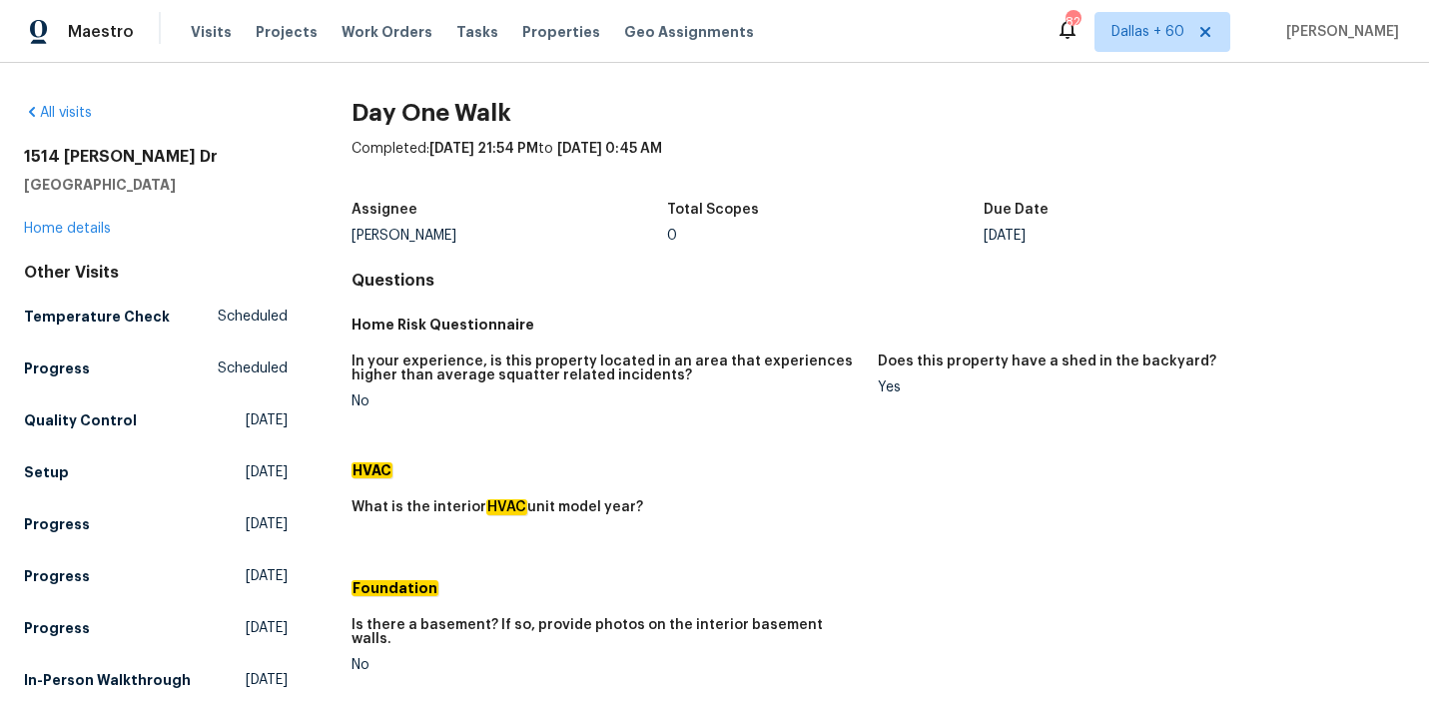
scroll to position [317, 0]
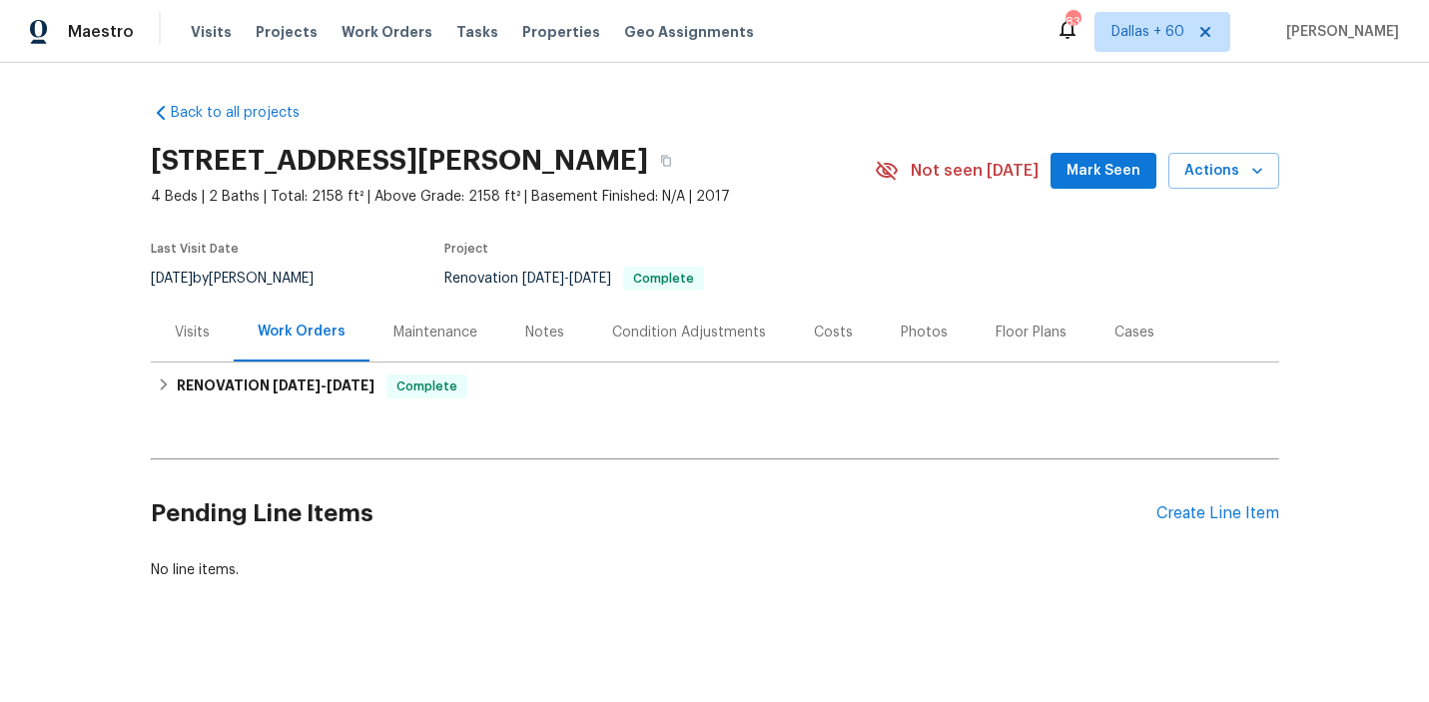
click at [162, 339] on div "Visits" at bounding box center [192, 332] width 83 height 59
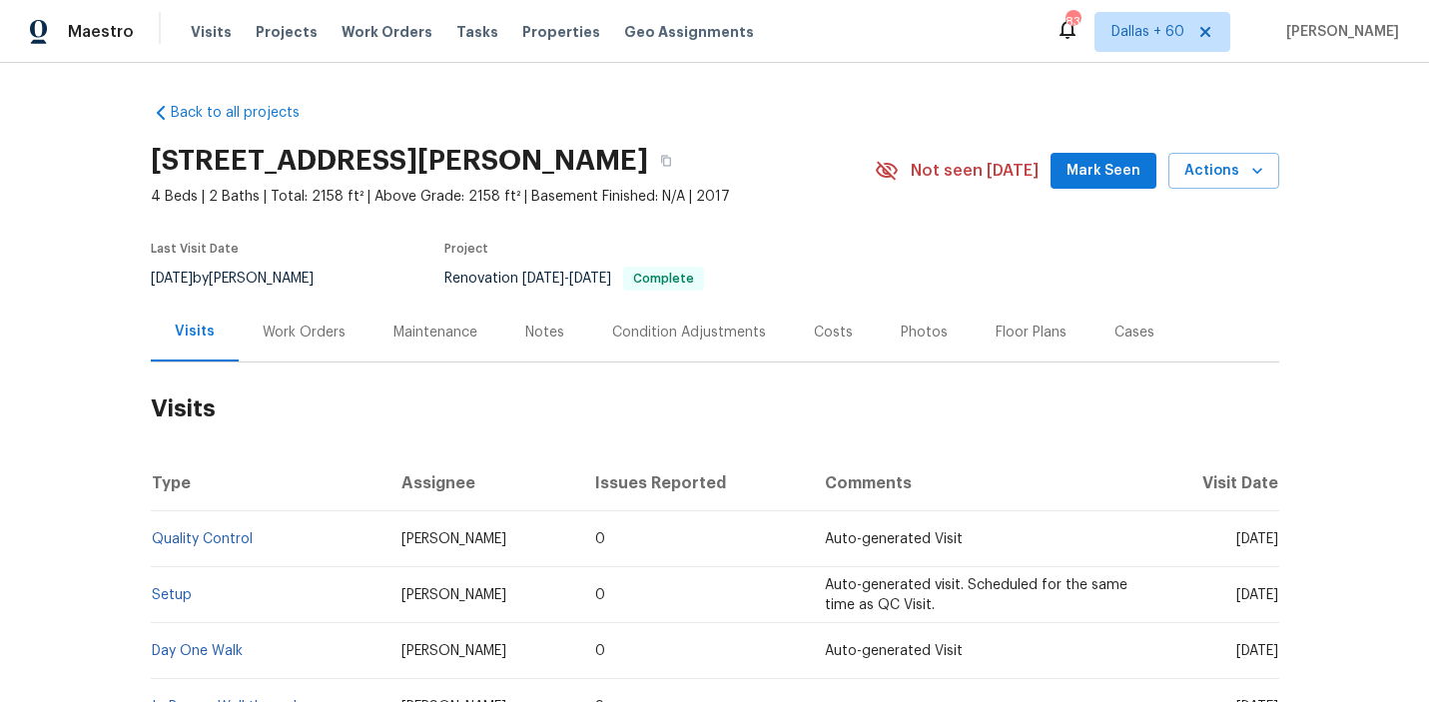
scroll to position [169, 0]
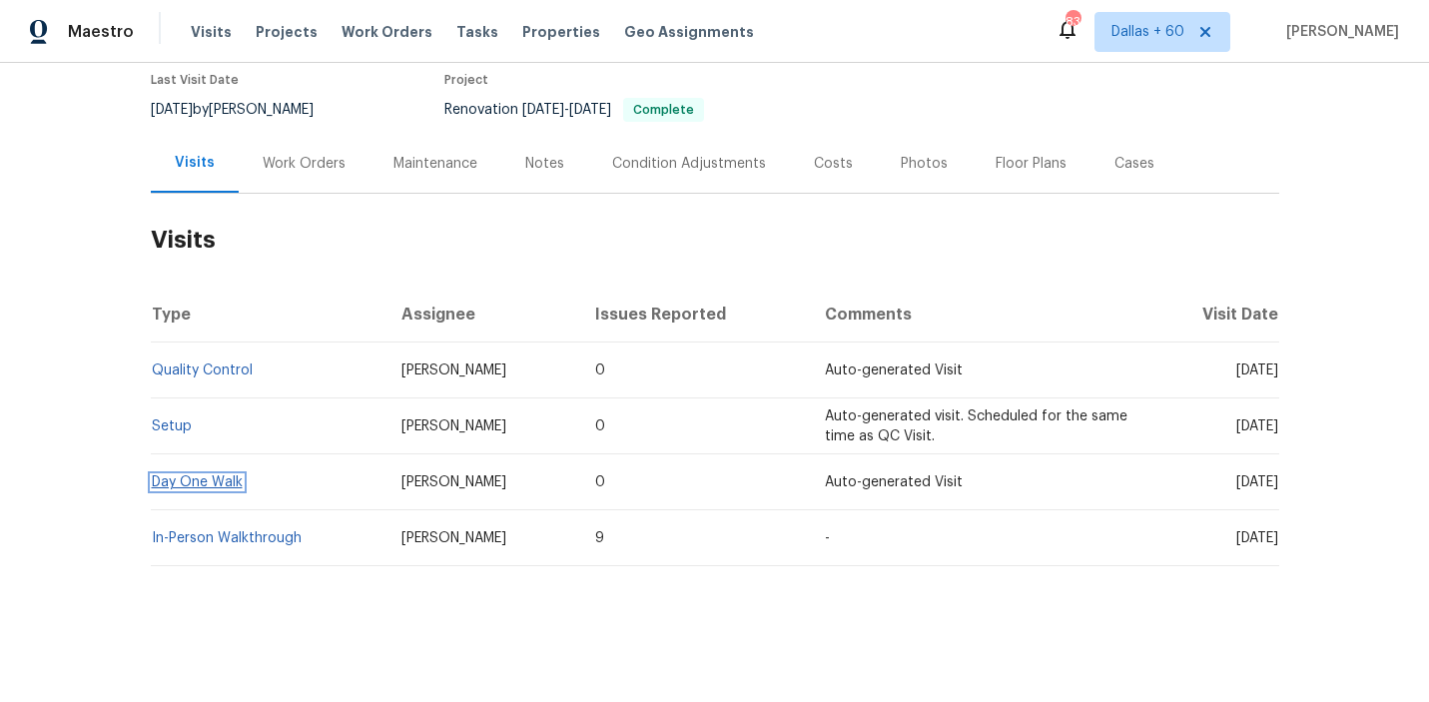
click at [209, 484] on link "Day One Walk" at bounding box center [197, 482] width 91 height 14
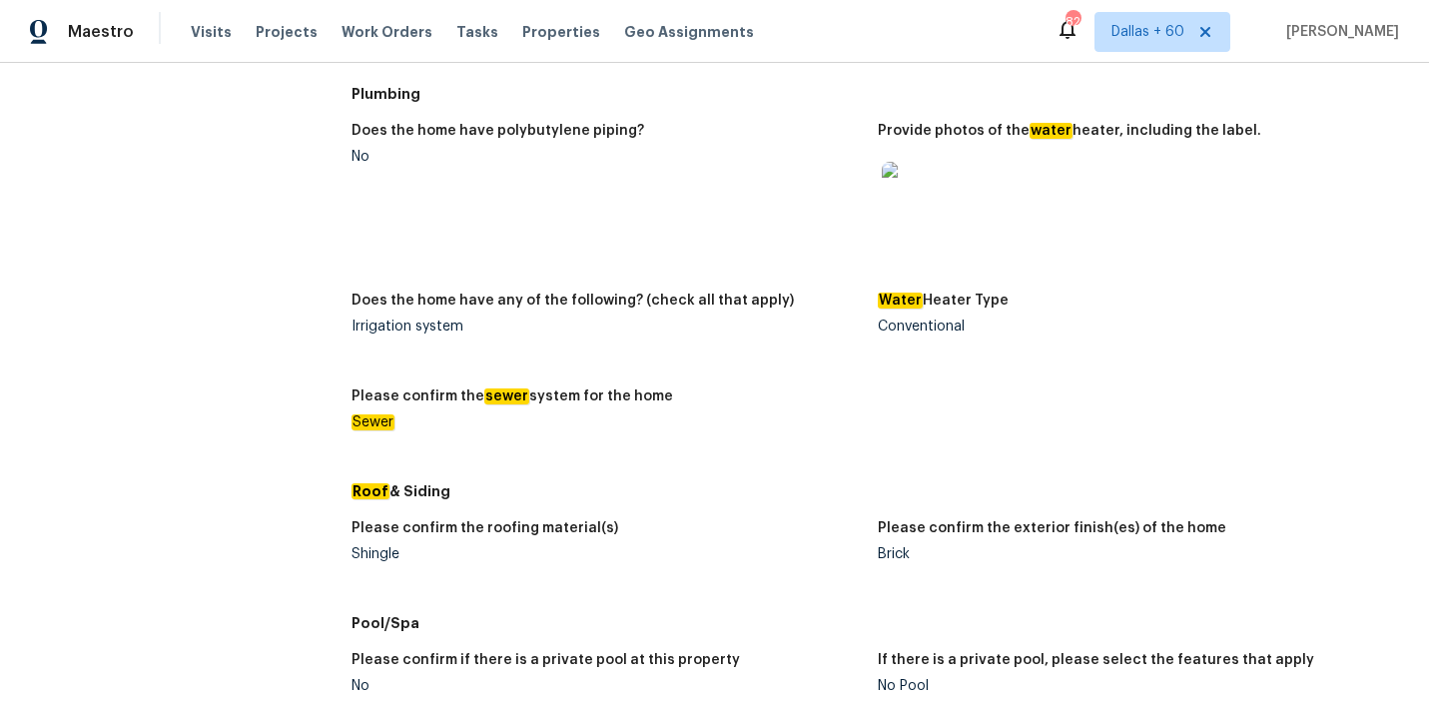
scroll to position [632, 0]
